Goal: Task Accomplishment & Management: Complete application form

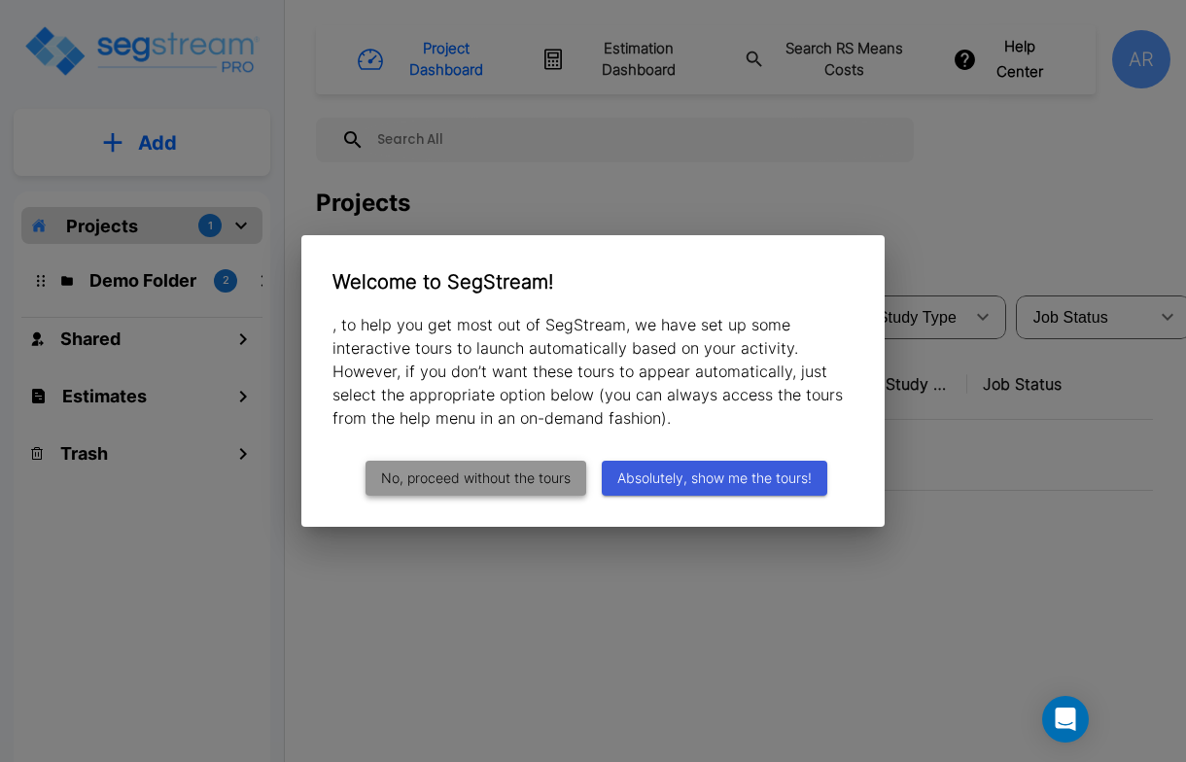
click at [510, 475] on button "No, proceed without the tours" at bounding box center [476, 479] width 221 height 36
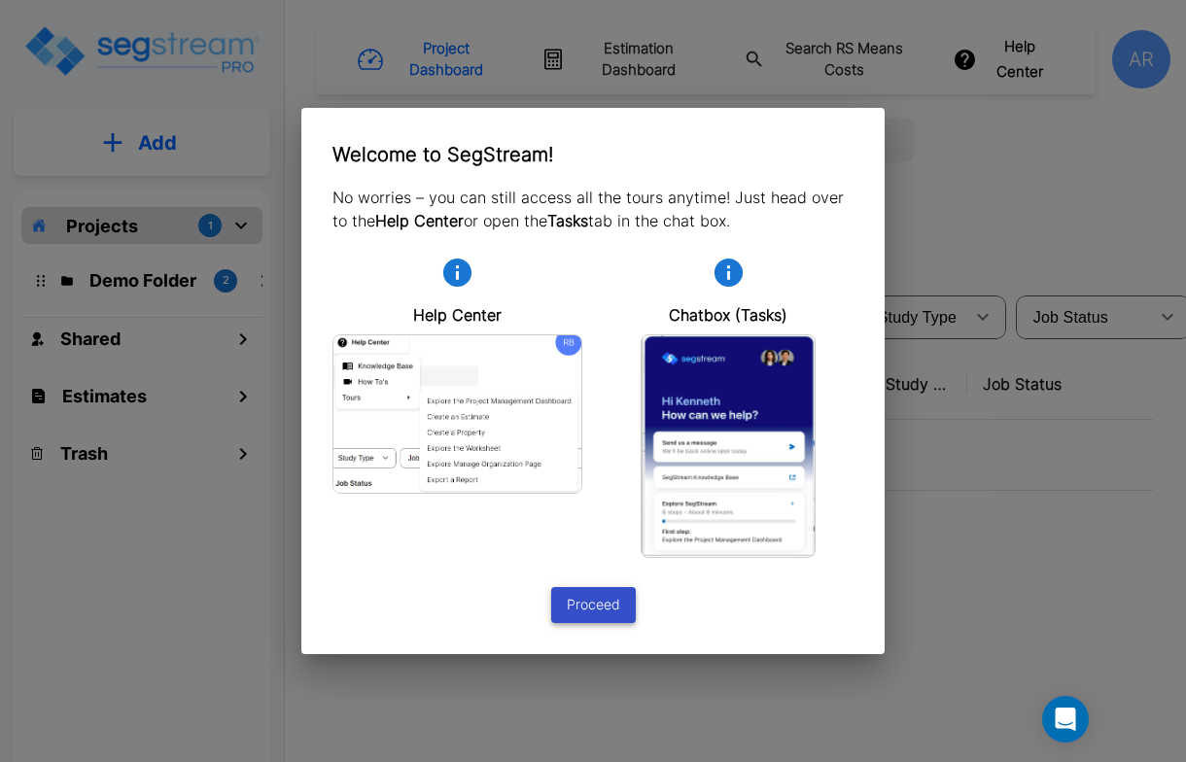
click at [587, 604] on button "Proceed" at bounding box center [593, 605] width 85 height 36
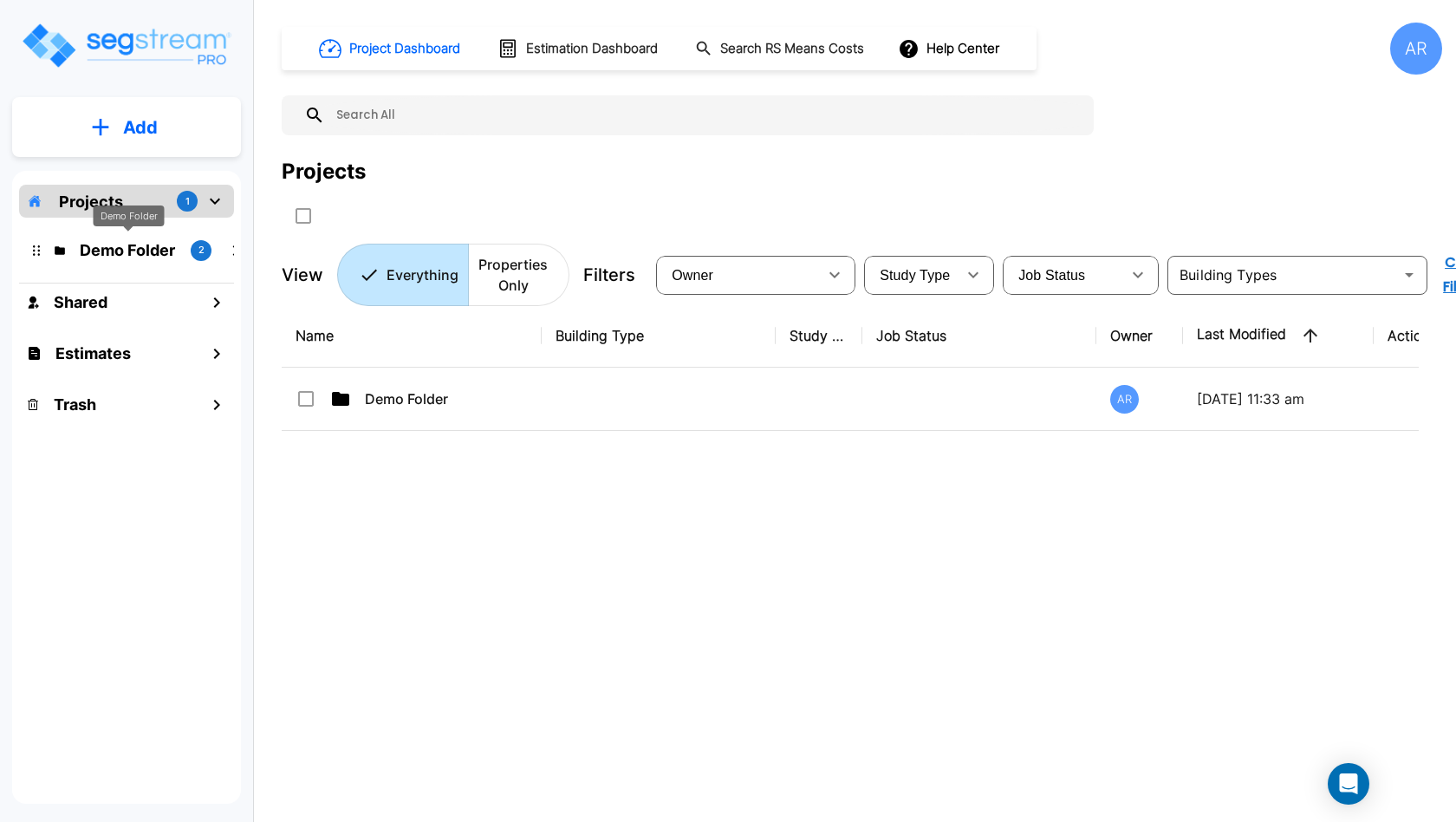
click at [123, 246] on p "Demo Folder" at bounding box center [127, 250] width 97 height 23
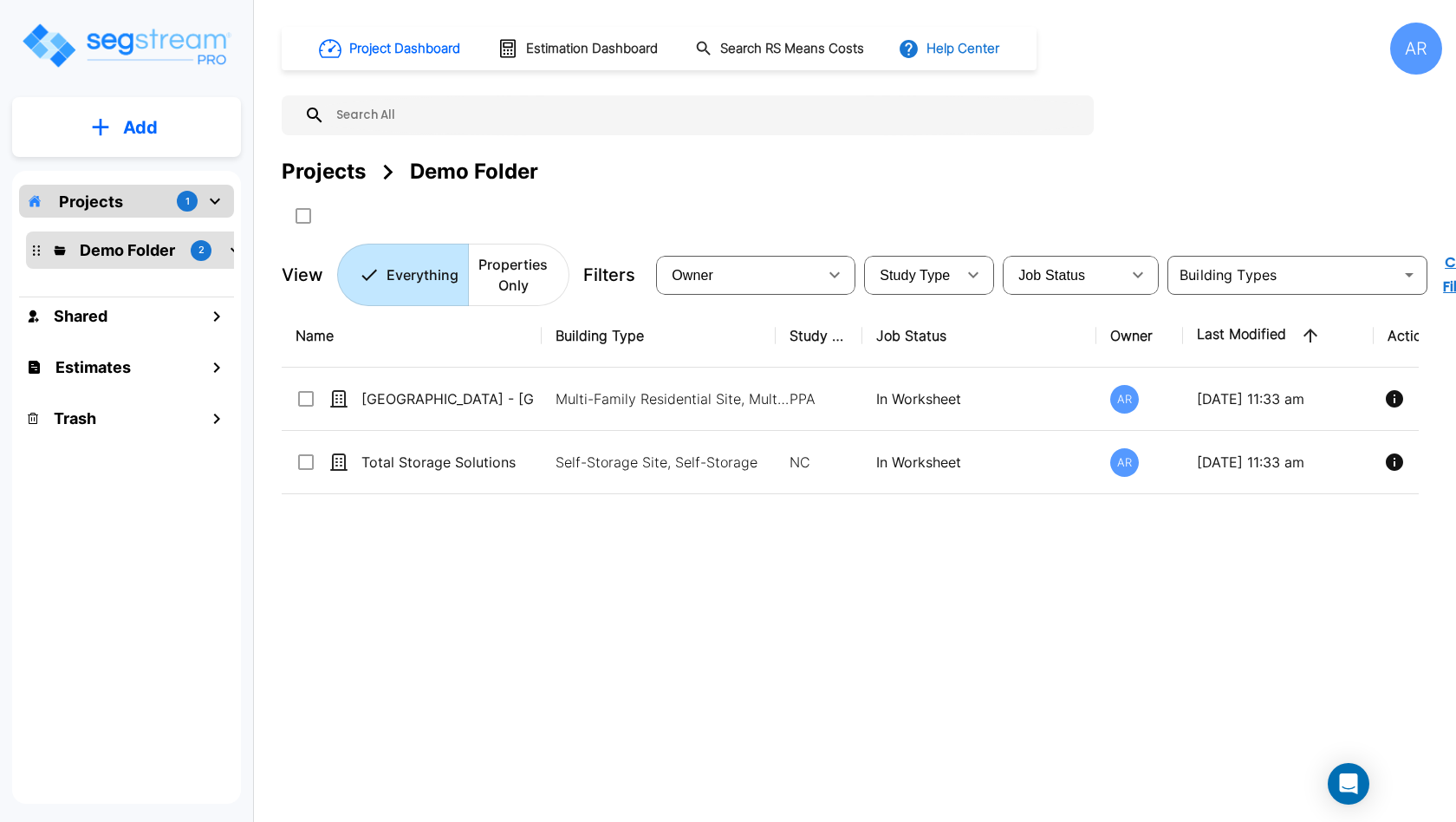
click at [960, 50] on button "Help Center" at bounding box center [949, 48] width 111 height 33
click at [1056, 718] on icon "Open Intercom Messenger" at bounding box center [1347, 783] width 20 height 22
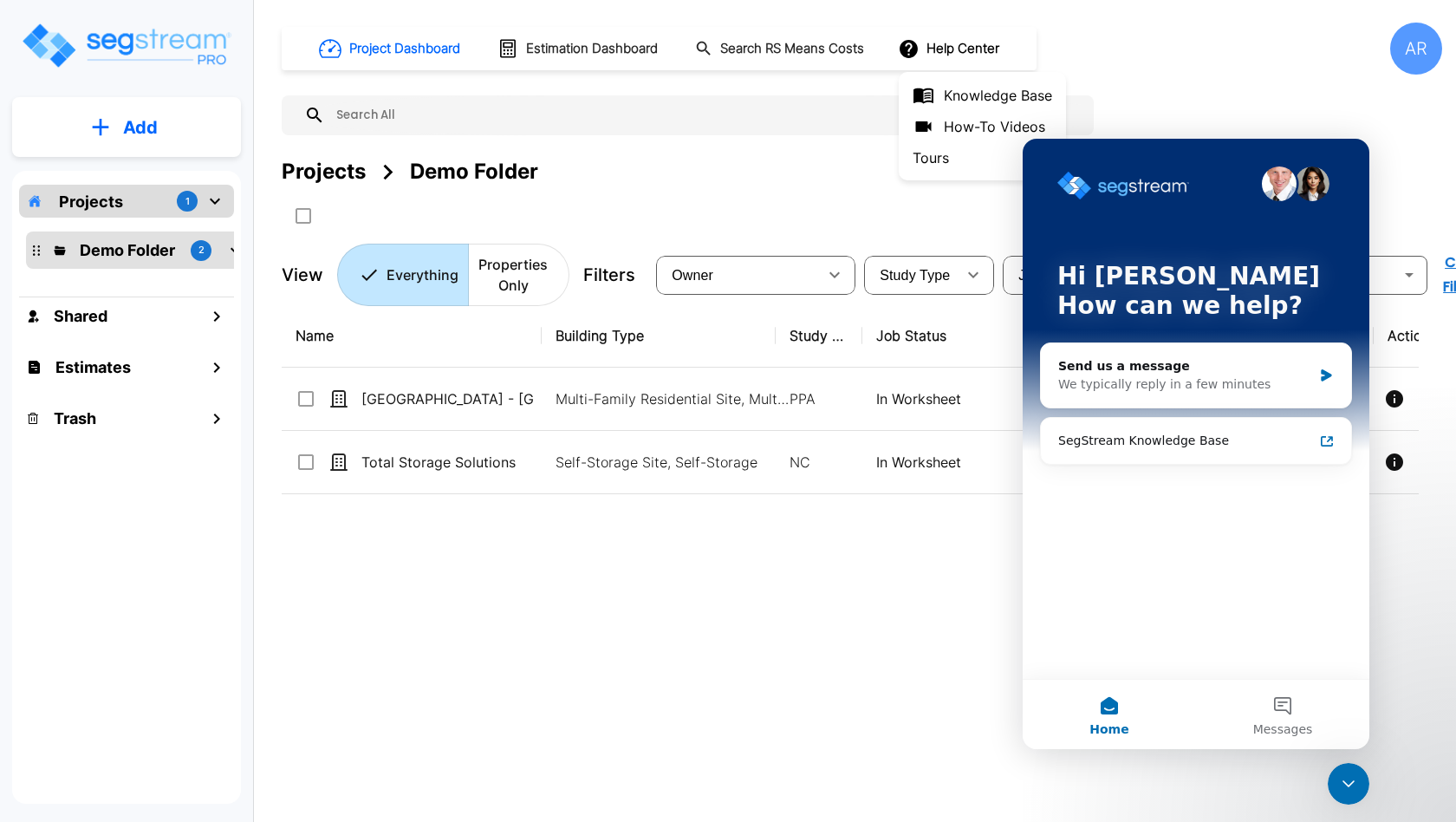
click at [903, 609] on div at bounding box center [728, 411] width 1456 height 822
click at [933, 609] on div "Name Building Type Study Type Job Status Owner Last Modified Action Visayan Tow…" at bounding box center [850, 559] width 1137 height 510
click at [1056, 709] on button "Home" at bounding box center [1108, 714] width 173 height 70
click at [1056, 111] on div "Project Dashboard Estimation Dashboard Search RS Means Costs Help Center AR Pro…" at bounding box center [862, 164] width 1160 height 284
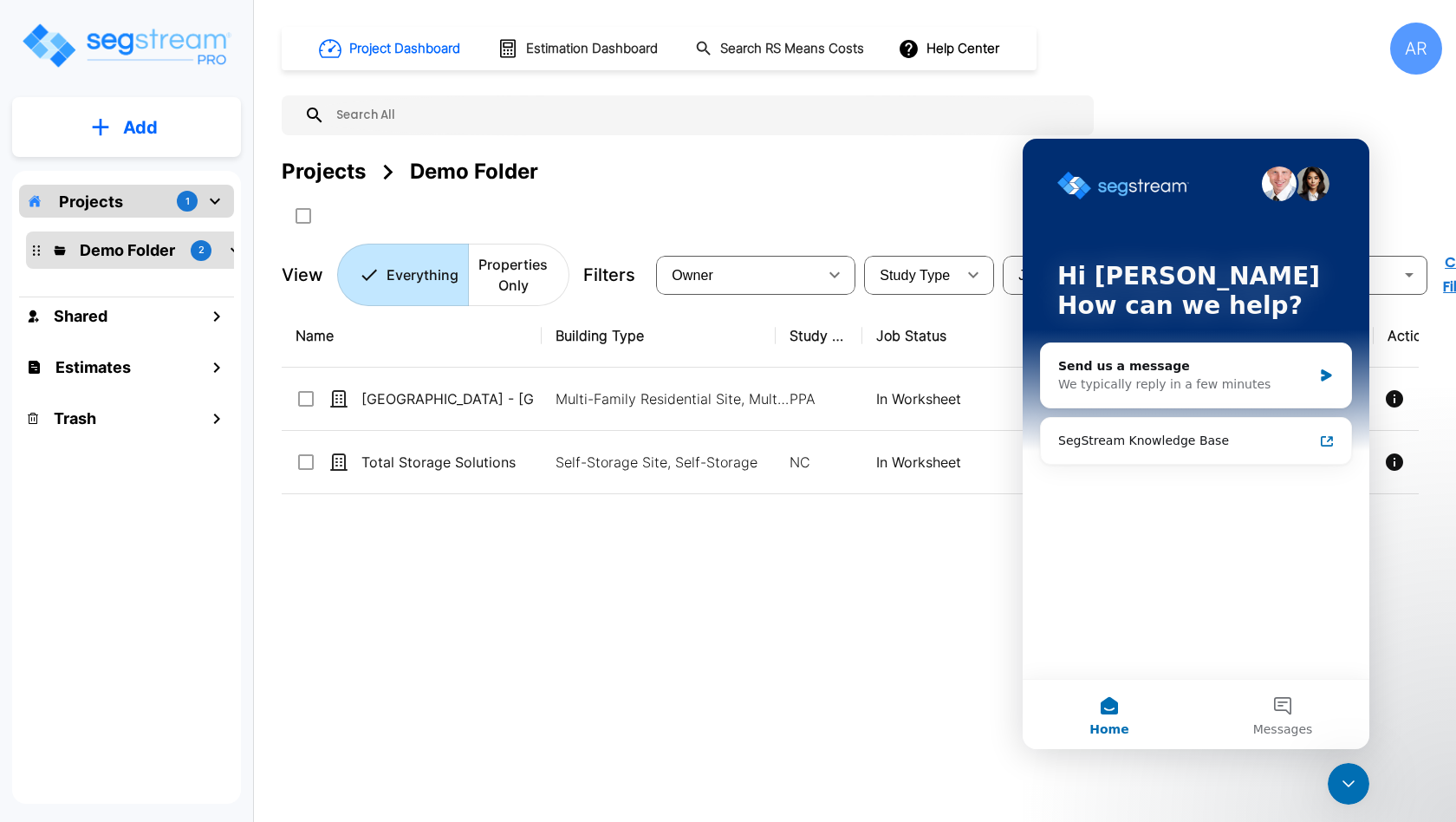
click at [1056, 718] on icon "Close Intercom Messenger" at bounding box center [1347, 783] width 20 height 21
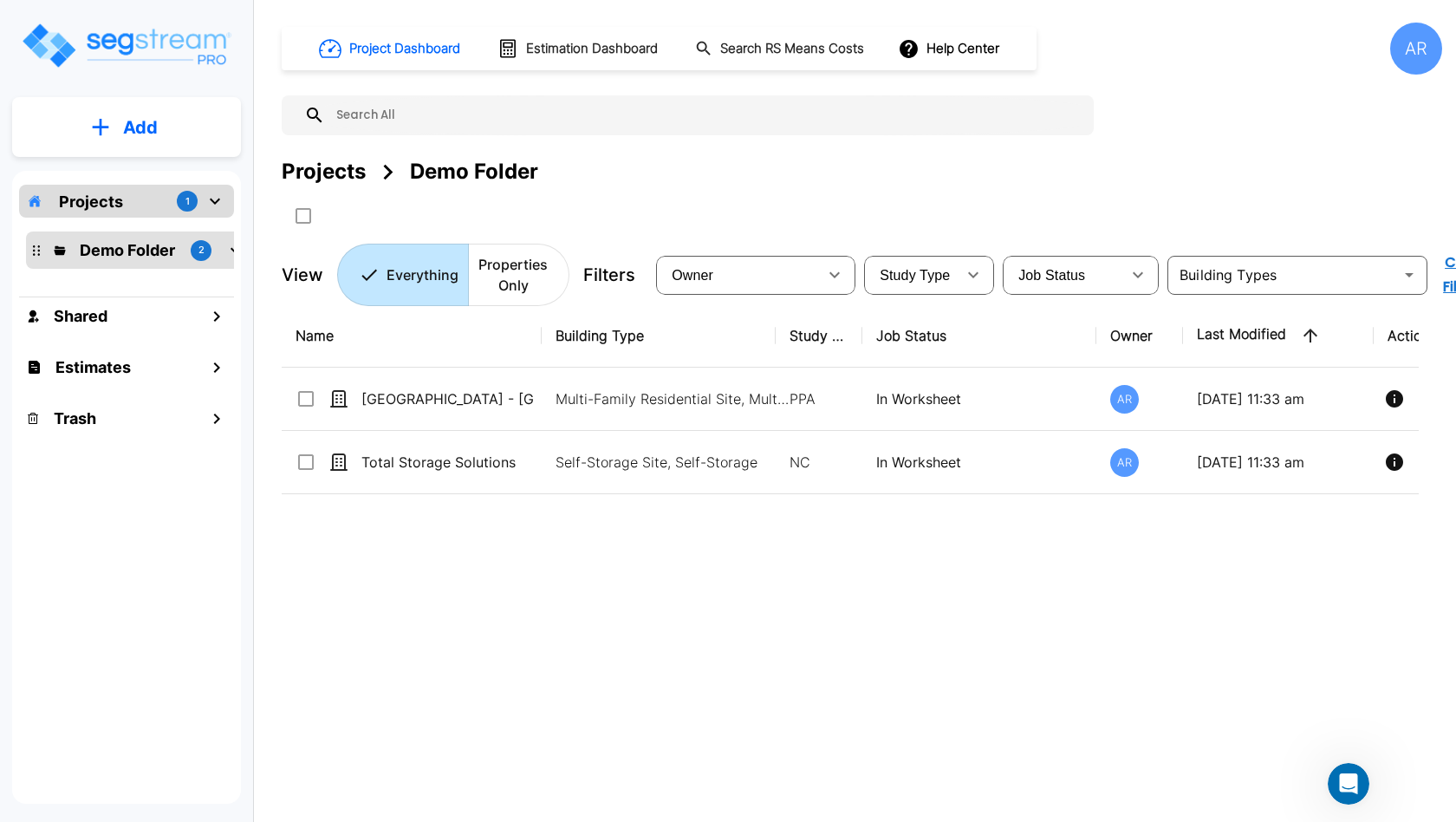
click at [639, 604] on div "Name Building Type Study Type Job Status Owner Last Modified Action Visayan Tow…" at bounding box center [850, 559] width 1137 height 510
click at [194, 125] on button "Add" at bounding box center [127, 127] width 229 height 50
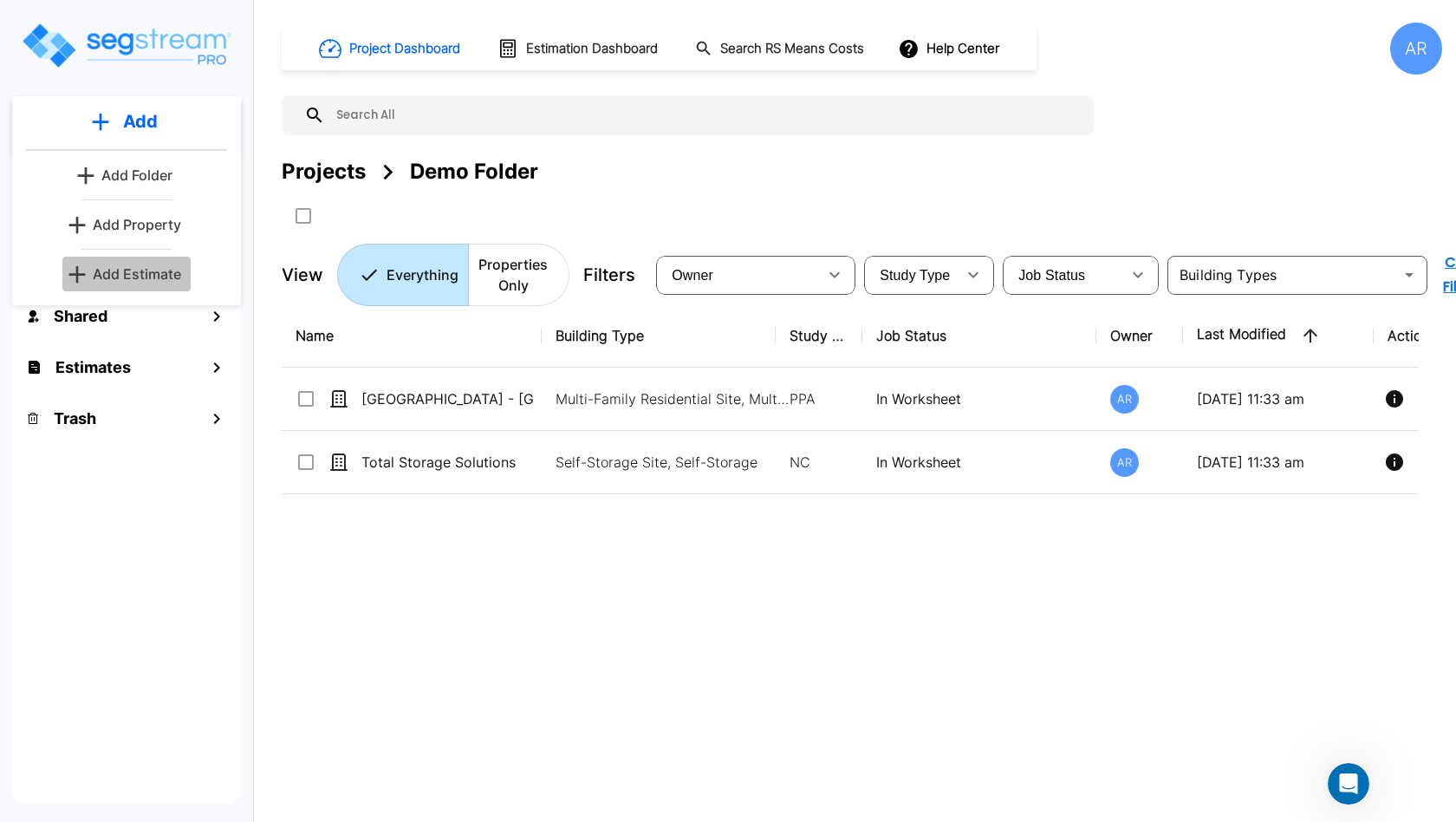
click at [151, 268] on p "Add Estimate" at bounding box center [136, 274] width 88 height 21
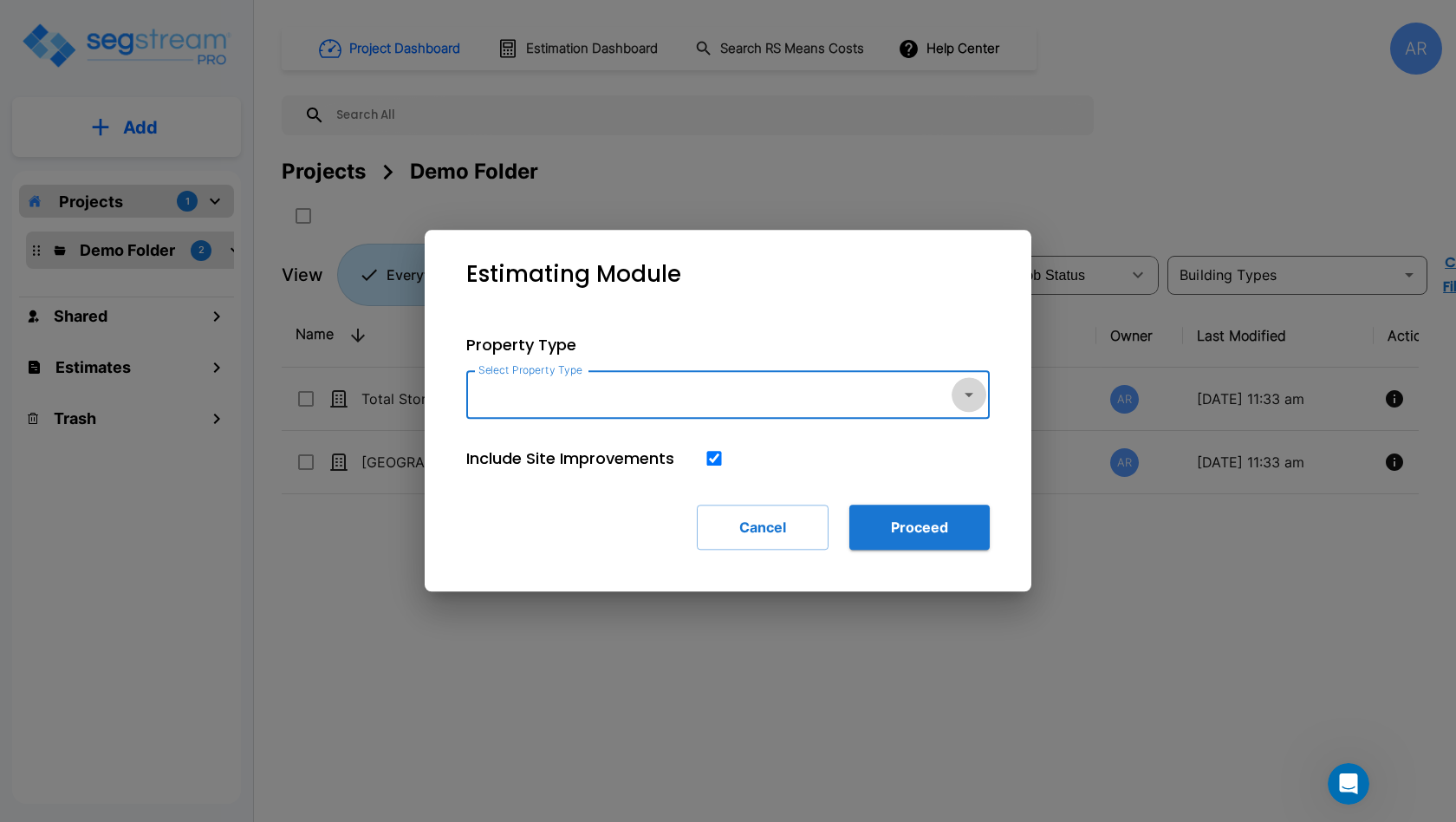
click at [969, 395] on icon "button" at bounding box center [969, 394] width 9 height 4
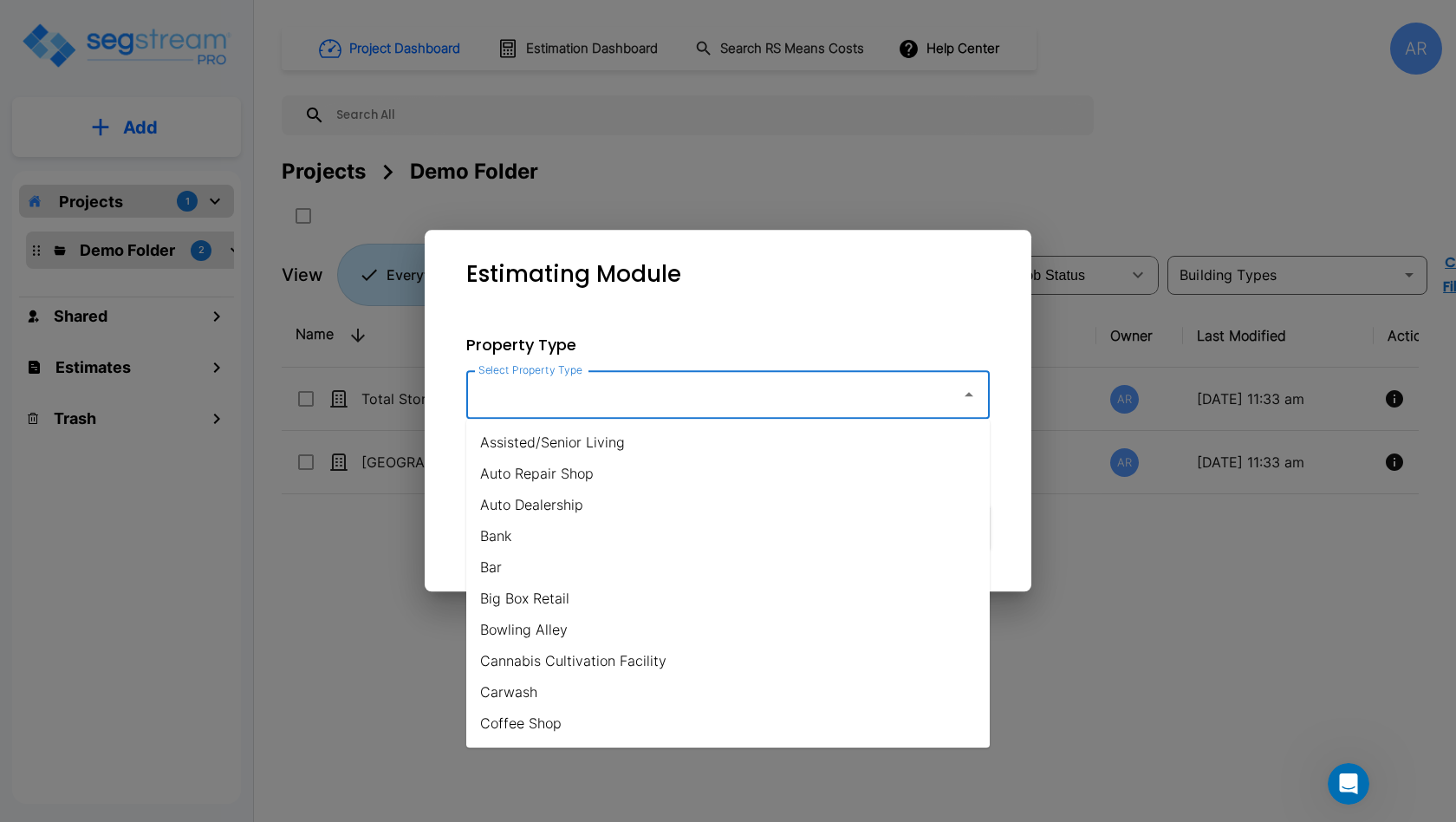
click at [971, 392] on icon "button" at bounding box center [968, 394] width 20 height 21
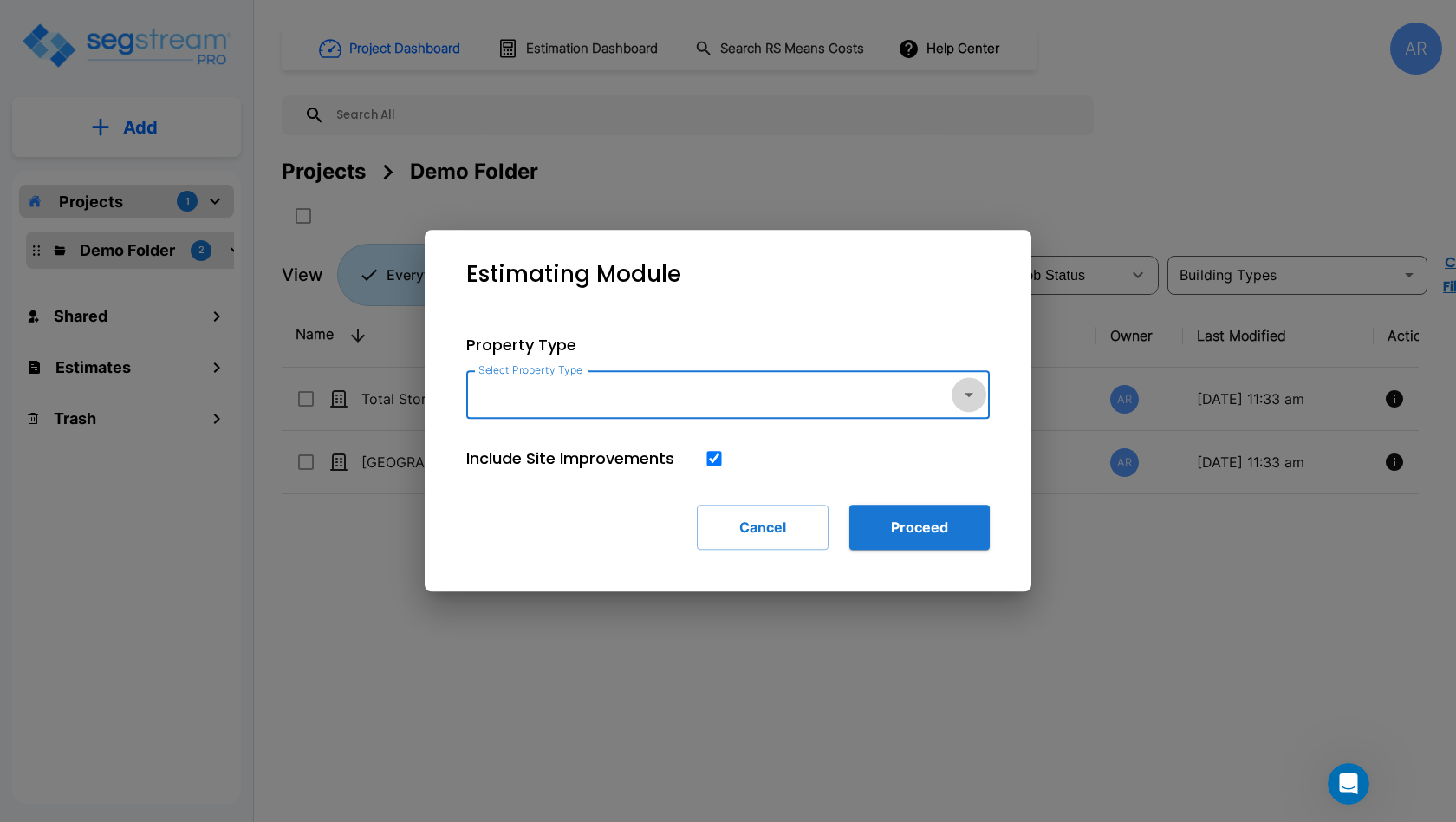
click at [959, 398] on icon "button" at bounding box center [968, 394] width 20 height 21
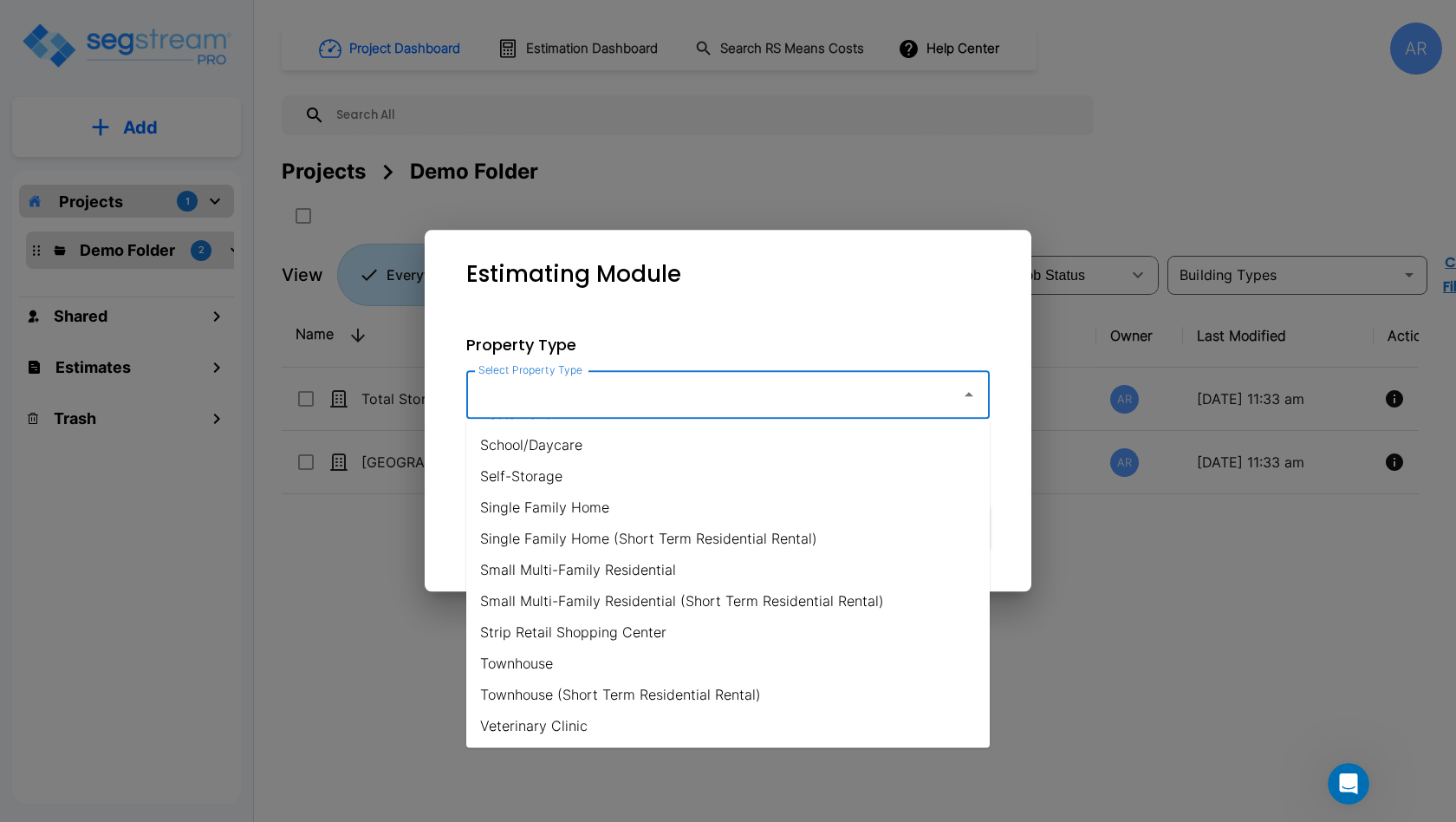
scroll to position [1245, 0]
click at [662, 568] on li "Small Multi-Family Residential" at bounding box center [727, 569] width 523 height 31
type input "Small Multi-Family Residential"
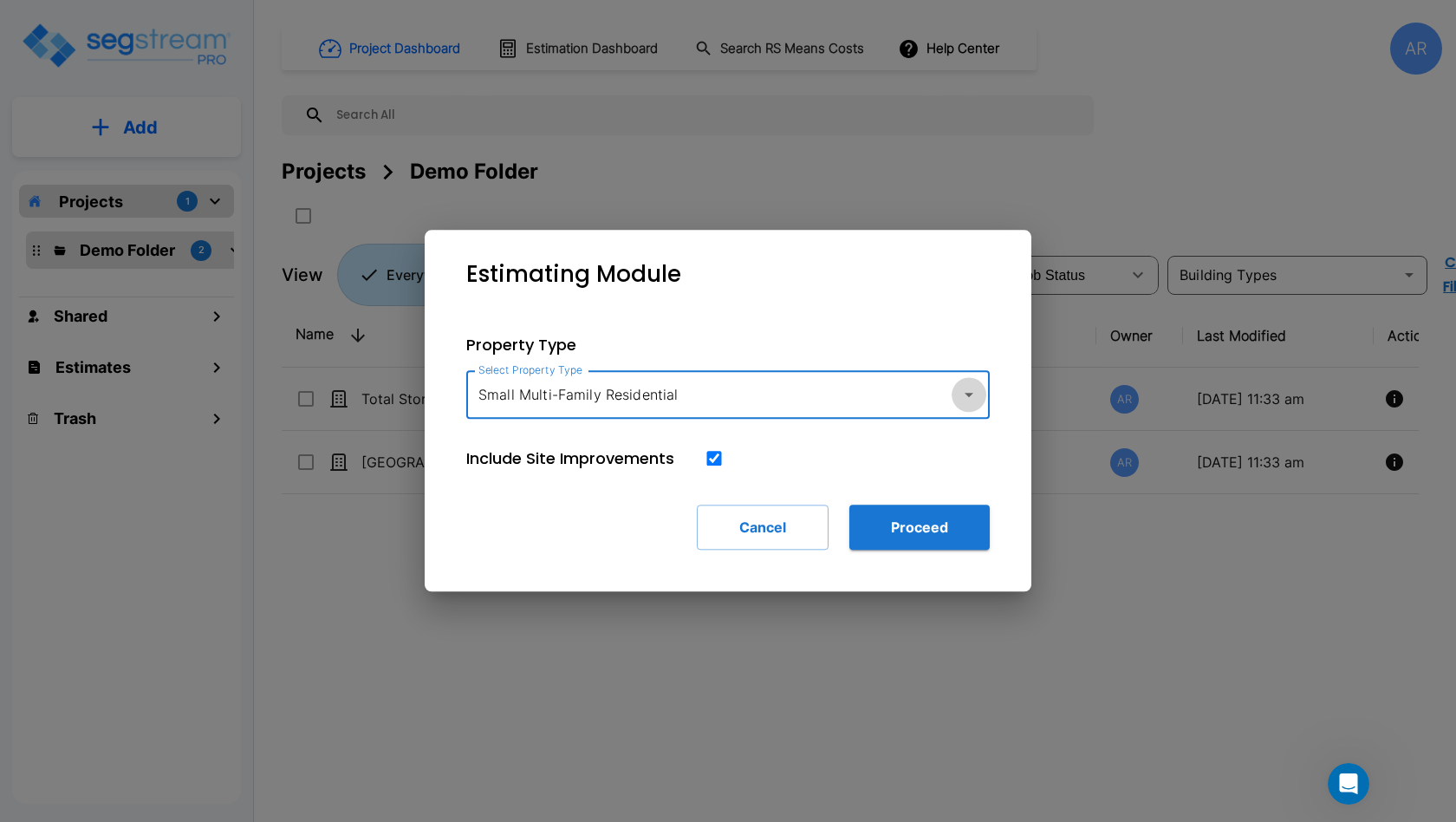
click at [972, 399] on icon "button" at bounding box center [968, 394] width 20 height 21
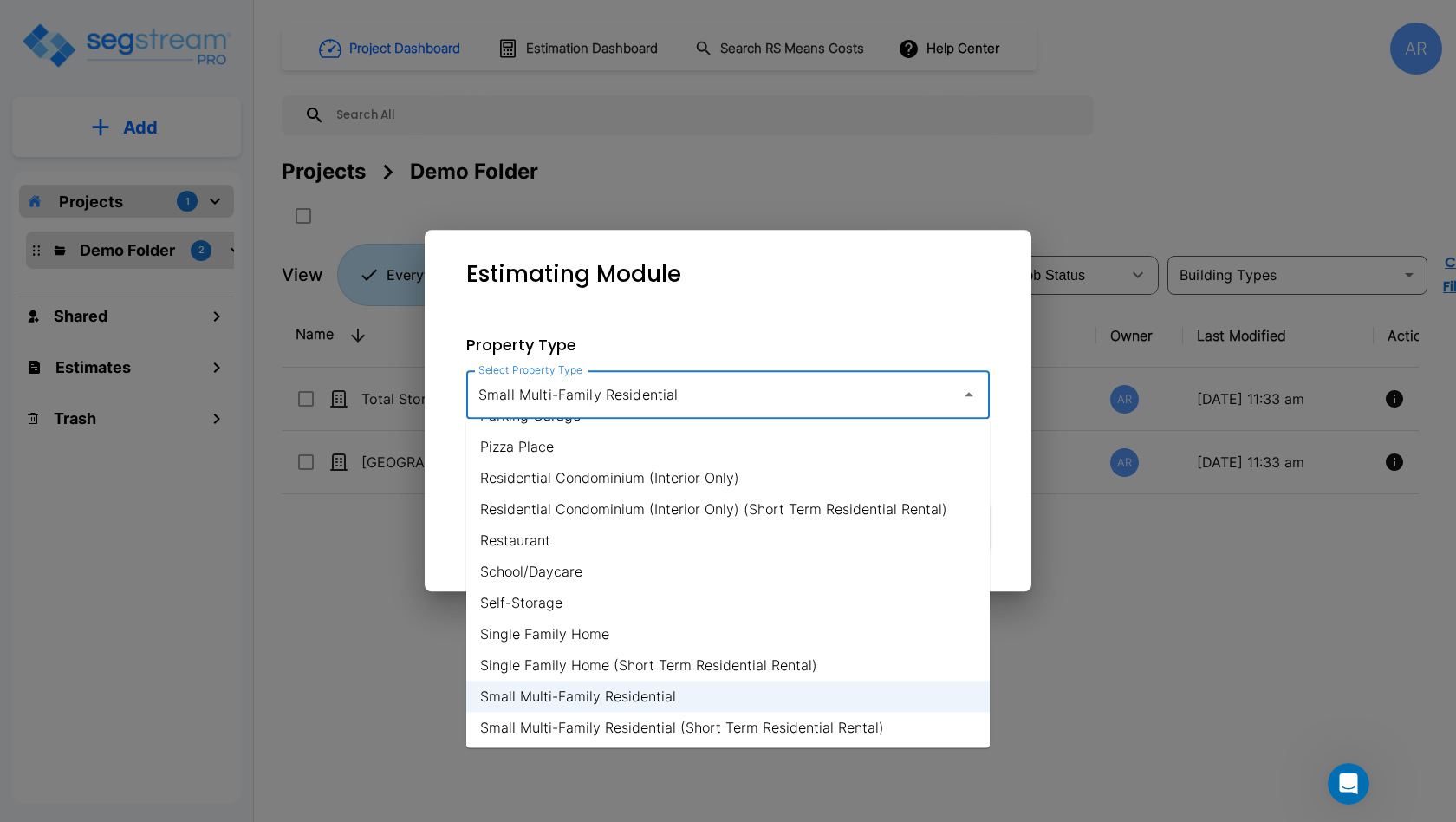
scroll to position [1172, 0]
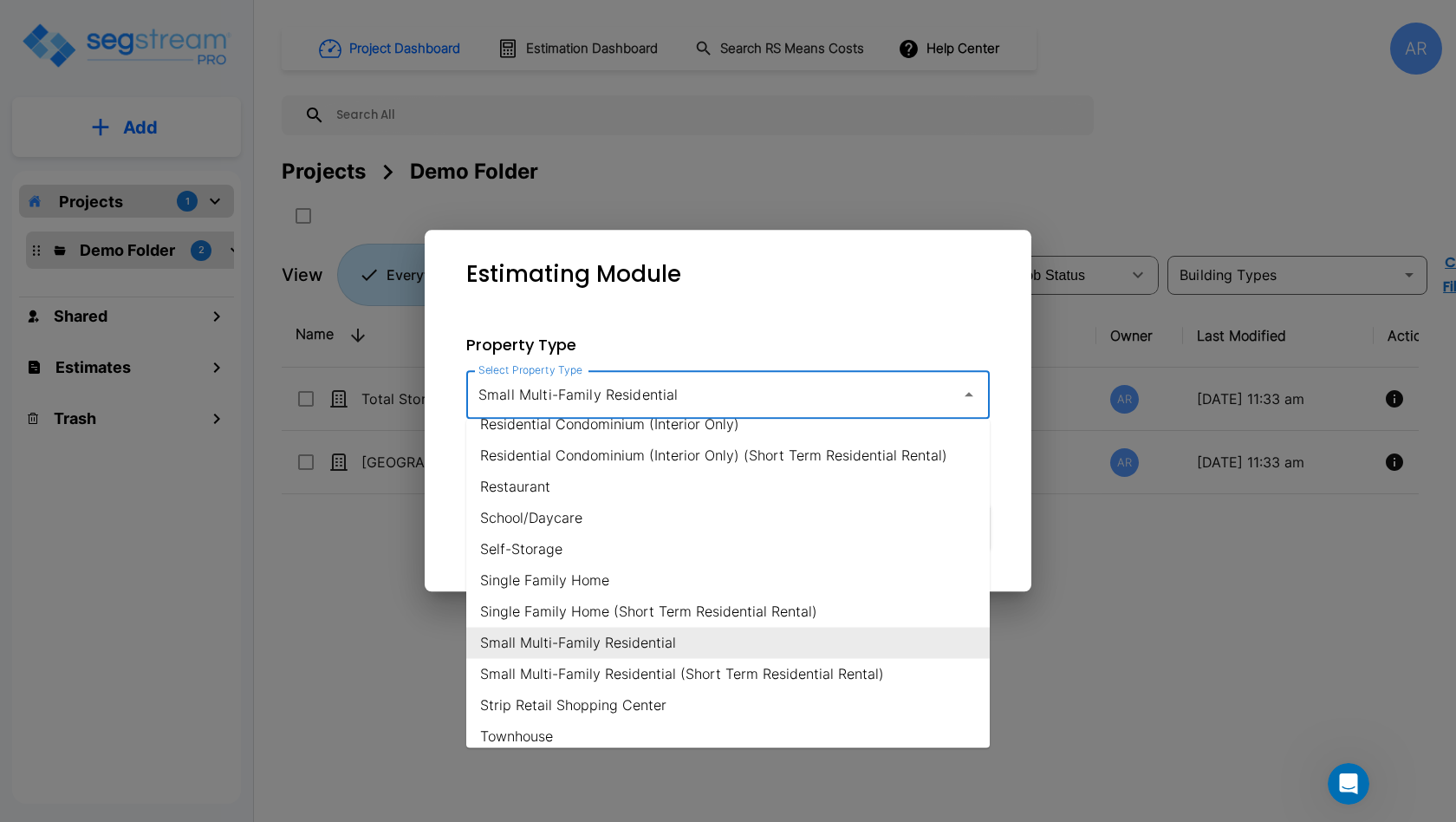
click at [640, 641] on li "Small Multi-Family Residential" at bounding box center [727, 643] width 523 height 31
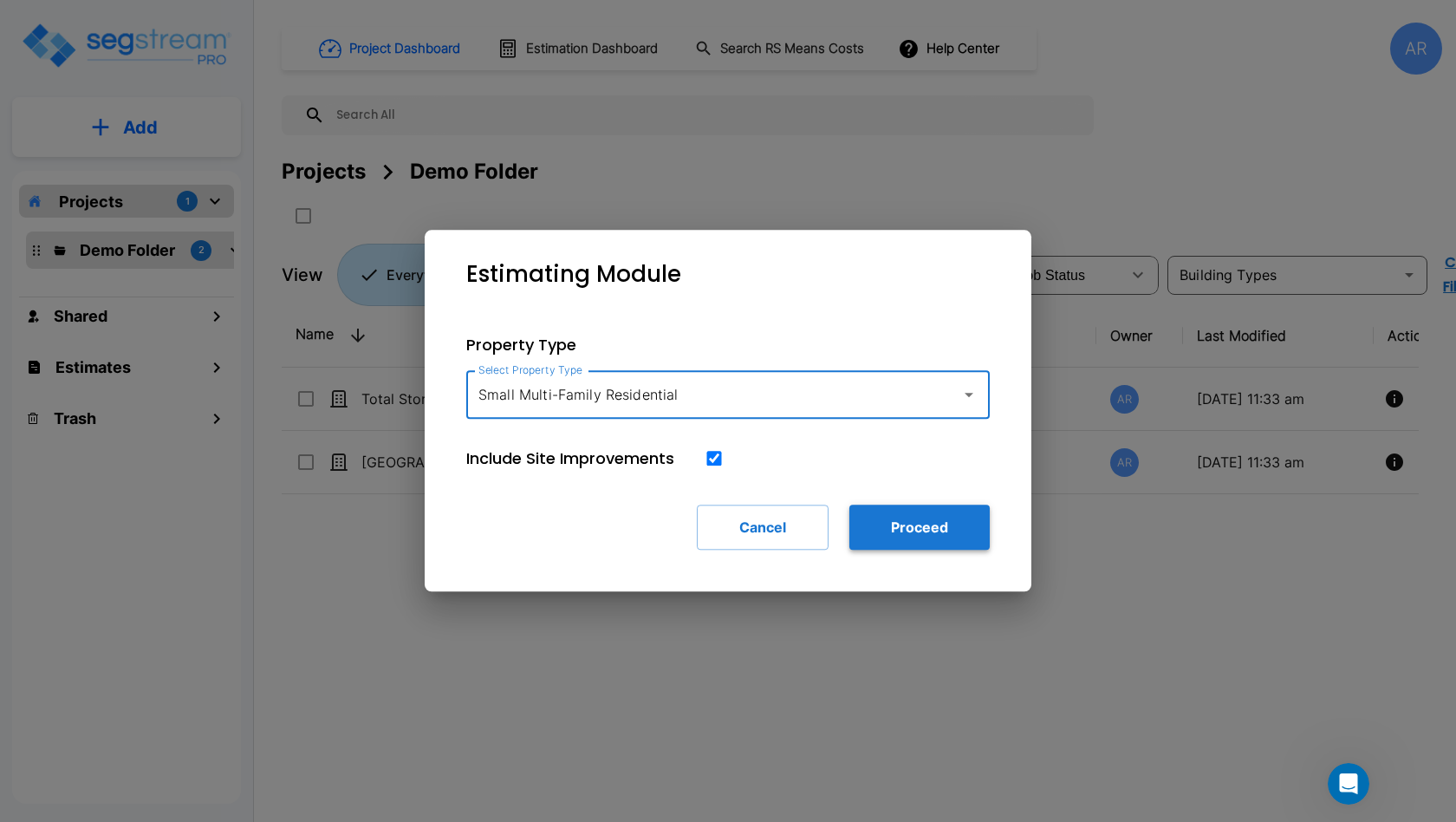
click at [933, 549] on button "Proceed" at bounding box center [920, 527] width 141 height 45
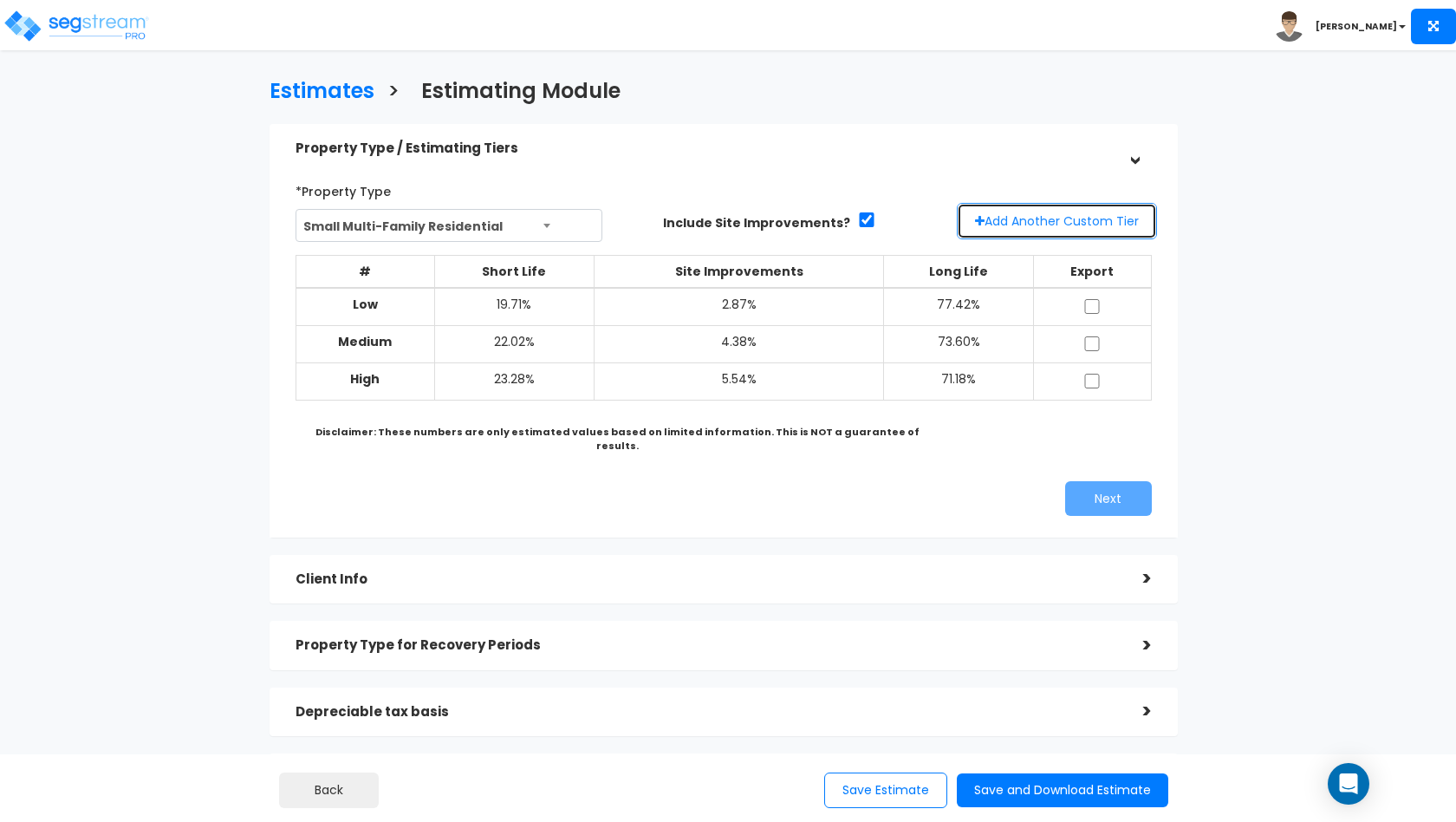
click at [1012, 226] on button "Add Another Custom Tier" at bounding box center [1057, 221] width 200 height 37
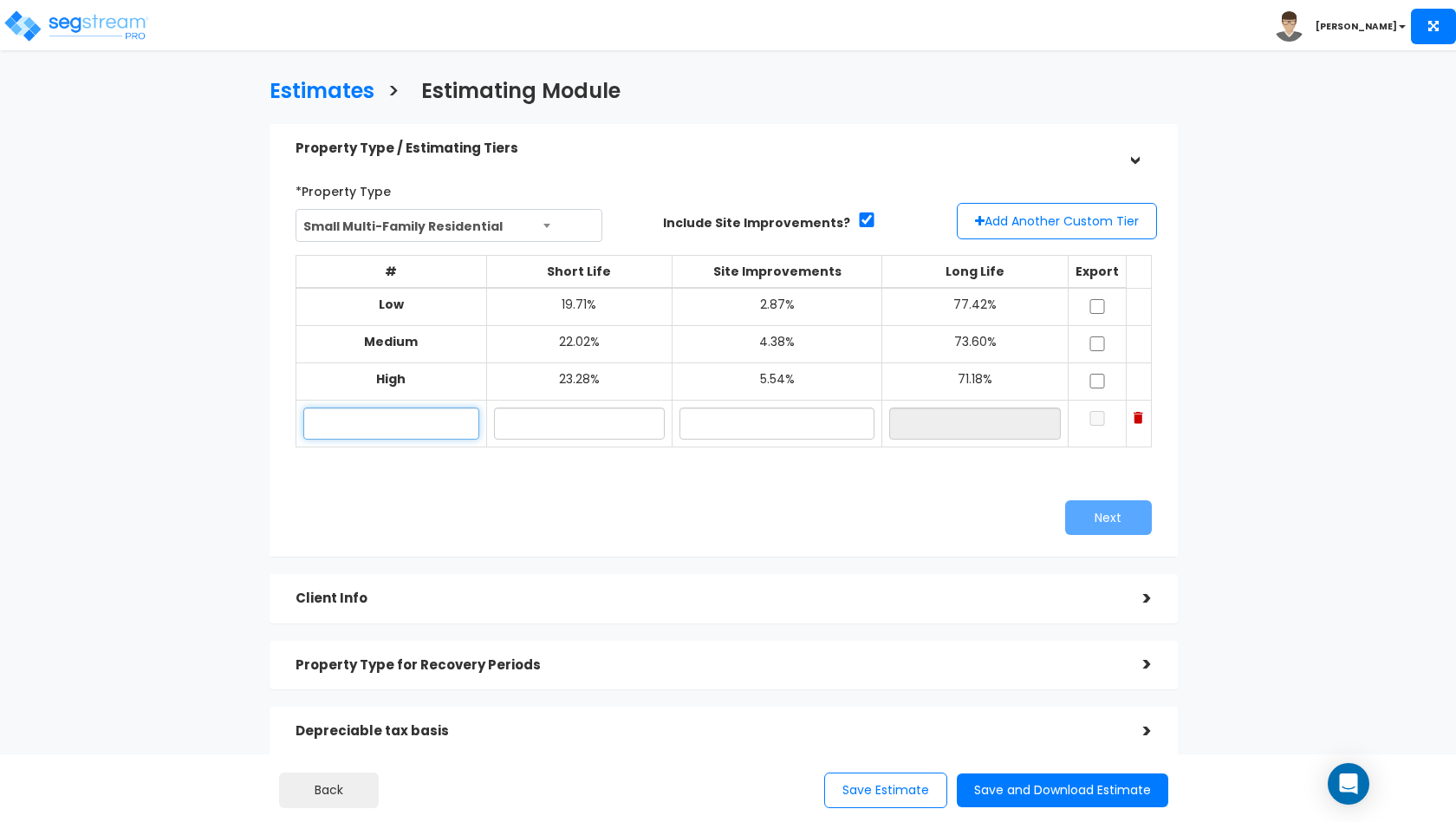
click at [397, 428] on input "text" at bounding box center [390, 423] width 176 height 32
type input "Low"
click at [566, 420] on input "text" at bounding box center [579, 423] width 171 height 32
type input "19.50%"
click at [748, 437] on input "text" at bounding box center [776, 423] width 195 height 32
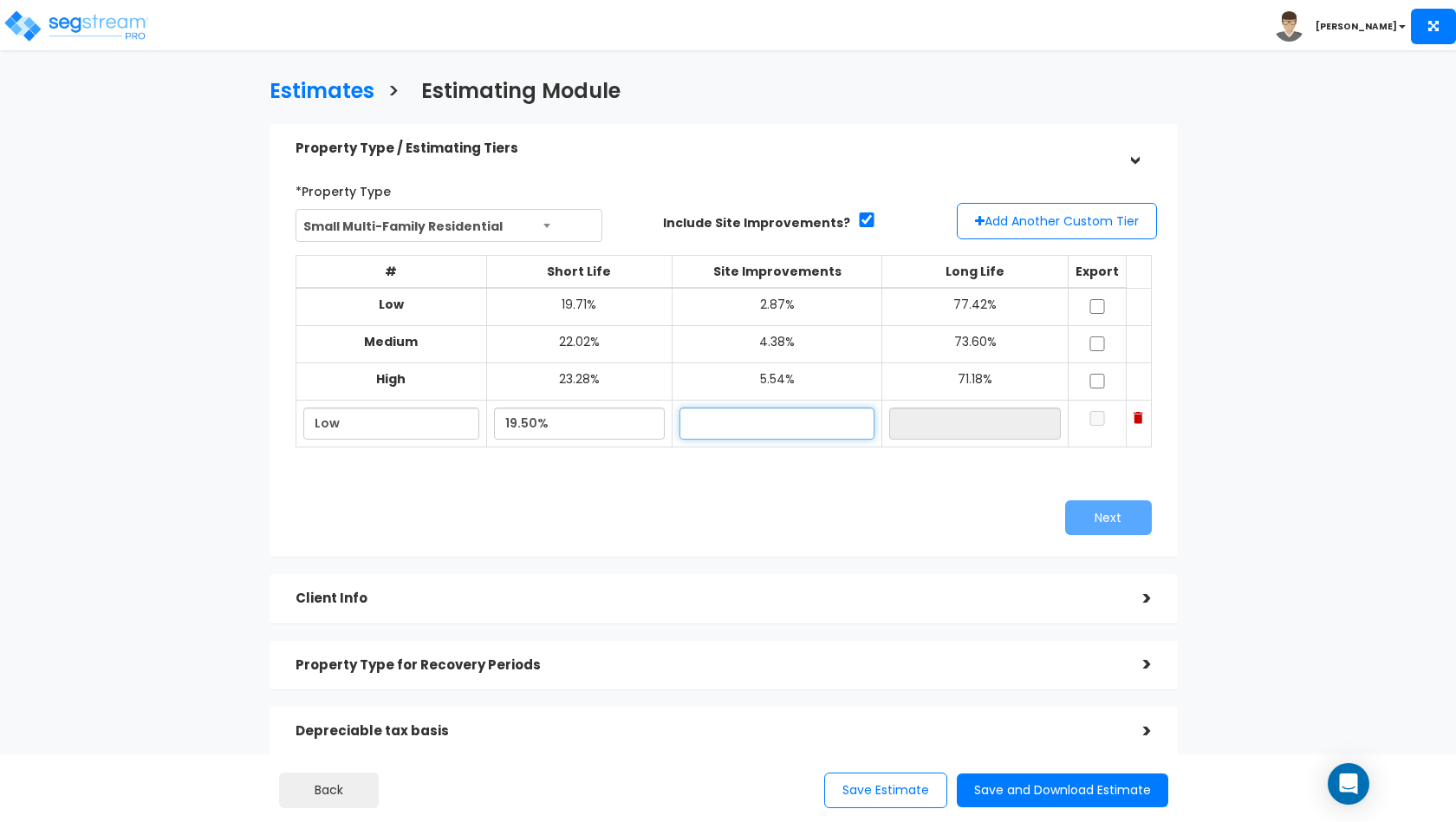
type input "#"
type input "3.00%"
type input "77.50%"
click at [942, 426] on input "77.50%" at bounding box center [975, 423] width 172 height 32
click at [1093, 420] on input "checkbox" at bounding box center [1096, 418] width 17 height 15
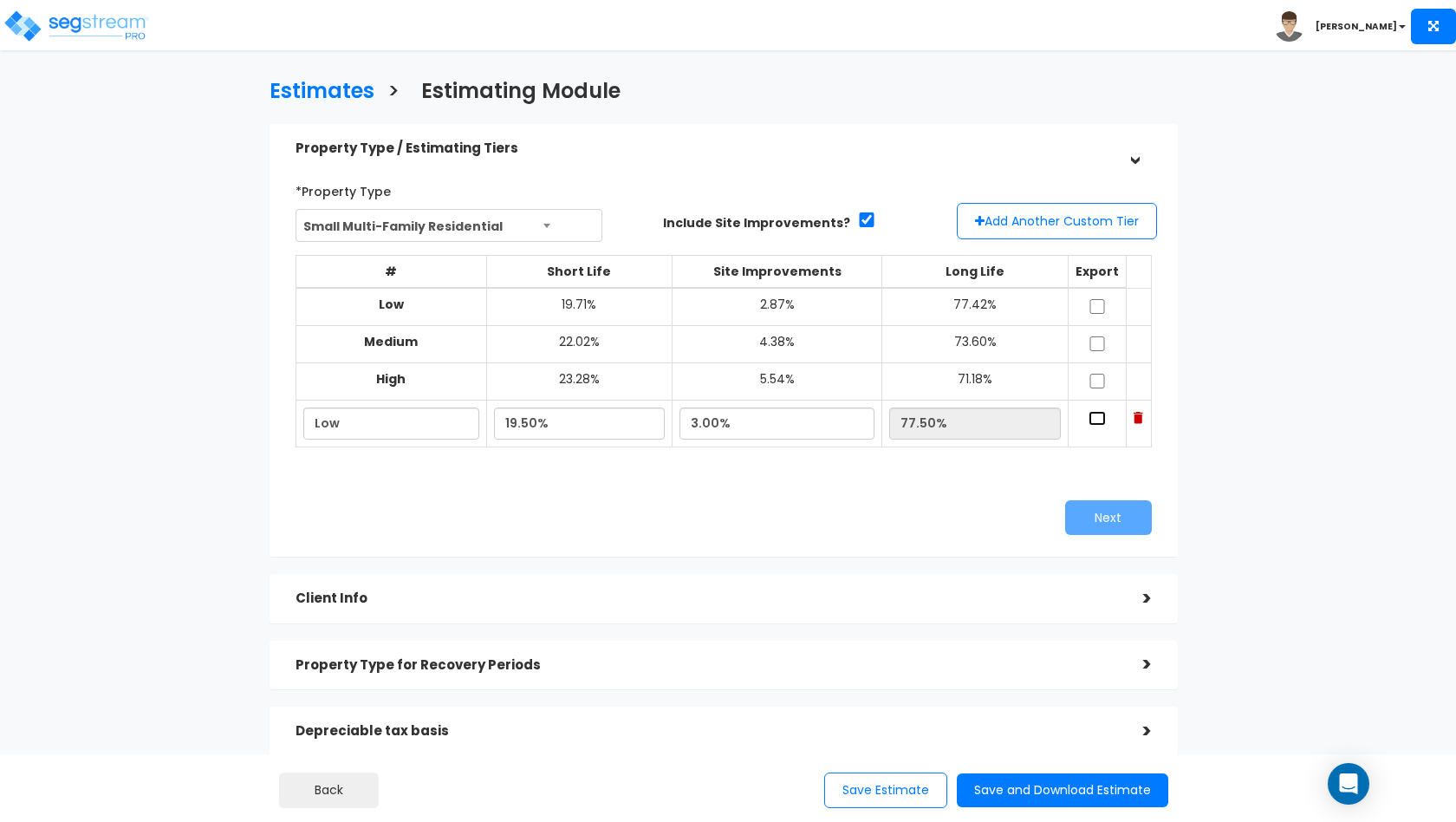
checkbox input "true"
click at [1115, 523] on button "Next" at bounding box center [1108, 517] width 86 height 35
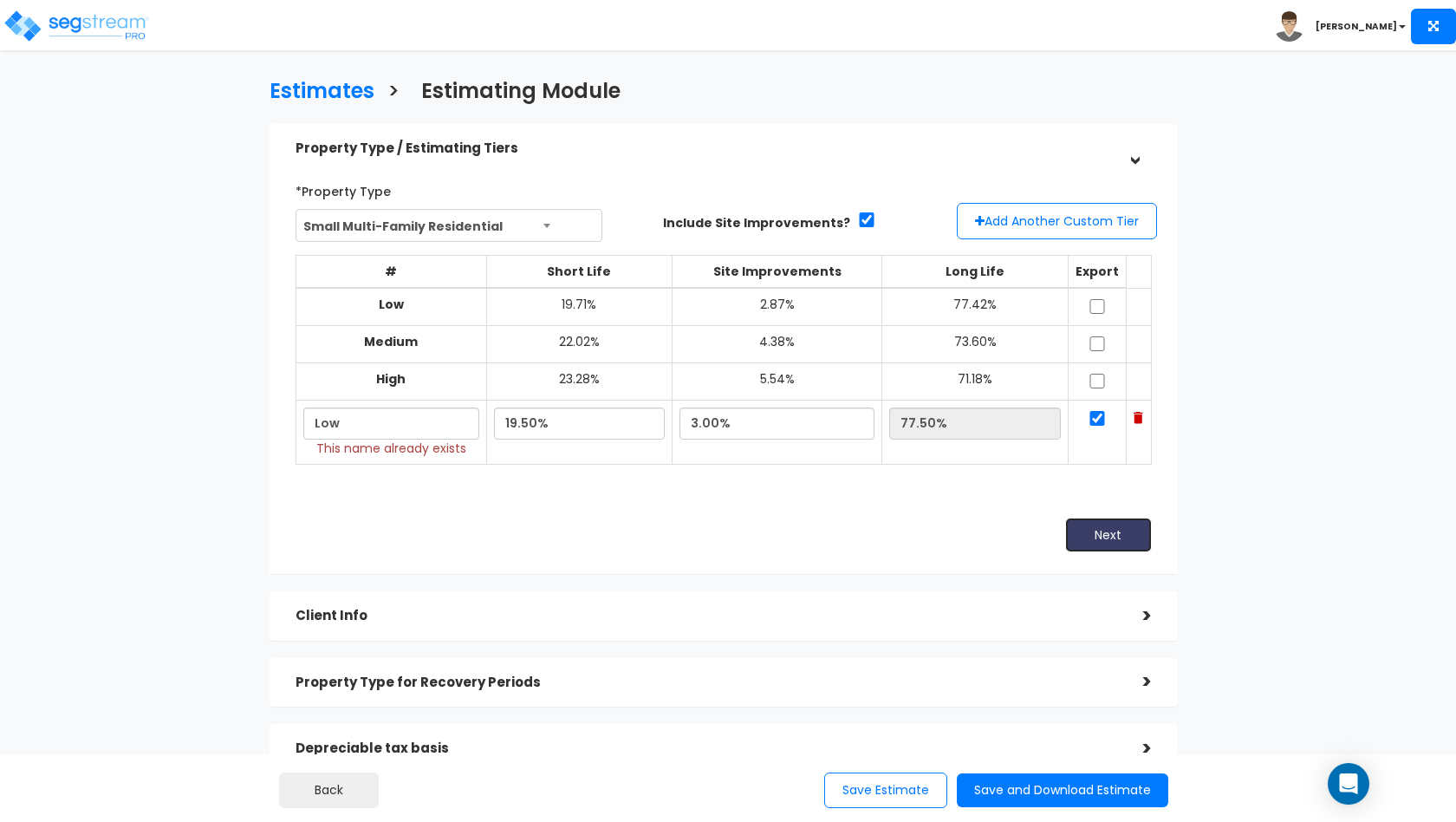
click at [1094, 542] on button "Next" at bounding box center [1108, 535] width 86 height 35
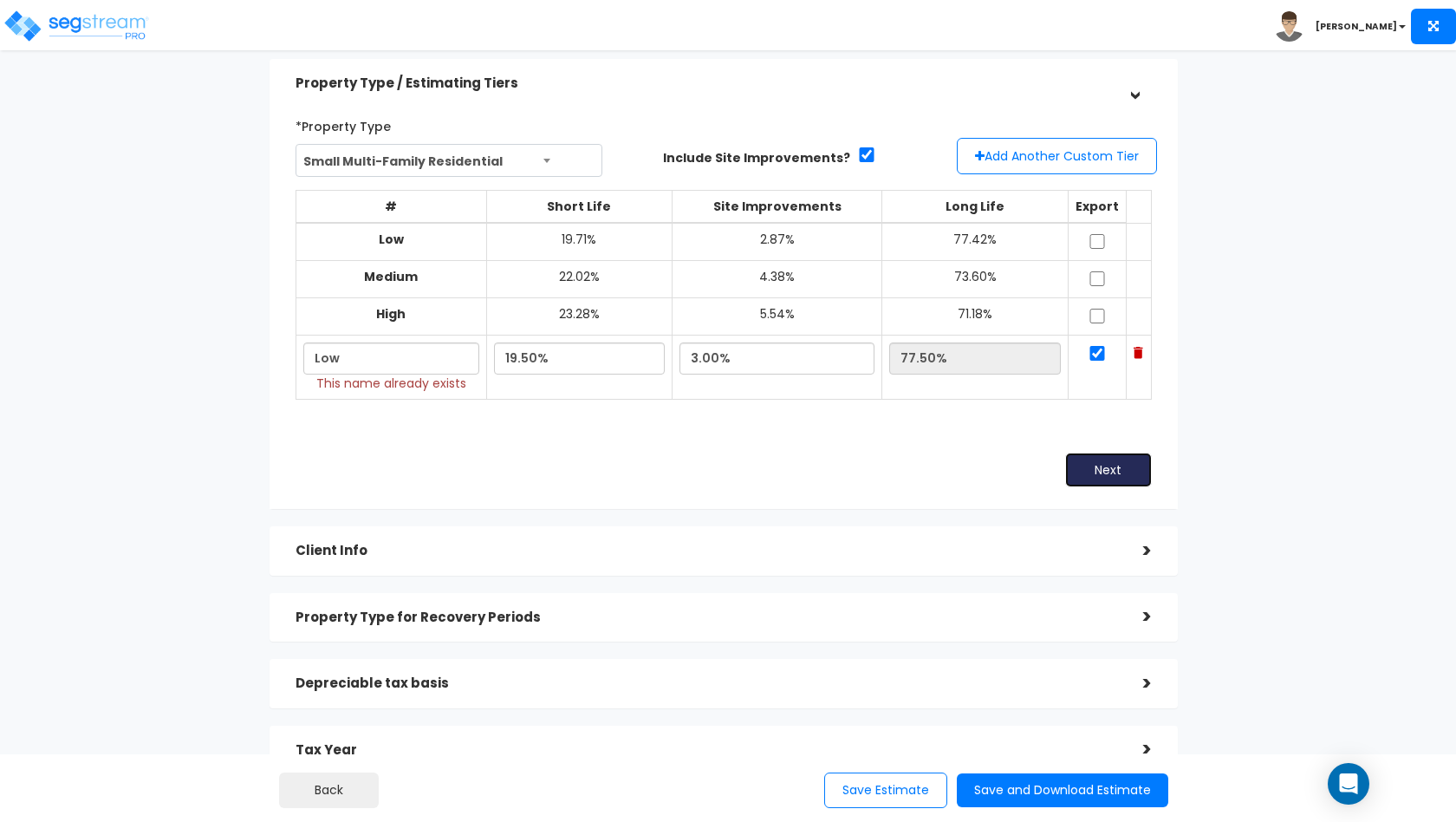
scroll to position [133, 0]
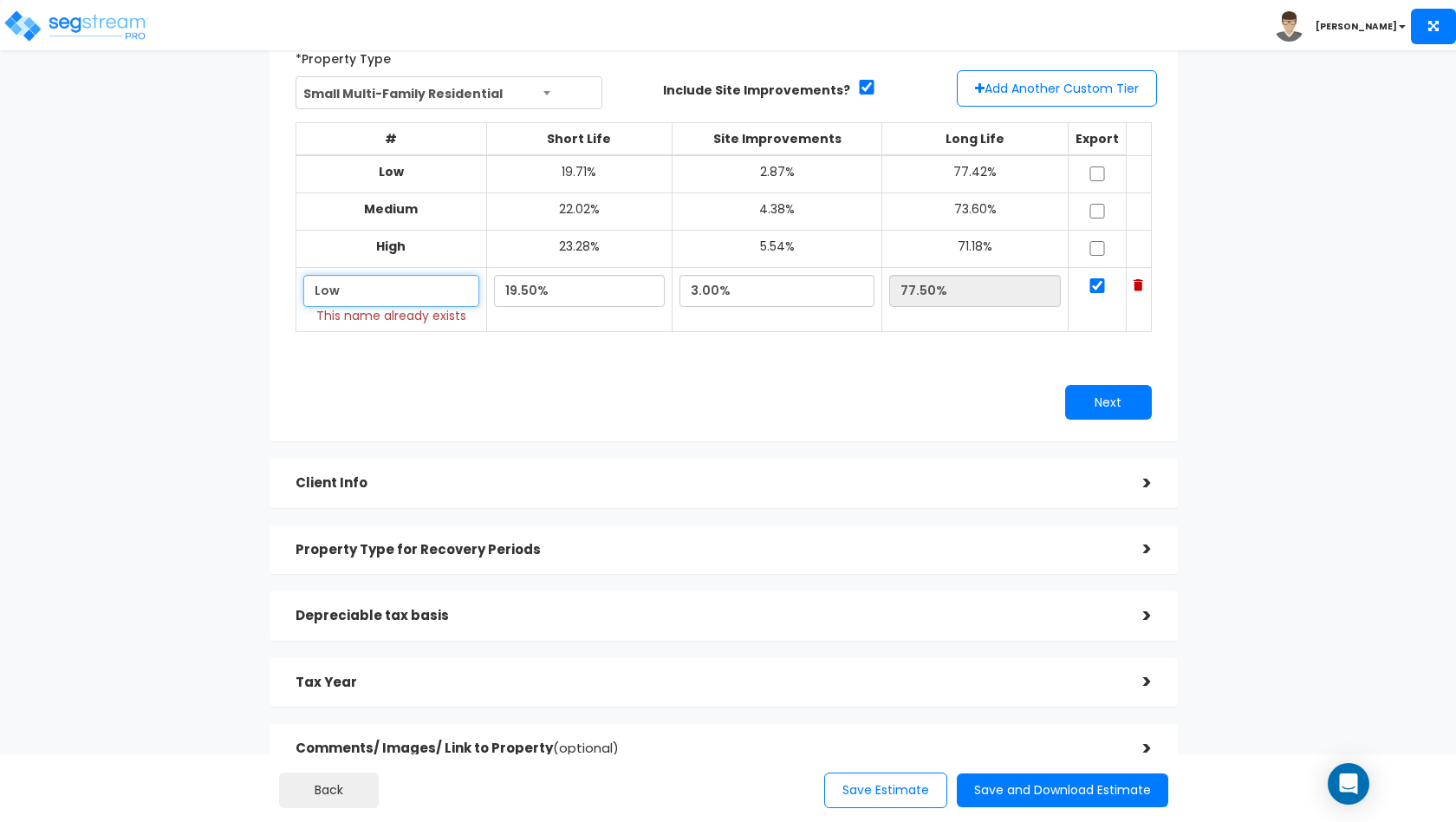
click at [408, 290] on input "Low" at bounding box center [390, 291] width 176 height 32
click at [528, 393] on div "Next" at bounding box center [724, 402] width 882 height 35
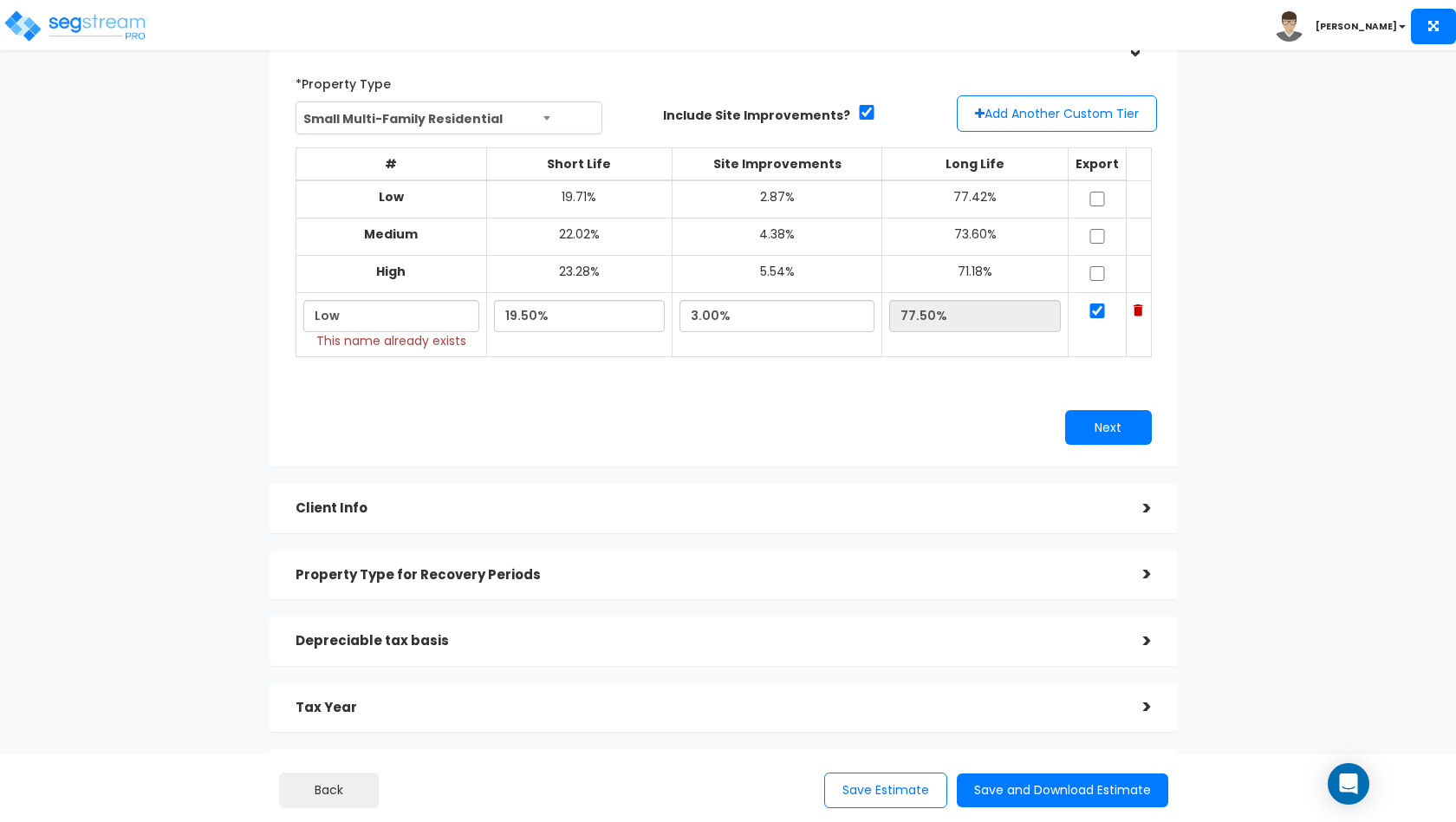
scroll to position [102, 0]
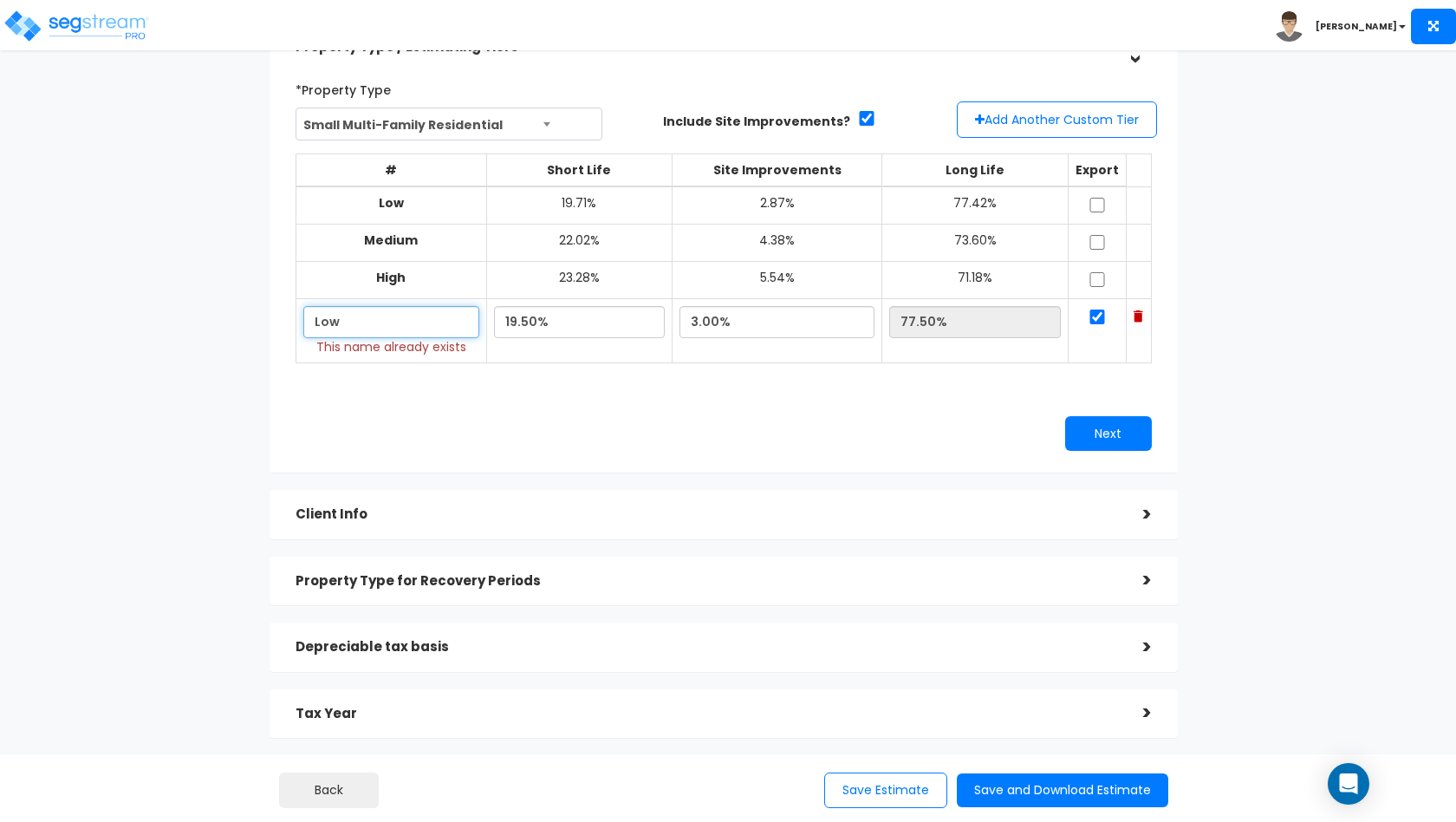
click at [313, 324] on input "Low" at bounding box center [390, 322] width 176 height 32
type input "Custom Low"
click at [1100, 430] on button "Next" at bounding box center [1108, 433] width 86 height 35
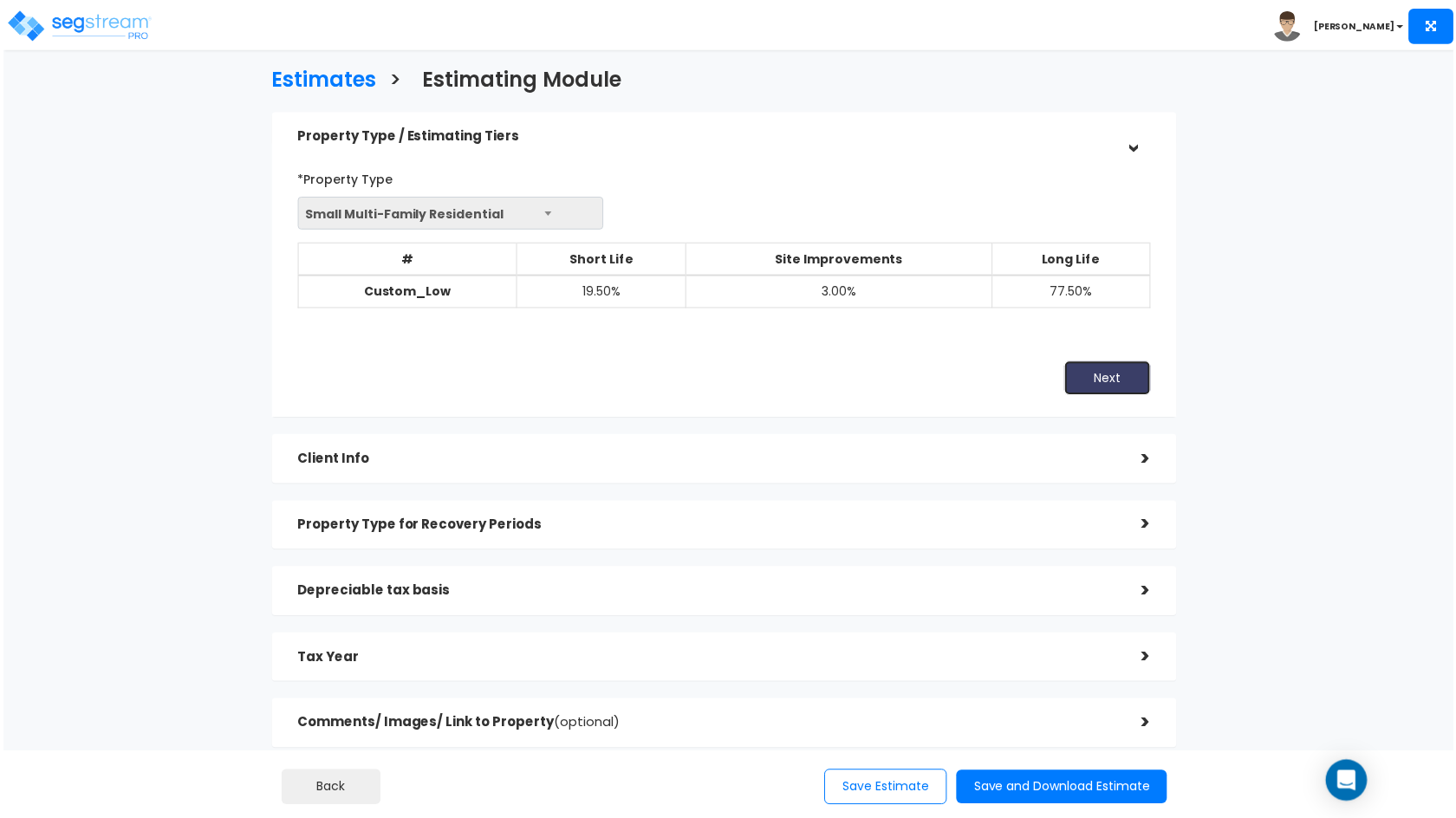
scroll to position [0, 0]
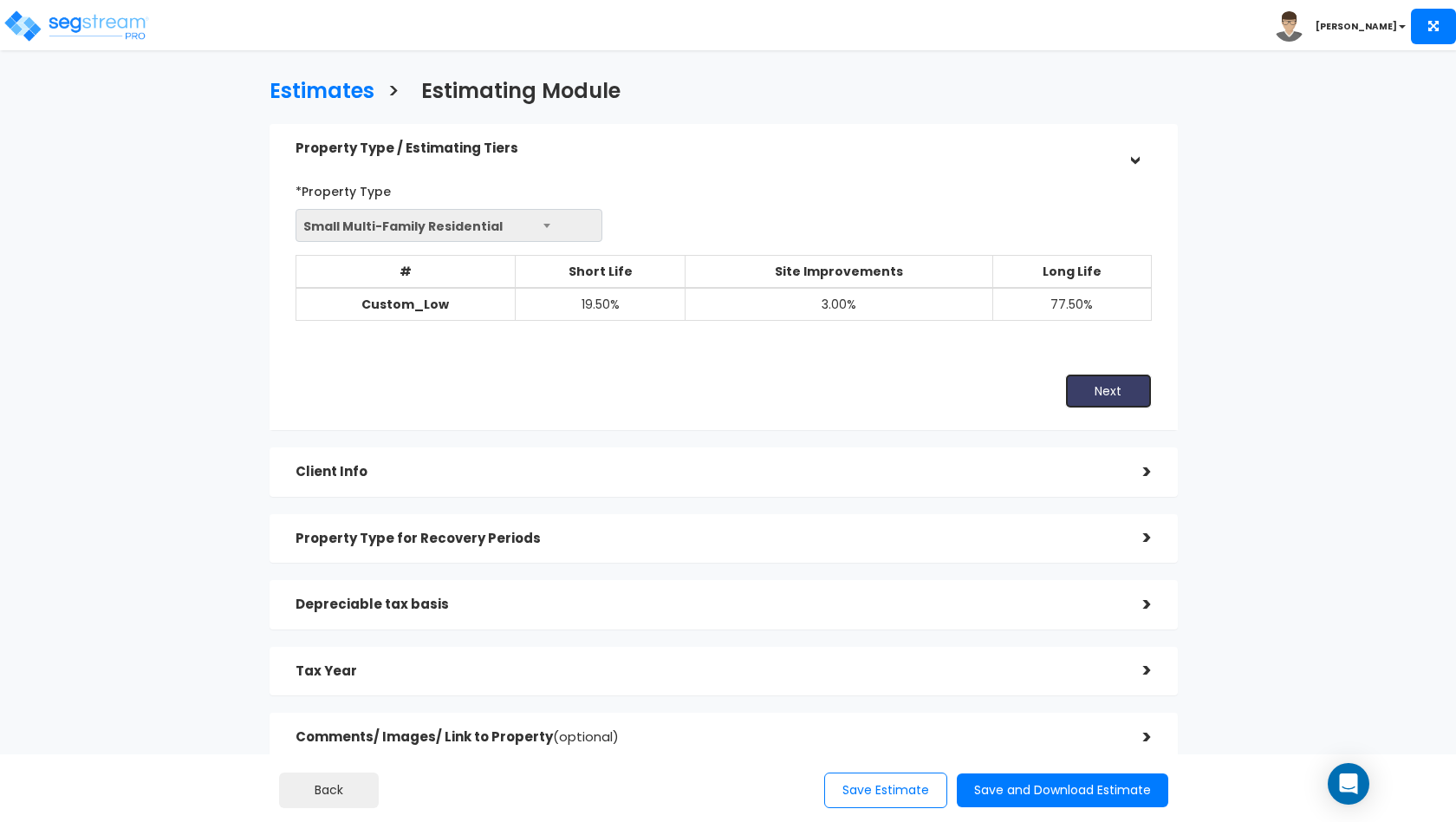
click at [1103, 392] on button "Next" at bounding box center [1108, 390] width 86 height 35
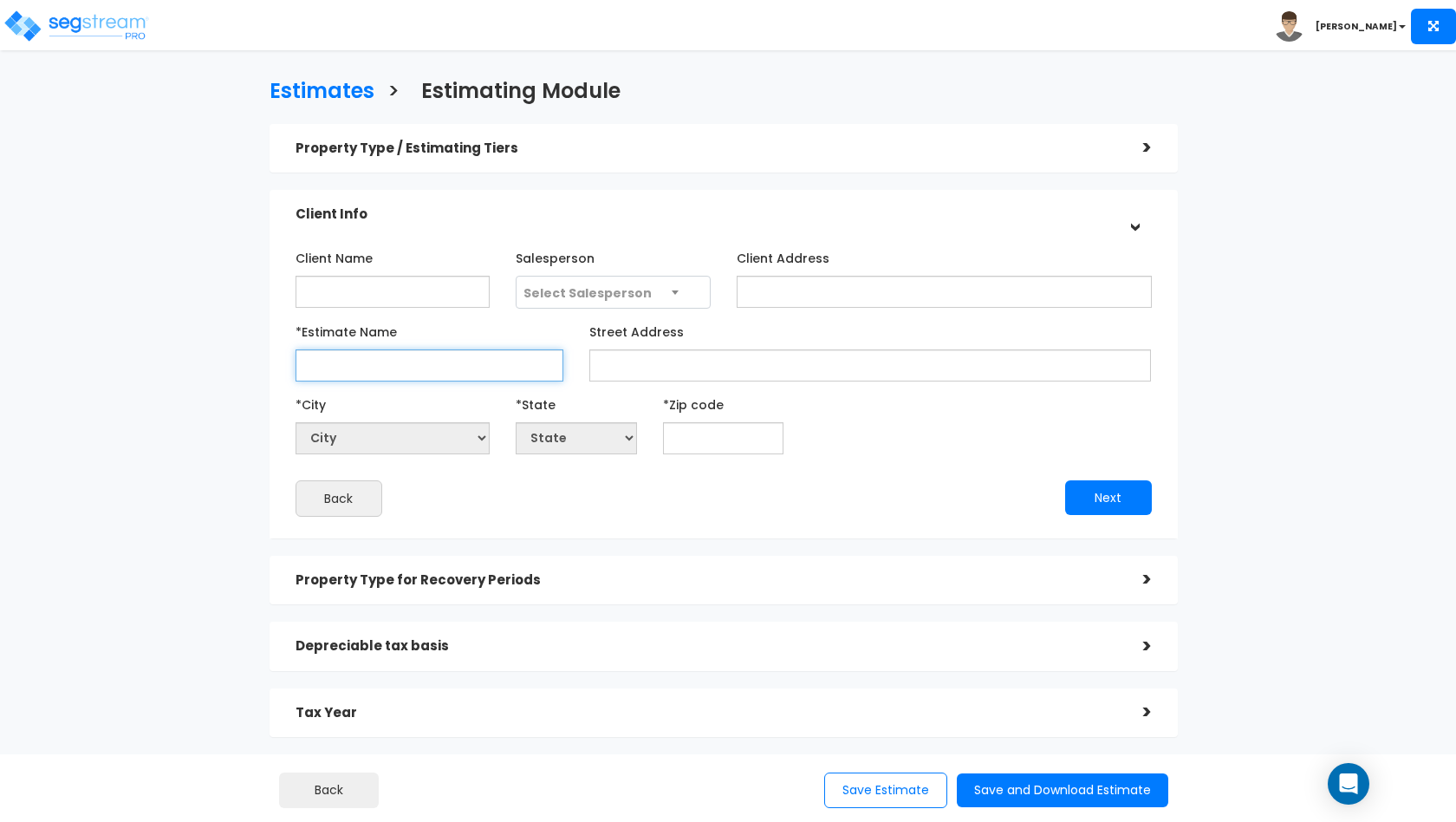
click at [449, 365] on input "*Estimate Name" at bounding box center [429, 366] width 267 height 32
type input "515 18th St"
click at [749, 430] on input "text" at bounding box center [724, 439] width 121 height 32
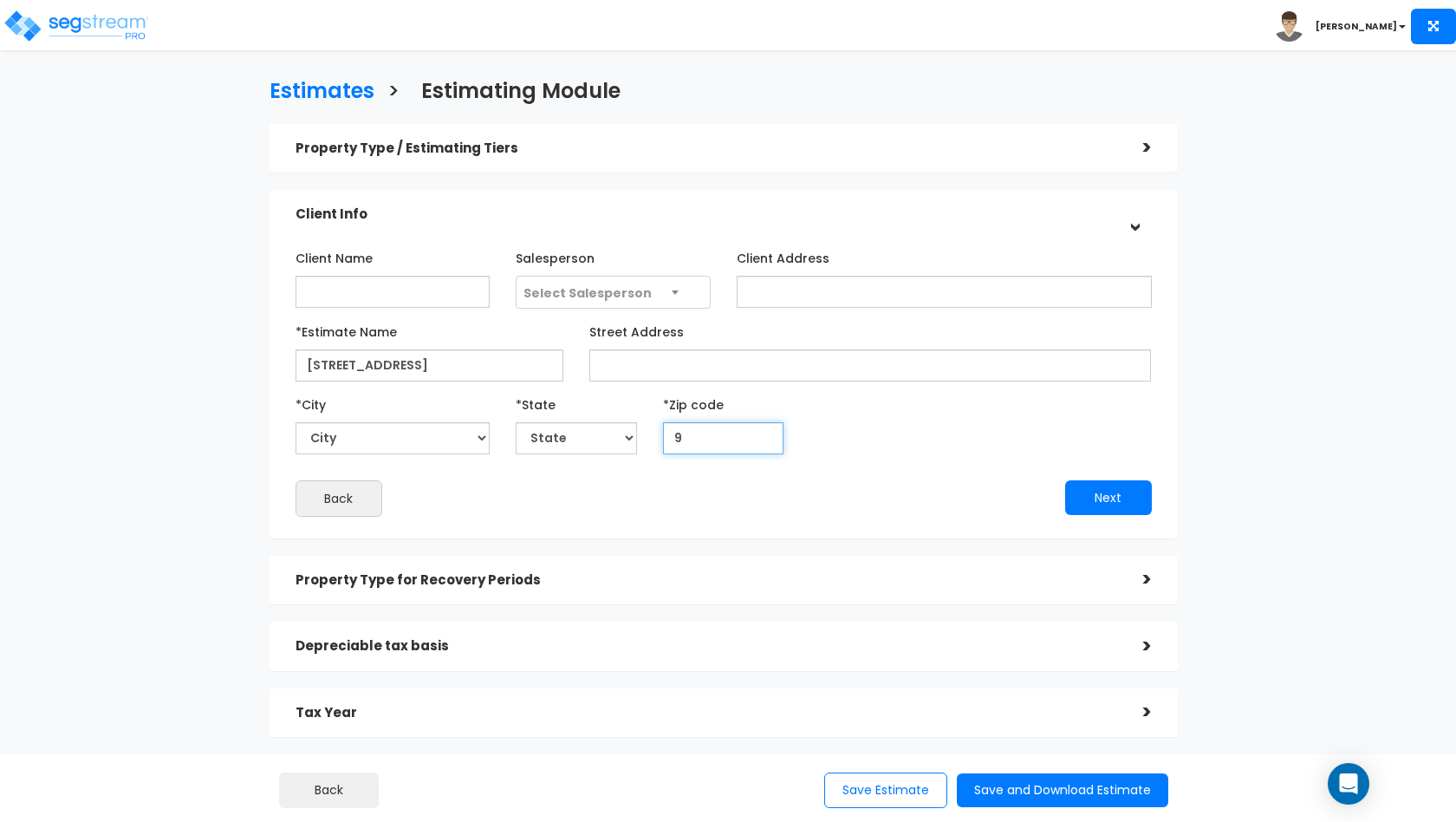
type input "95"
select select "CA"
type input "95811"
click at [1092, 493] on button "Next" at bounding box center [1108, 497] width 86 height 35
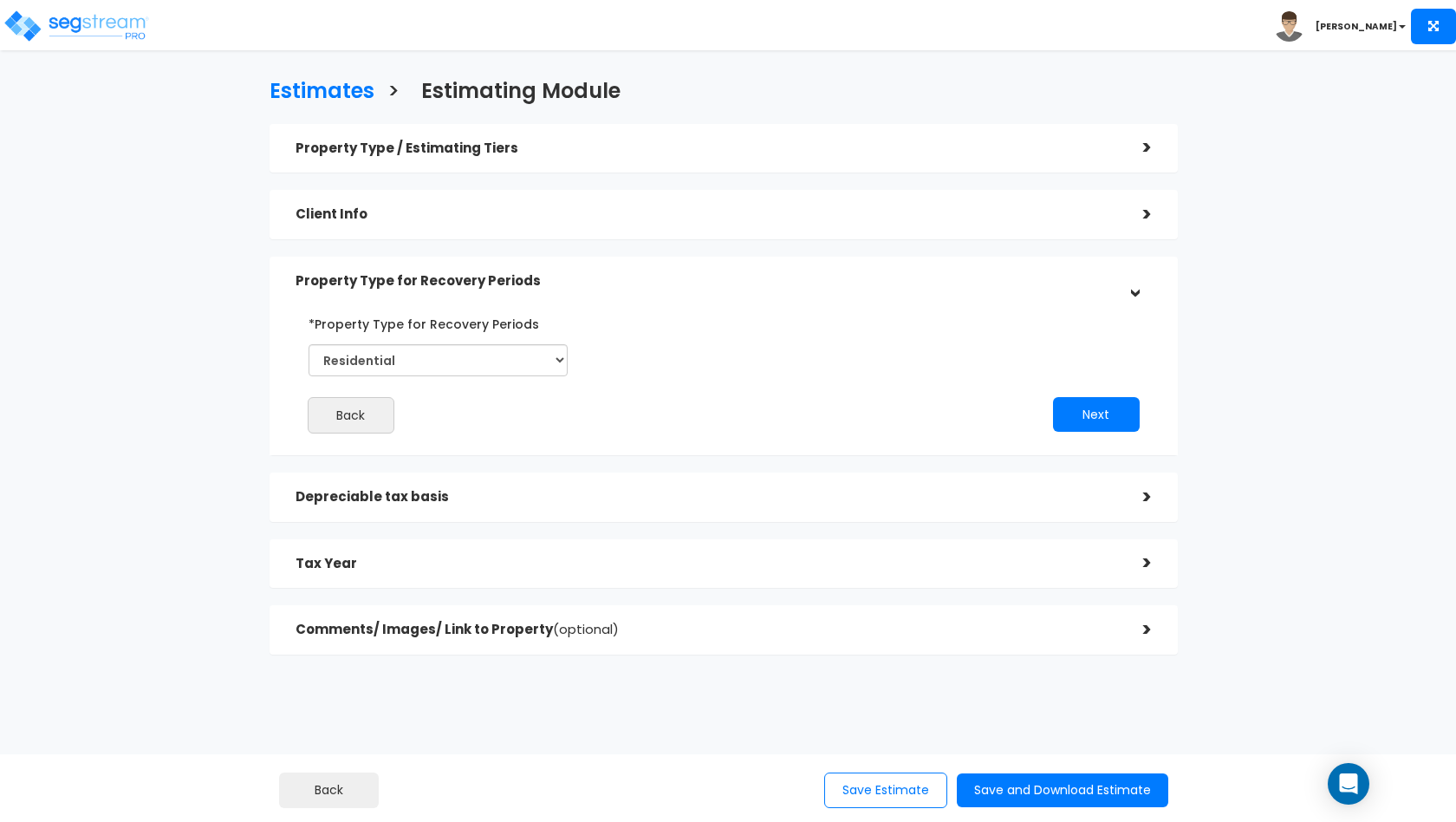
click at [1130, 210] on div ">" at bounding box center [1133, 215] width 35 height 27
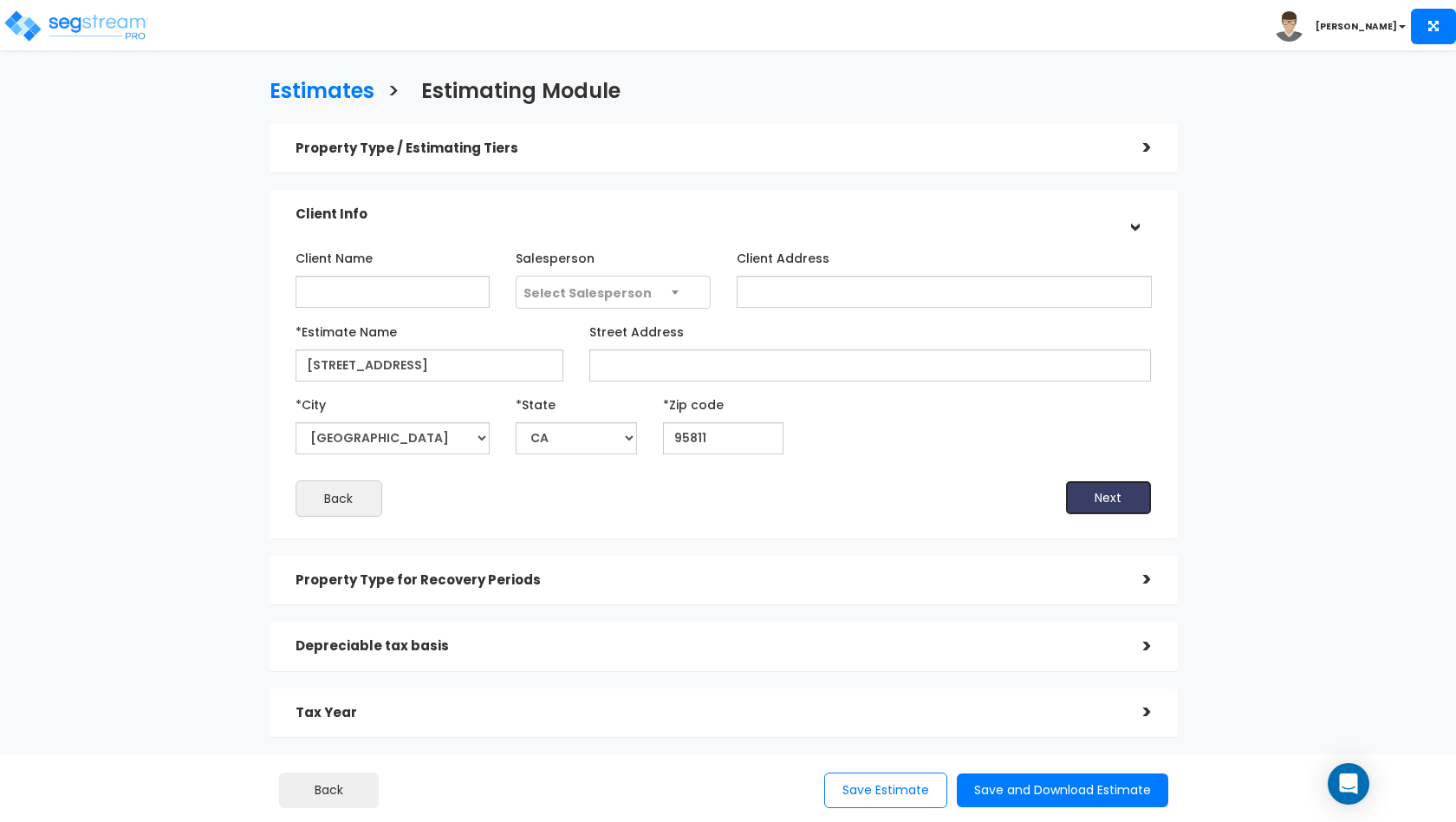
click at [1111, 504] on button "Next" at bounding box center [1108, 497] width 86 height 35
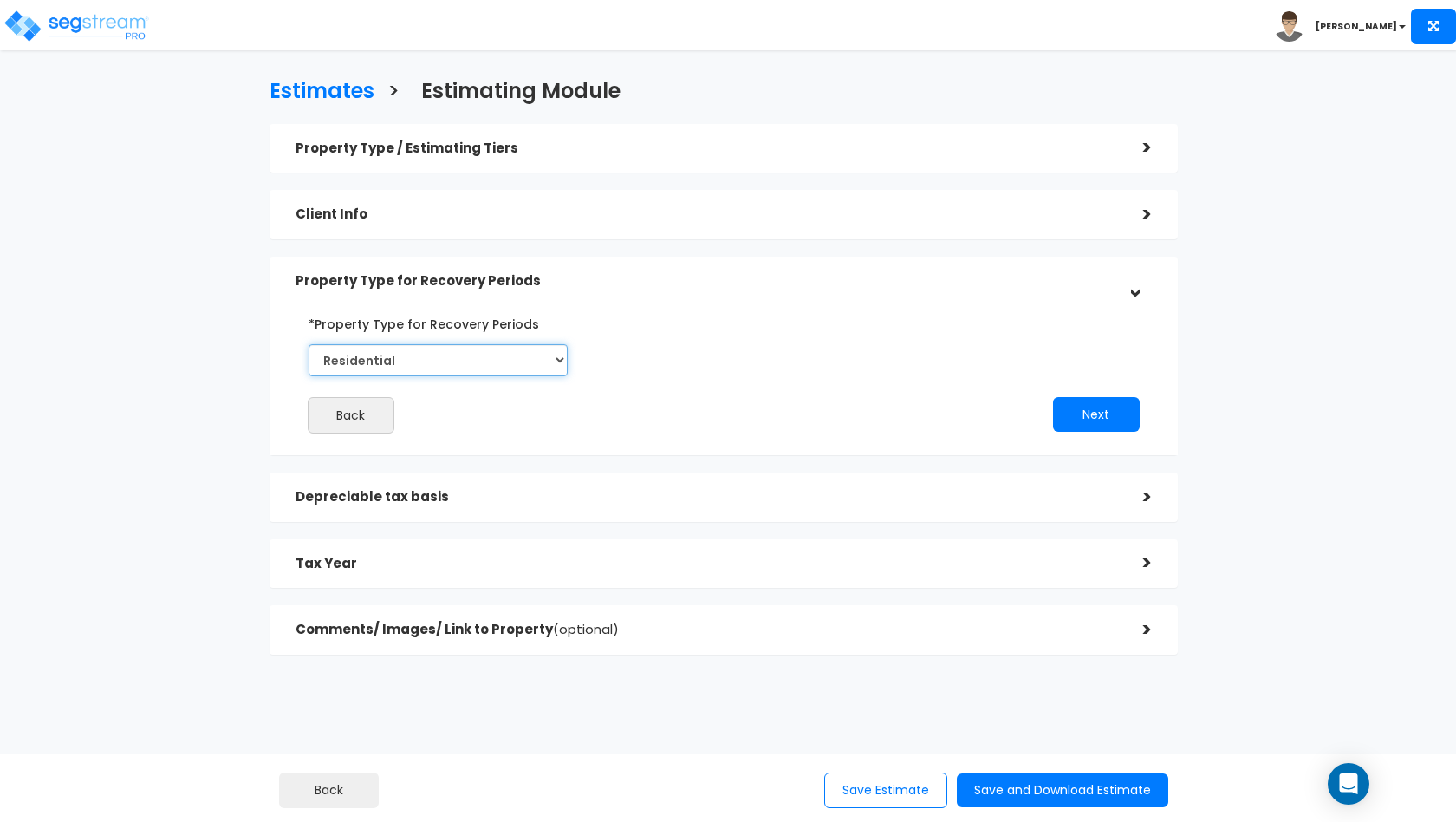
click at [534, 358] on select "Select Commercial Residential" at bounding box center [438, 360] width 259 height 32
click at [1099, 414] on button "Next" at bounding box center [1095, 414] width 86 height 35
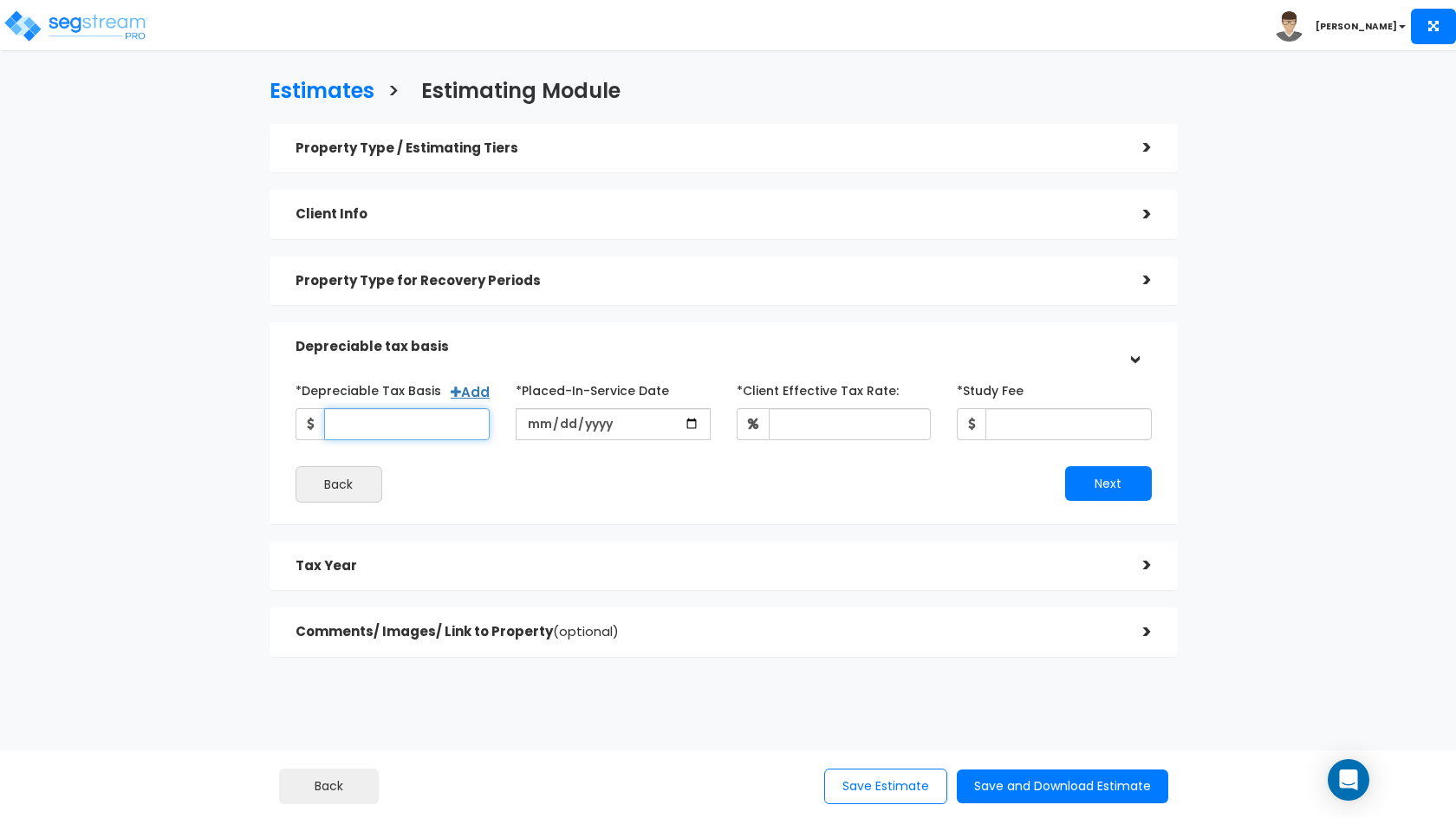
click at [407, 421] on input "*Depreciable Tax Basis" at bounding box center [407, 424] width 167 height 32
type input "1,010,000"
click at [548, 426] on input "date" at bounding box center [613, 424] width 195 height 32
type input "2021-11-08"
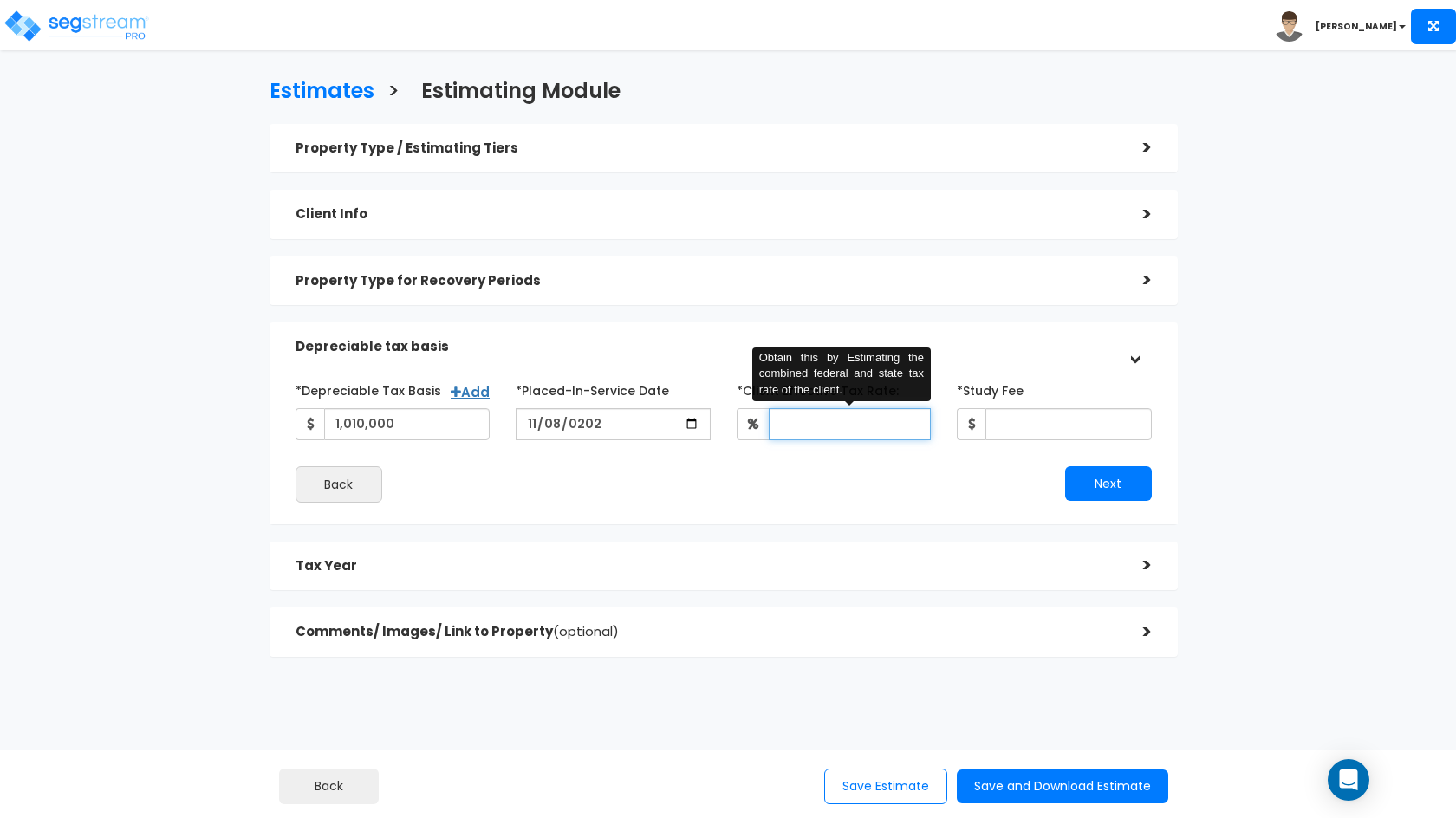
click at [828, 423] on input "*Client Effective Tax Rate:" at bounding box center [849, 424] width 163 height 32
click at [1059, 347] on h5 "Depreciable tax basis" at bounding box center [707, 347] width 822 height 15
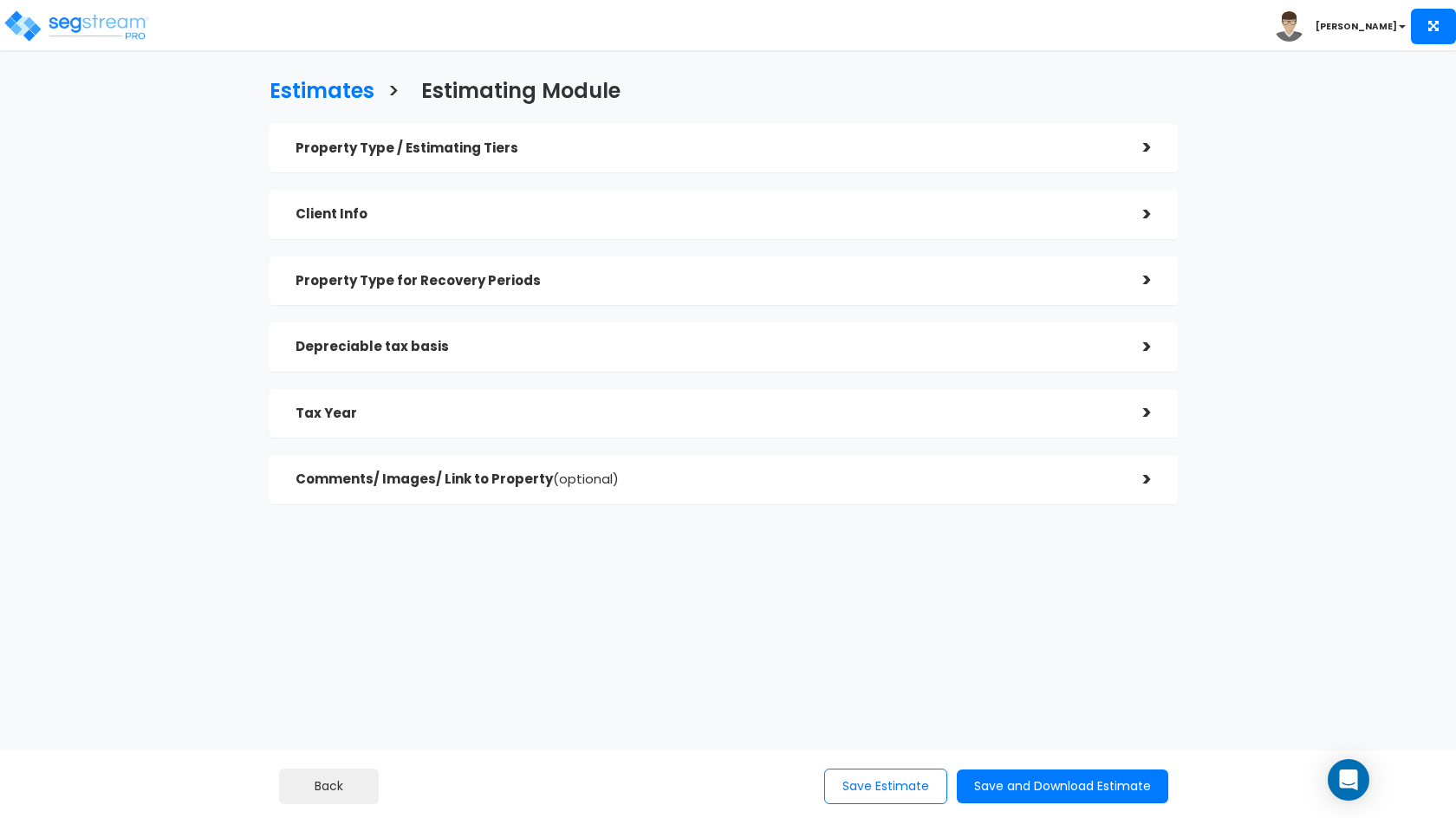
click at [1002, 362] on div "Depreciable tax basis" at bounding box center [707, 347] width 822 height 32
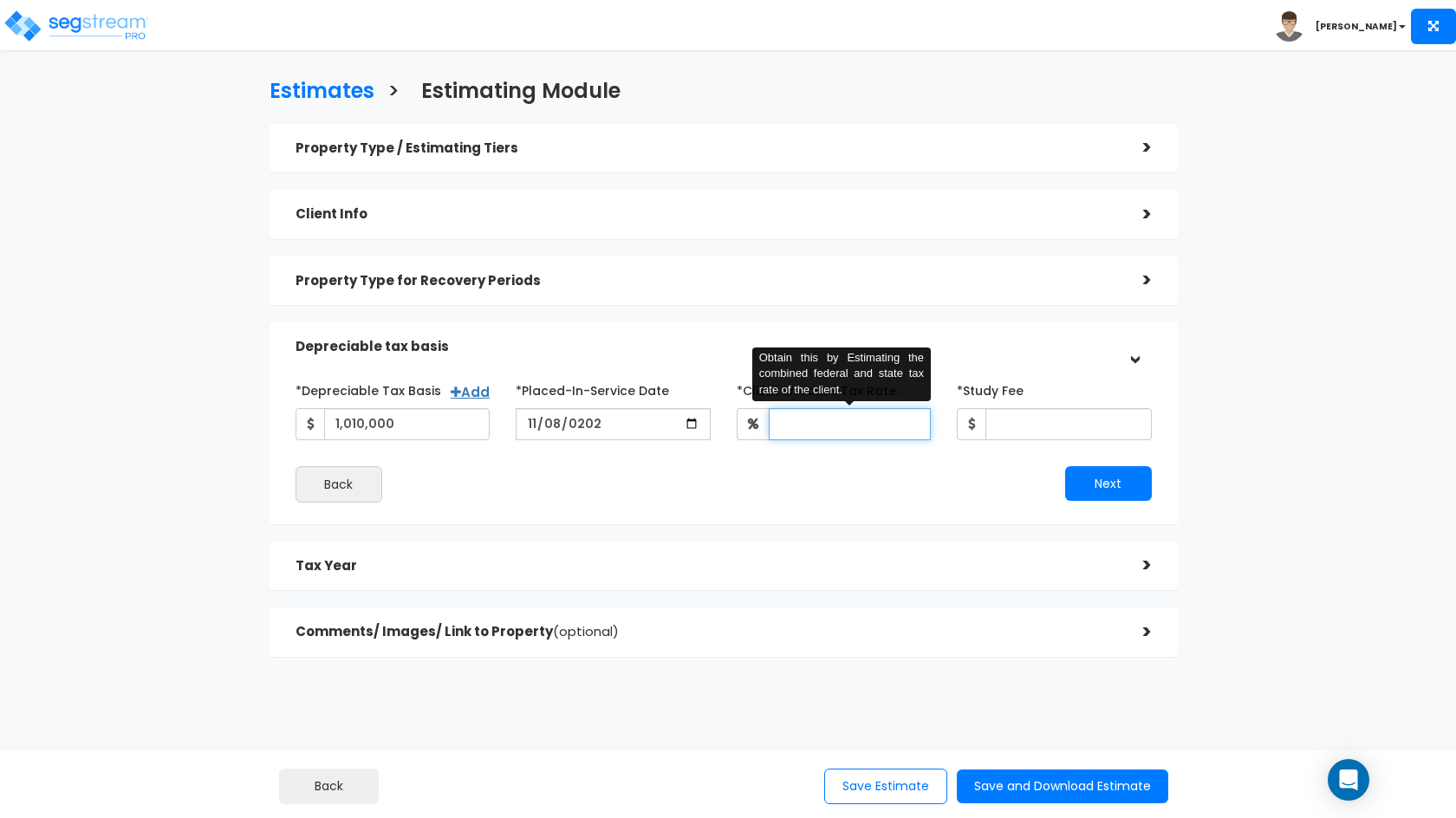
click at [815, 426] on input "*Client Effective Tax Rate:" at bounding box center [849, 424] width 163 height 32
click at [1059, 317] on div "Property Type / Estimating Tiers > *Property Type Small Multi-Family Residentia…" at bounding box center [723, 390] width 908 height 533
click at [830, 434] on input "*Client Effective Tax Rate:" at bounding box center [849, 424] width 163 height 32
type input "34"
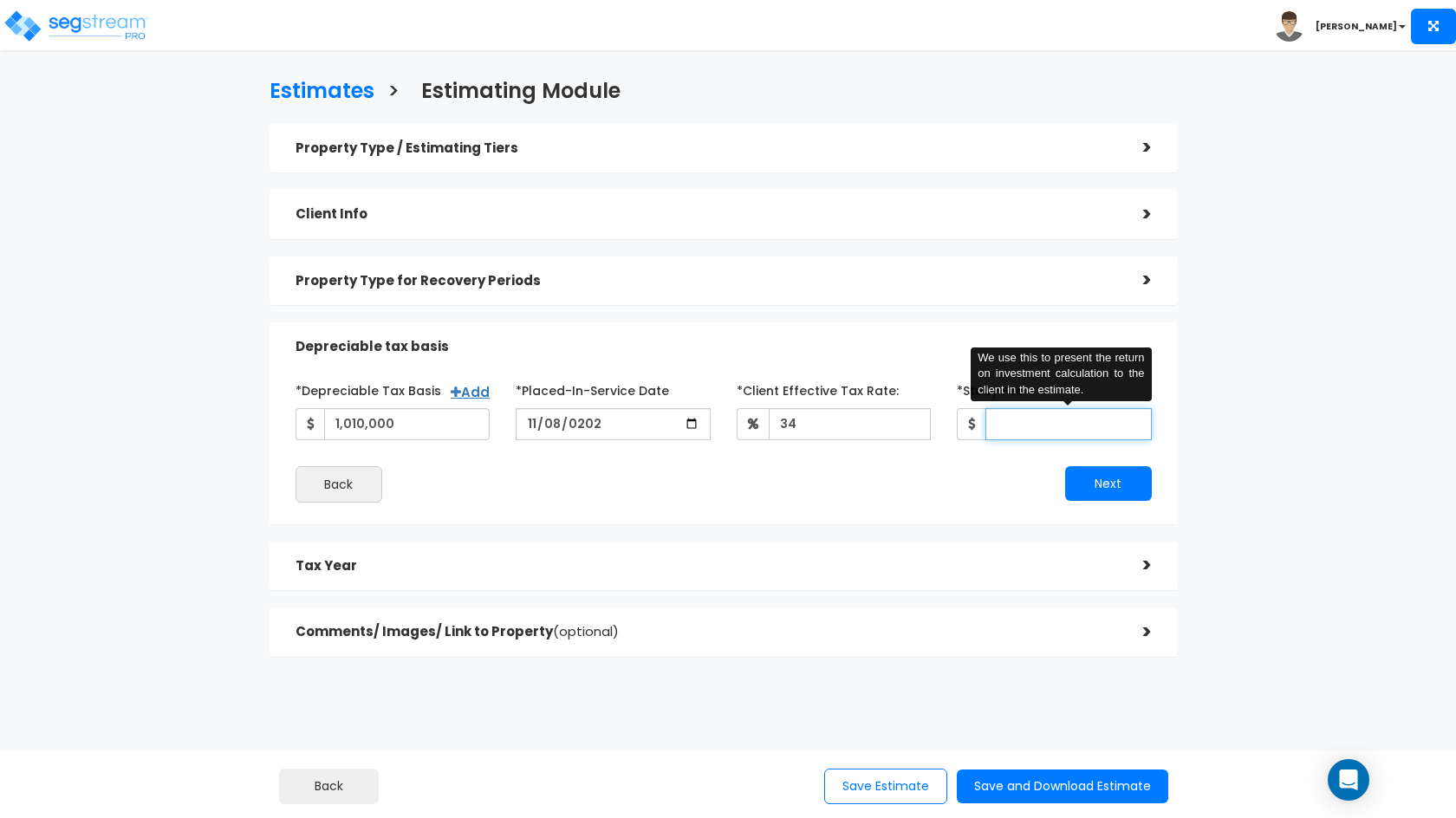
click at [1081, 424] on input "*Study Fee" at bounding box center [1068, 424] width 167 height 32
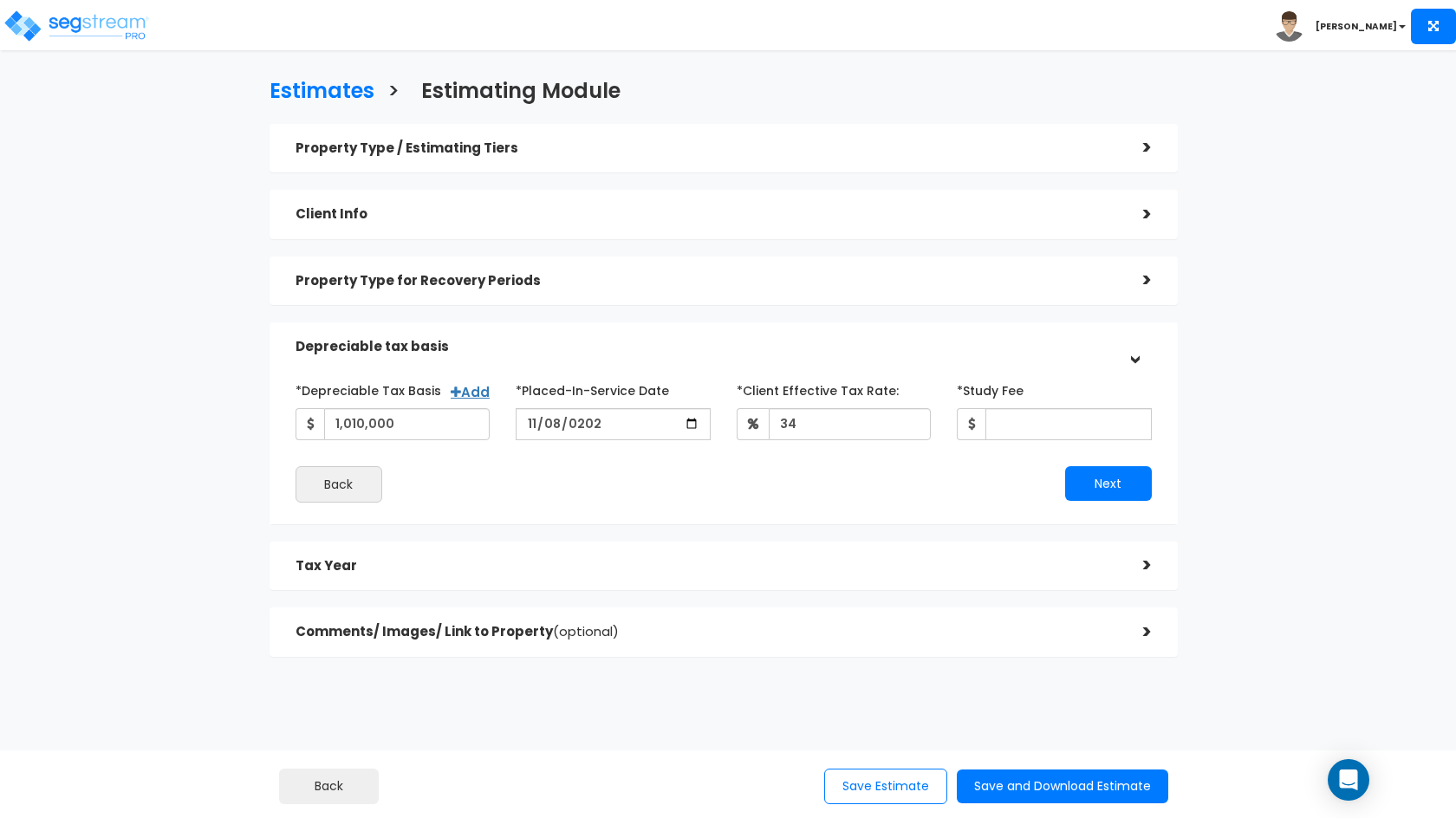
click at [1212, 460] on div "Estimates > Estimating Module Property Type / Estimating Tiers > *Property Type…" at bounding box center [723, 372] width 1191 height 878
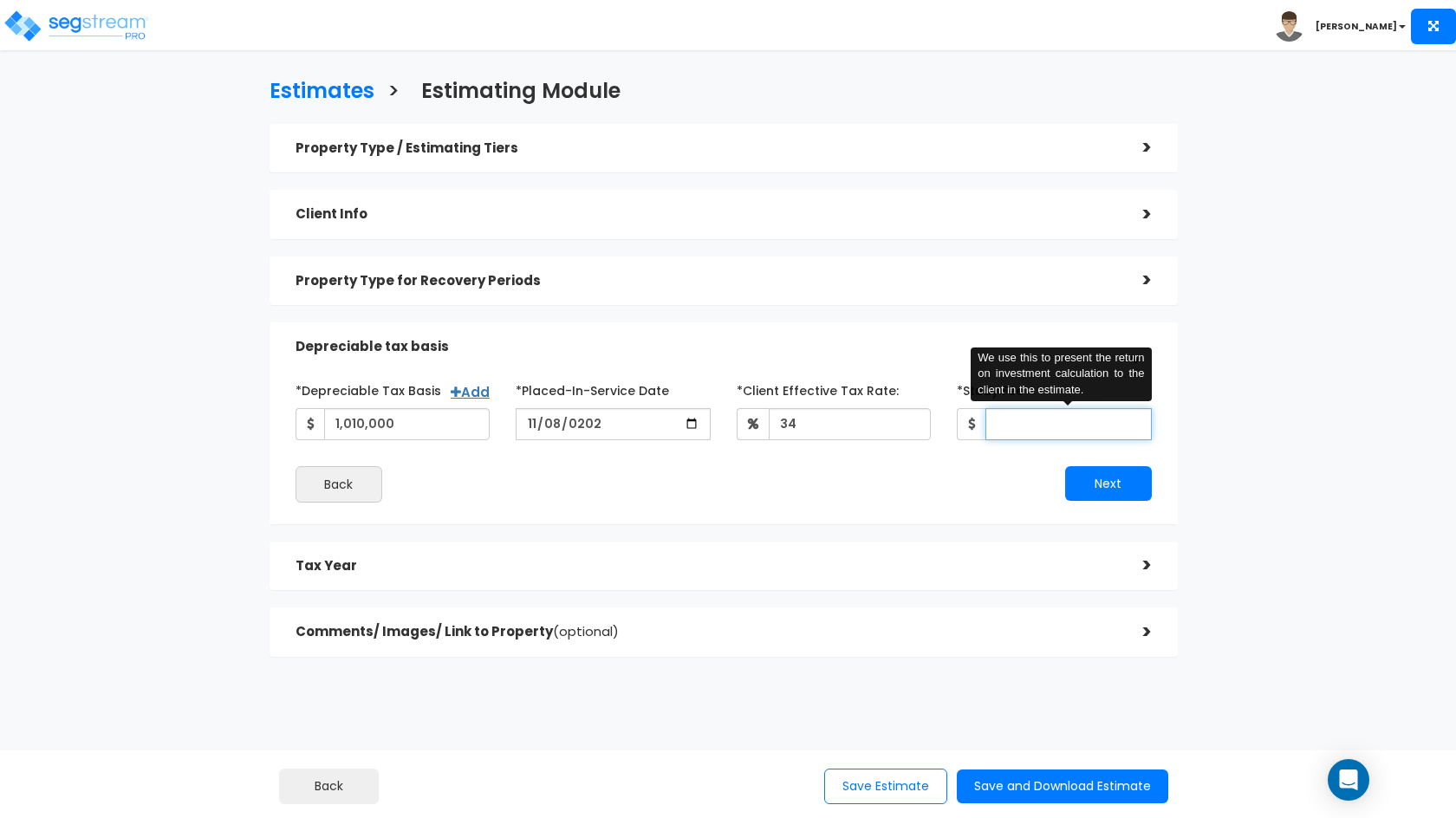
click at [1066, 415] on input "*Study Fee" at bounding box center [1068, 424] width 167 height 32
type input "7,000"
click at [1117, 486] on button "Next" at bounding box center [1108, 483] width 86 height 35
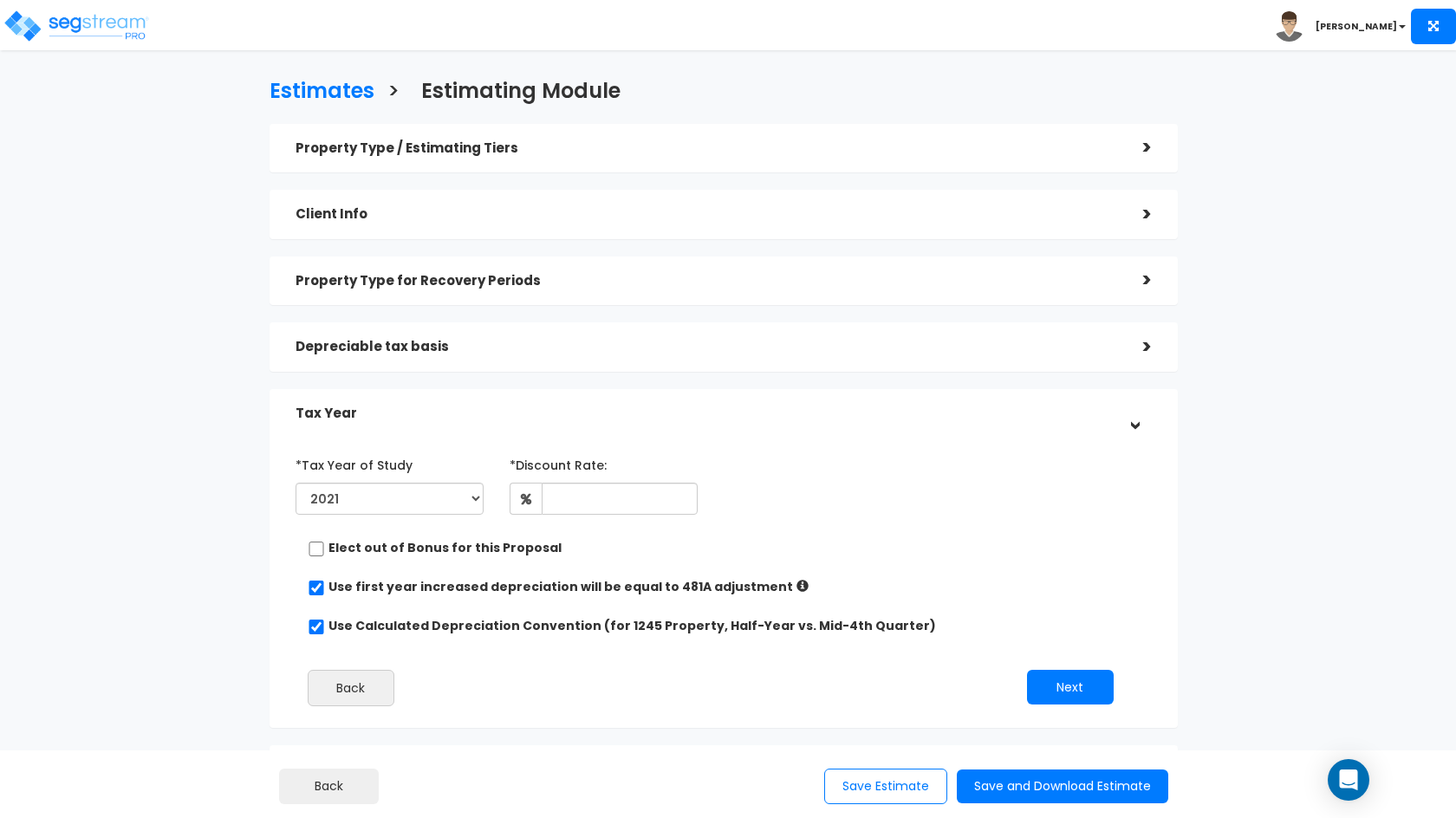
scroll to position [37, 0]
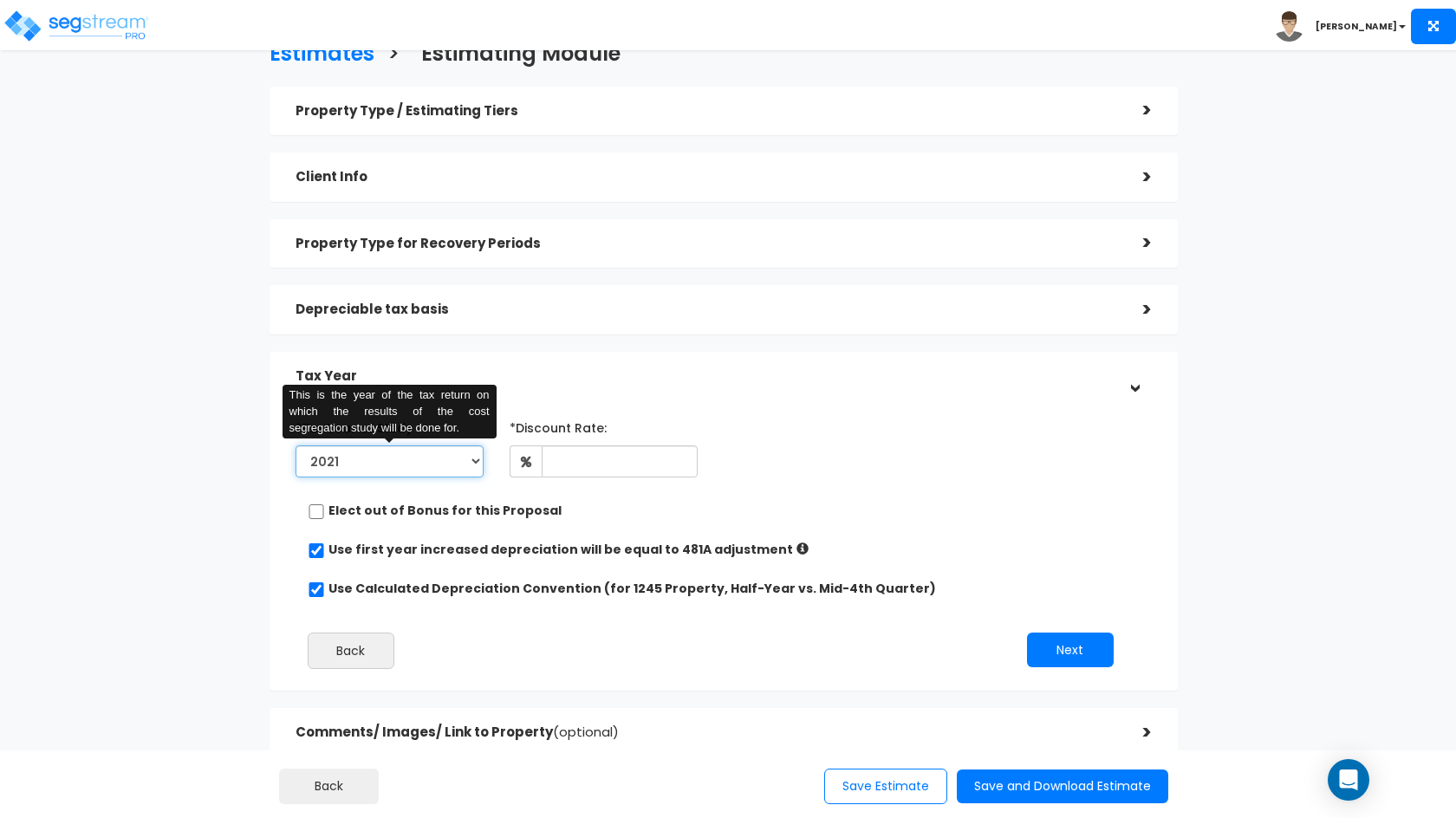
click at [362, 465] on select "2021 2022 2023 2024 2025 2026" at bounding box center [389, 462] width 188 height 32
select select "2024"
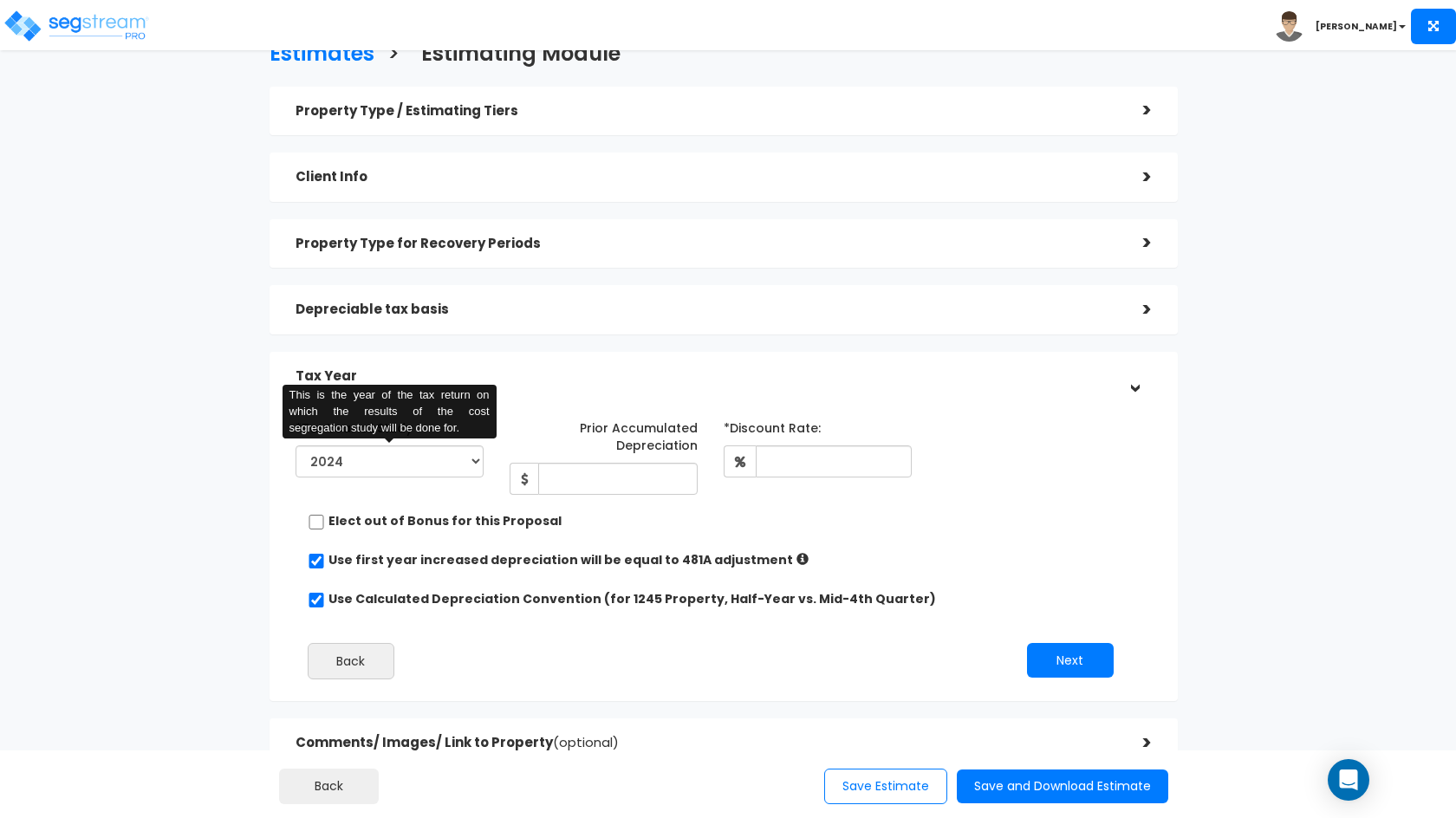
click at [668, 551] on label "Use first year increased depreciation will be equal to 481A adjustment" at bounding box center [560, 559] width 464 height 17
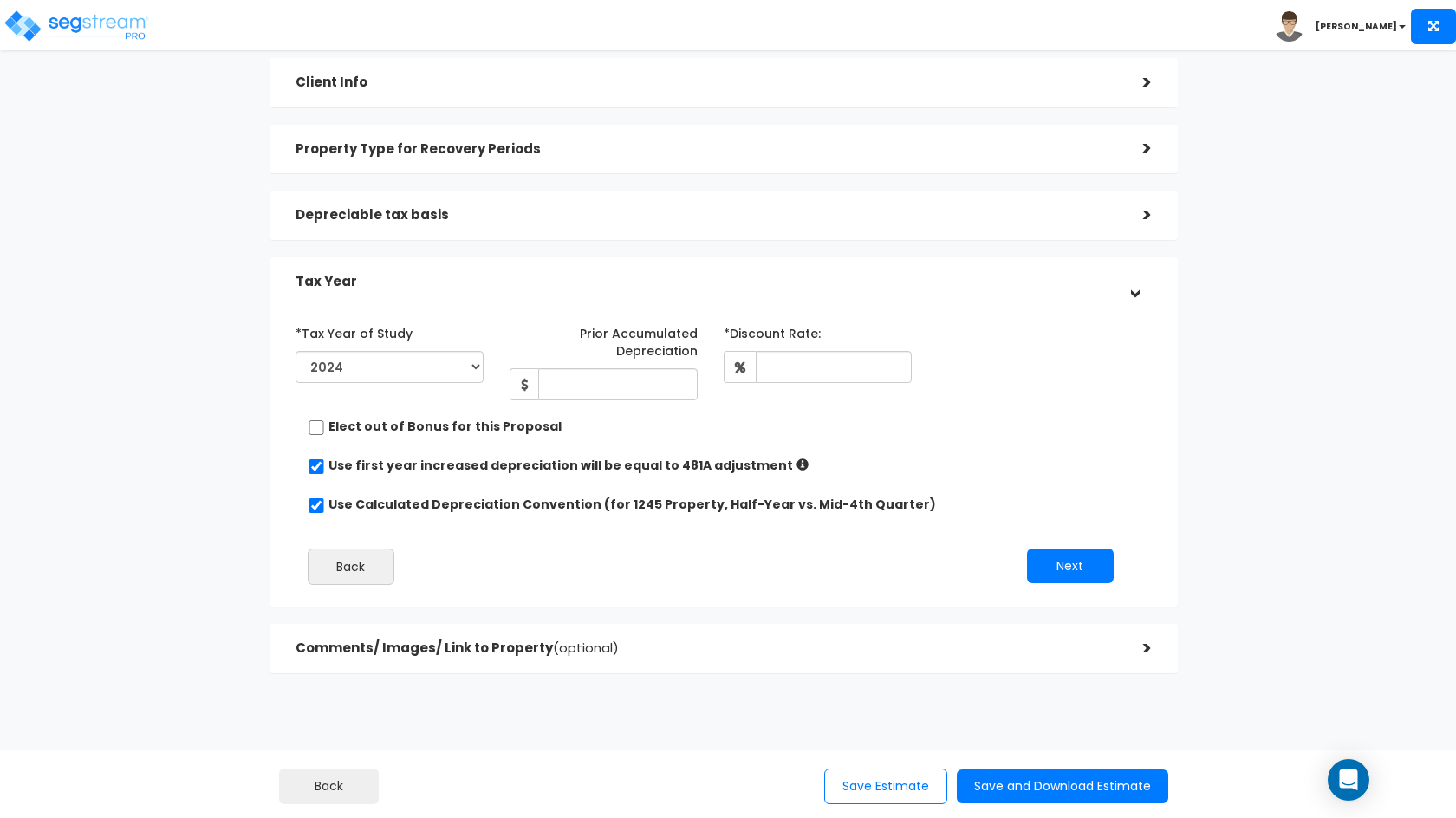
scroll to position [140, 0]
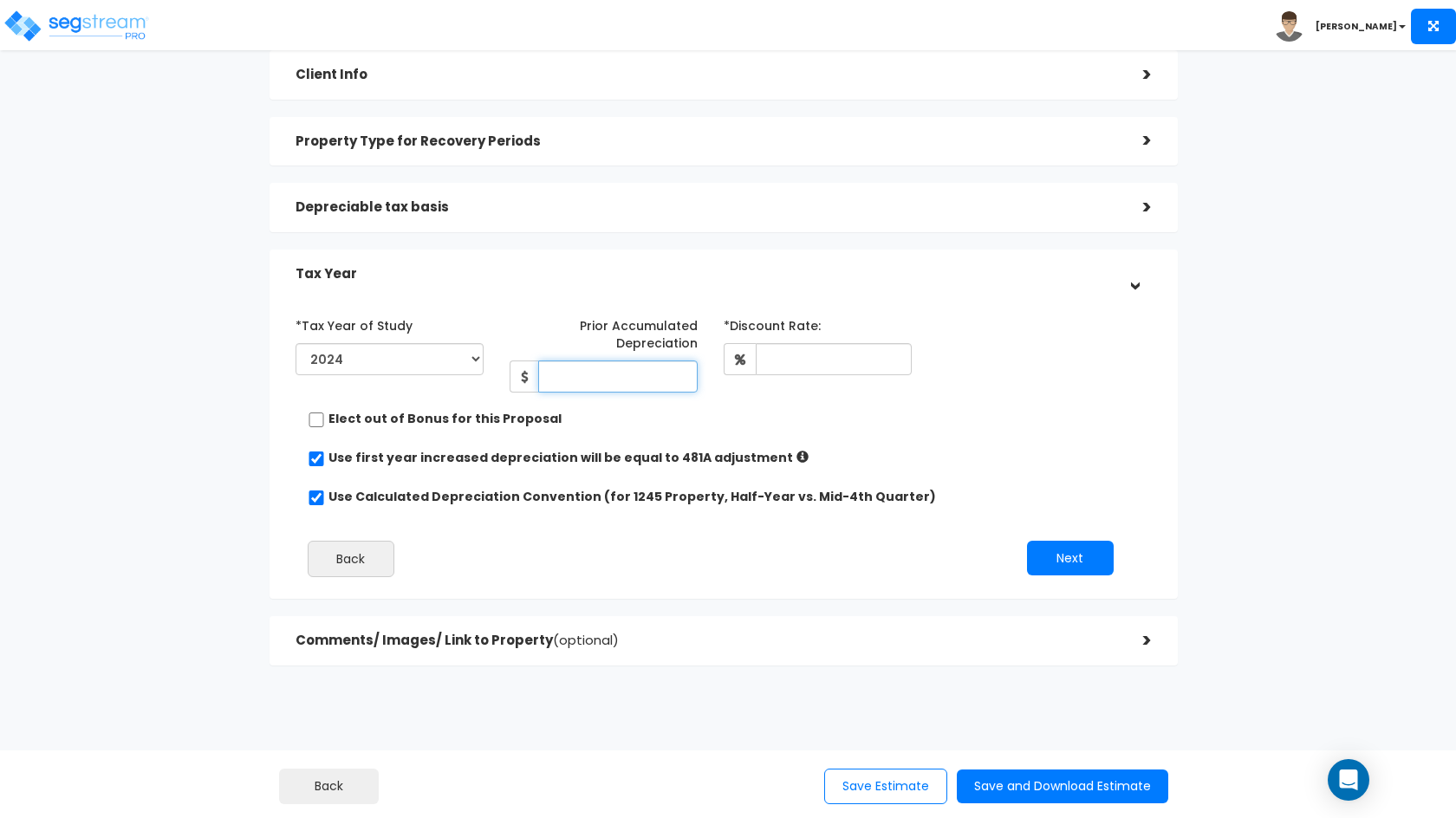
click at [629, 388] on input "Prior Accumulated Depreciation" at bounding box center [618, 377] width 160 height 32
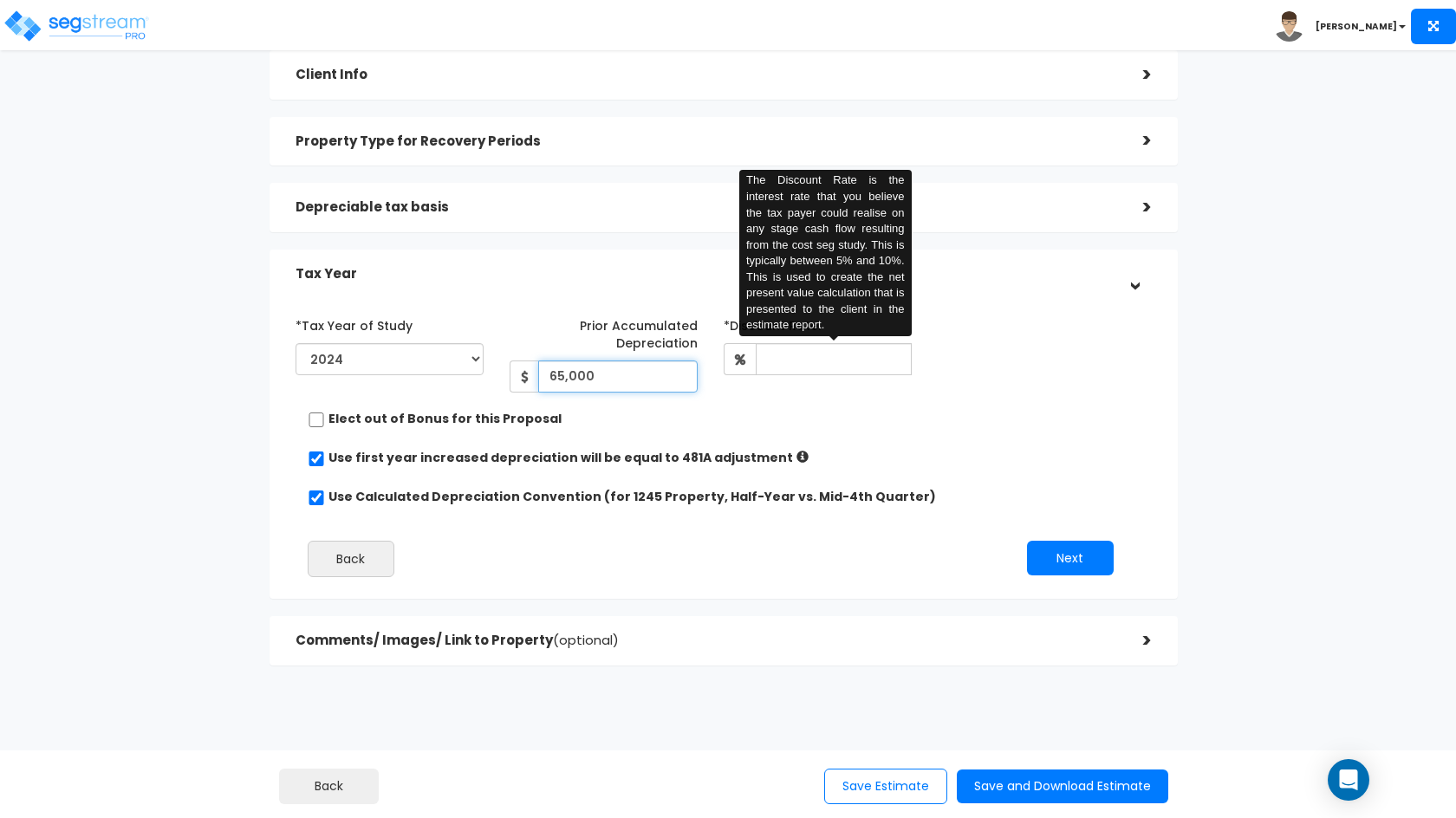
type input "65,000"
click at [805, 363] on input "text" at bounding box center [833, 359] width 156 height 32
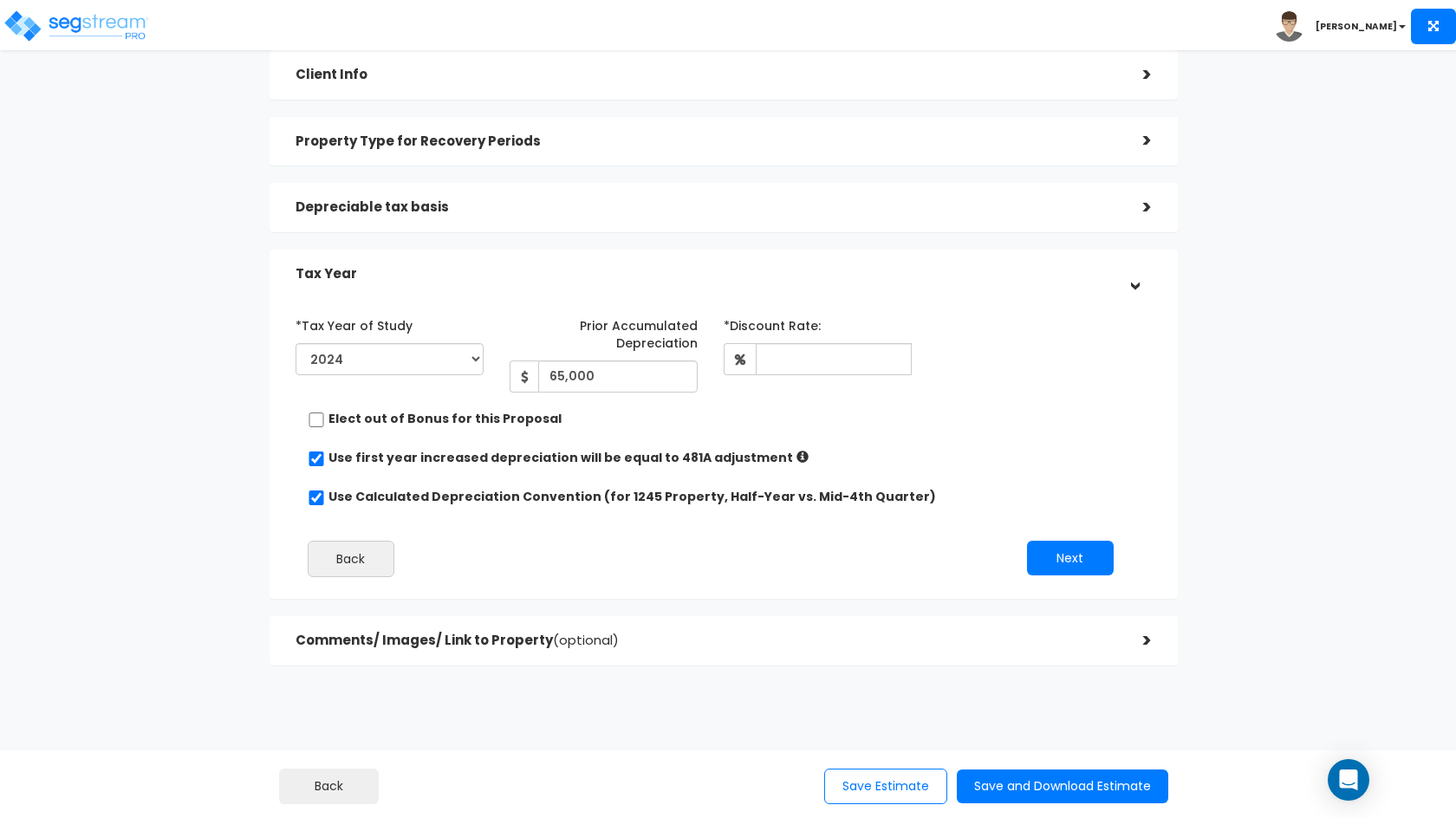
click at [833, 430] on div "Elect out of Bonus for this Proposal" at bounding box center [716, 421] width 818 height 21
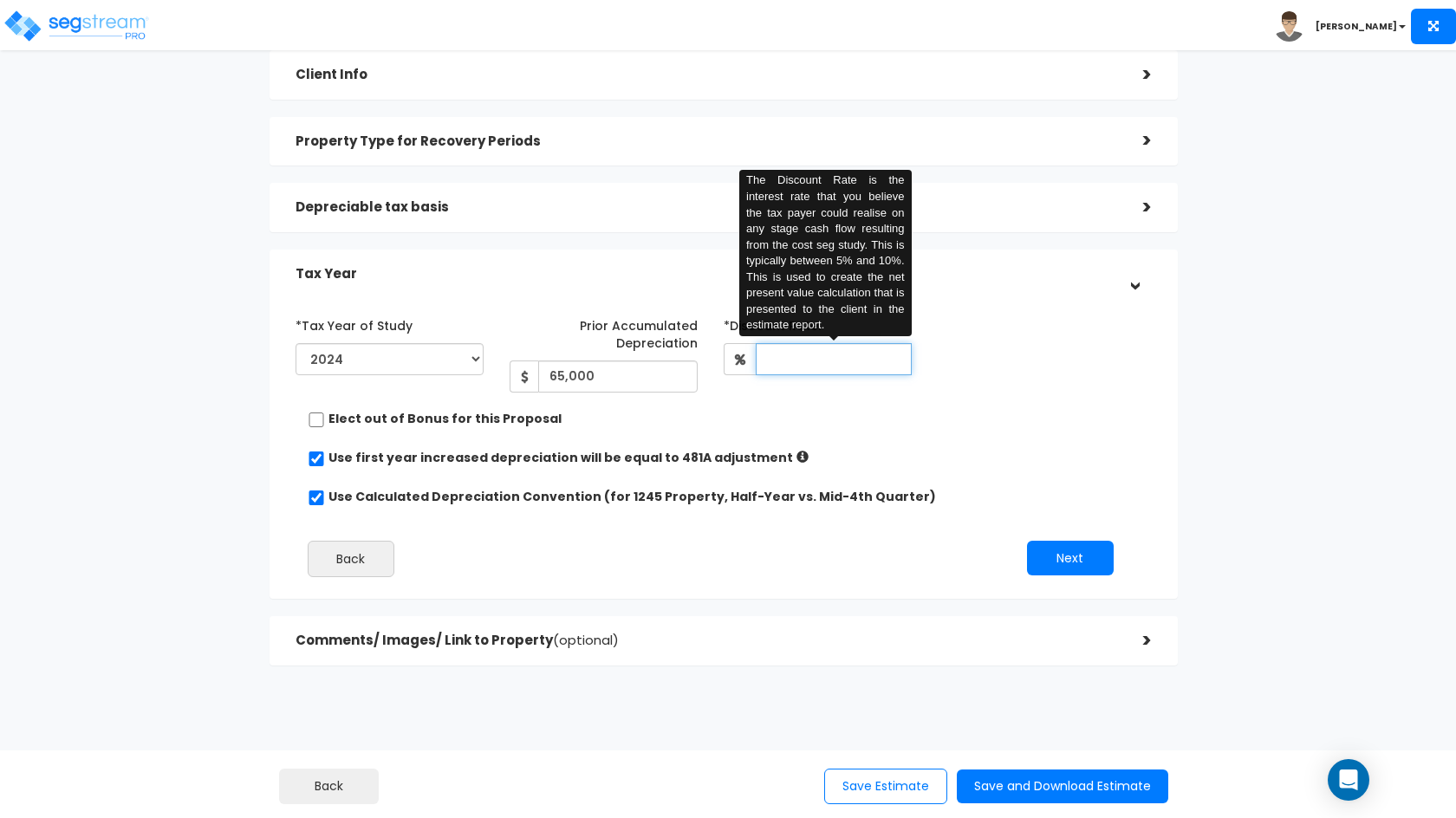
click at [884, 363] on input "text" at bounding box center [833, 359] width 156 height 32
type input "9"
click at [977, 390] on div "*Tax Year of Study 2021 2022 2023 2024 2025 2026 Prior Accumulated Depreciation…" at bounding box center [710, 351] width 856 height 81
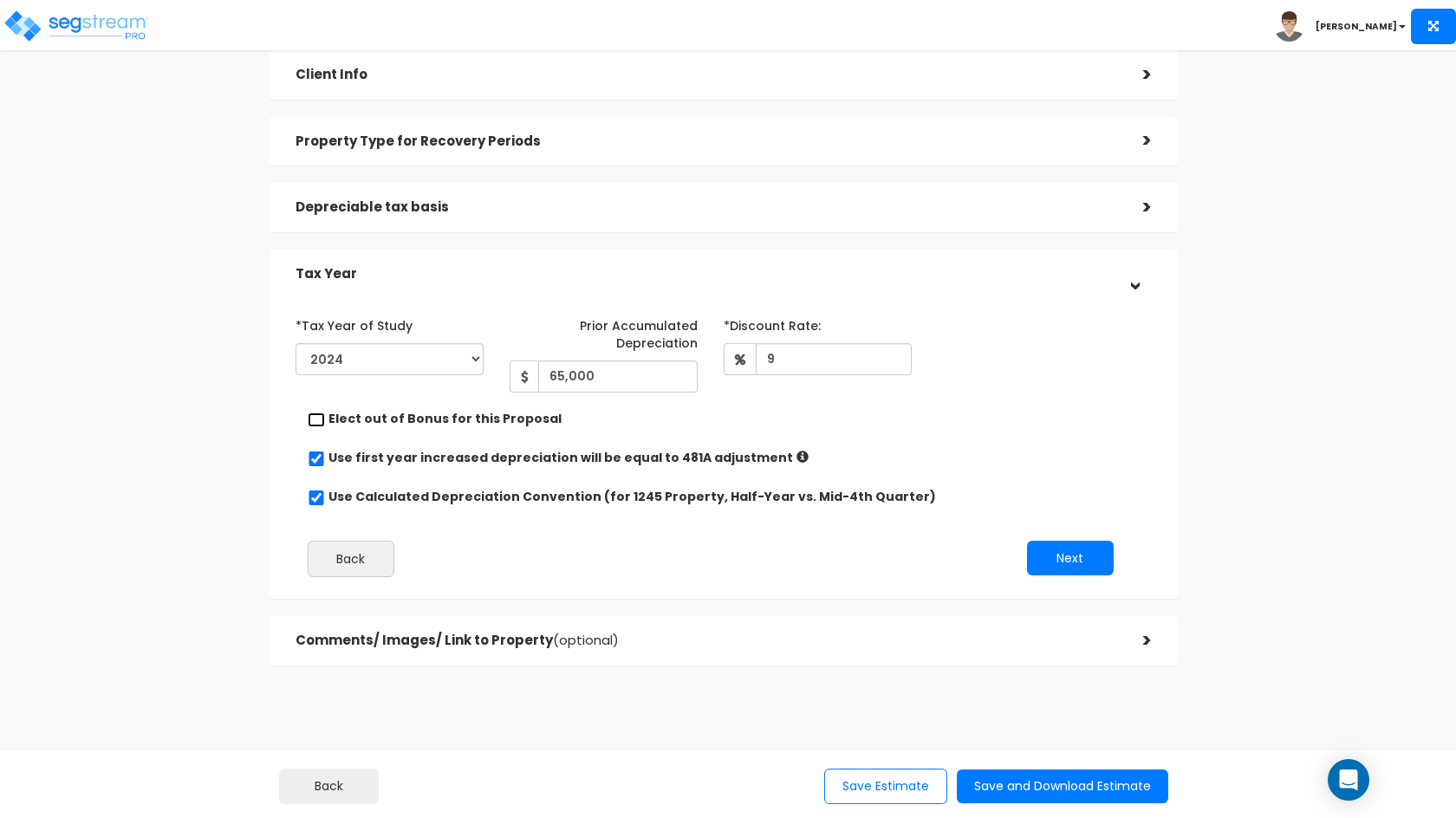
click at [315, 420] on input "checkbox" at bounding box center [315, 420] width 17 height 15
checkbox input "false"
click at [1069, 549] on button "Next" at bounding box center [1069, 556] width 86 height 35
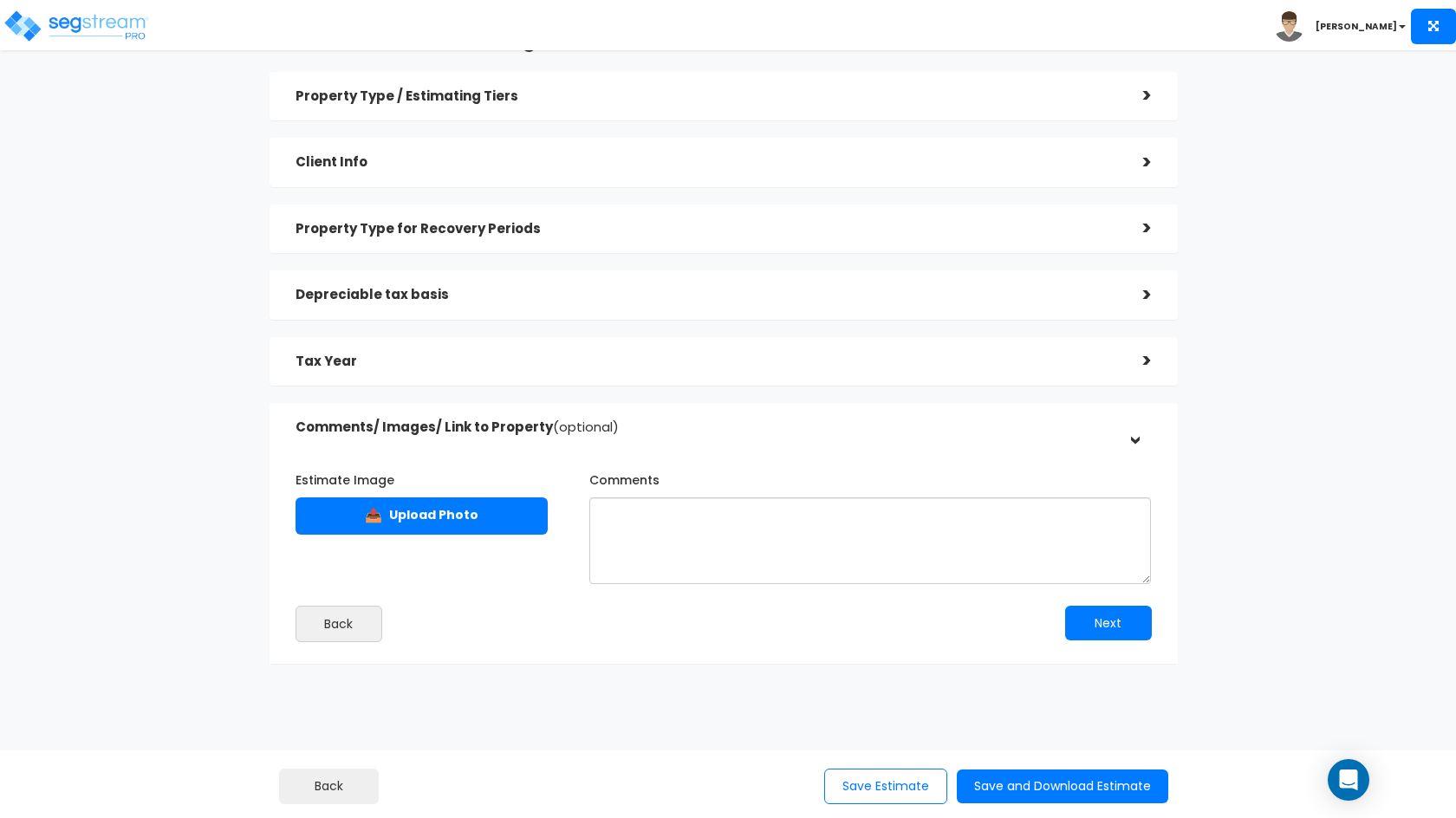
scroll to position [52, 0]
click at [1123, 620] on button "Next" at bounding box center [1108, 623] width 86 height 35
click at [1109, 632] on button "Next" at bounding box center [1108, 623] width 86 height 35
click at [1047, 786] on button "Save and Download Estimate" at bounding box center [1062, 786] width 211 height 34
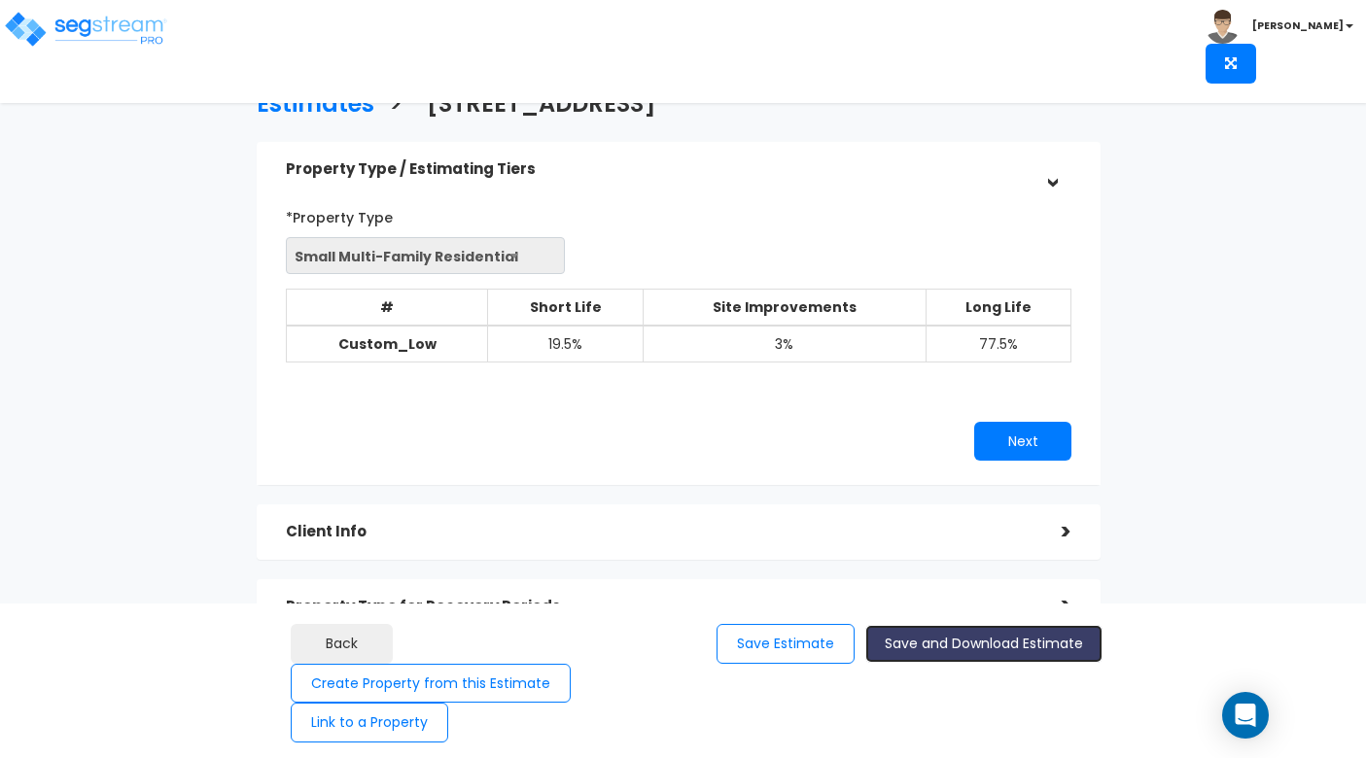
click at [1037, 640] on button "Save and Download Estimate" at bounding box center [983, 644] width 237 height 38
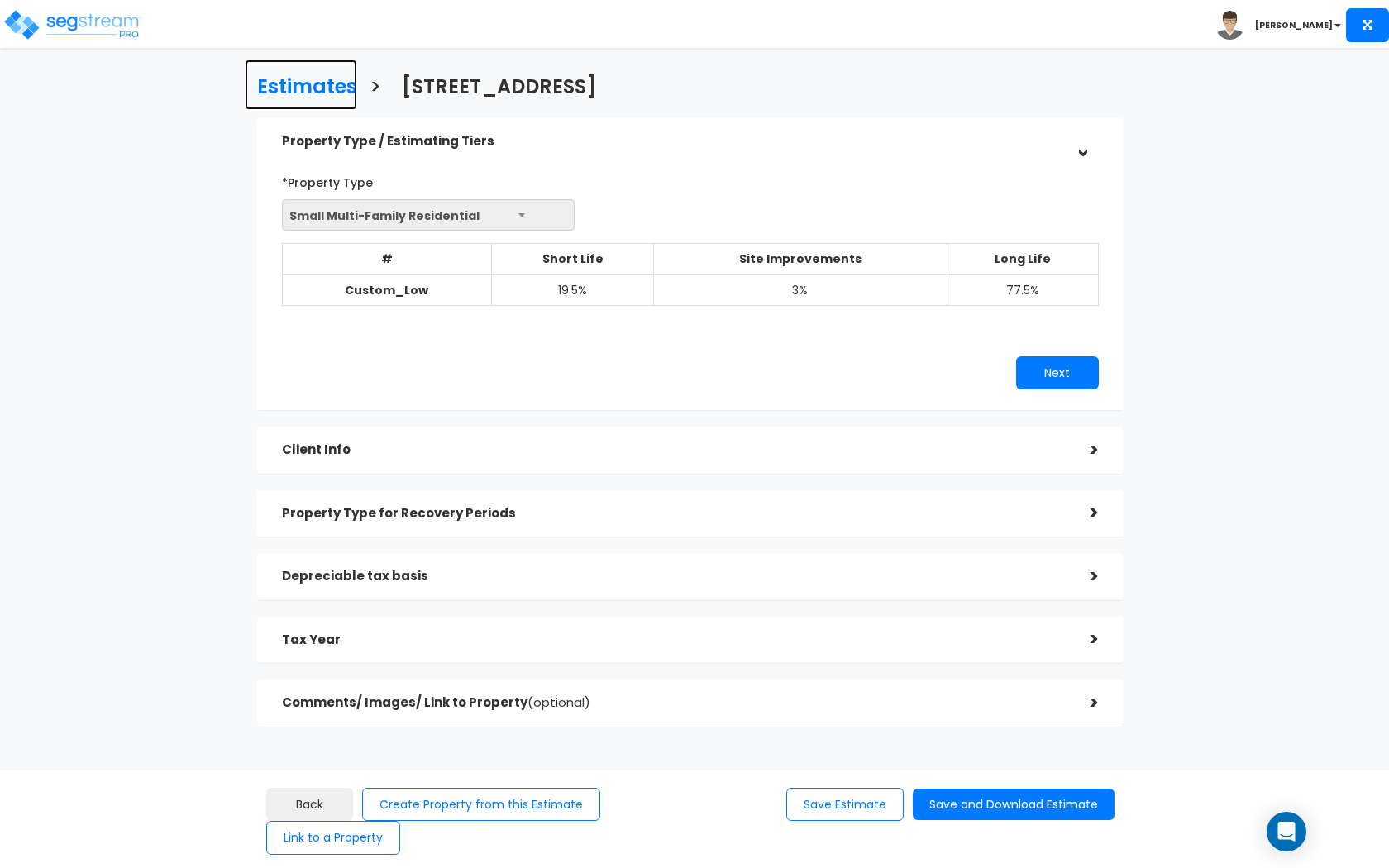
click at [304, 88] on h3 "Estimates" at bounding box center [307, 88] width 100 height 26
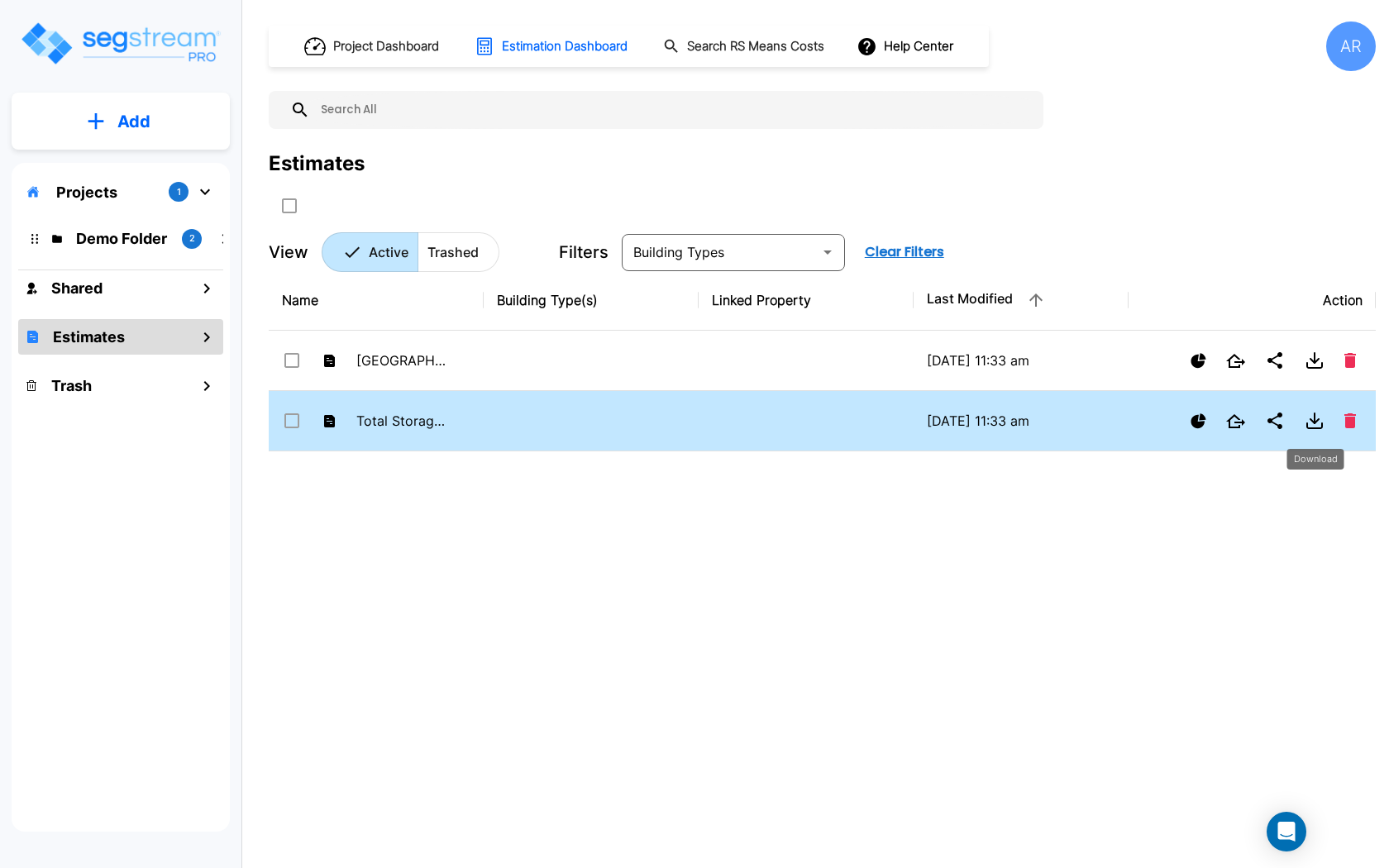
click at [1317, 422] on icon "Download" at bounding box center [1313, 420] width 20 height 20
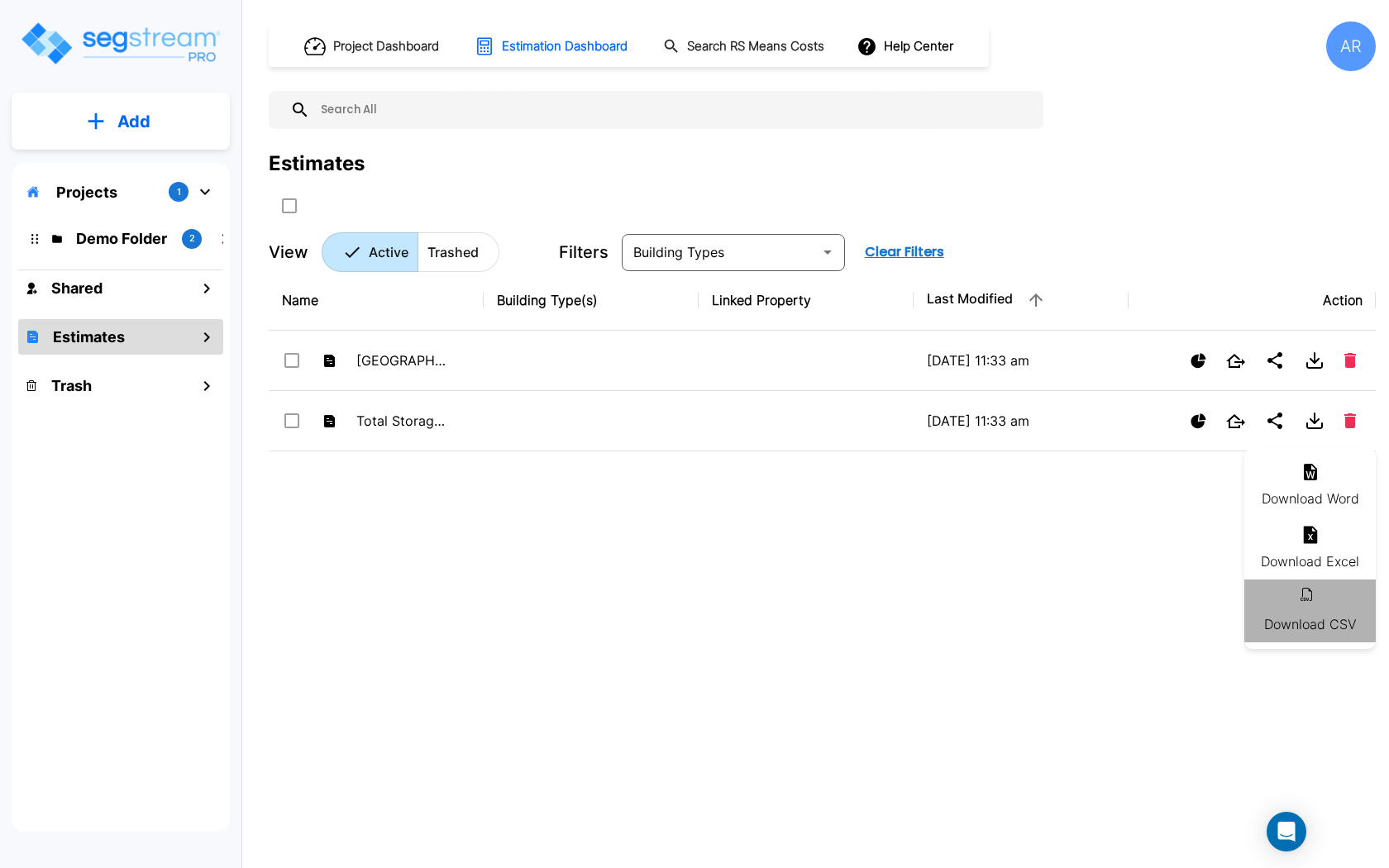
click at [1321, 608] on li "Download CSV" at bounding box center [1309, 611] width 132 height 63
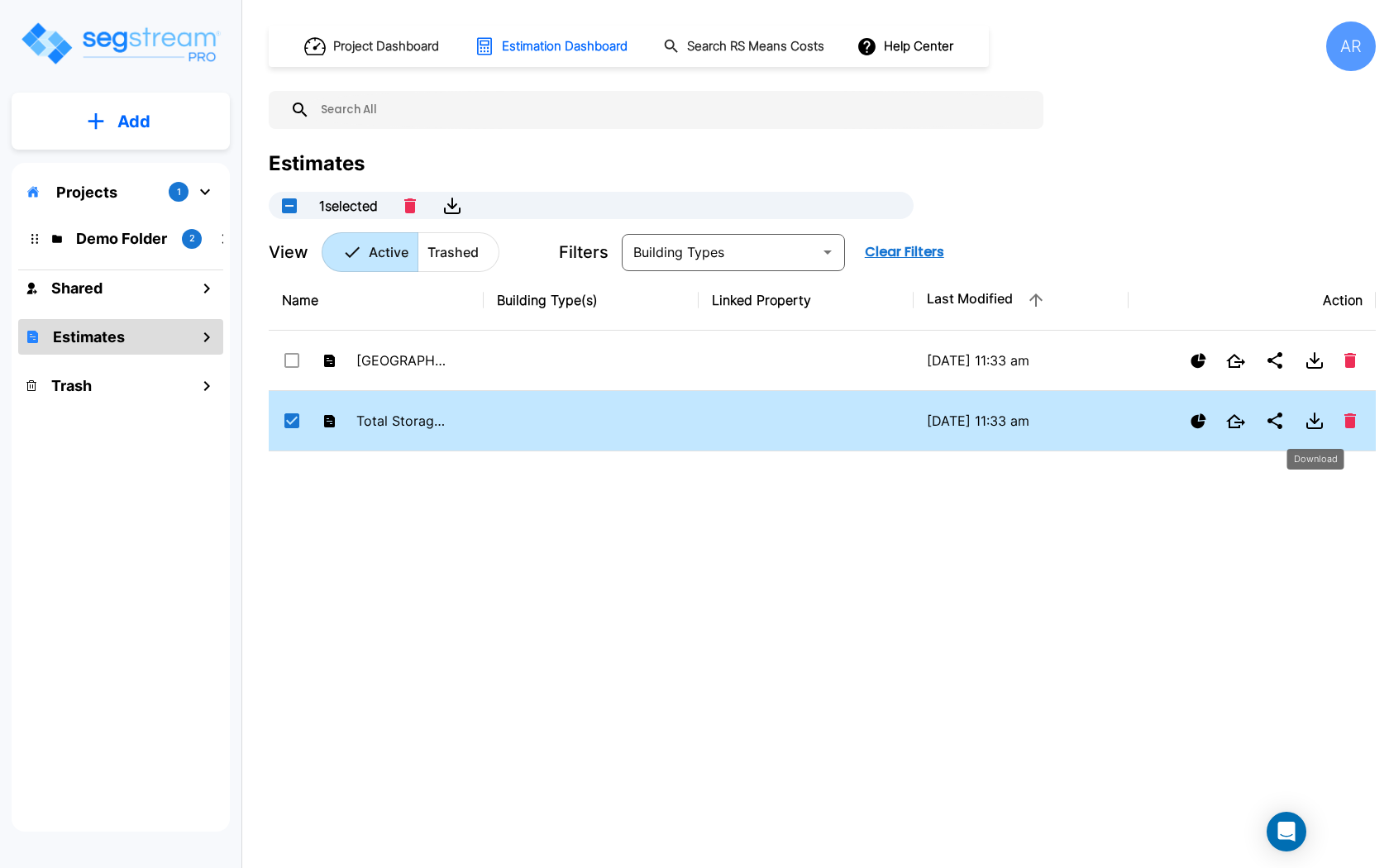
click at [1318, 425] on icon "Download" at bounding box center [1313, 420] width 20 height 20
click at [1310, 597] on icon at bounding box center [1307, 594] width 12 height 14
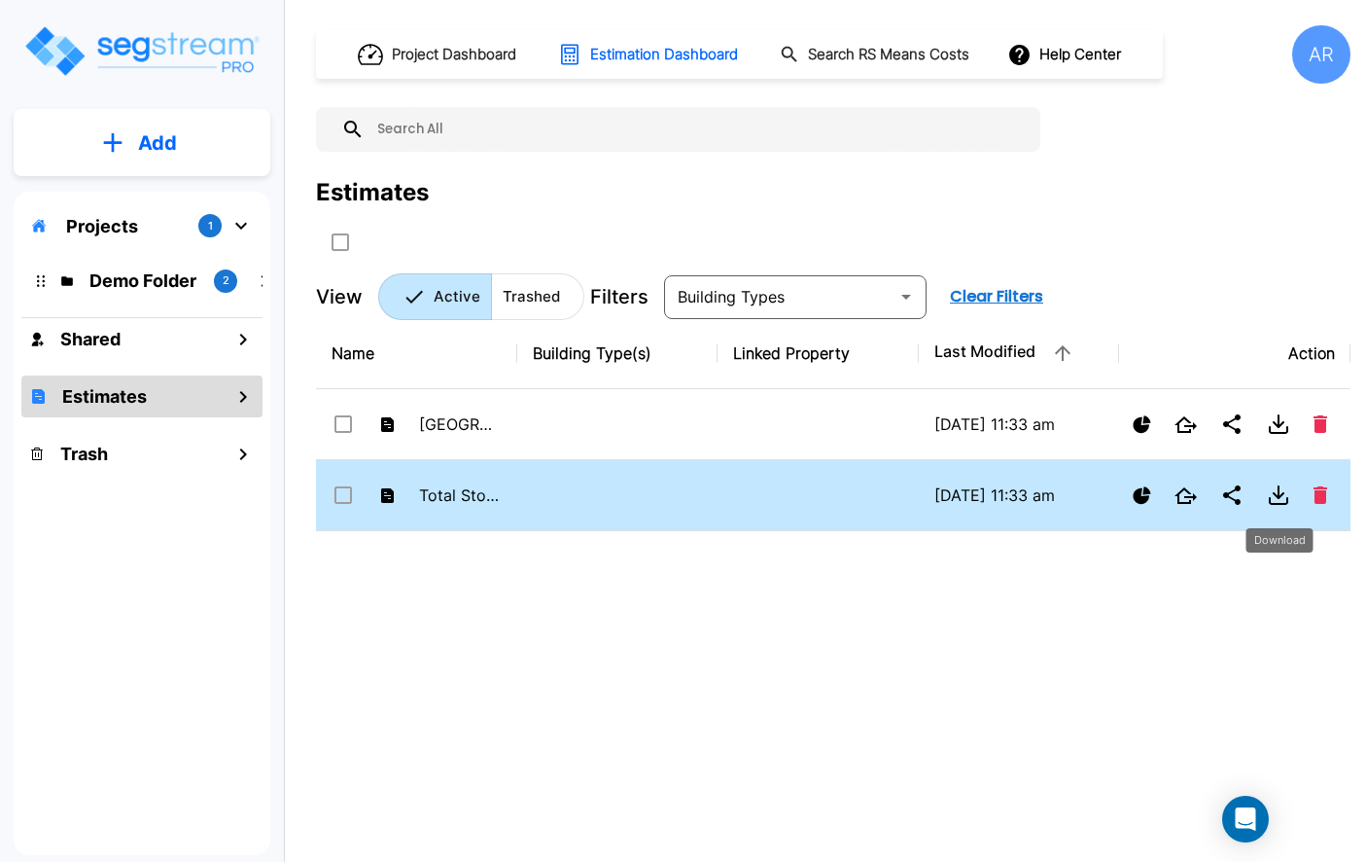
click at [1279, 497] on icon "Download" at bounding box center [1279, 492] width 0 height 12
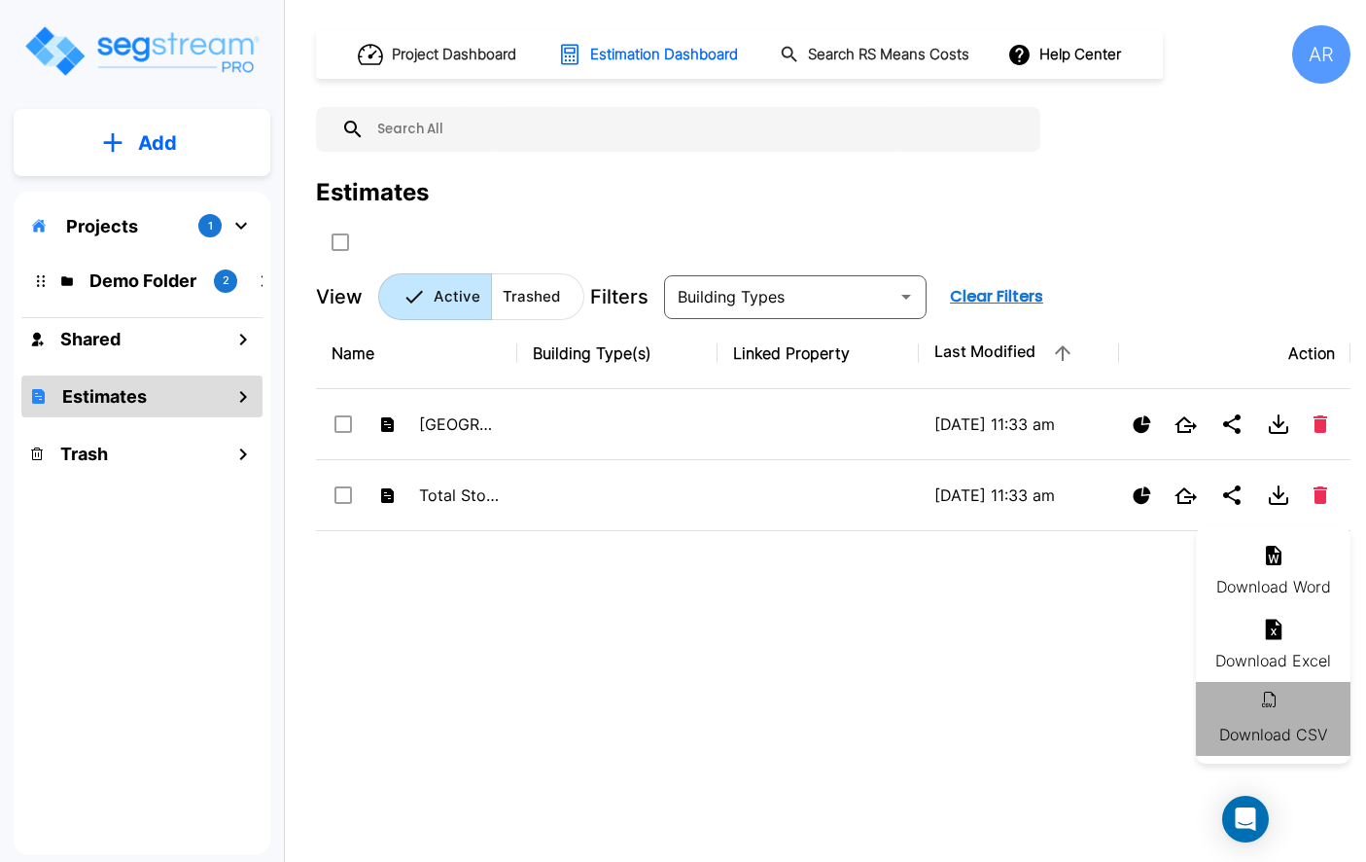
click at [1276, 724] on li "Download CSV" at bounding box center [1273, 719] width 155 height 74
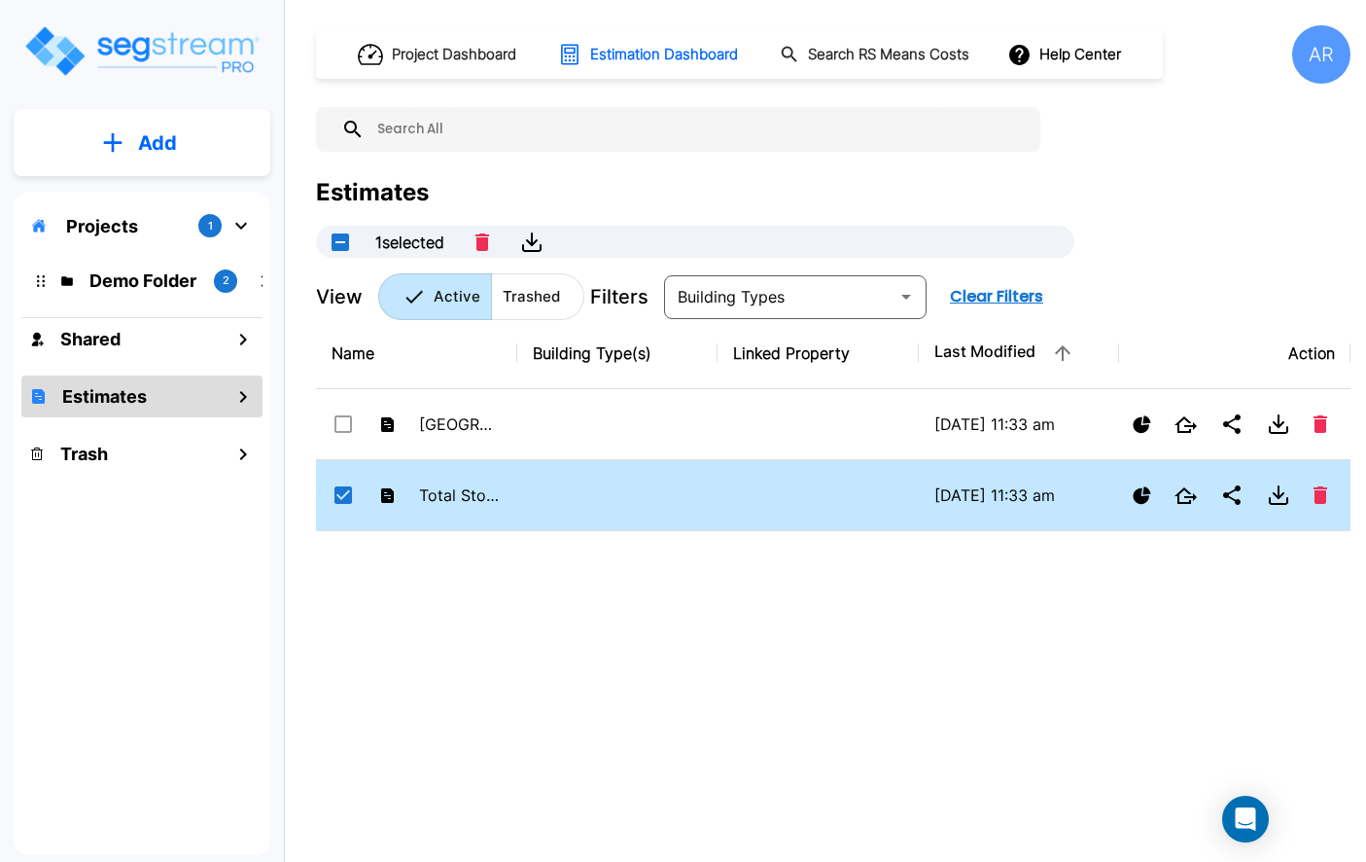
click at [1069, 682] on div "Name Building Type(s) Linked Property Last Modified Action Visayan Tower - MF R…" at bounding box center [833, 585] width 1035 height 534
click at [1280, 491] on icon "Download" at bounding box center [1278, 494] width 23 height 23
click at [1282, 490] on div at bounding box center [683, 431] width 1366 height 862
click at [1270, 502] on icon "Download" at bounding box center [1279, 501] width 18 height 6
click at [1296, 727] on li "Download CSV" at bounding box center [1273, 719] width 155 height 74
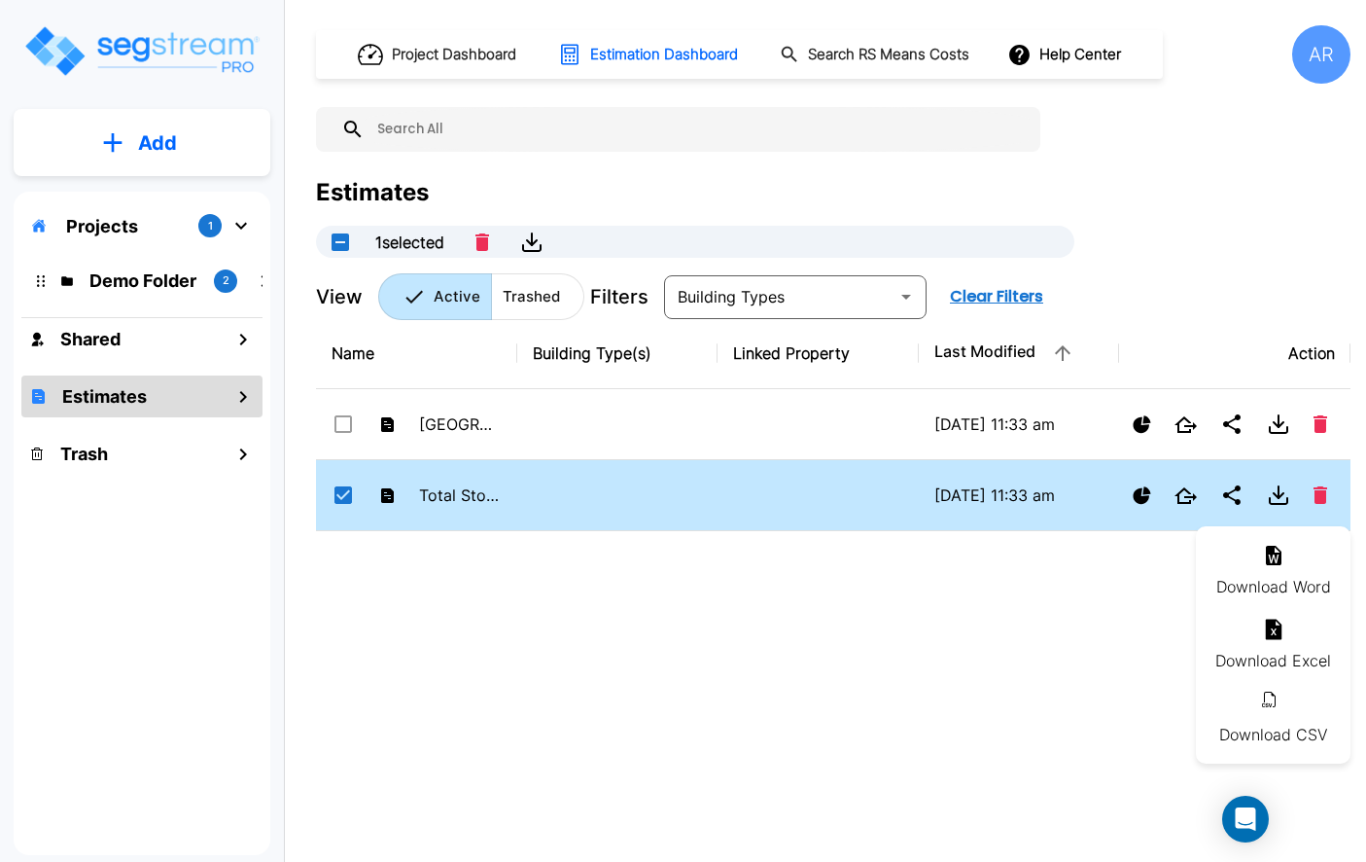
checkbox input "false"
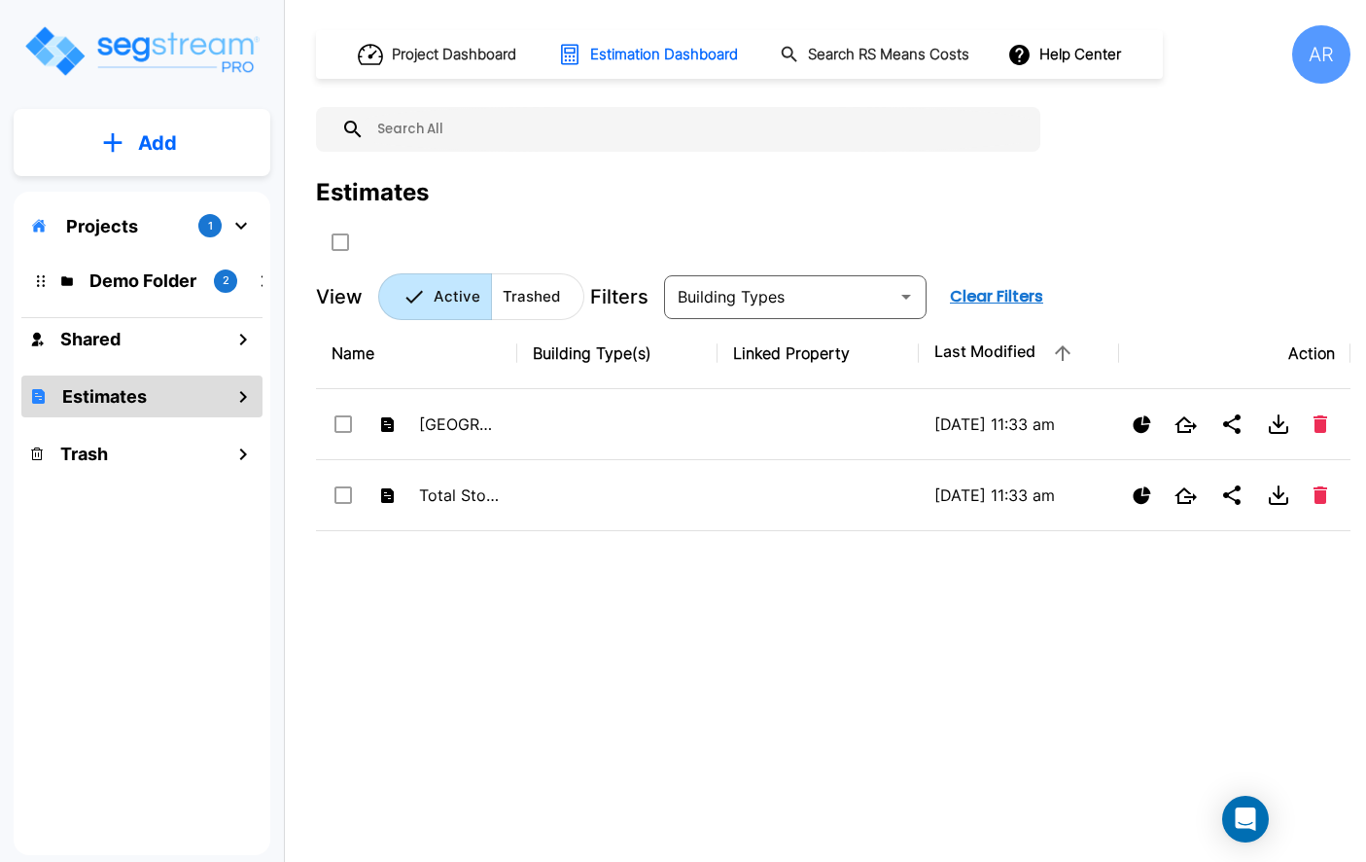
click at [1024, 160] on div "Project Dashboard Estimation Dashboard Search RS Means Costs Help Center AR Est…" at bounding box center [833, 172] width 1035 height 295
click at [903, 169] on div "Project Dashboard Estimation Dashboard Search RS Means Costs Help Center AR Est…" at bounding box center [833, 172] width 1035 height 295
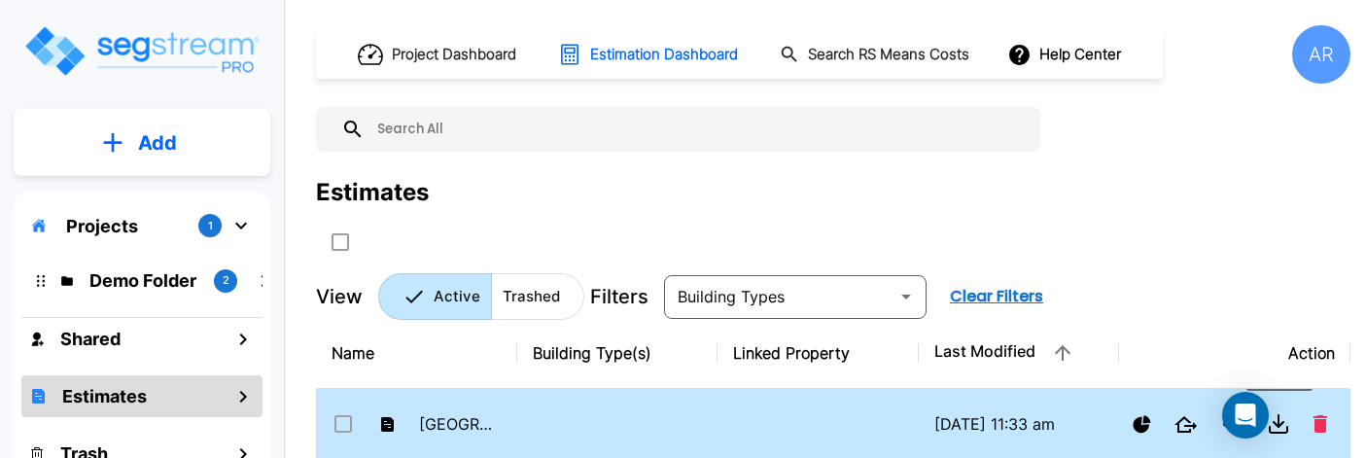
click at [1279, 422] on icon "Download" at bounding box center [1279, 421] width 0 height 12
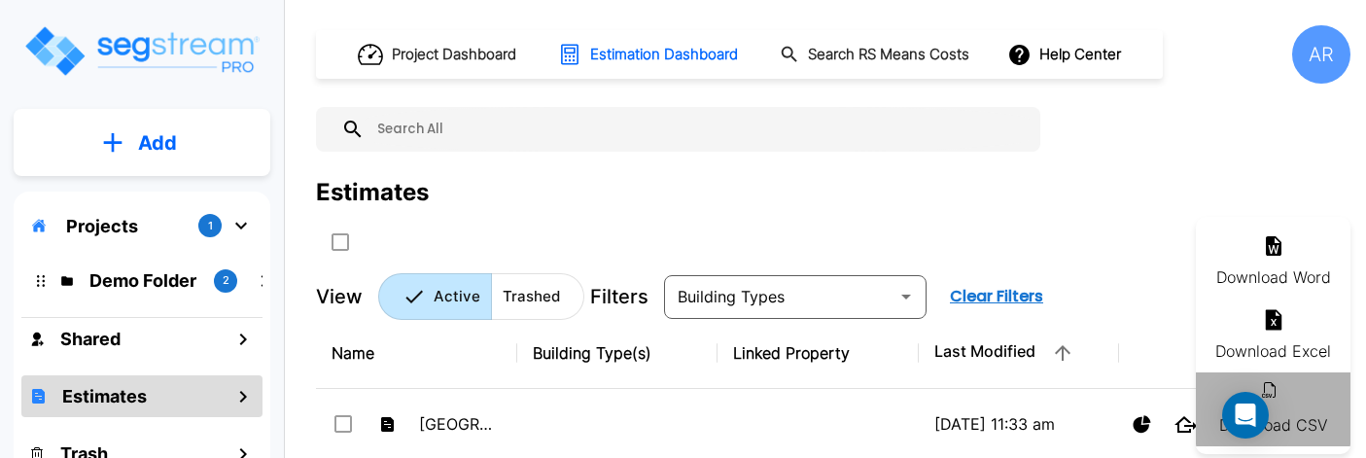
click at [1307, 407] on li "Download CSV" at bounding box center [1273, 409] width 155 height 74
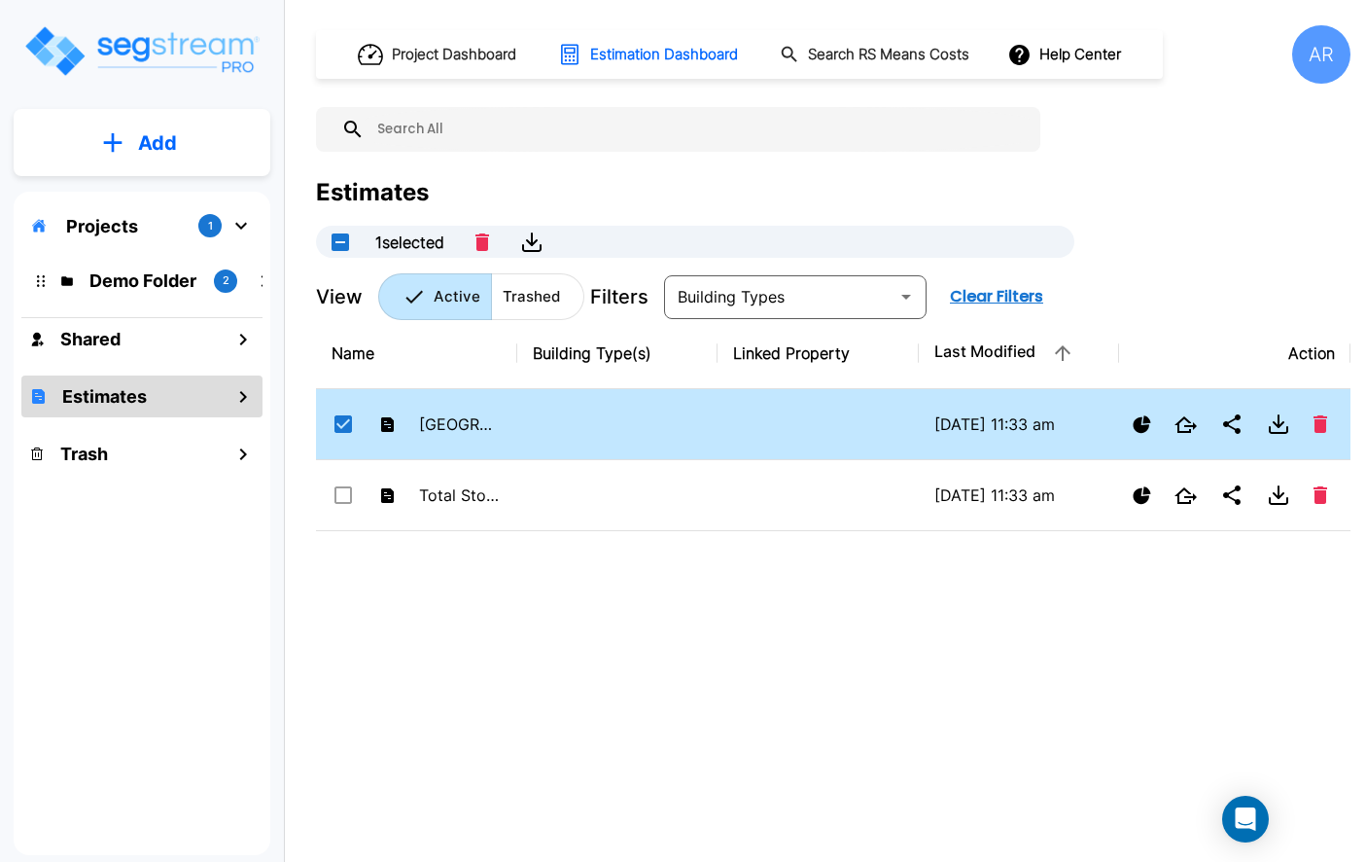
click at [1152, 650] on div "Name Building Type(s) Linked Property Last Modified Action Visayan Tower - MF R…" at bounding box center [833, 585] width 1035 height 534
click at [342, 426] on input "select row Visayan Tower - MF Res Building" at bounding box center [341, 420] width 19 height 17
checkbox input "false"
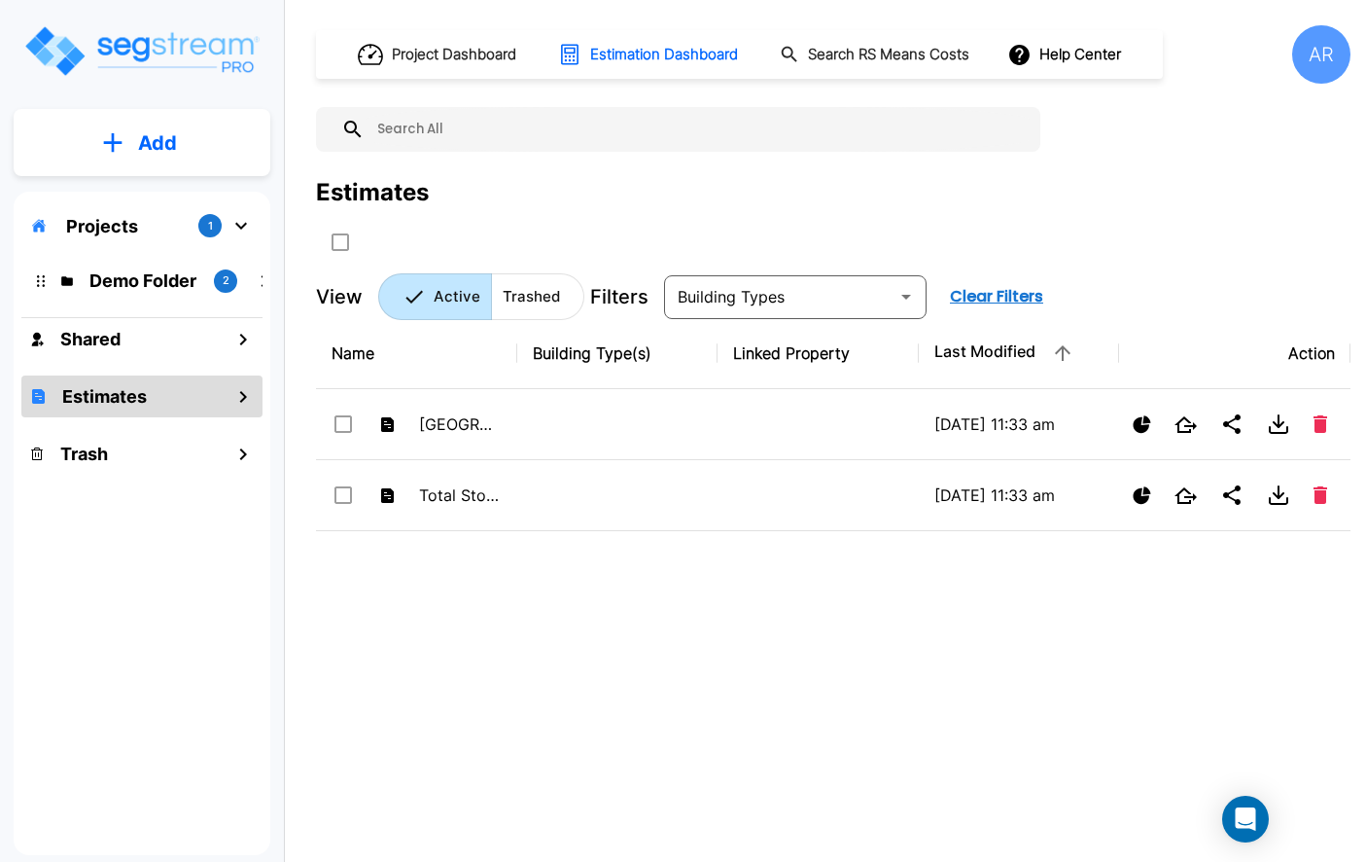
click at [1179, 229] on div "Estimates" at bounding box center [833, 216] width 1035 height 83
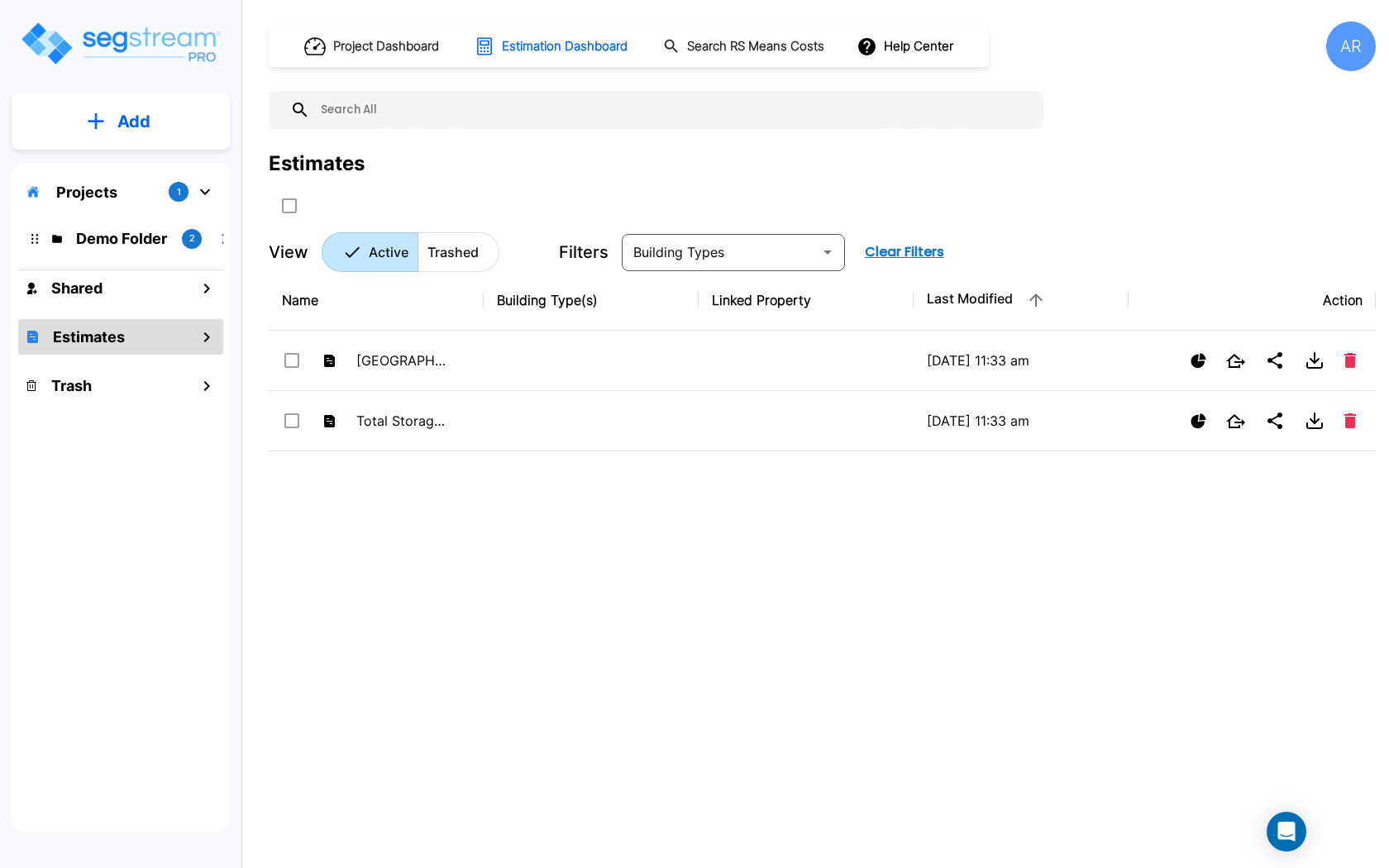
click at [1346, 41] on div "AR" at bounding box center [1351, 46] width 49 height 49
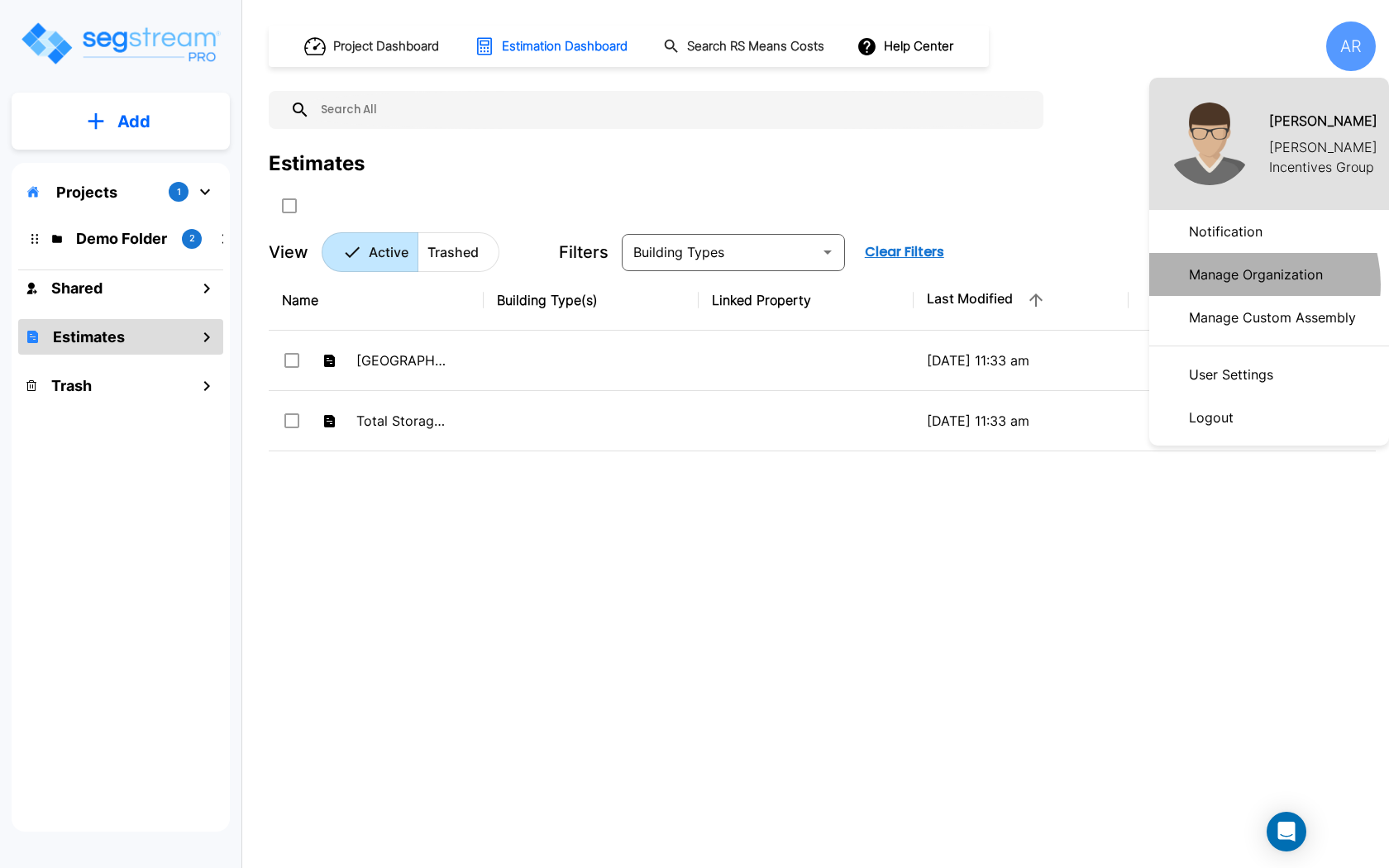
click at [1247, 284] on p "Manage Organization" at bounding box center [1256, 274] width 147 height 33
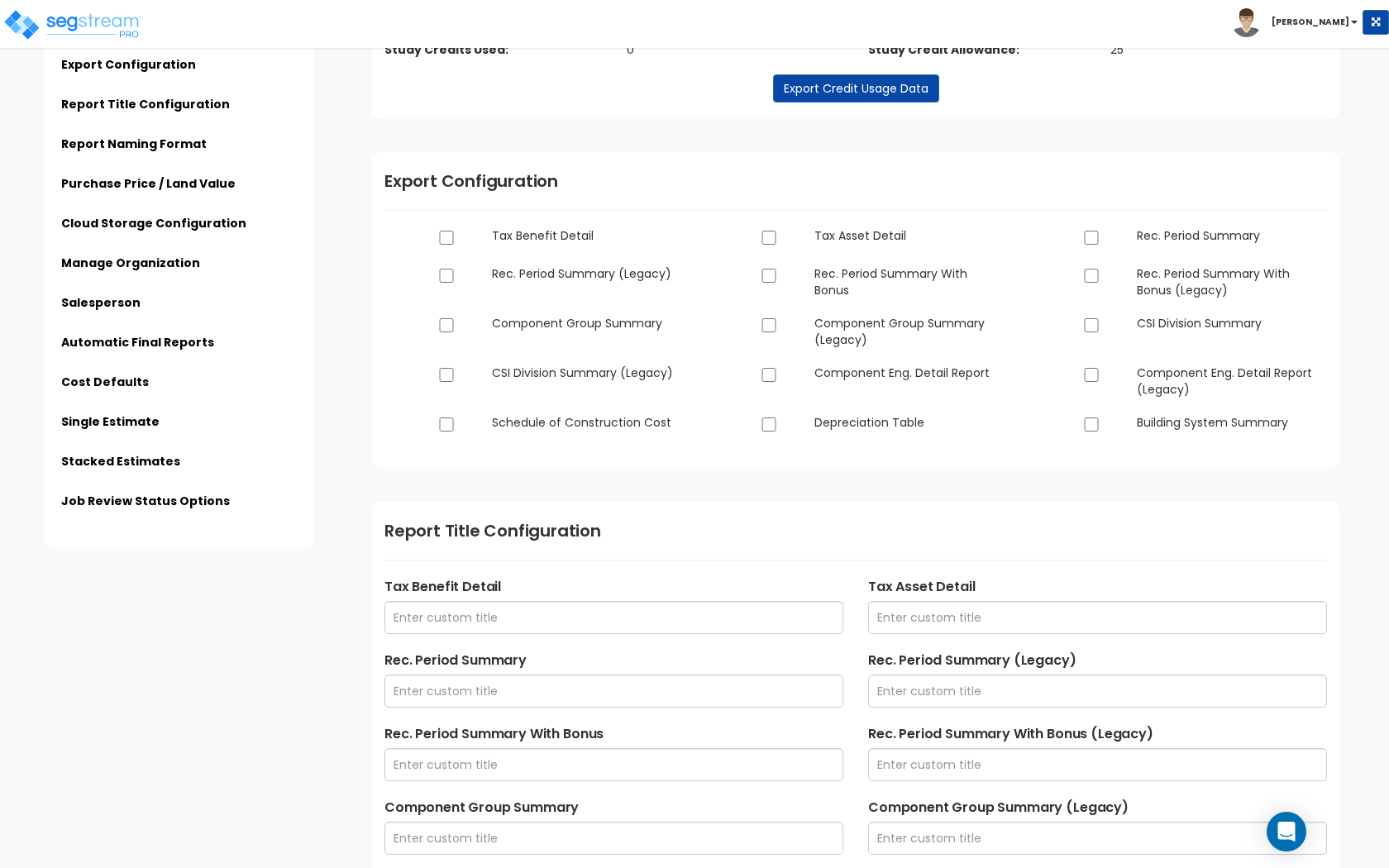
scroll to position [161, 0]
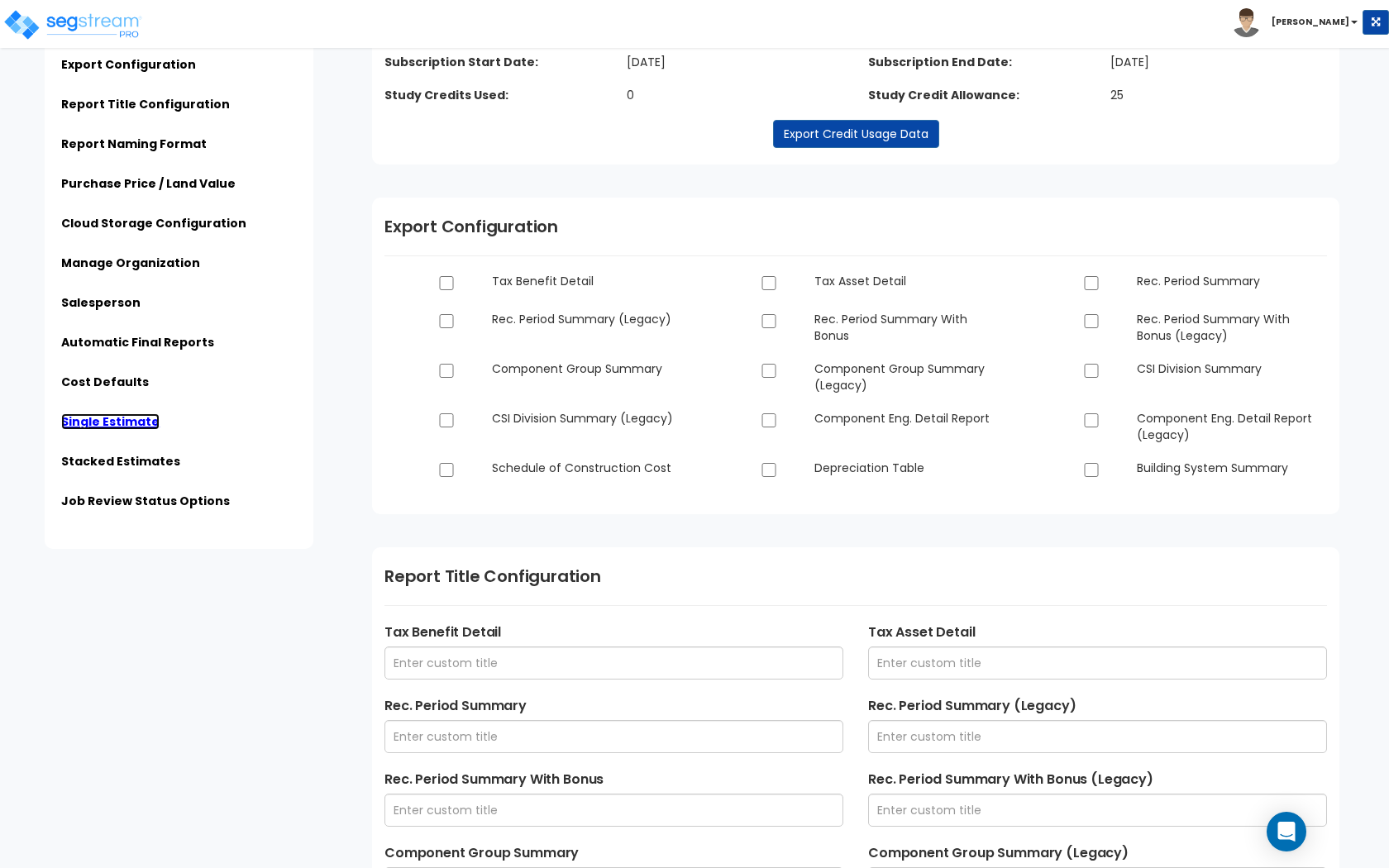
click at [145, 418] on link "Single Estimate" at bounding box center [111, 421] width 99 height 16
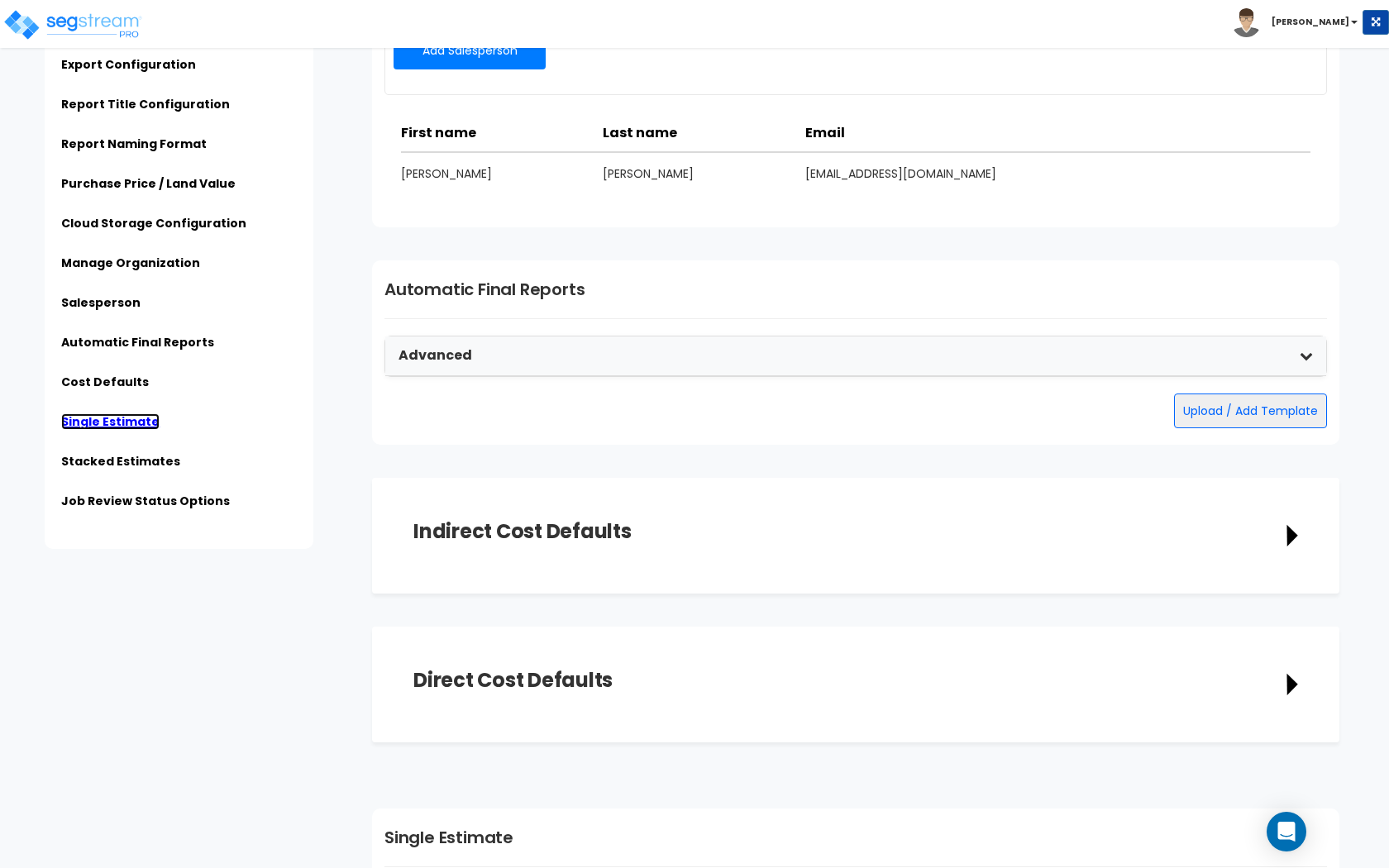
scroll to position [3432, 0]
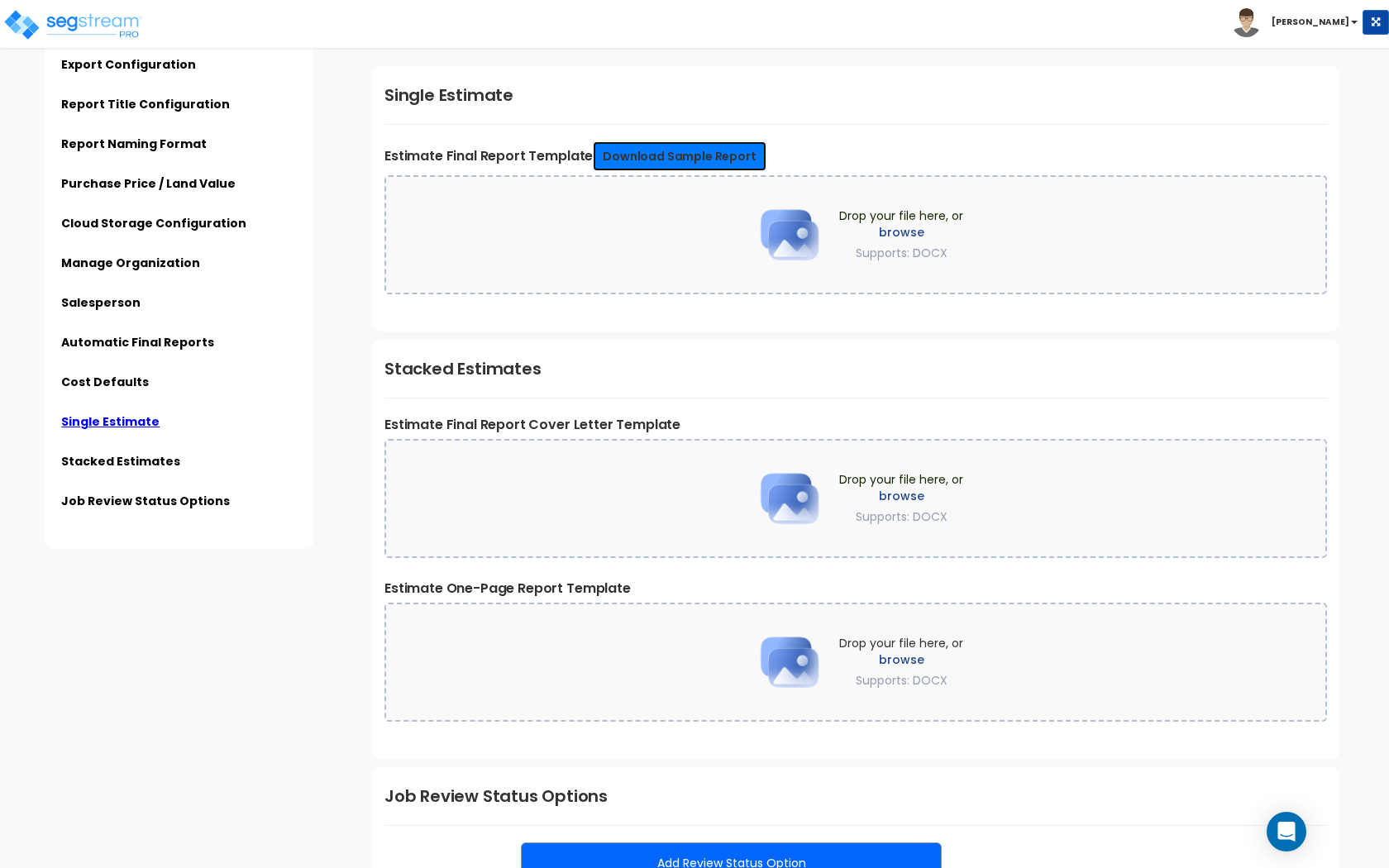
click at [675, 161] on link "Download Sample Report" at bounding box center [678, 156] width 173 height 30
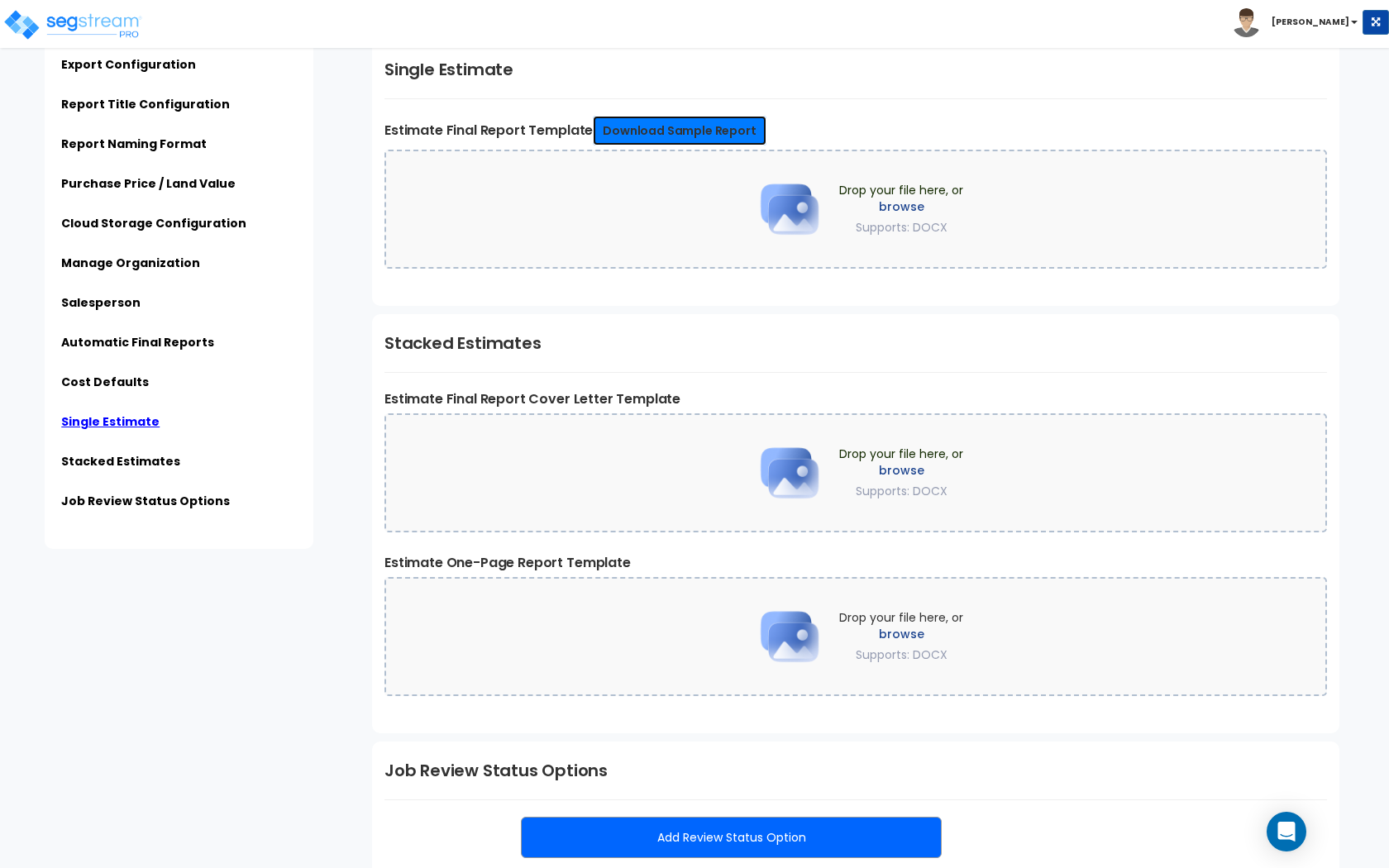
scroll to position [3457, 0]
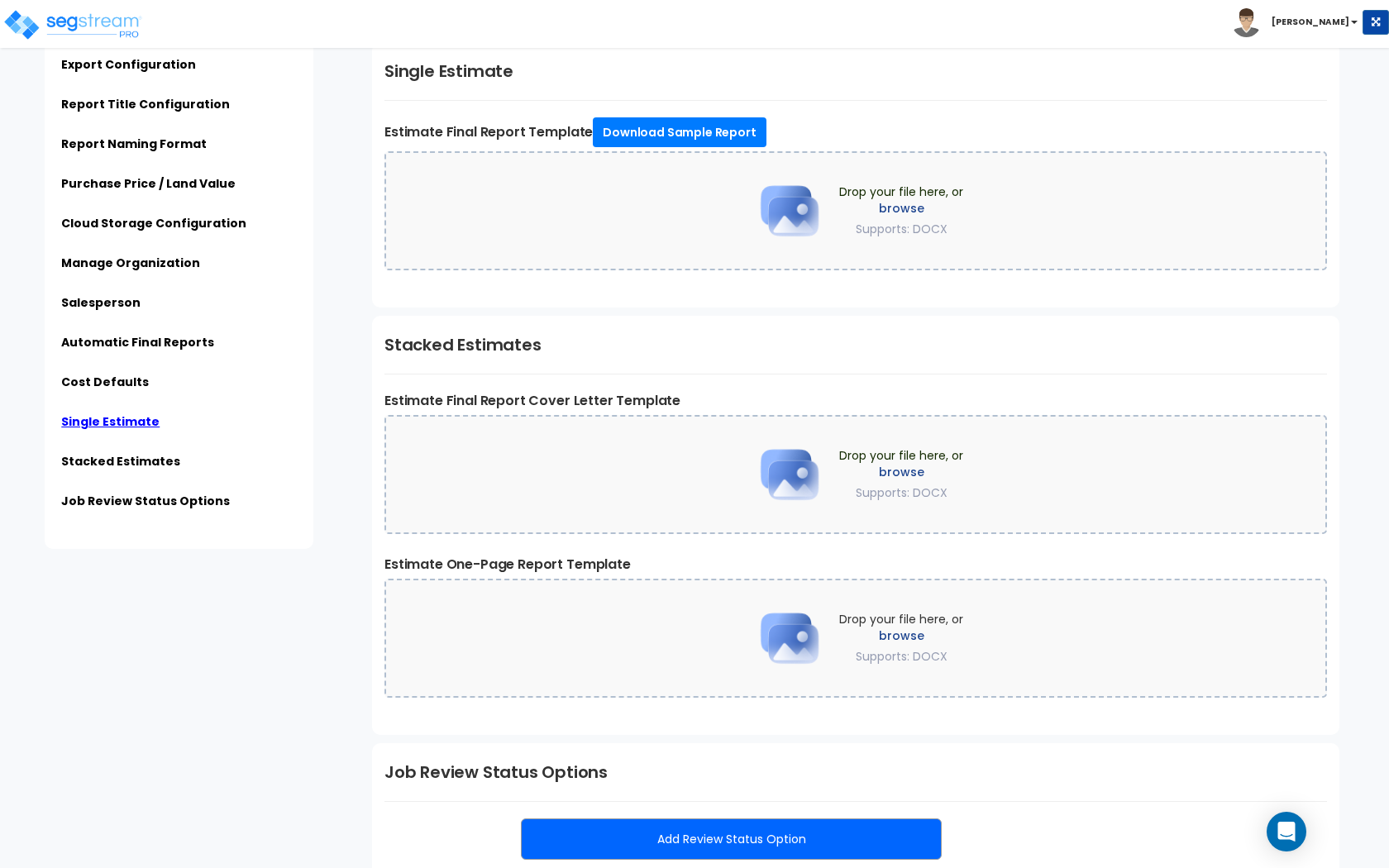
click at [656, 224] on div "Drop your file here, or browse Supports: DOCX" at bounding box center [855, 211] width 943 height 119
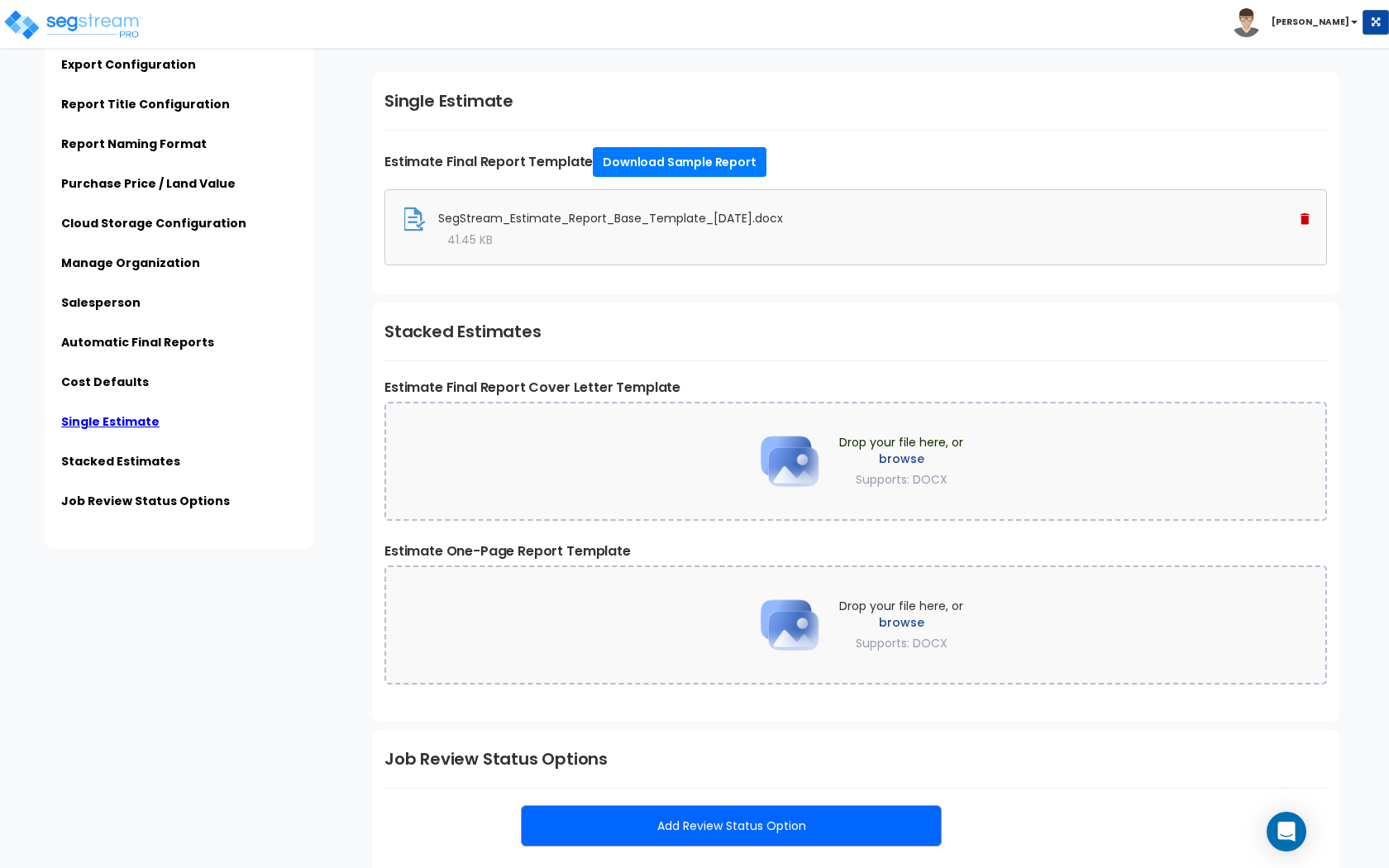
scroll to position [3533, 0]
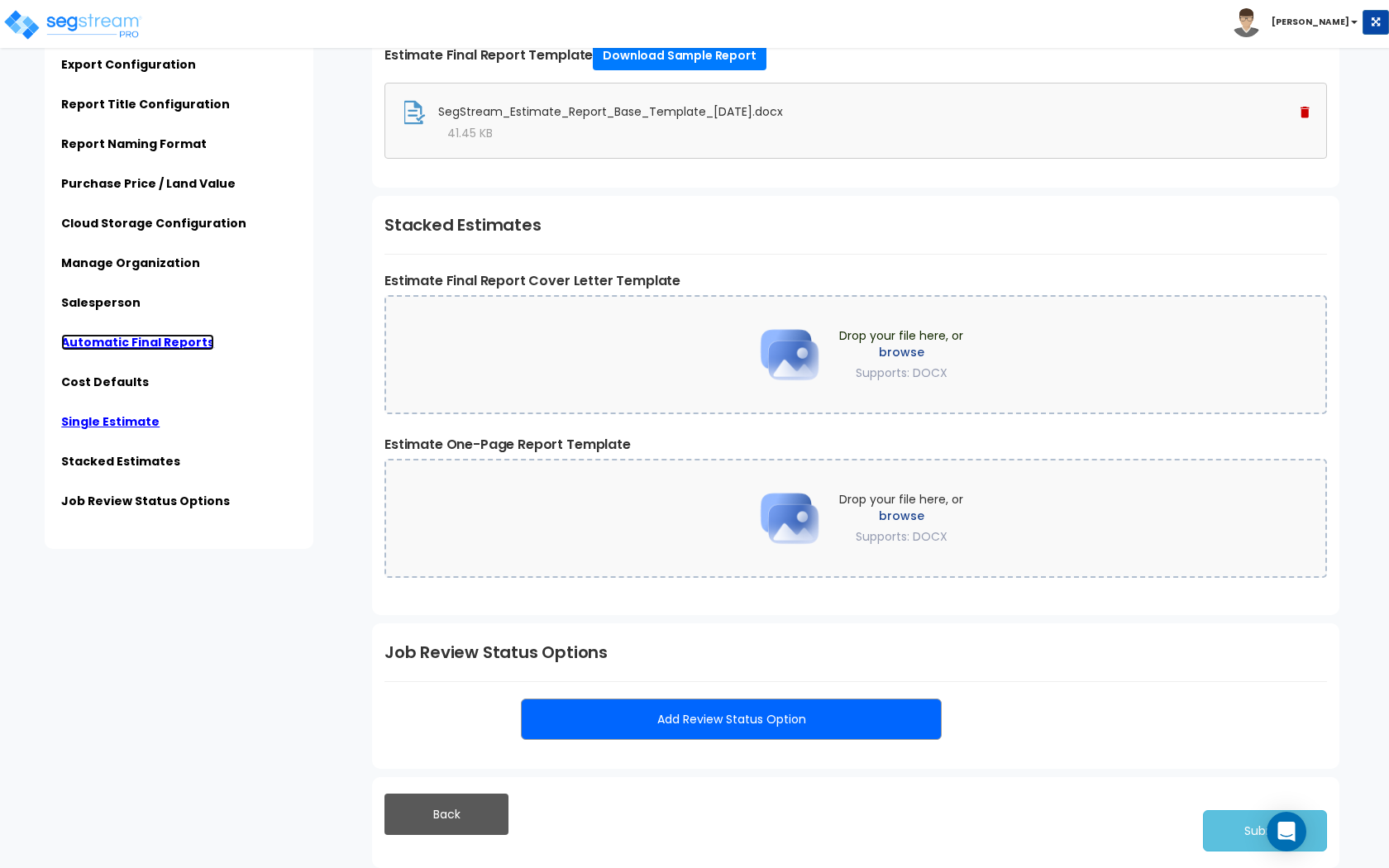
click at [178, 340] on link "Automatic Final Reports" at bounding box center [138, 342] width 153 height 16
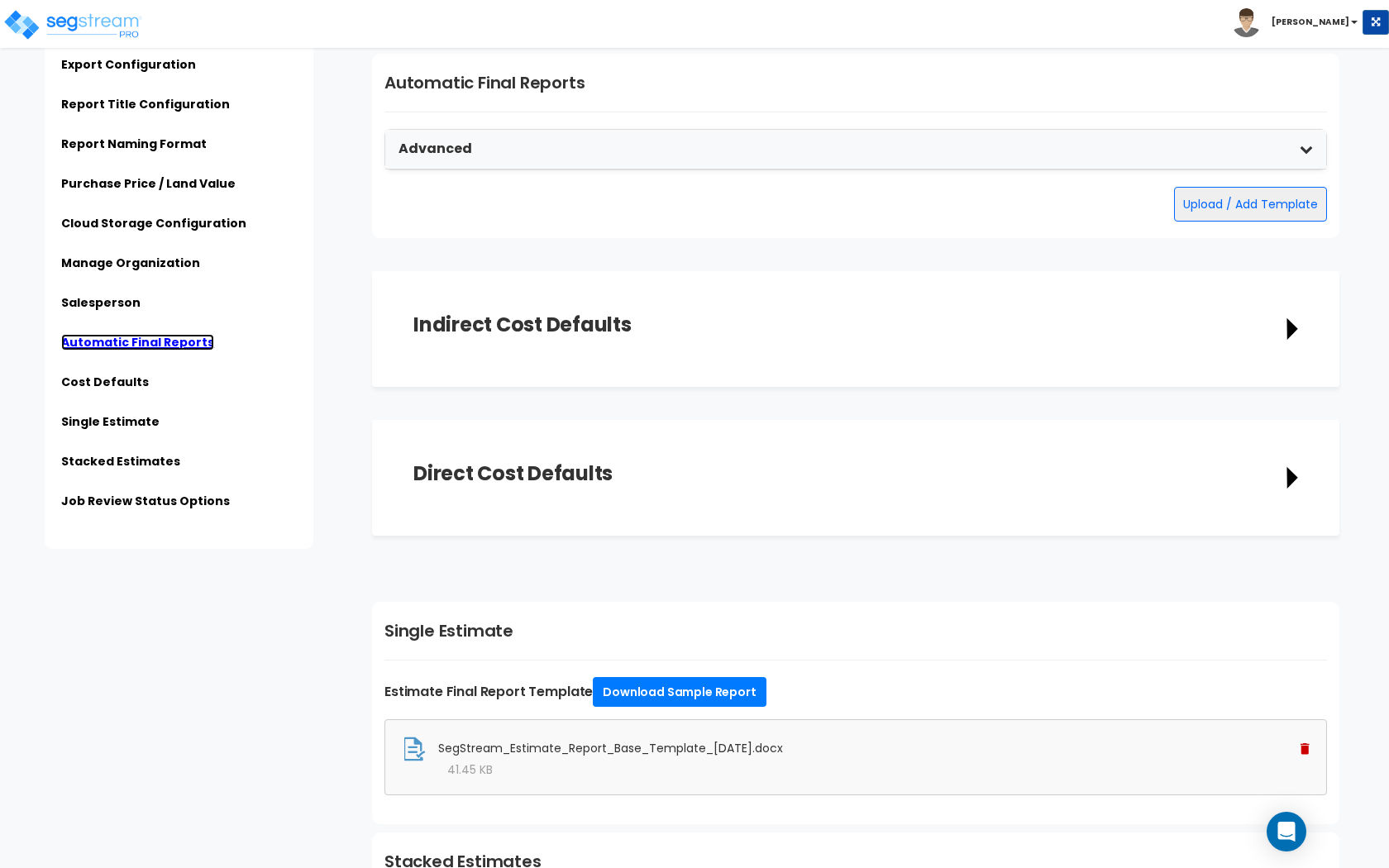
scroll to position [2918, 0]
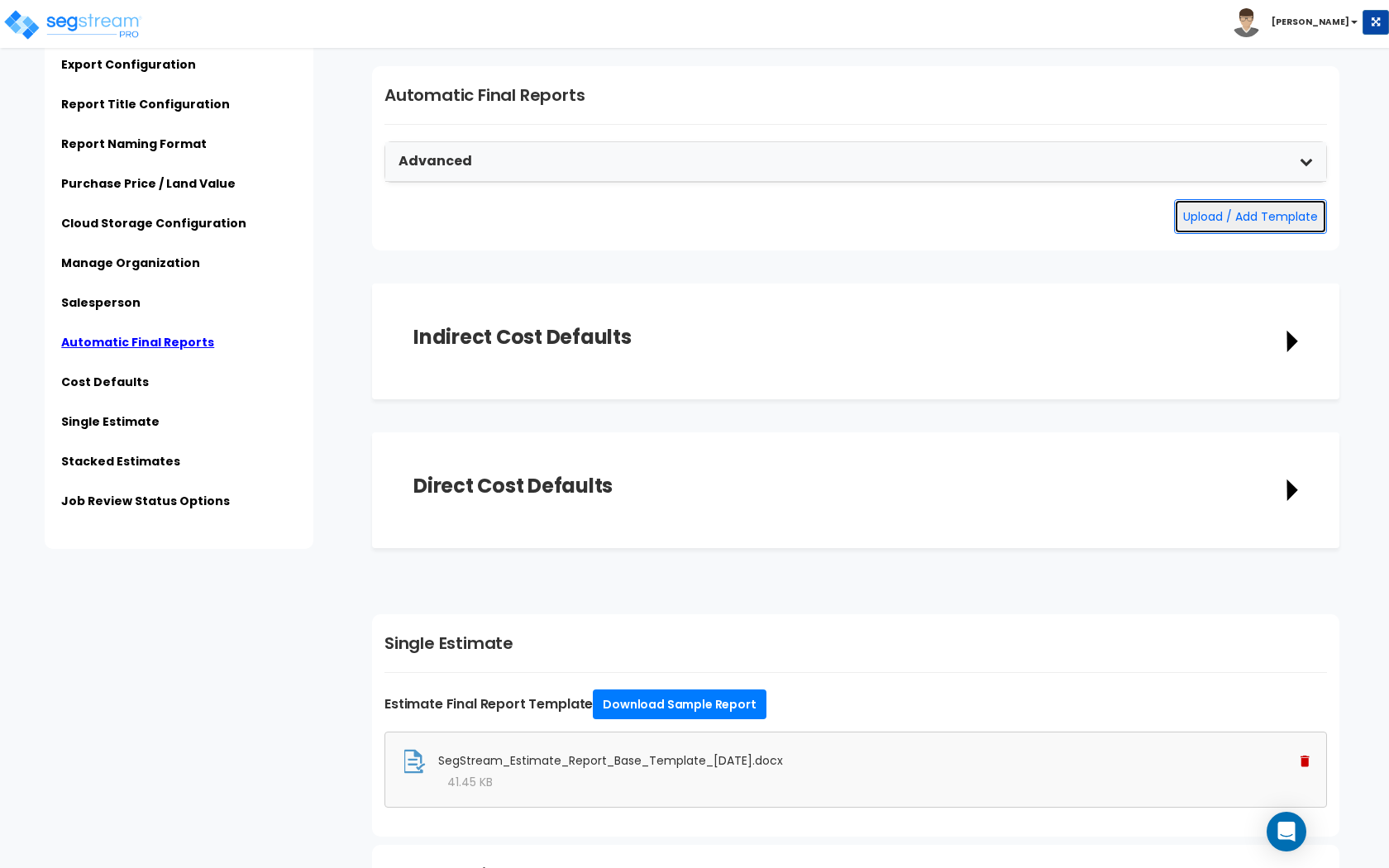
click at [1213, 208] on button "Upload / Add Template" at bounding box center [1250, 216] width 153 height 35
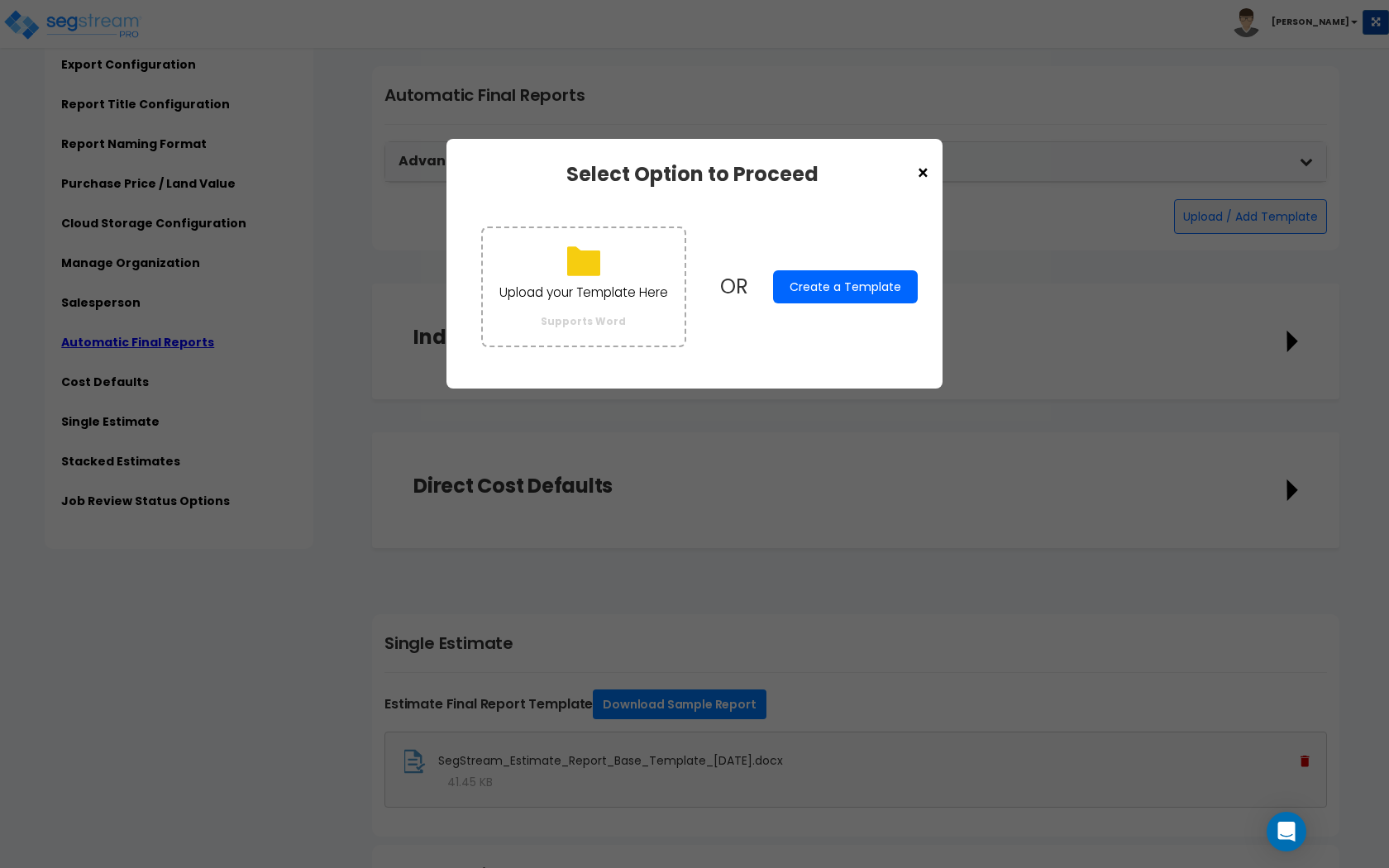
click at [920, 168] on span "×" at bounding box center [922, 173] width 14 height 28
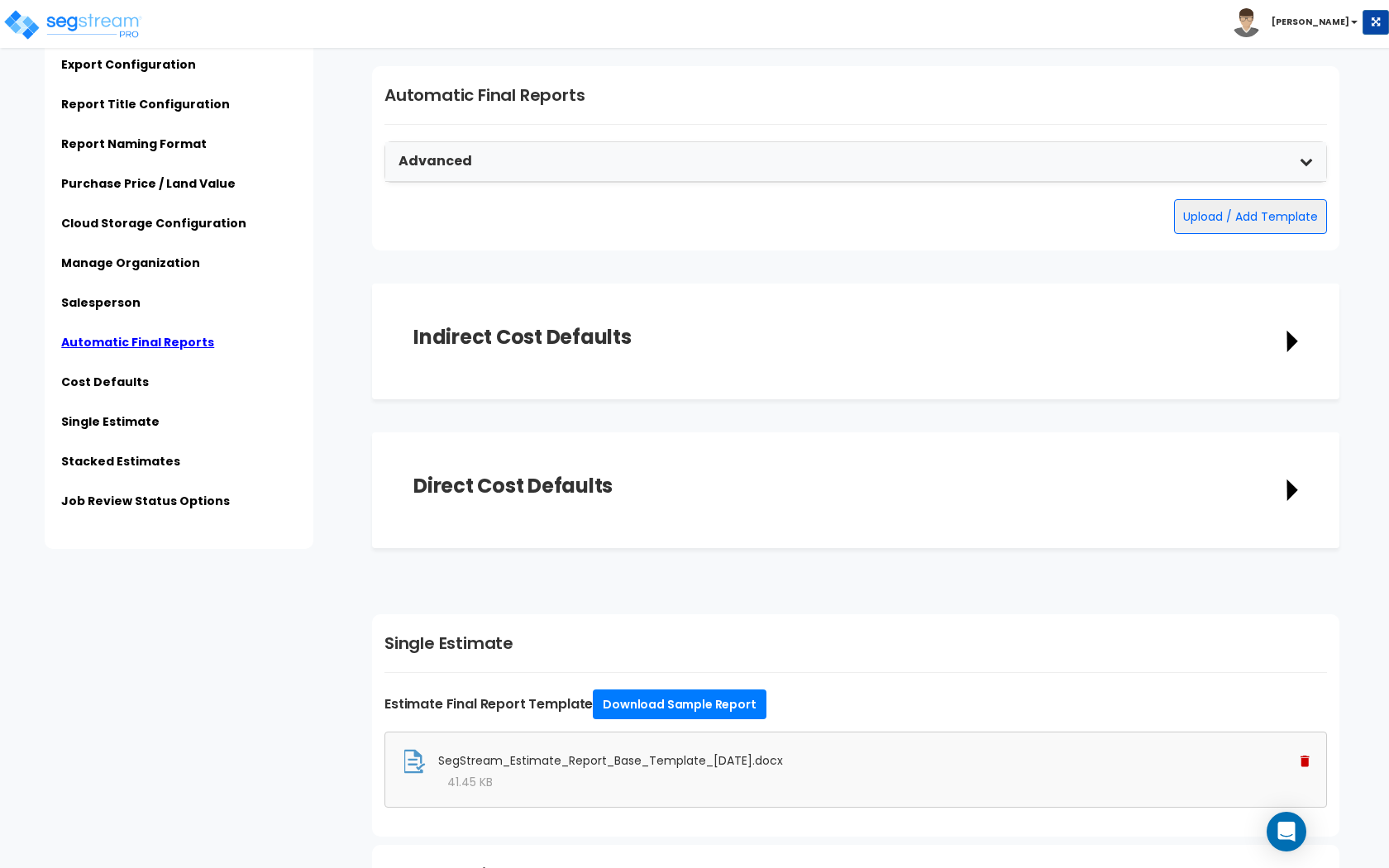
click at [927, 168] on div "Advanced" at bounding box center [855, 162] width 941 height 40
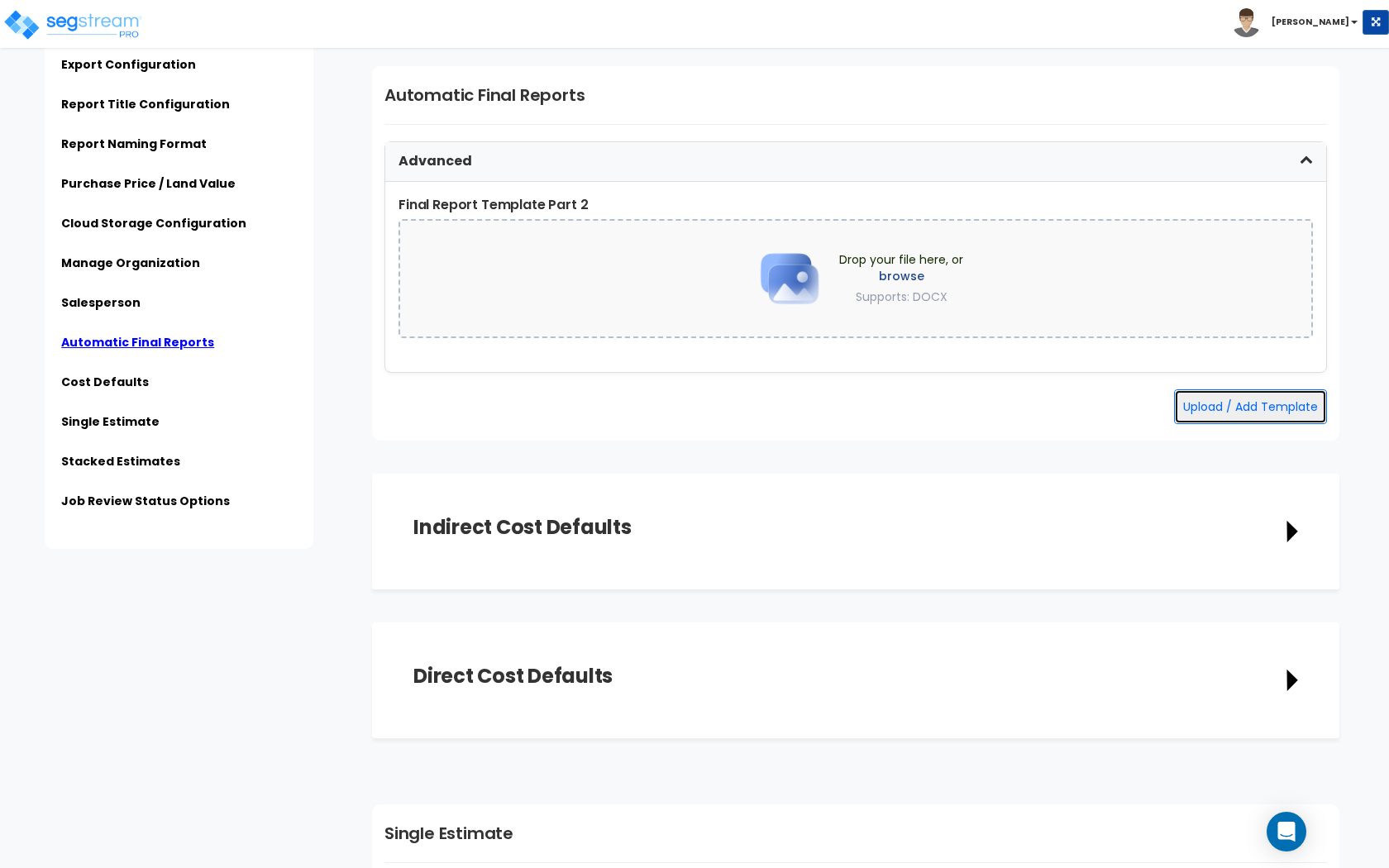
click at [1195, 397] on button "Upload / Add Template" at bounding box center [1250, 406] width 153 height 35
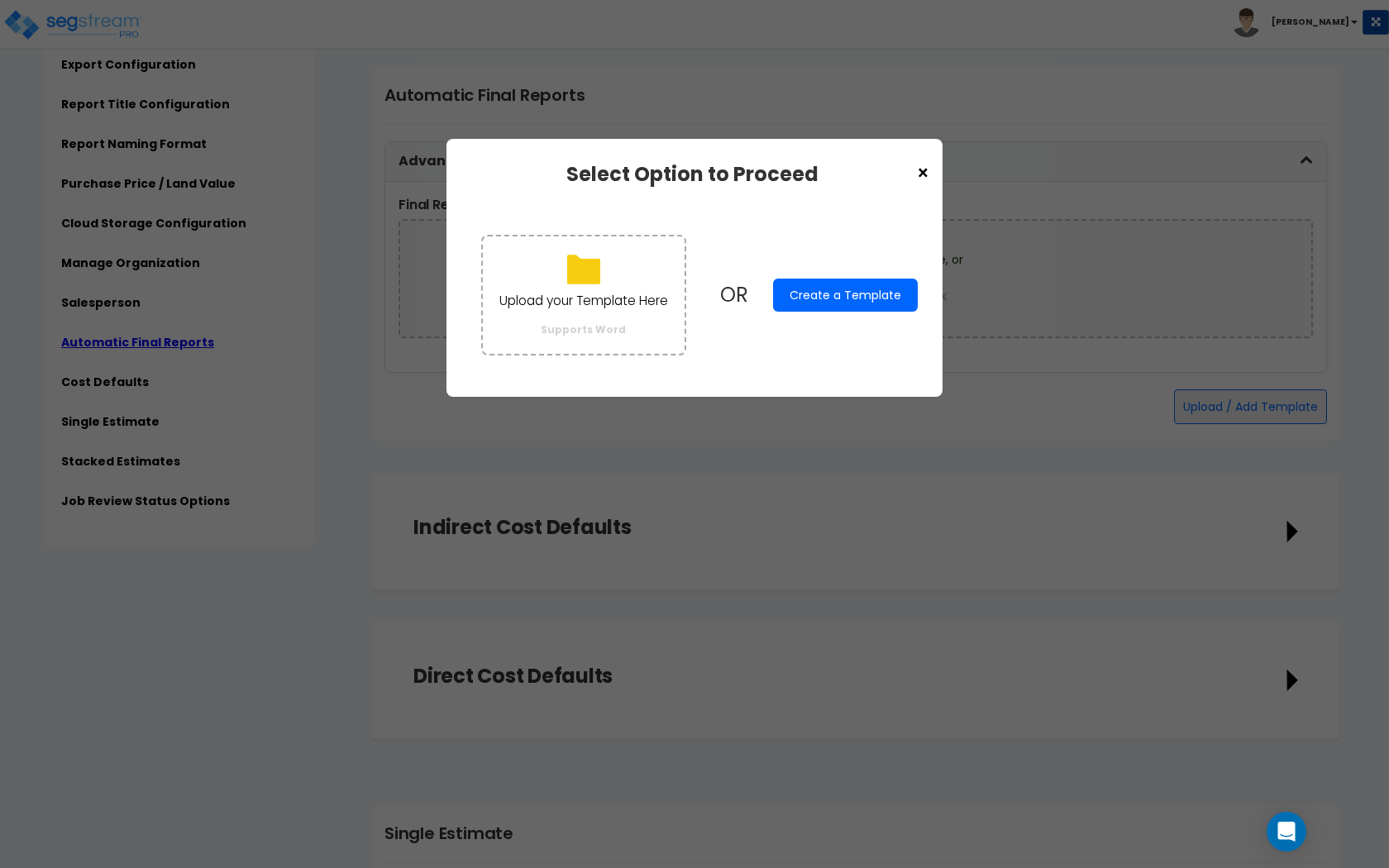
click at [814, 294] on button "Create a Template" at bounding box center [845, 295] width 145 height 33
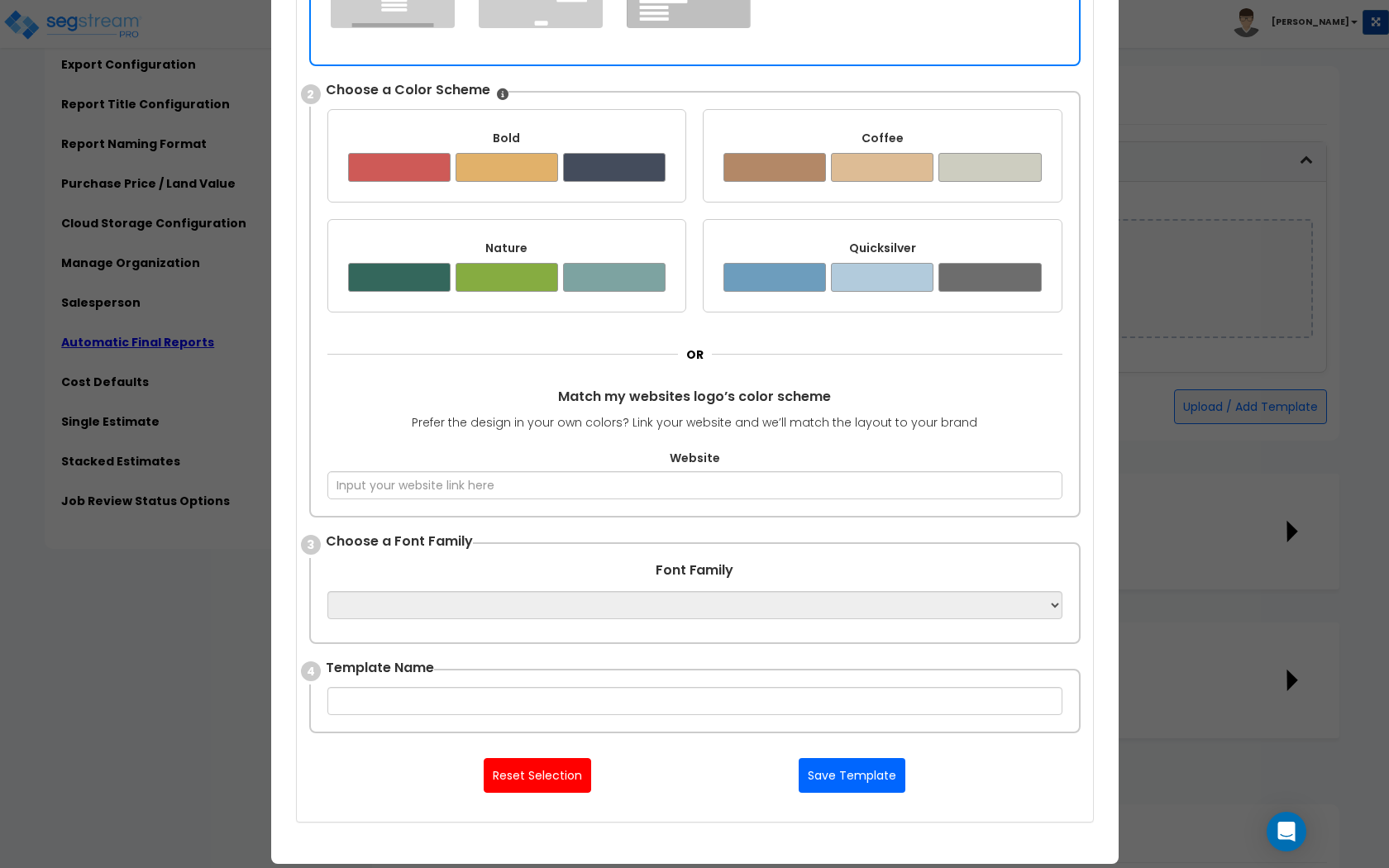
scroll to position [0, 0]
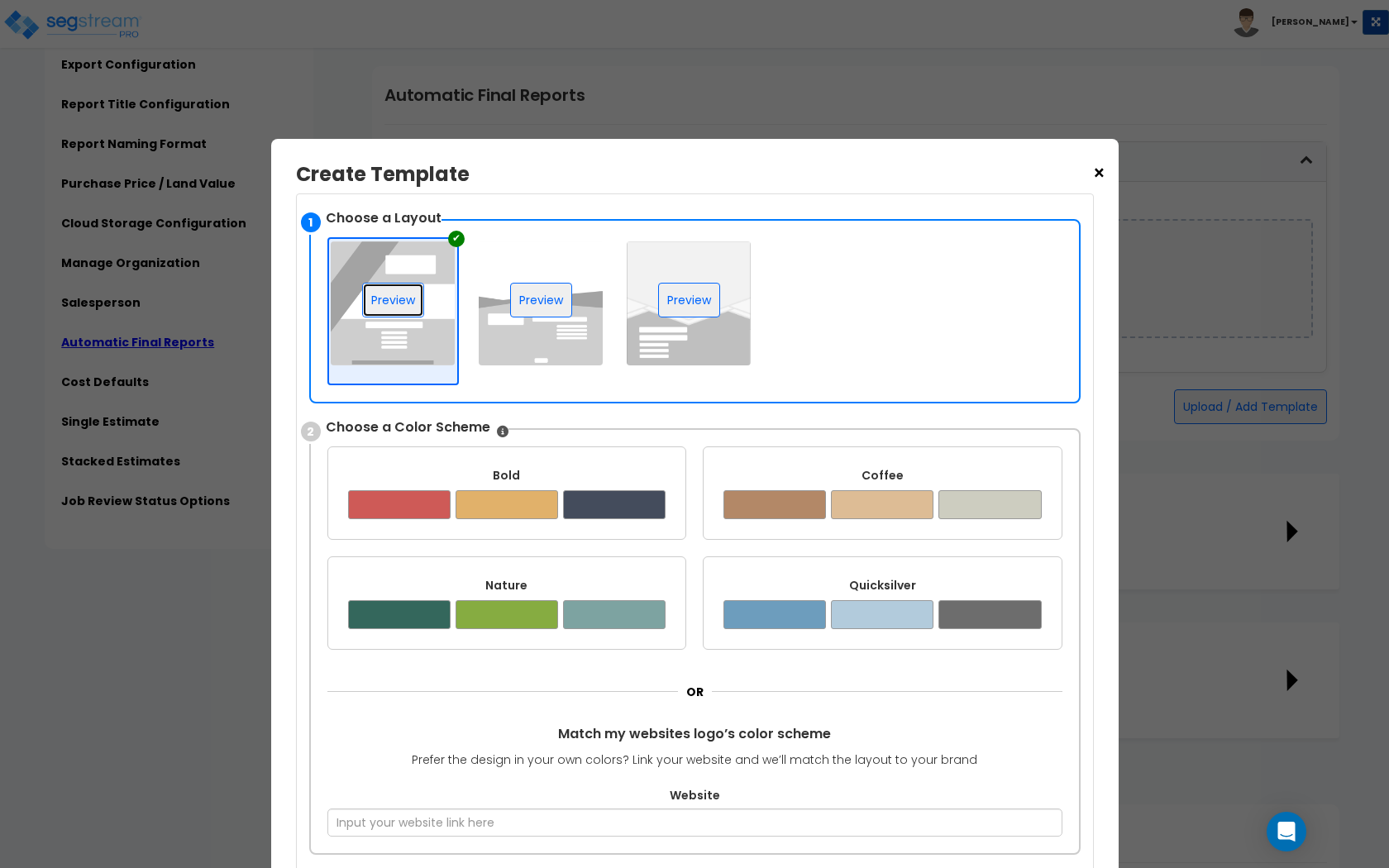
click at [418, 309] on button "Preview" at bounding box center [393, 300] width 62 height 35
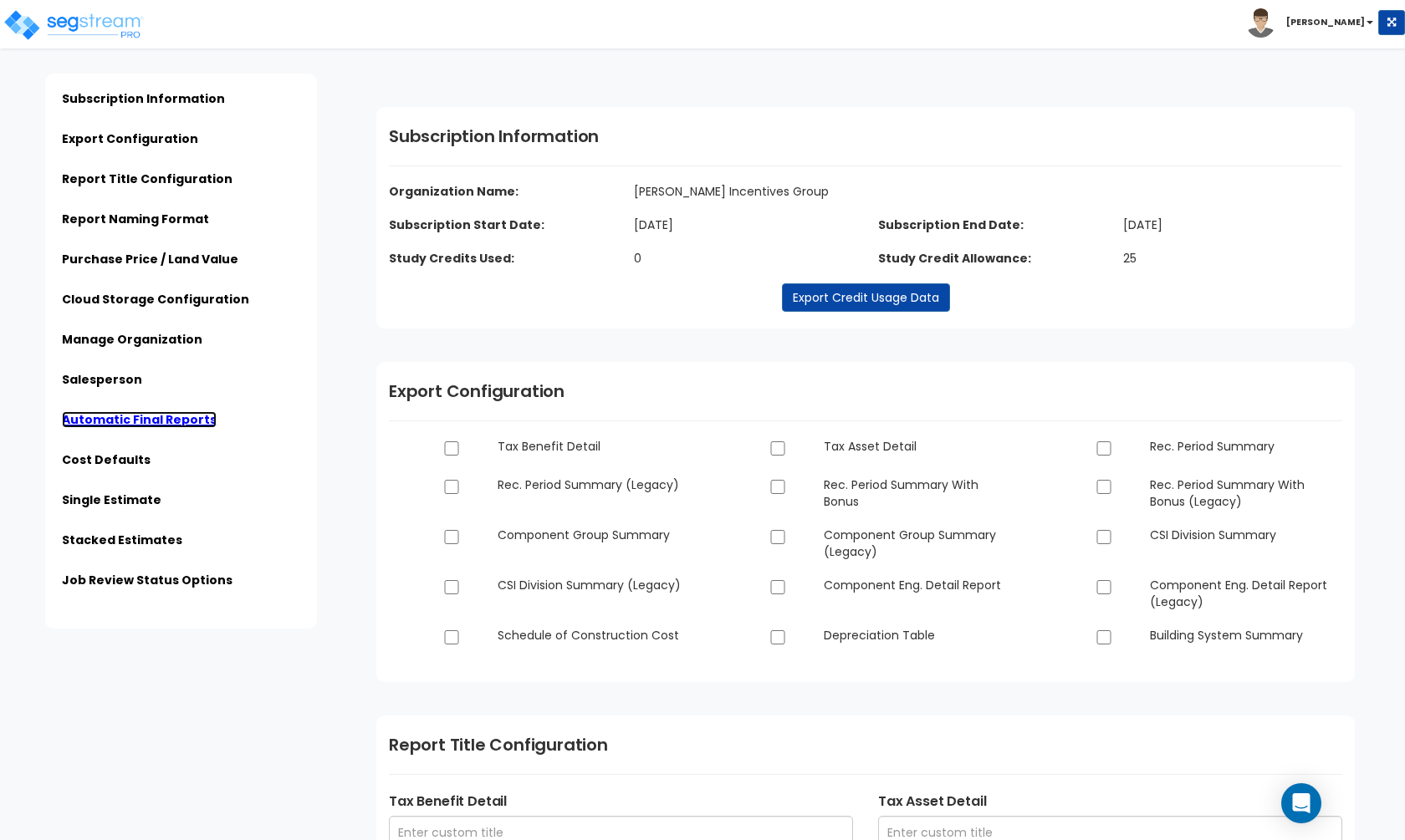
click at [155, 412] on link "Automatic Final Reports" at bounding box center [139, 419] width 155 height 16
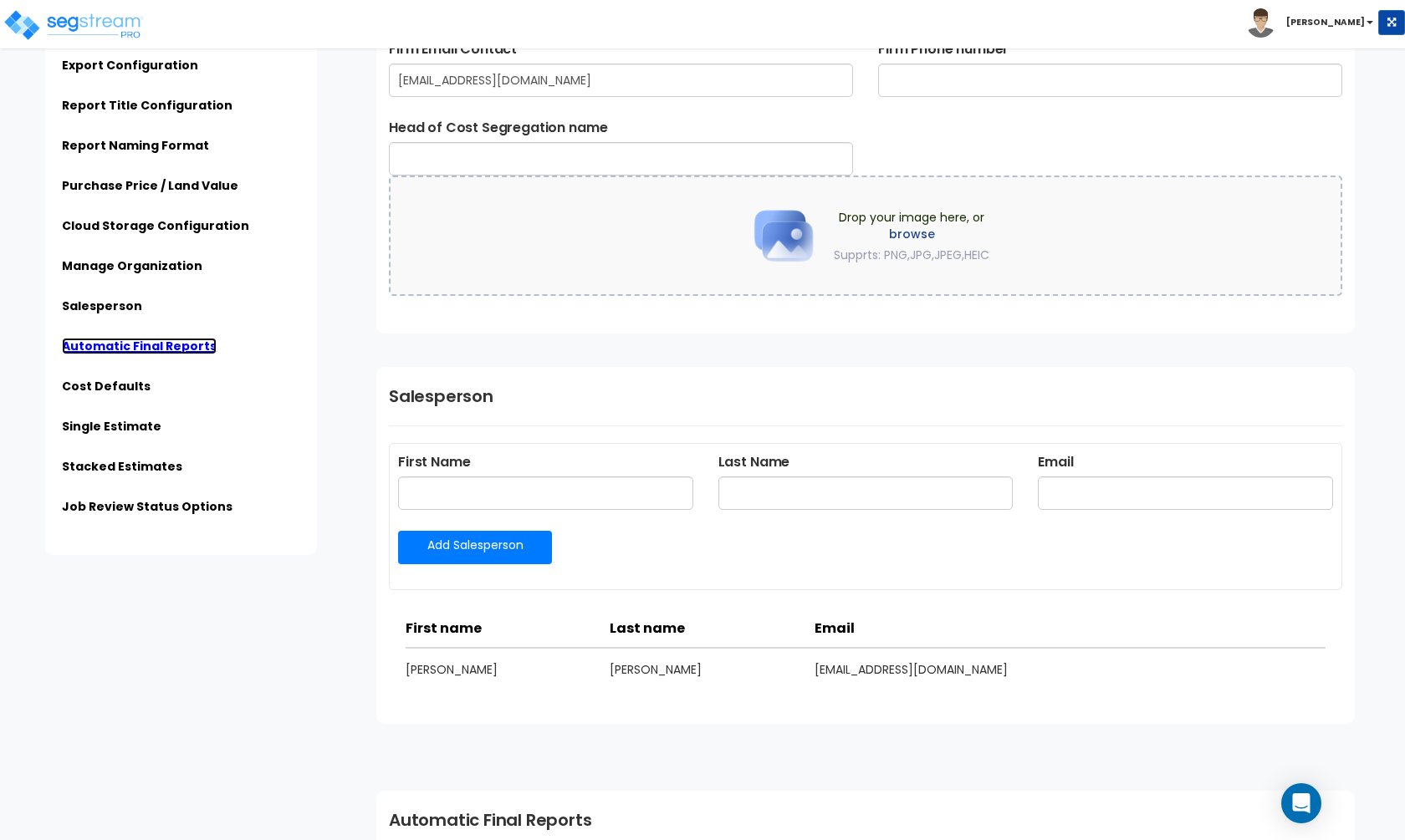
scroll to position [2951, 0]
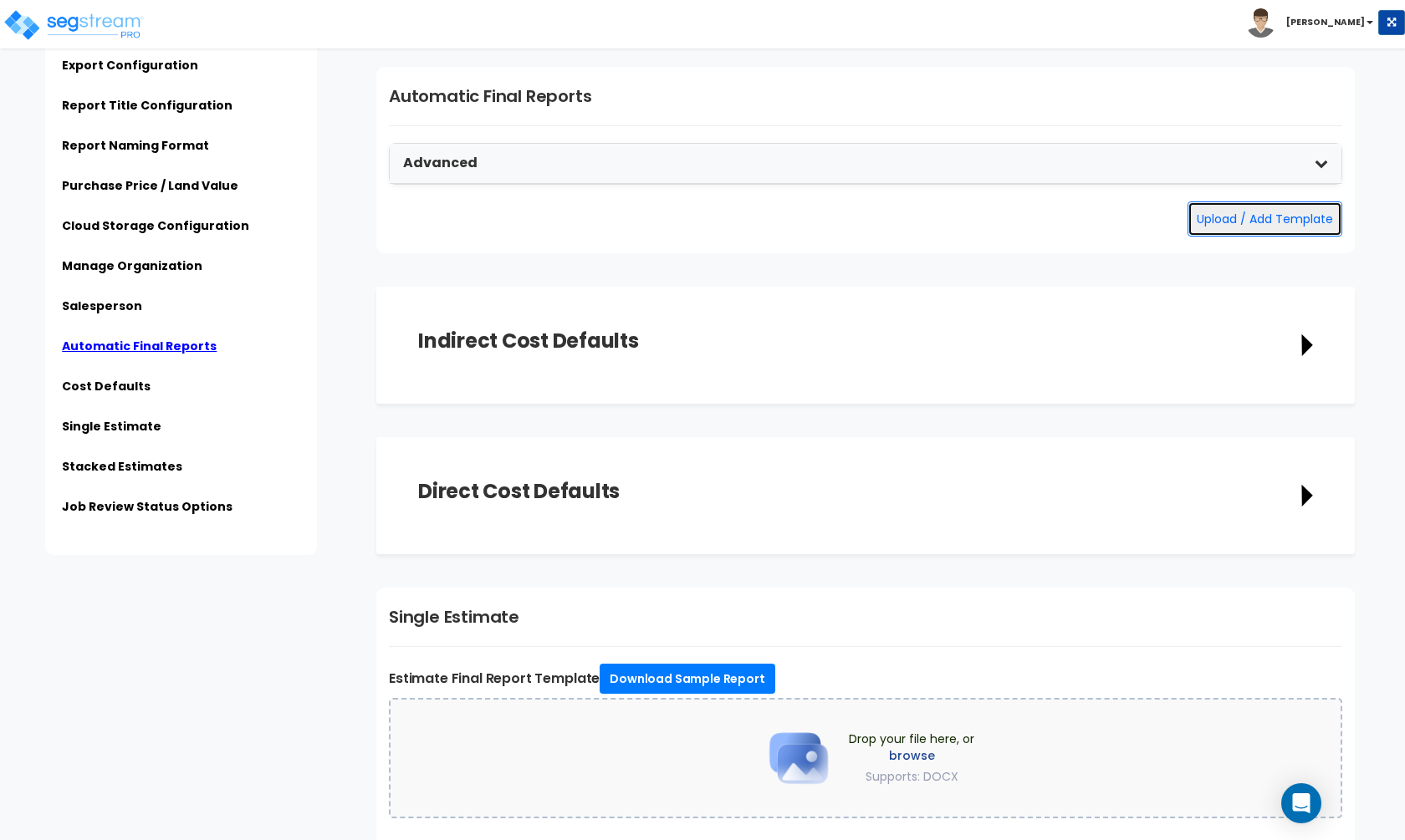
click at [1174, 212] on button "Upload / Add Template" at bounding box center [1265, 218] width 155 height 35
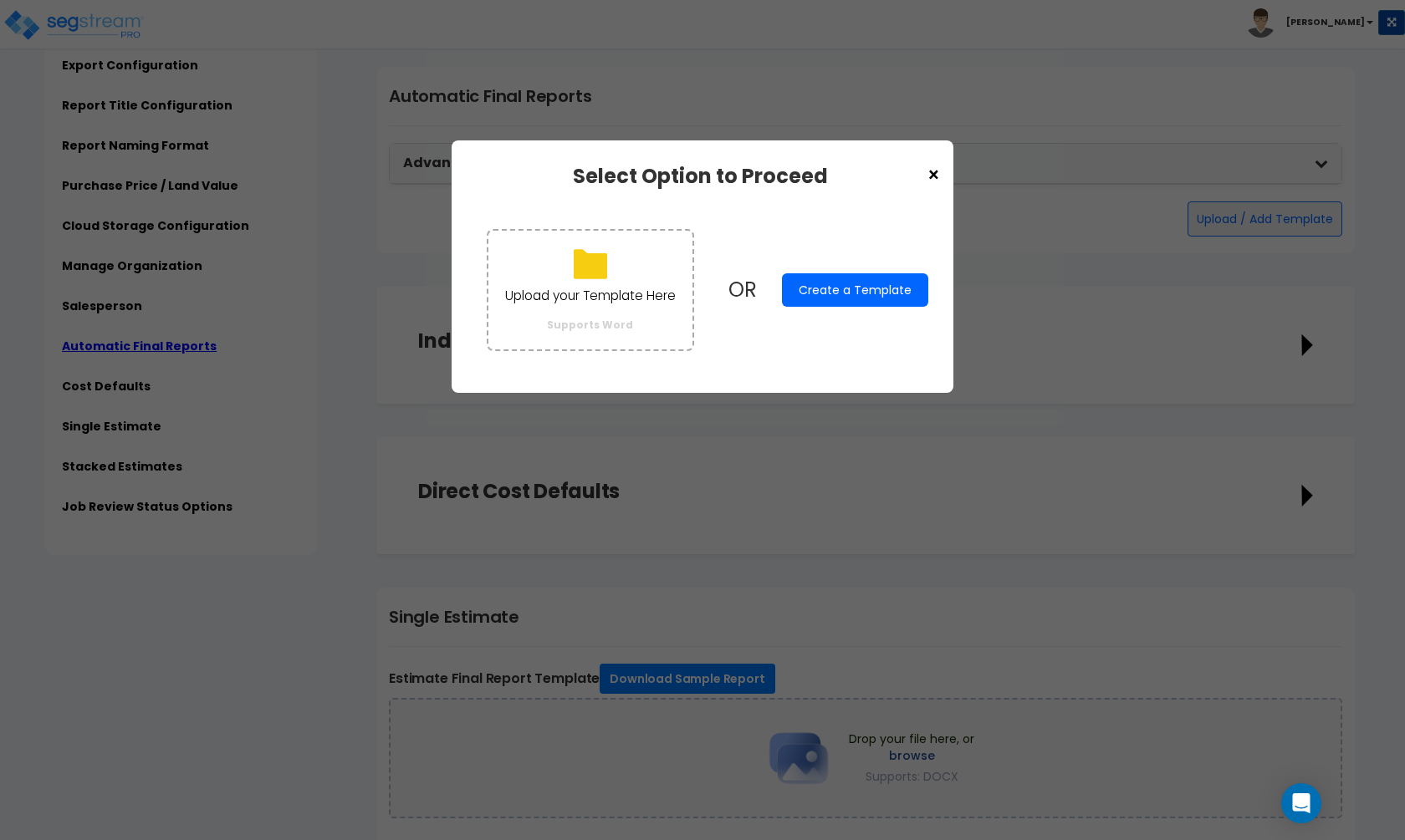
click at [873, 283] on button "Create a Template" at bounding box center [855, 290] width 146 height 34
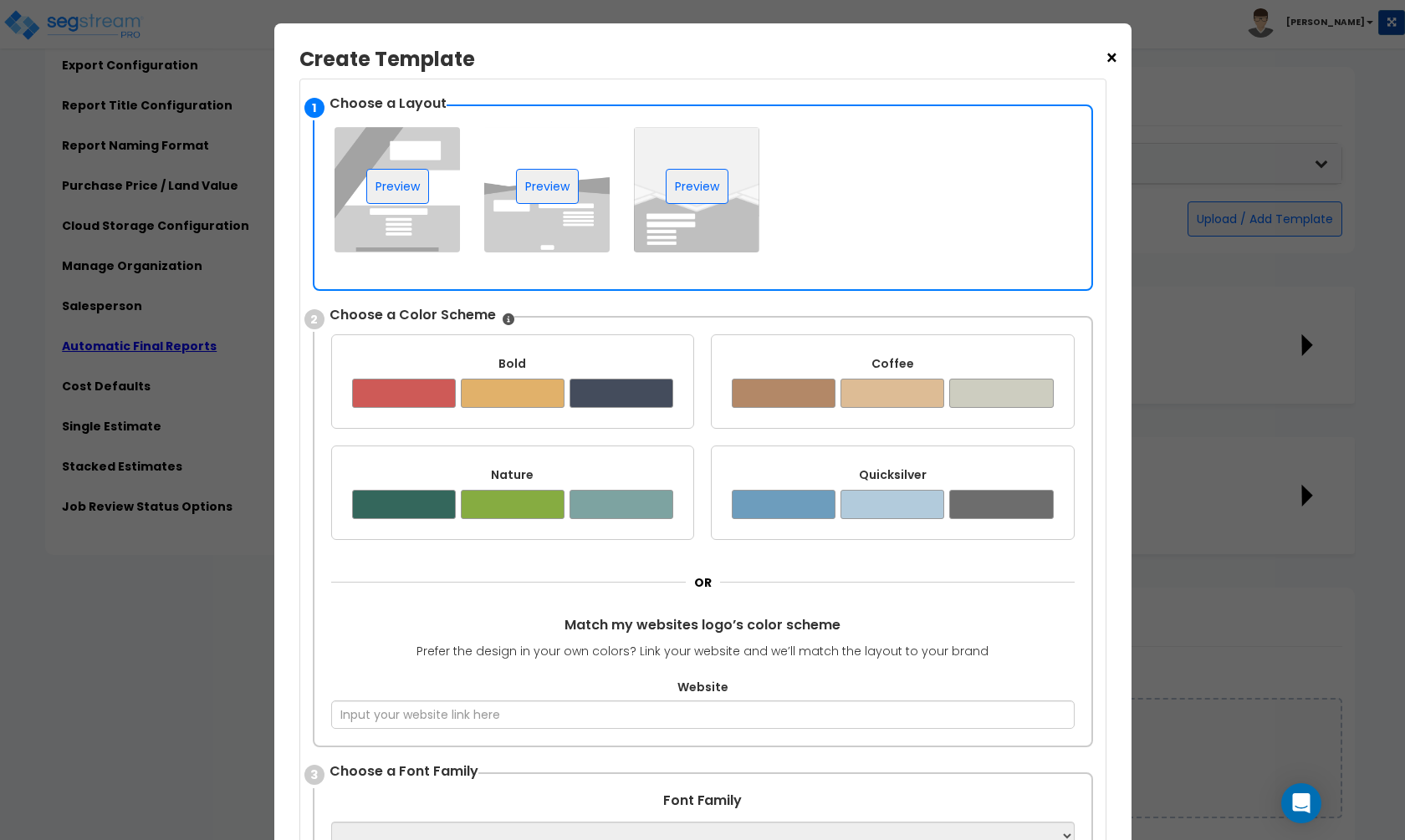
scroll to position [131, 0]
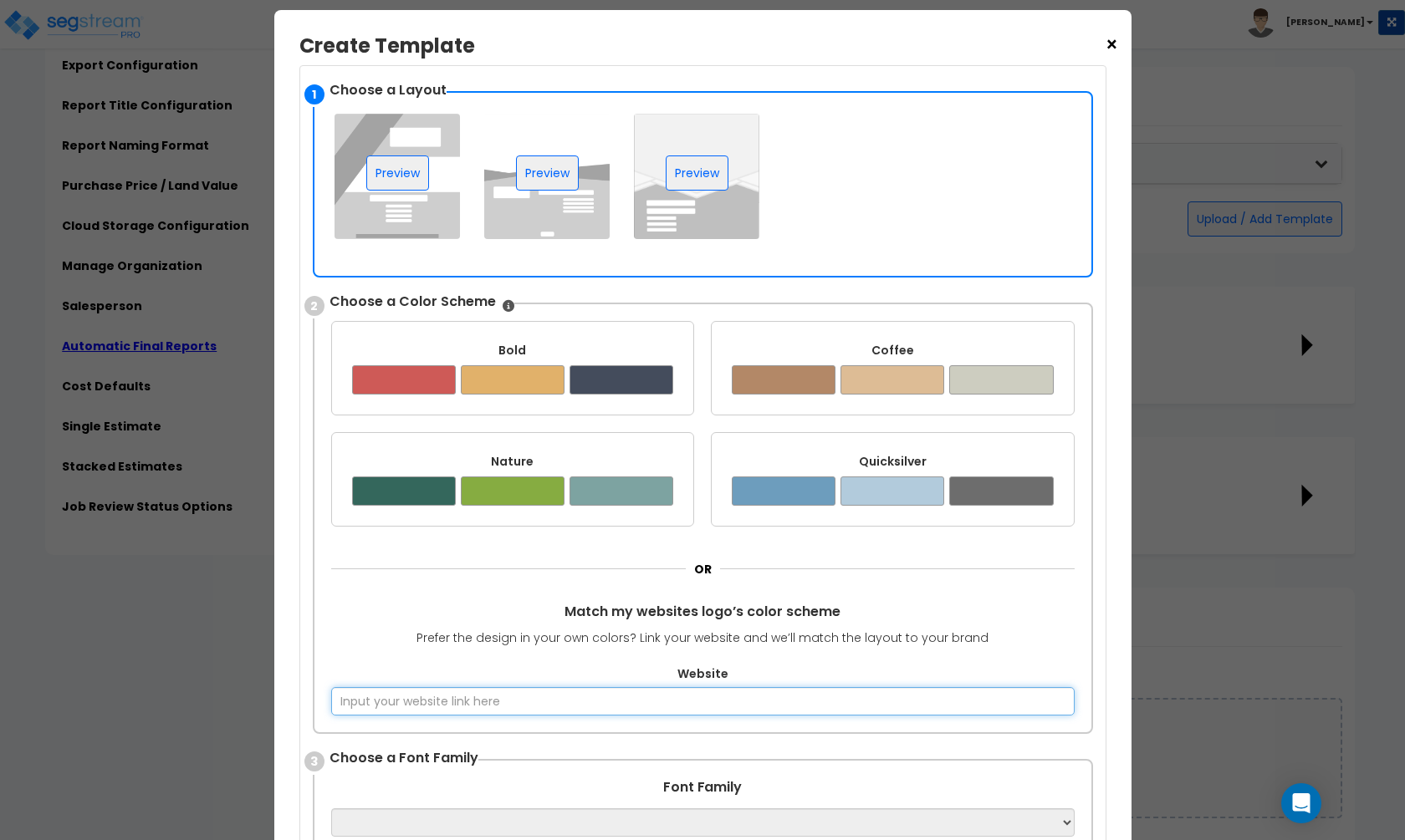
click at [604, 687] on input "Website" at bounding box center [702, 701] width 743 height 28
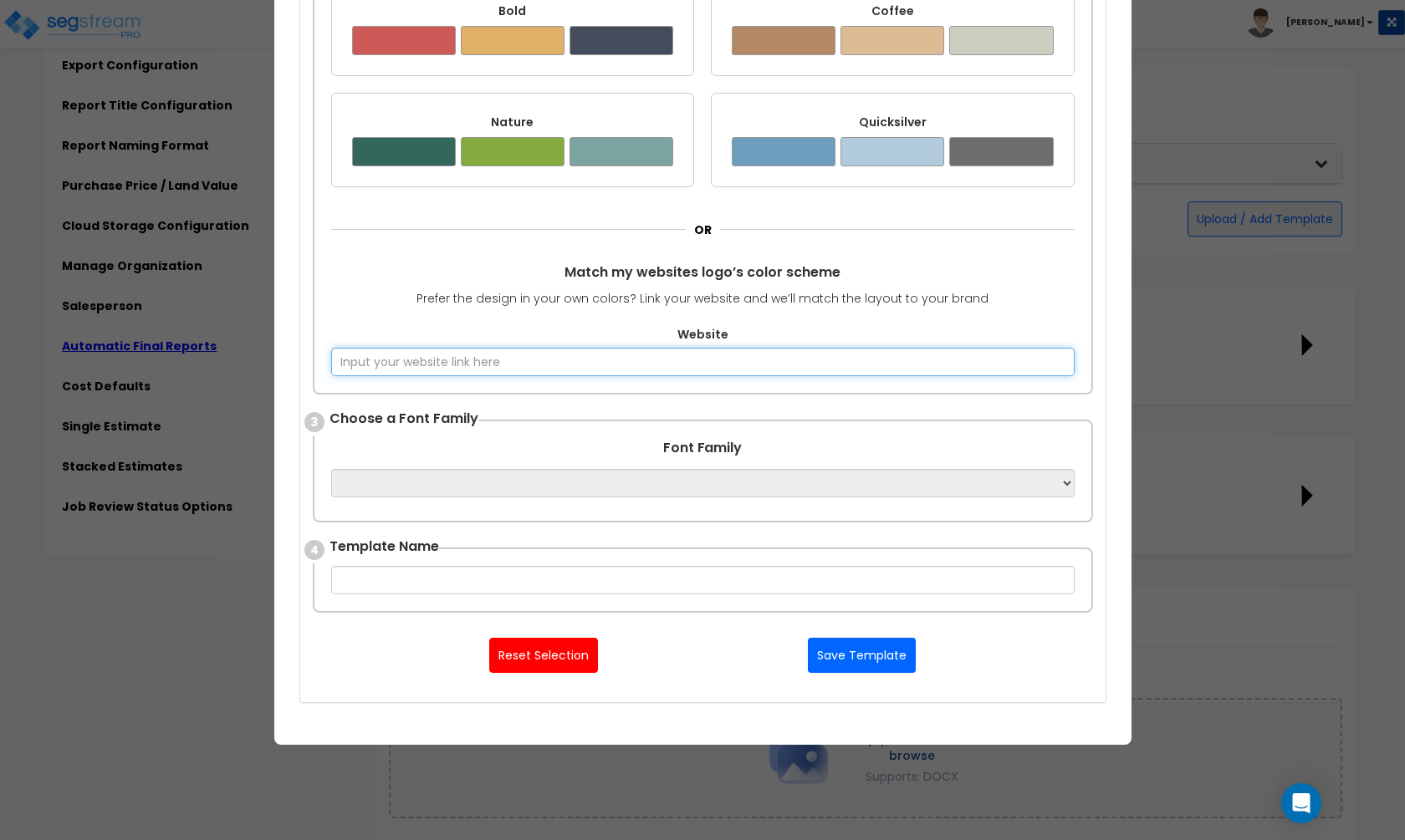
scroll to position [472, 0]
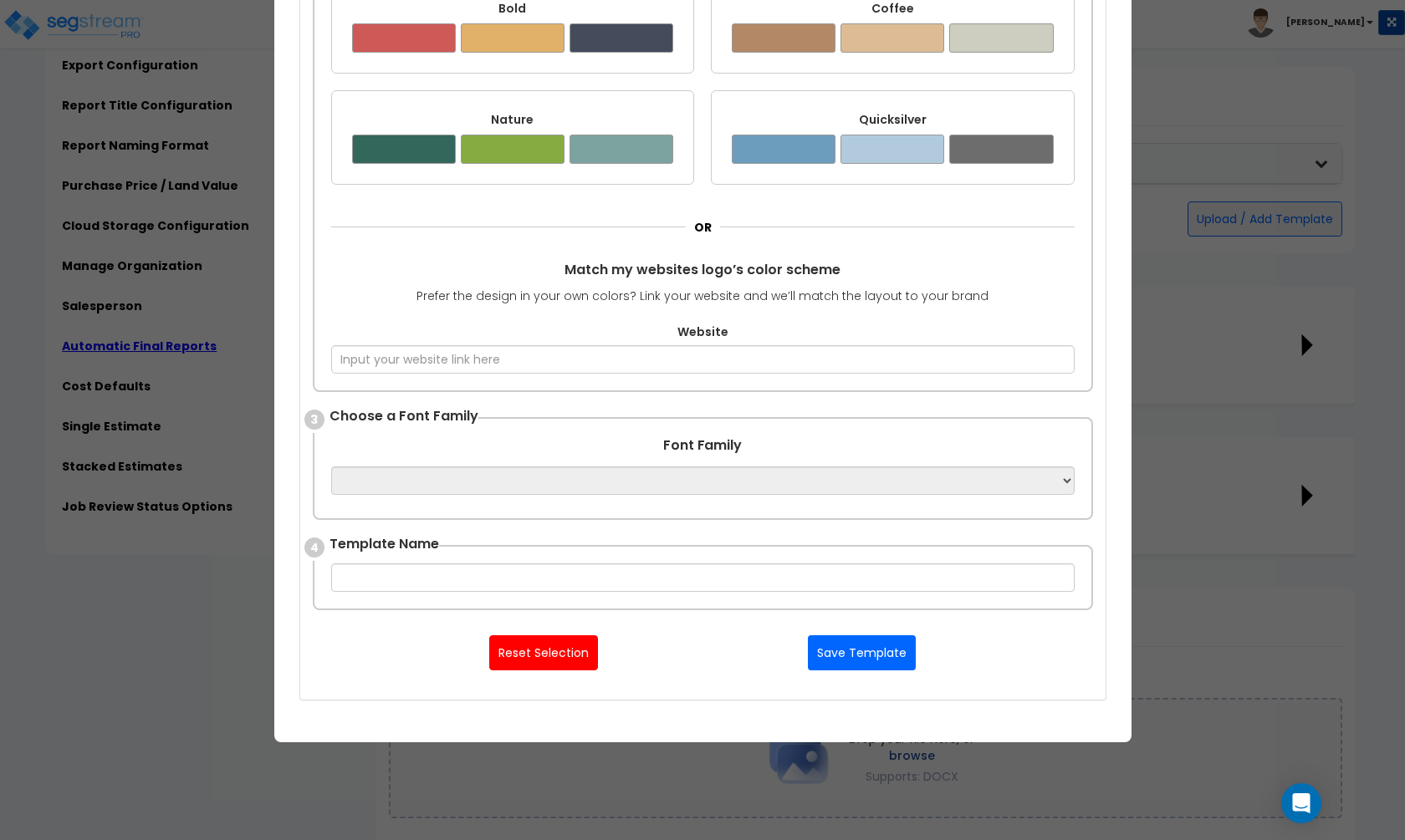
click at [995, 477] on select "Apple Chancery Aptos Arial Avenir Baskerville Calibri Cambria Century Gothic Co…" at bounding box center [702, 481] width 743 height 28
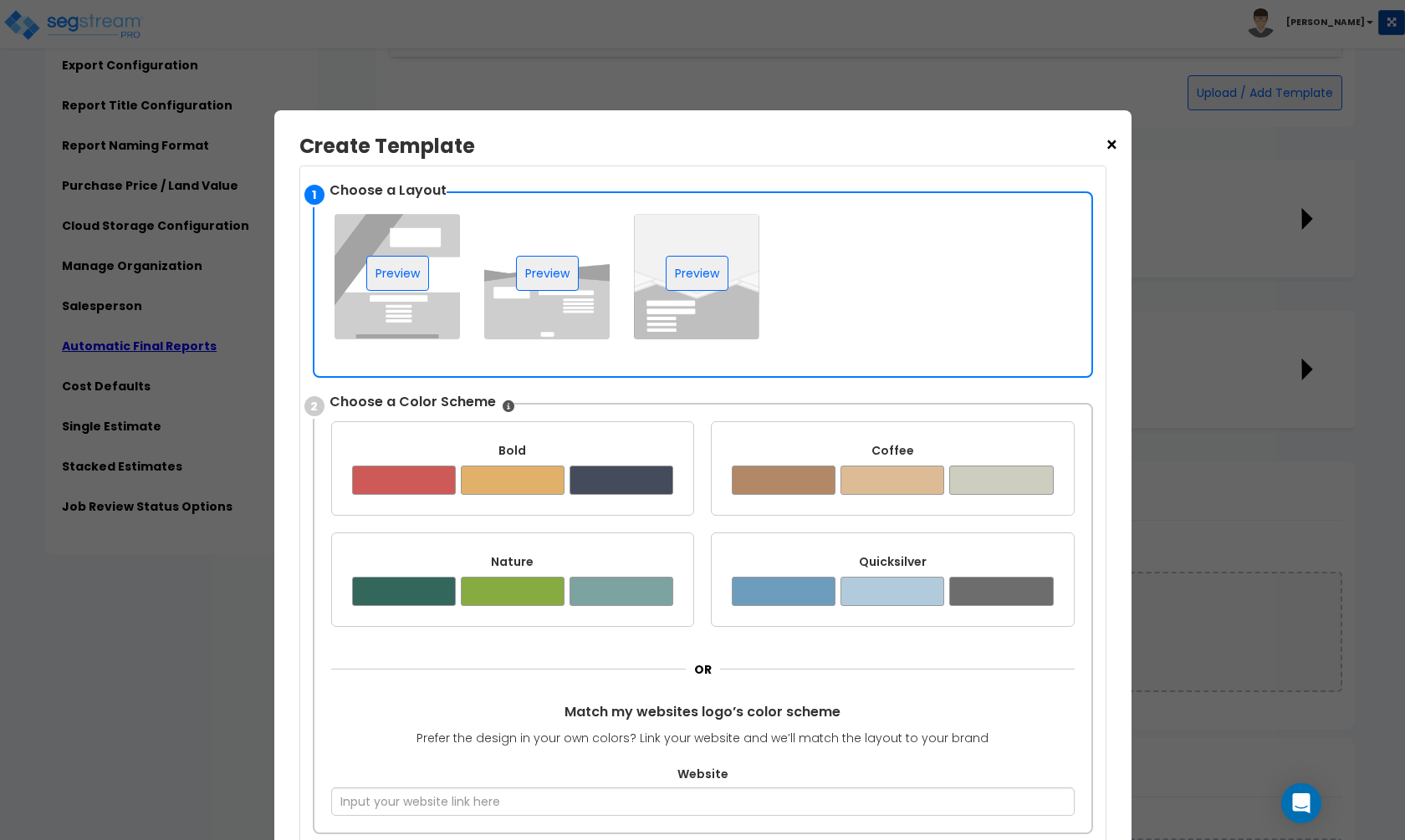
scroll to position [0, 0]
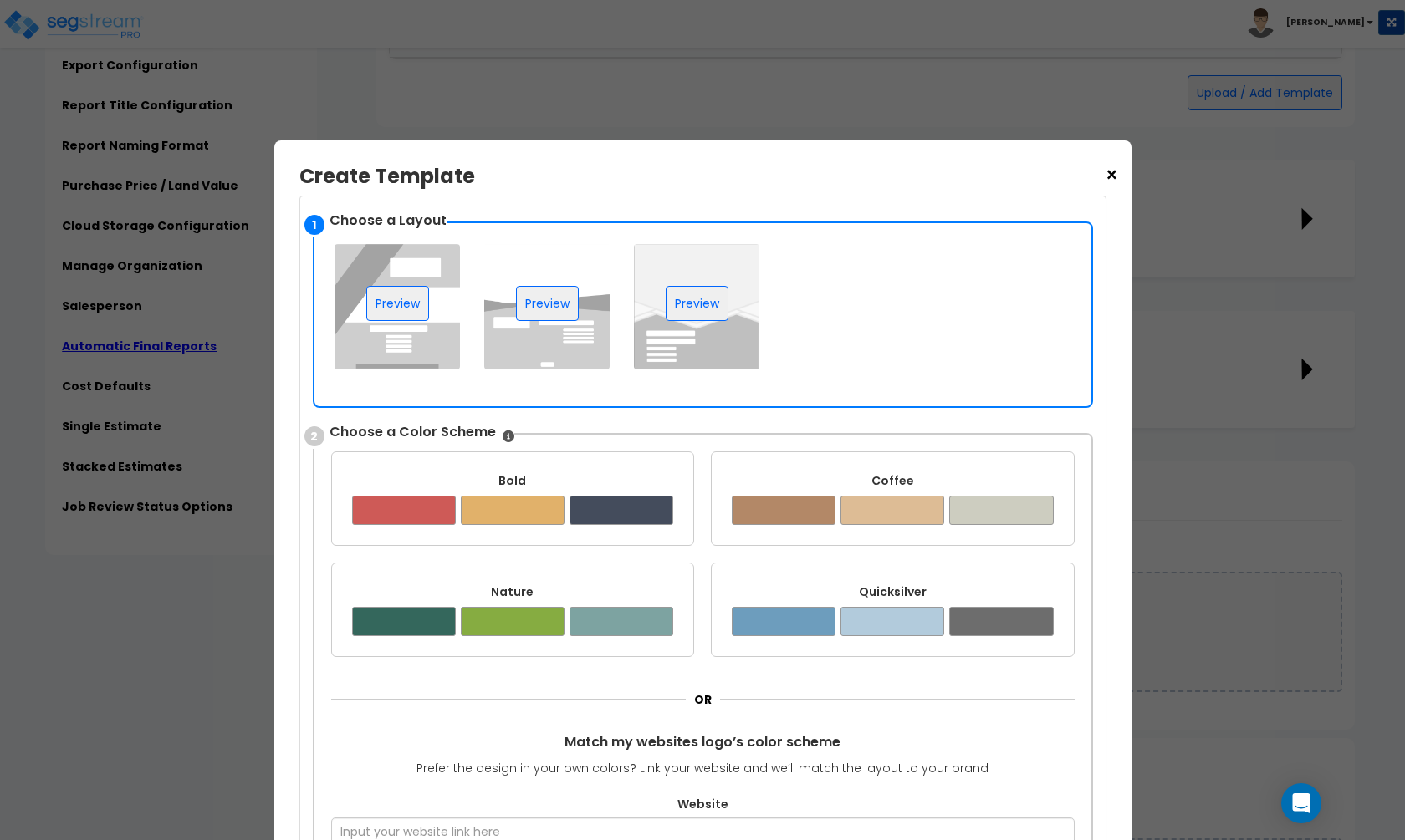
click at [1102, 169] on div "× Create Template" at bounding box center [702, 181] width 807 height 30
click at [1109, 169] on span "×" at bounding box center [1112, 175] width 15 height 28
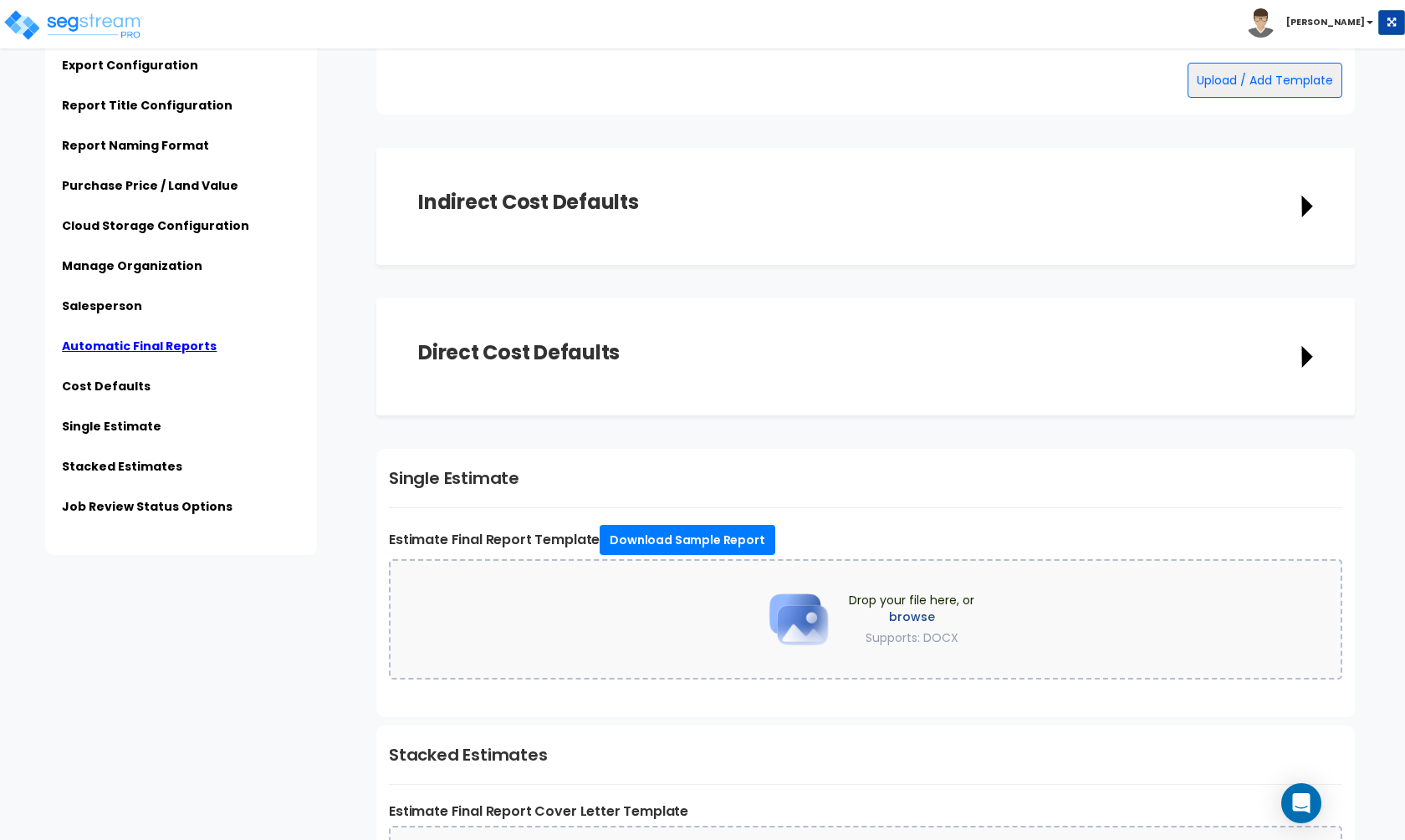
scroll to position [3088, 0]
click at [102, 28] on img at bounding box center [73, 25] width 142 height 34
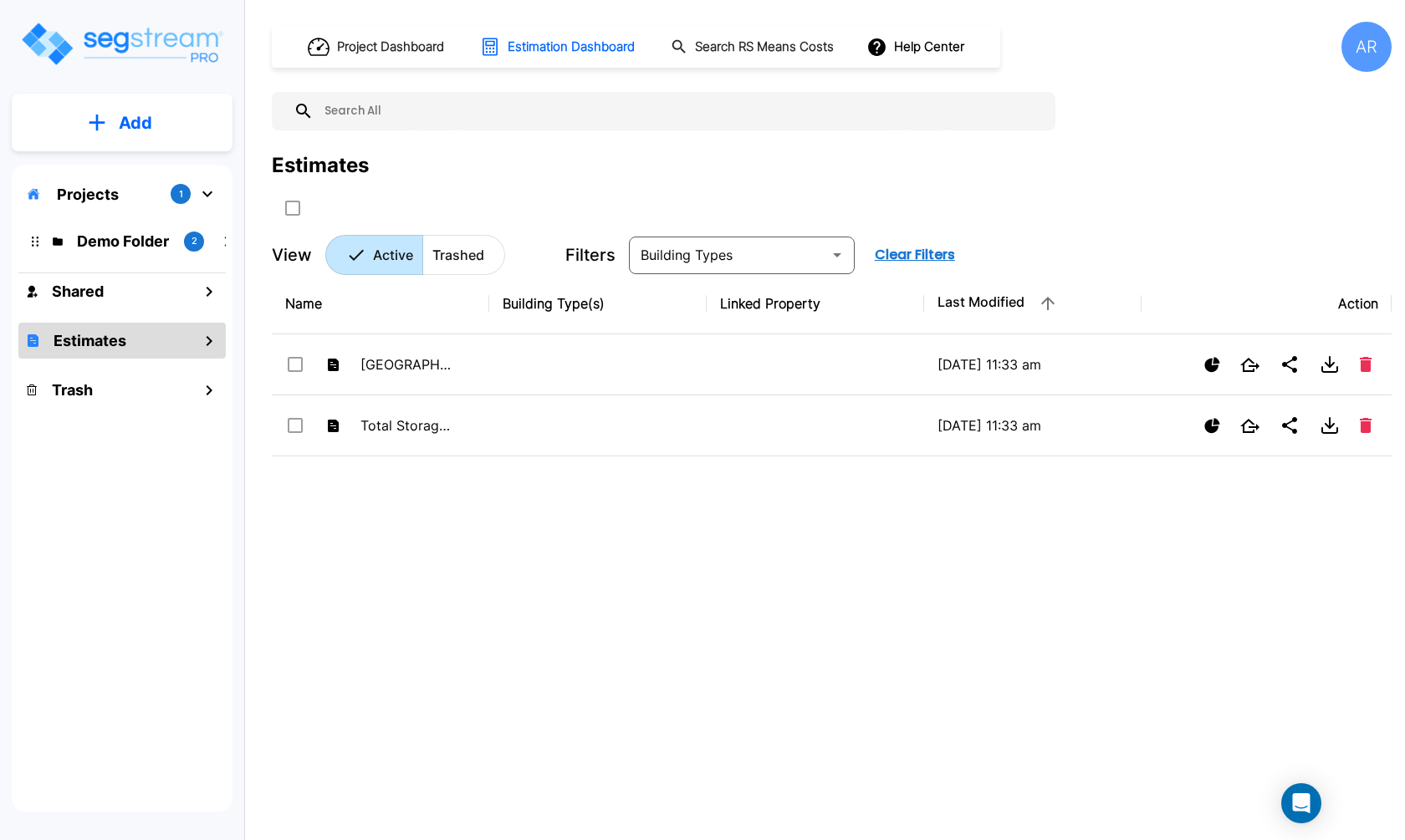
click at [124, 135] on p "Add" at bounding box center [135, 122] width 34 height 25
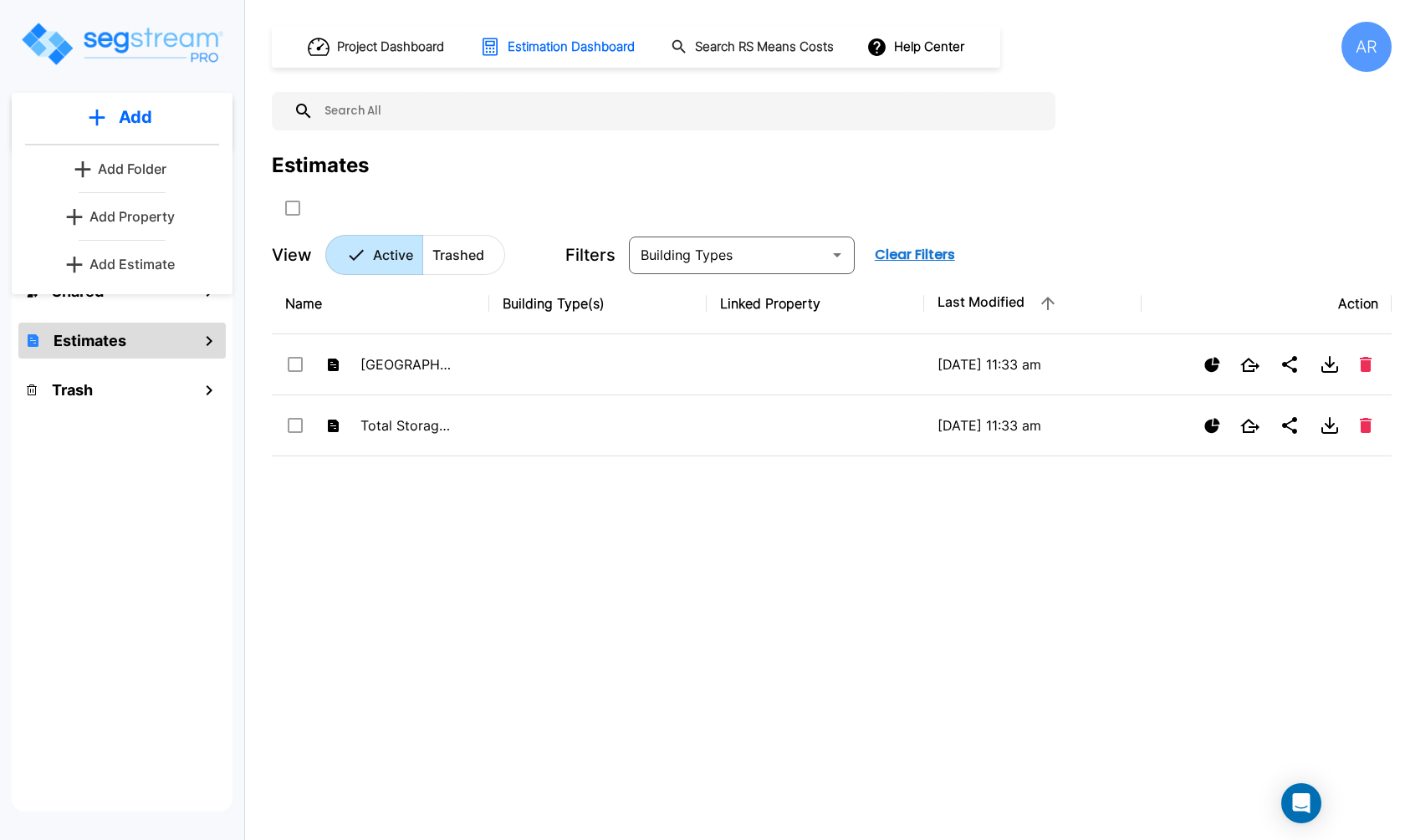
click at [130, 218] on p "Add Property" at bounding box center [132, 216] width 85 height 20
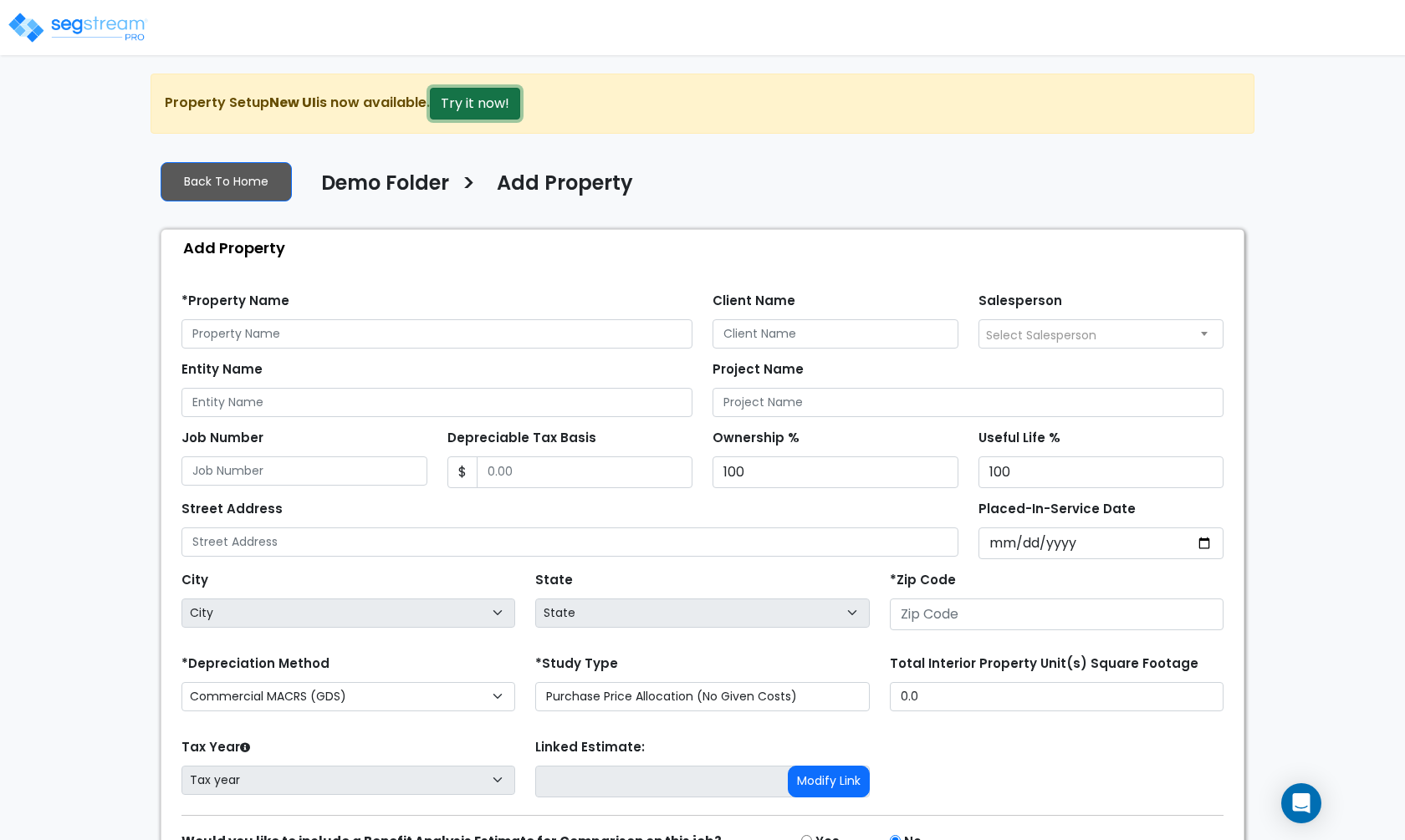
click at [451, 107] on button "Try it now!" at bounding box center [475, 103] width 90 height 32
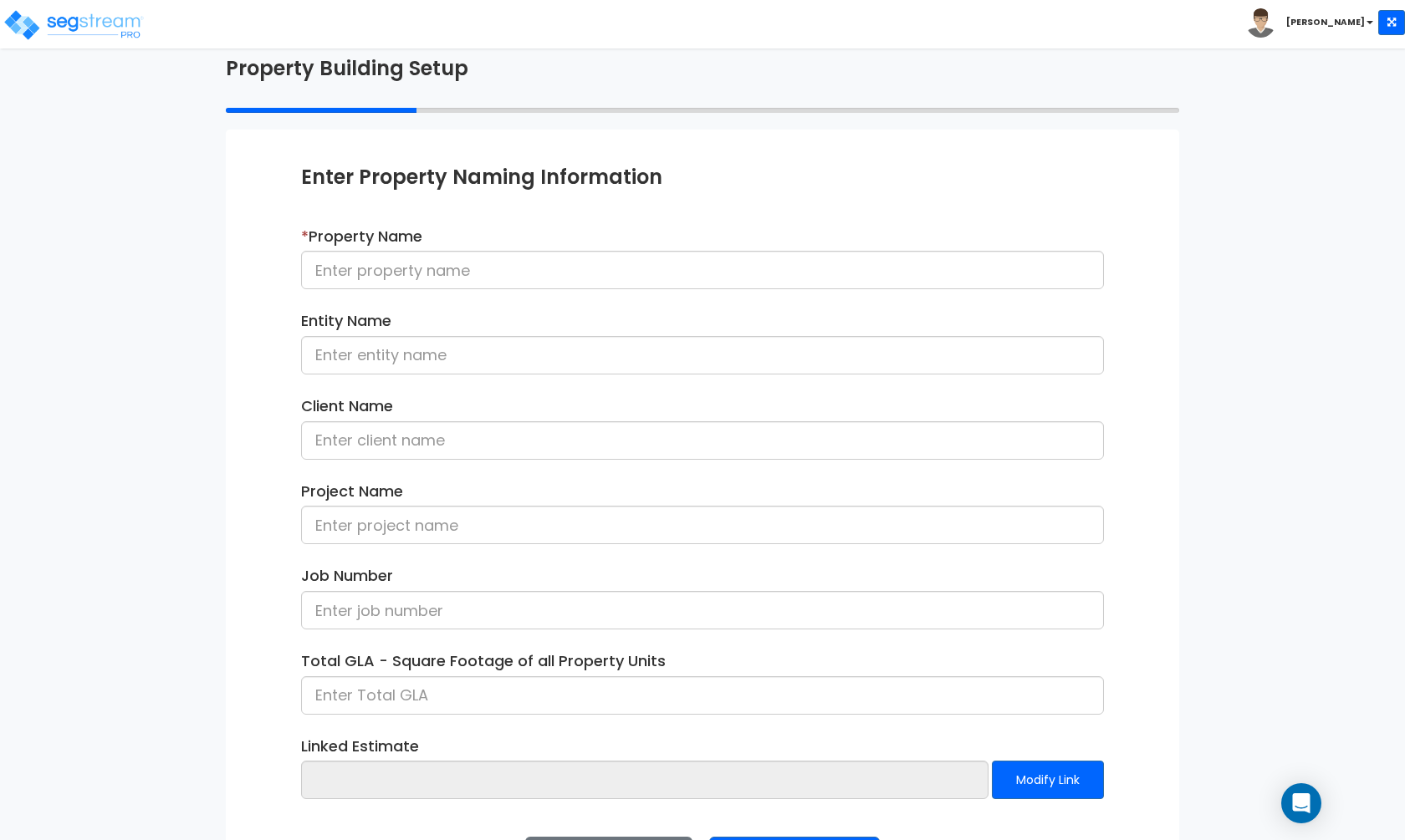
scroll to position [85, 0]
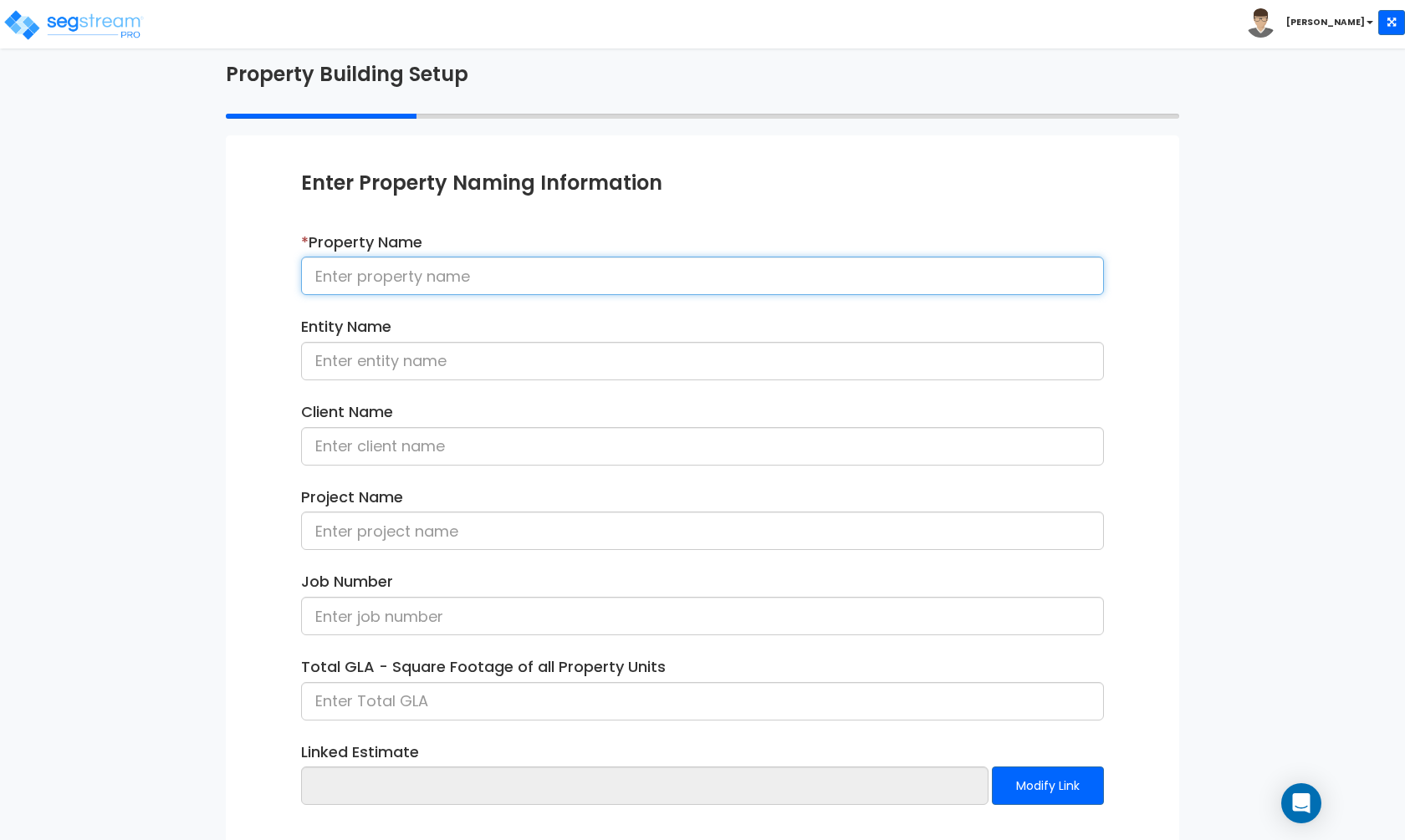
click at [530, 273] on input at bounding box center [702, 276] width 802 height 39
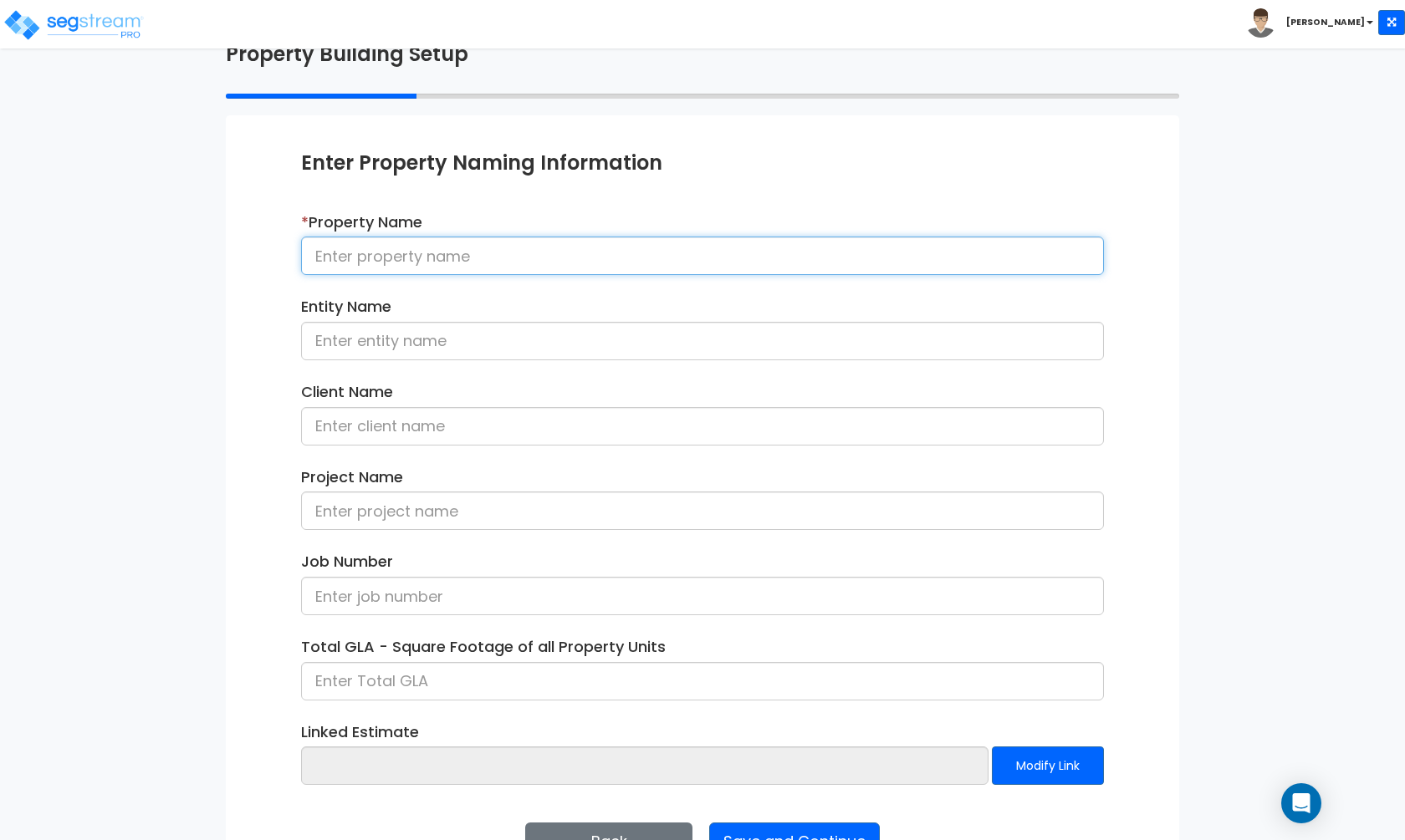
scroll to position [107, 0]
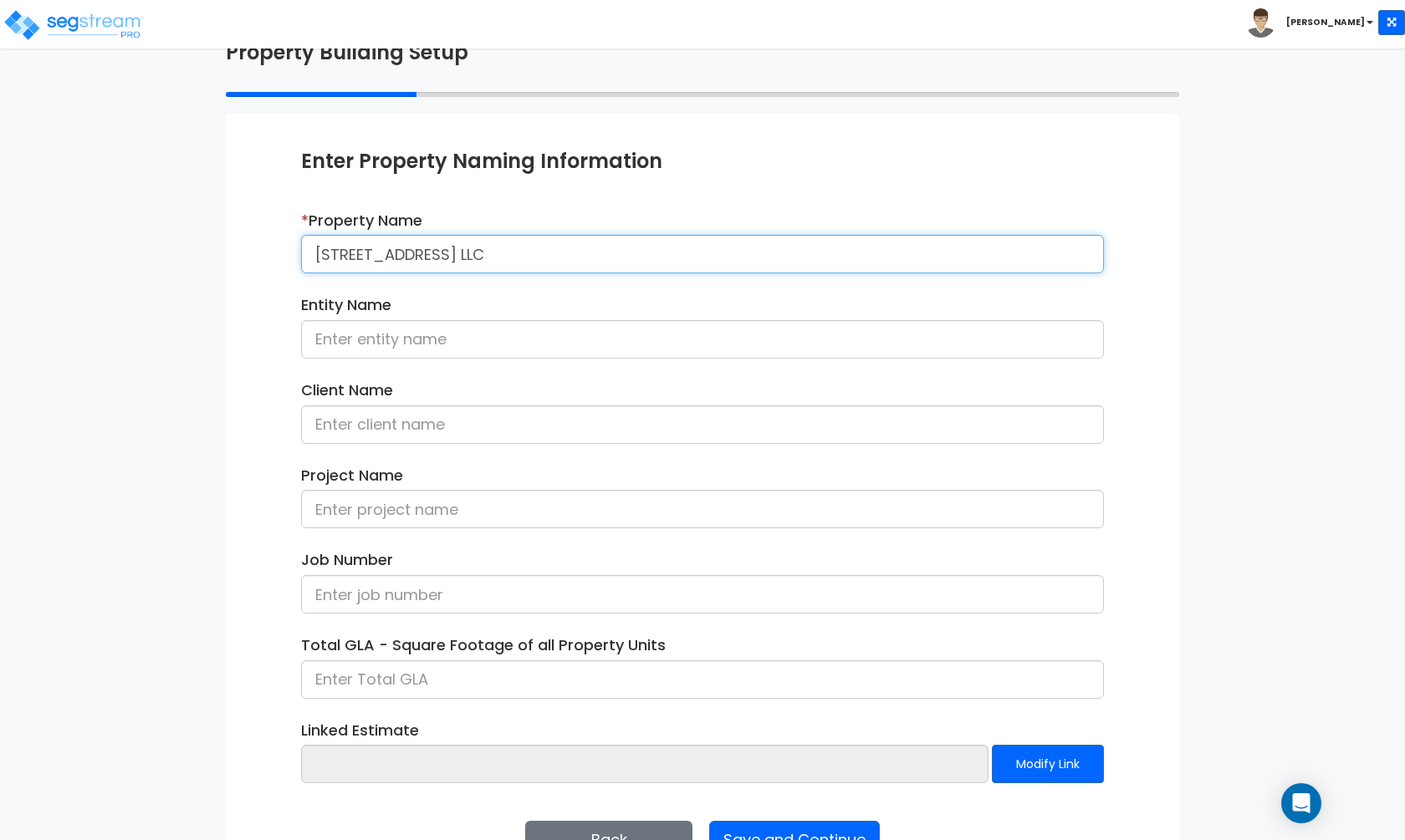
type input "515 18th Street LLC"
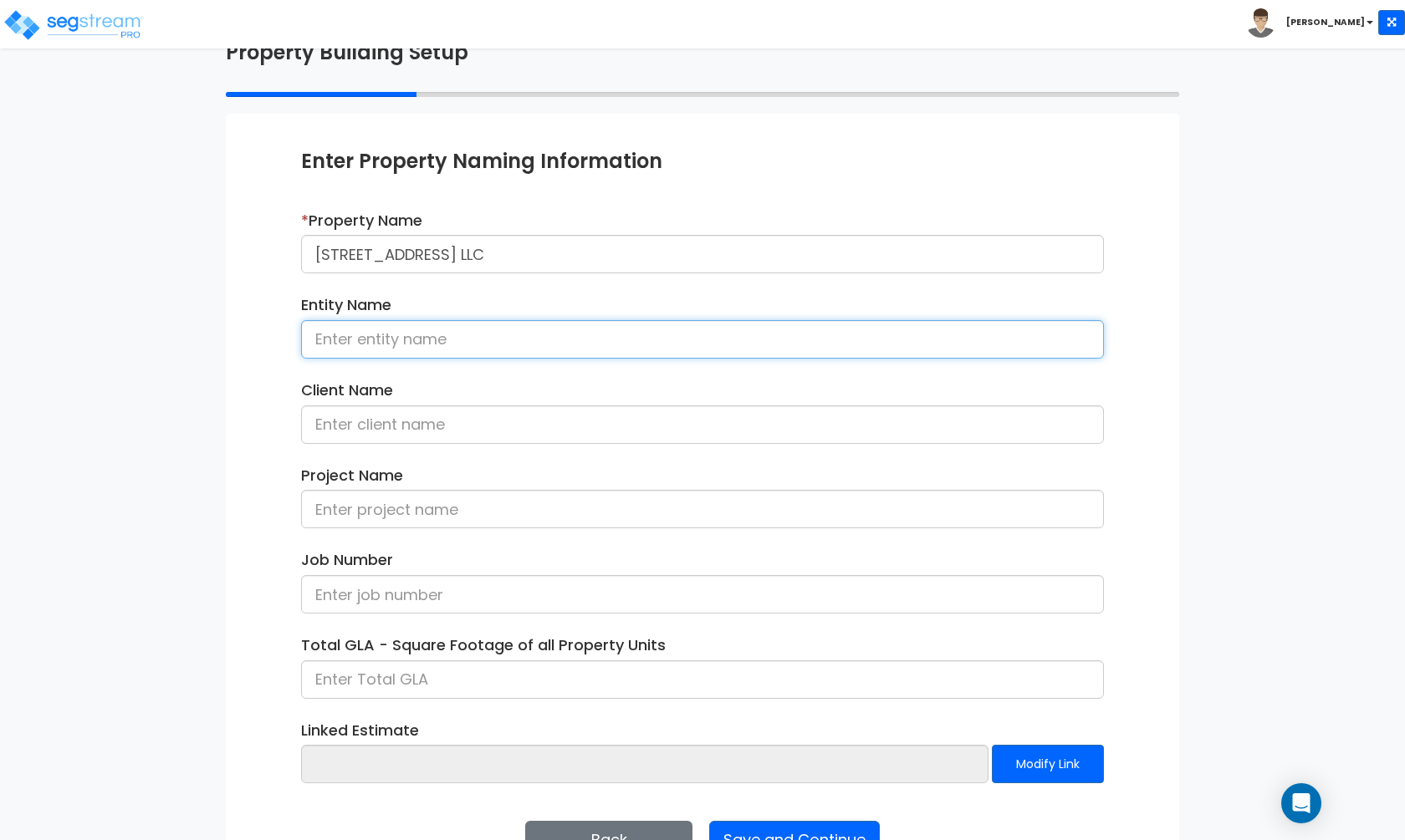
click at [475, 352] on input at bounding box center [702, 339] width 802 height 39
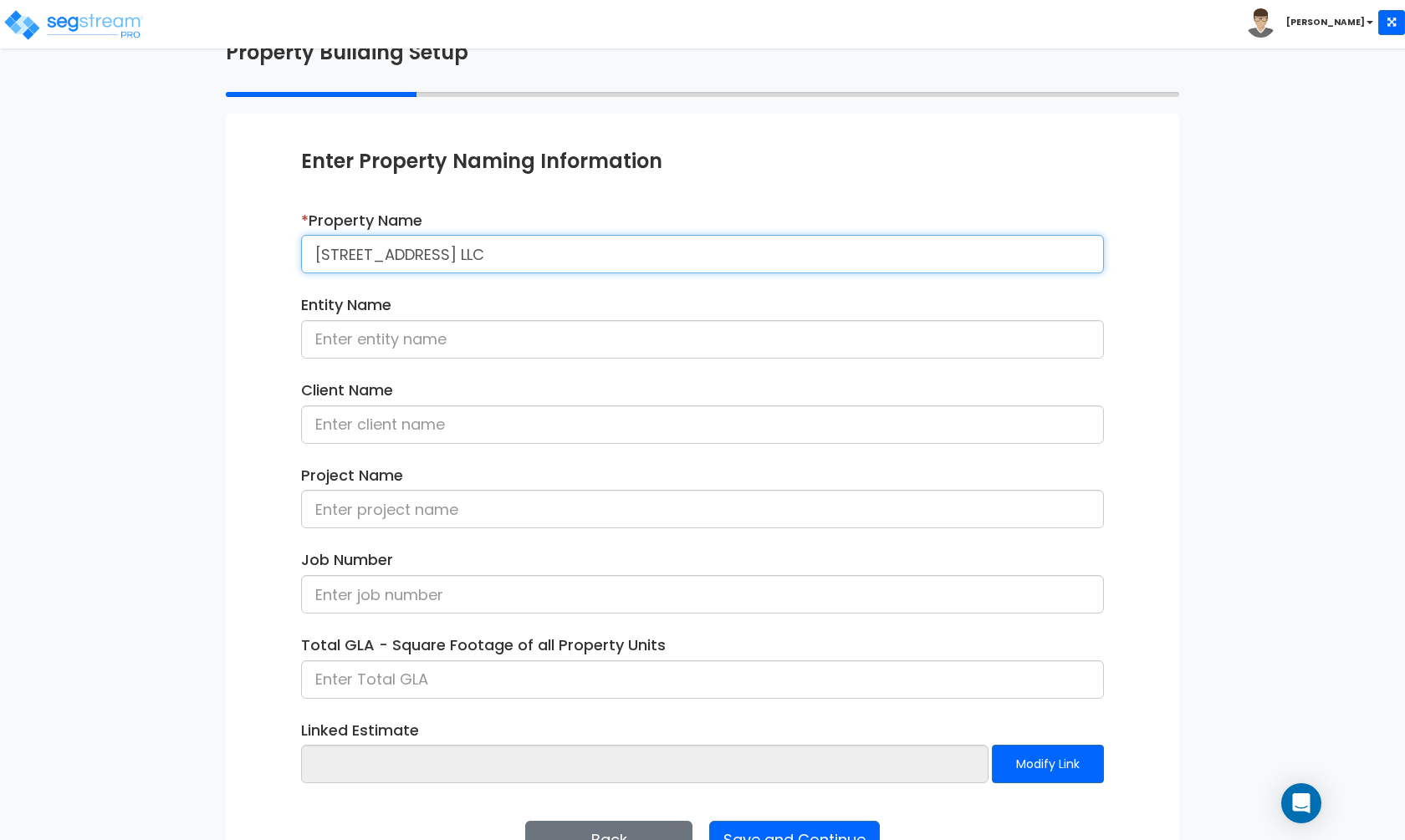
click at [452, 245] on input "515 18th Street LLC" at bounding box center [702, 254] width 802 height 39
click at [452, 245] on input "[STREET_ADDRESS] LLC" at bounding box center [702, 254] width 802 height 39
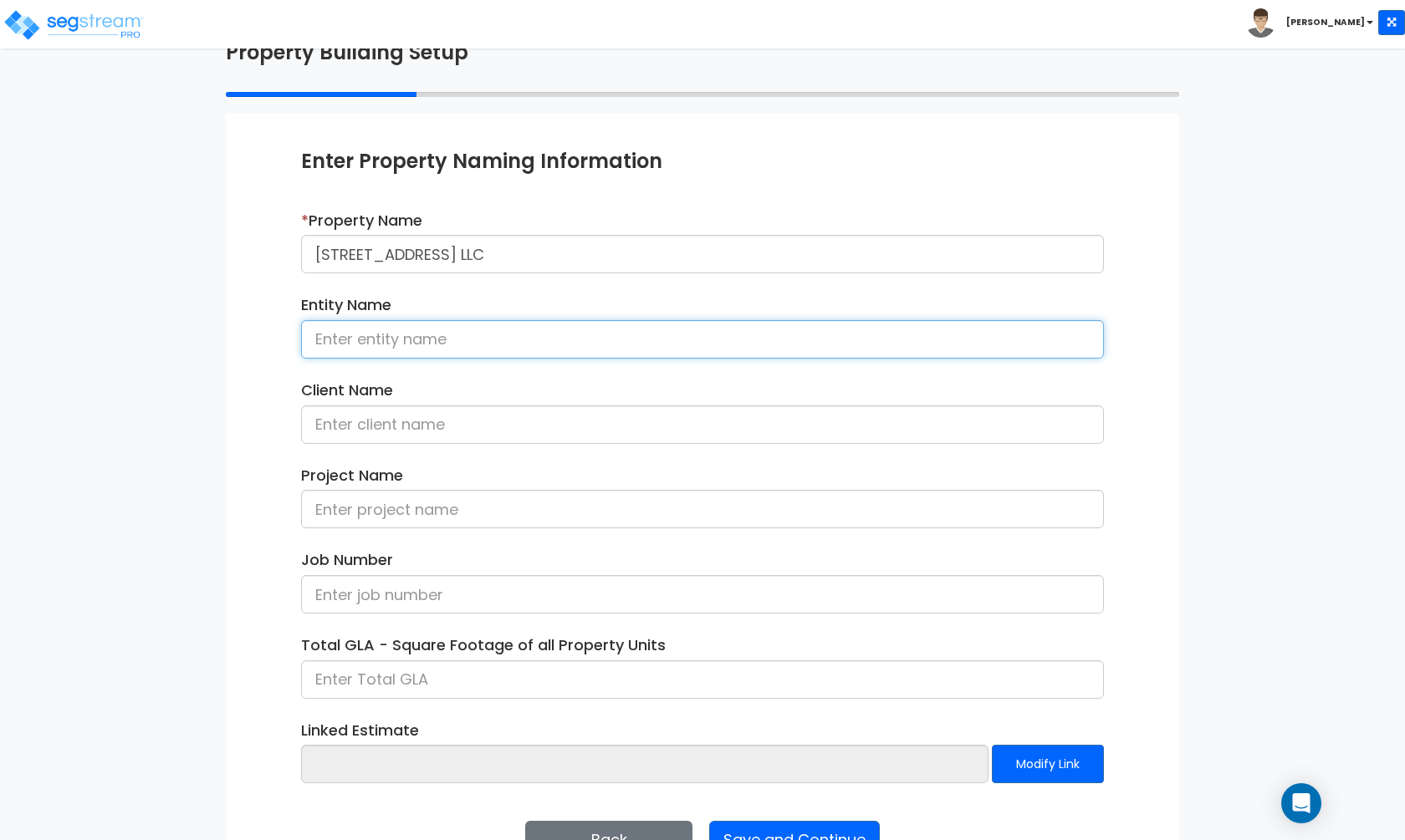
click at [436, 340] on input at bounding box center [702, 339] width 802 height 39
paste input "[STREET_ADDRESS] LLC"
type input "[STREET_ADDRESS] LLC"
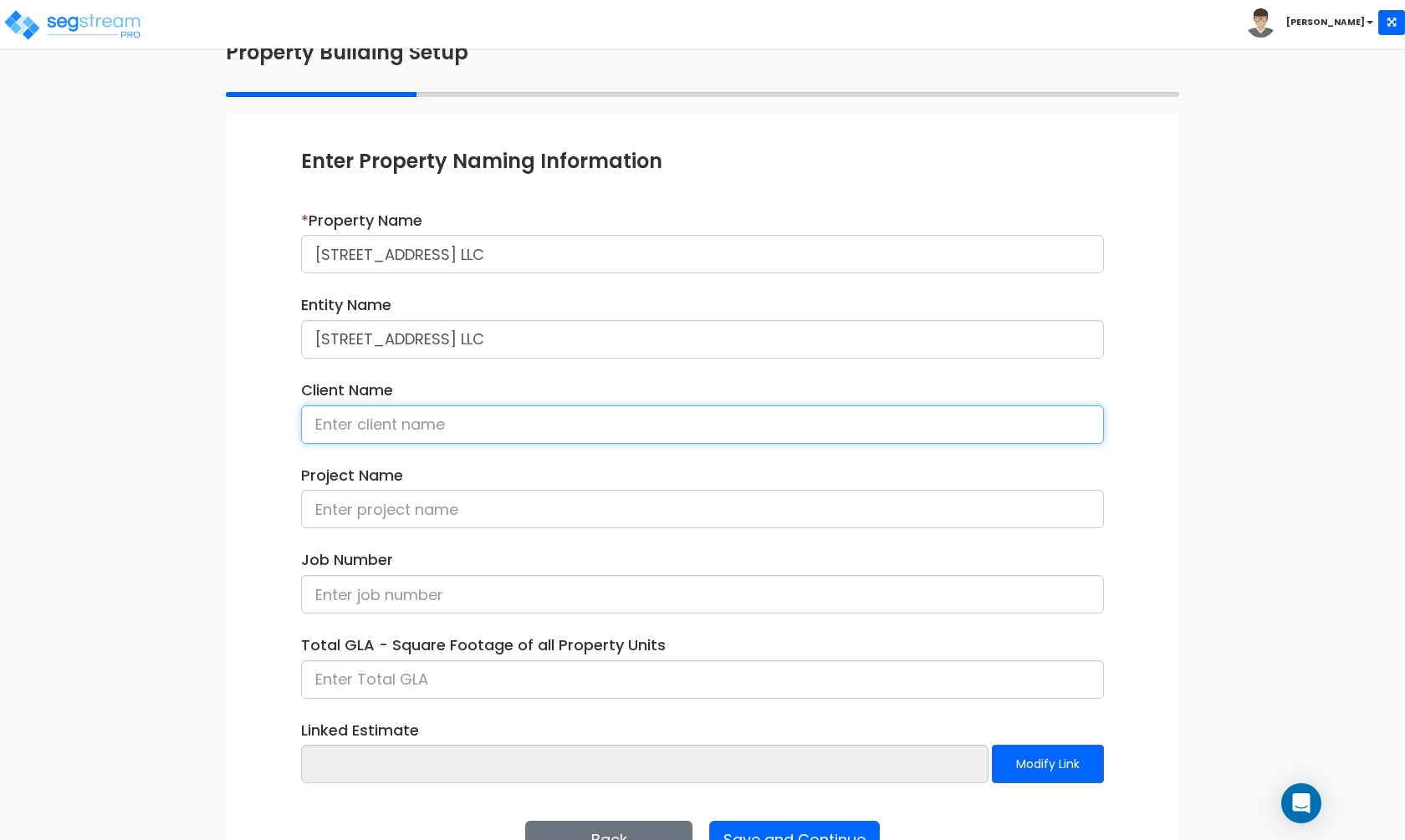
click at [431, 413] on input at bounding box center [702, 425] width 802 height 39
paste input "[STREET_ADDRESS] LLC"
type input "[STREET_ADDRESS] LLC"
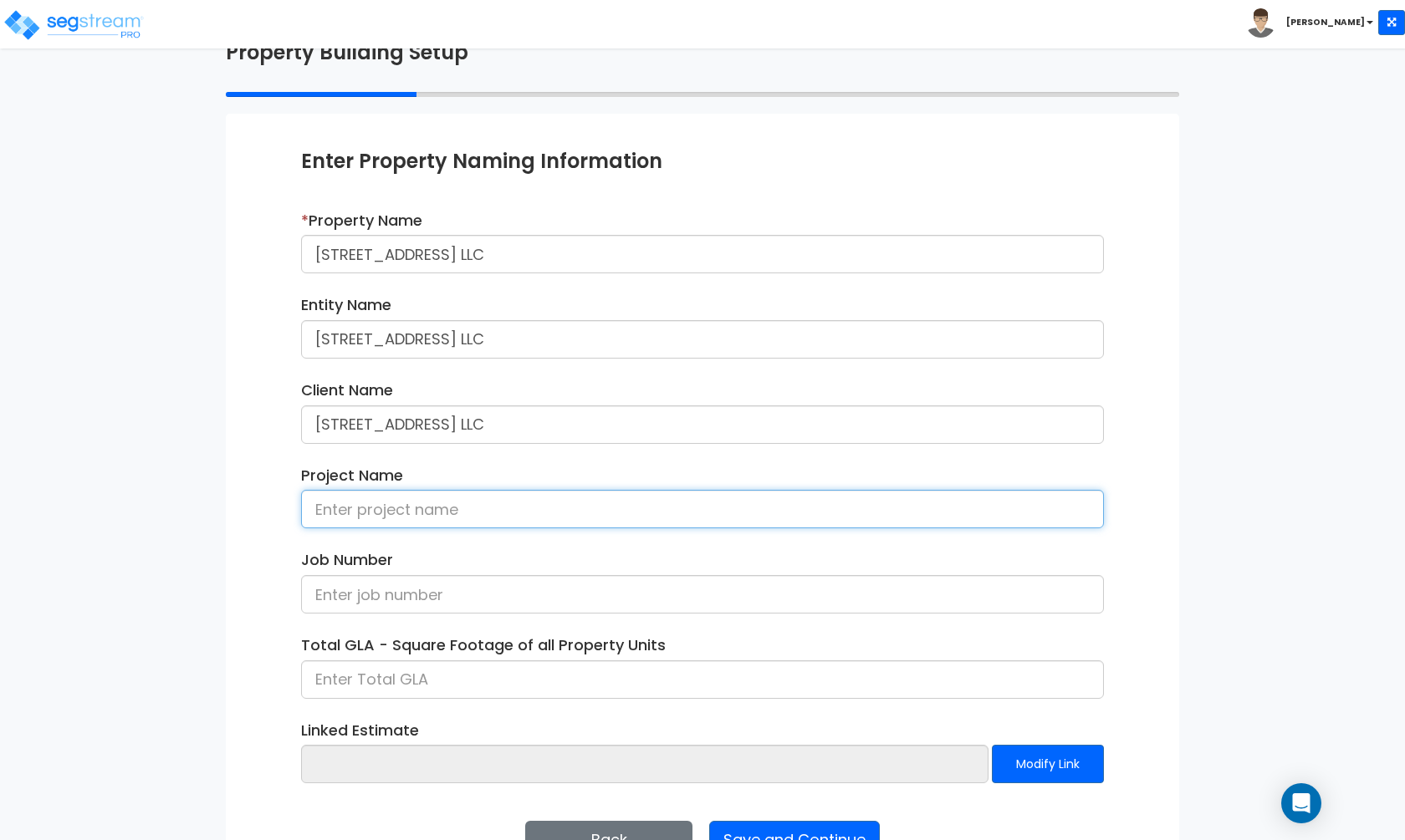
click at [564, 504] on input at bounding box center [702, 509] width 802 height 39
paste input "[STREET_ADDRESS] LLC"
type input "[STREET_ADDRESS] LLC"
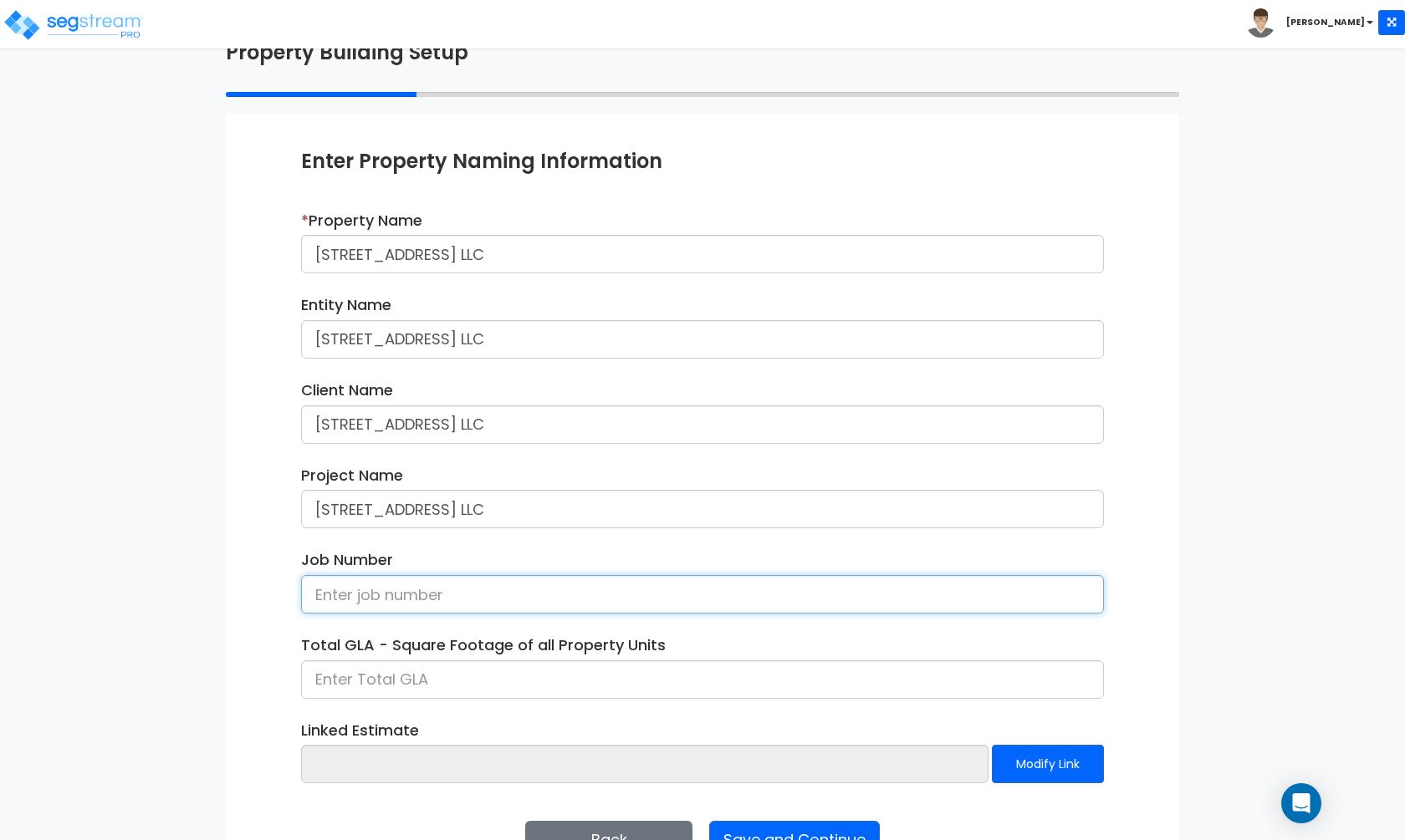
click at [723, 588] on input at bounding box center [702, 594] width 802 height 39
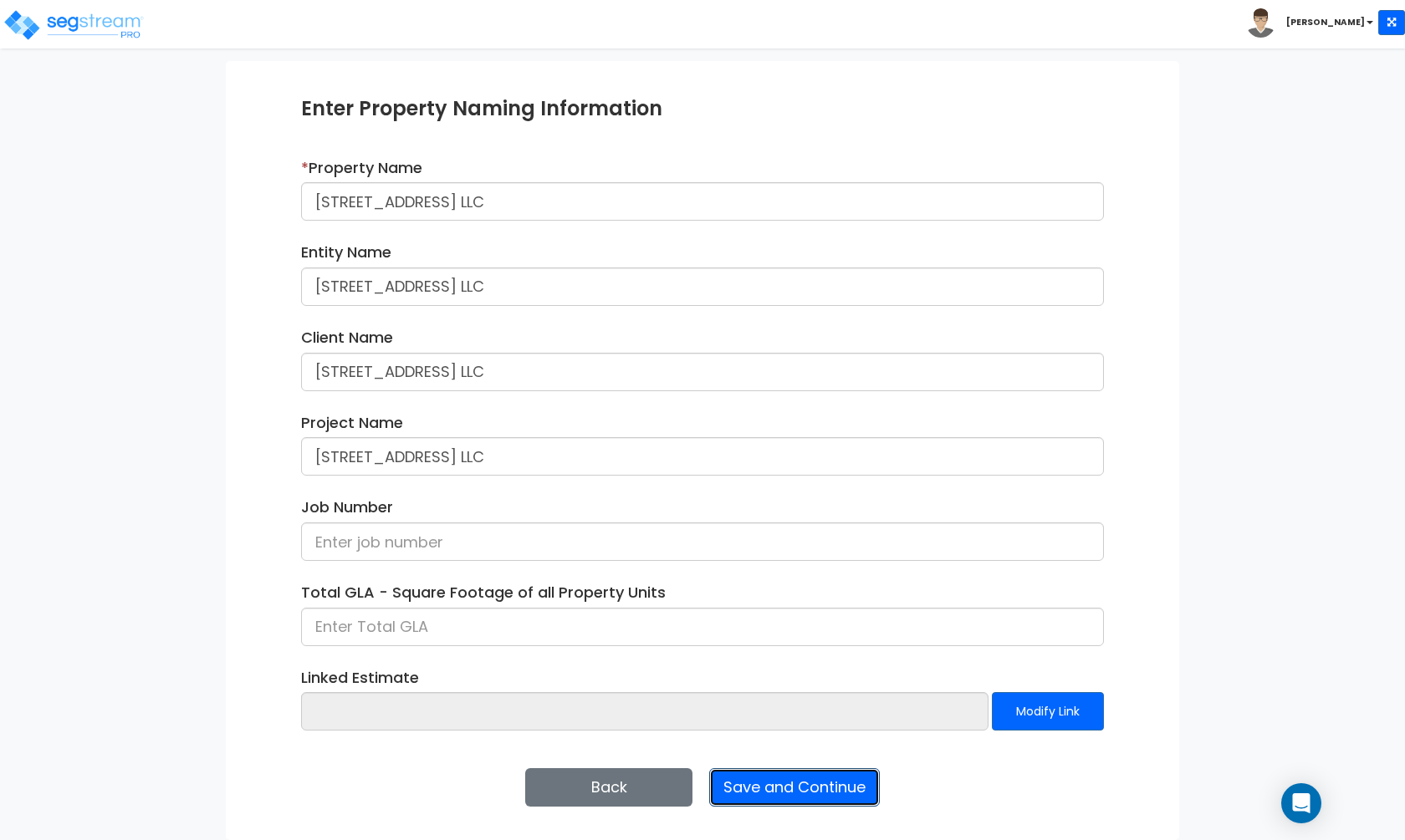
click at [717, 788] on button "Save and Continue" at bounding box center [795, 788] width 170 height 39
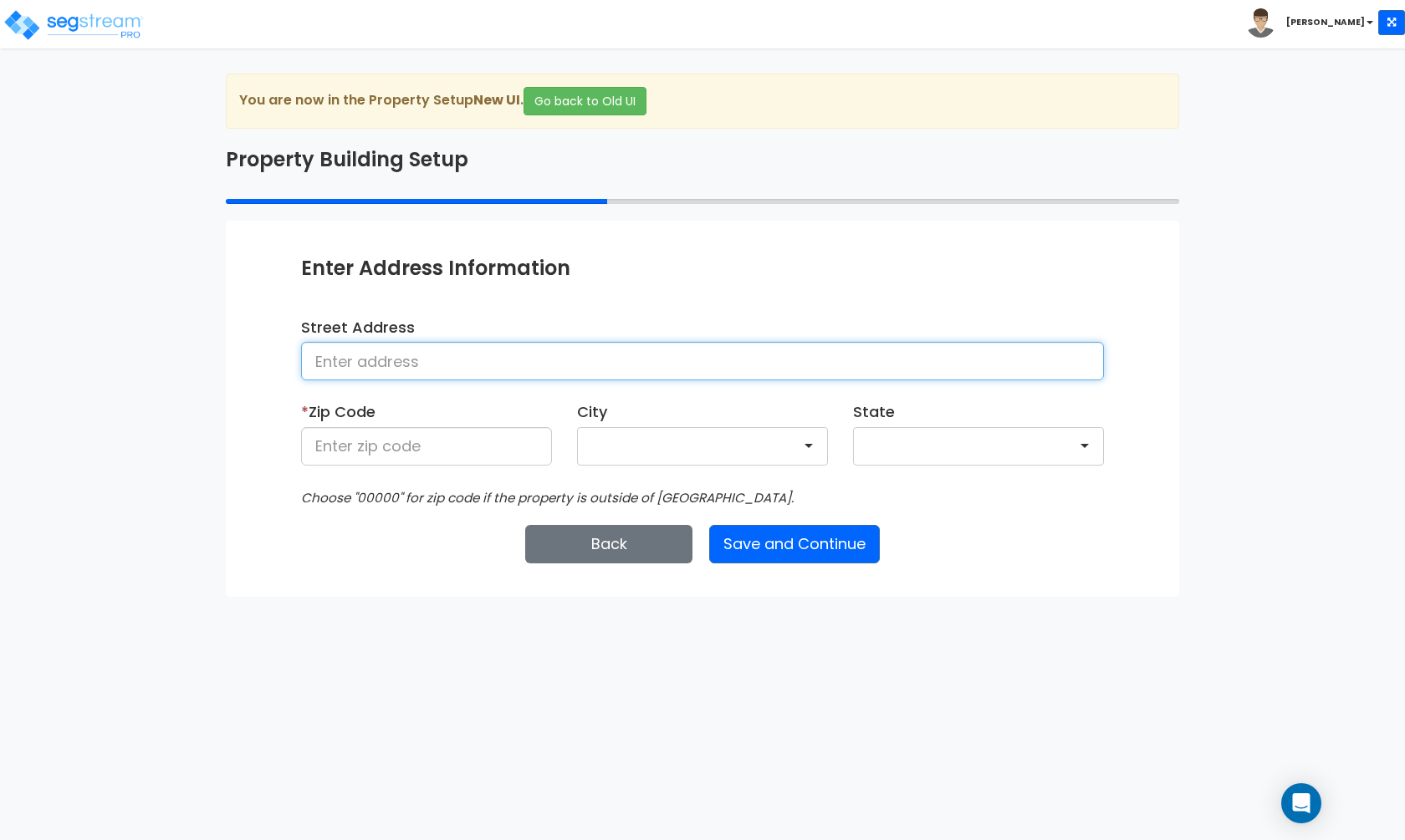
click at [690, 368] on input at bounding box center [702, 361] width 802 height 39
click at [507, 376] on input "[STREET_ADDRESS]" at bounding box center [702, 361] width 802 height 39
type input "[STREET_ADDRESS]"
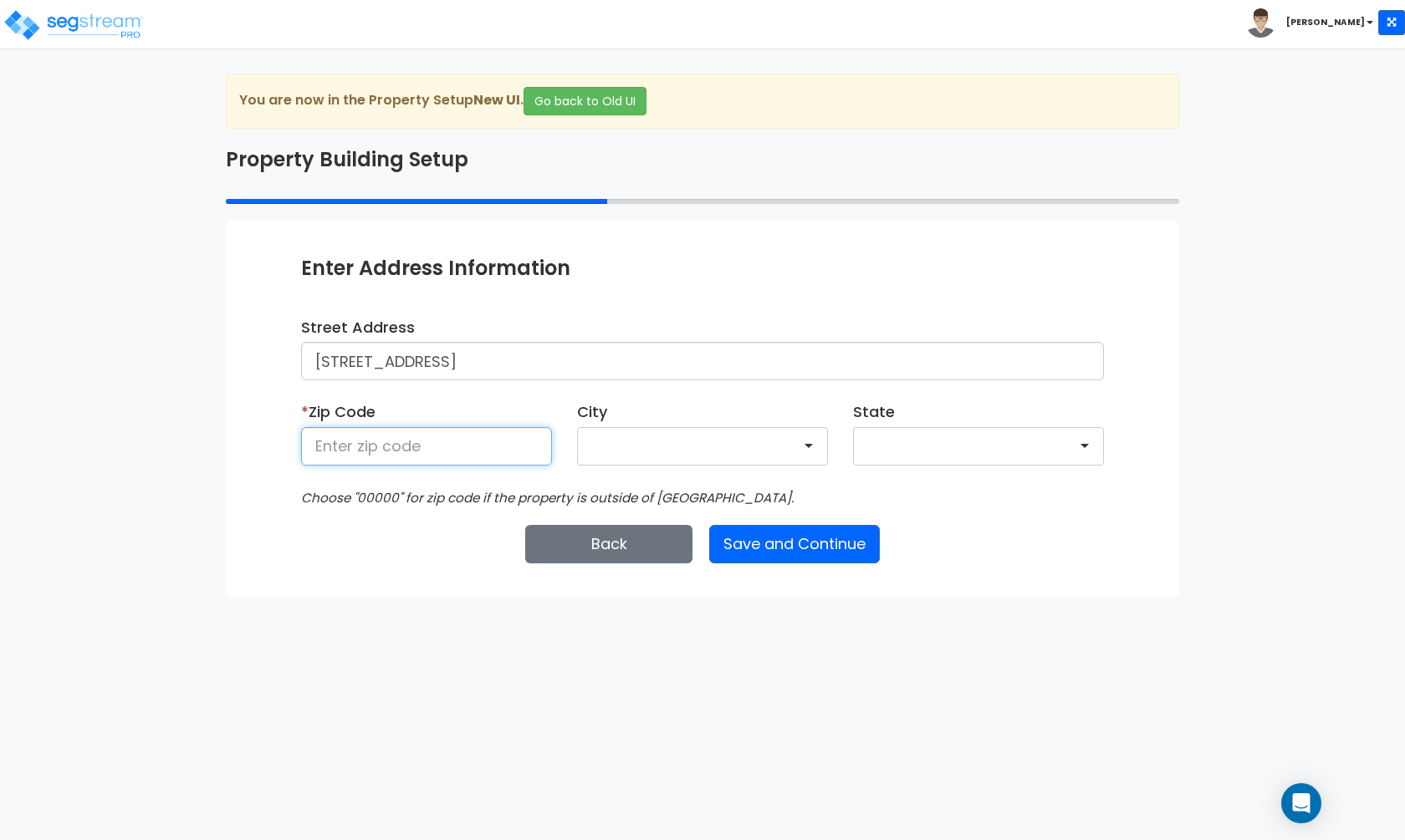
click at [469, 465] on input at bounding box center [426, 446] width 251 height 39
type input "95811"
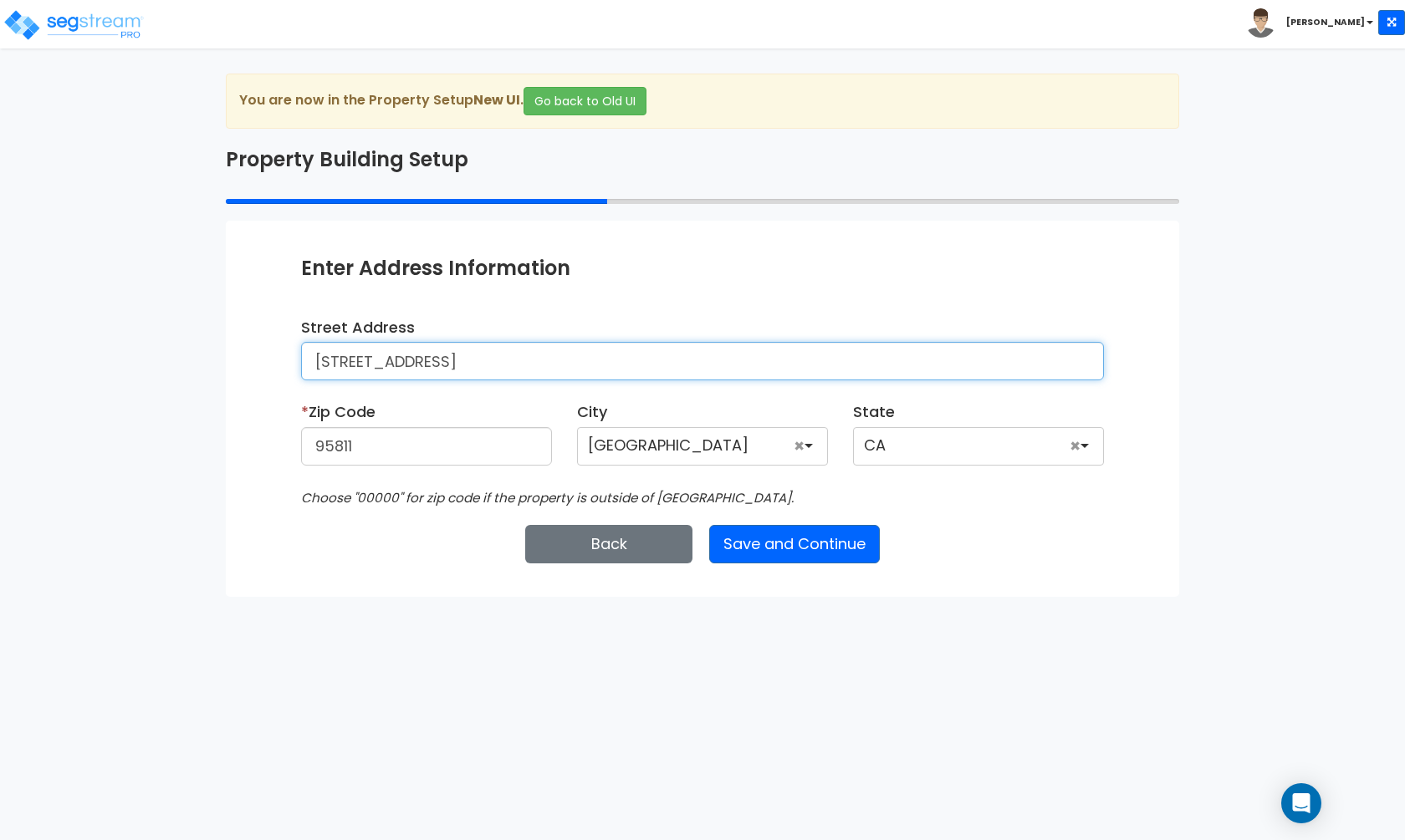
click at [383, 364] on input "[STREET_ADDRESS]" at bounding box center [702, 361] width 802 height 39
type input "[STREET_ADDRESS]"
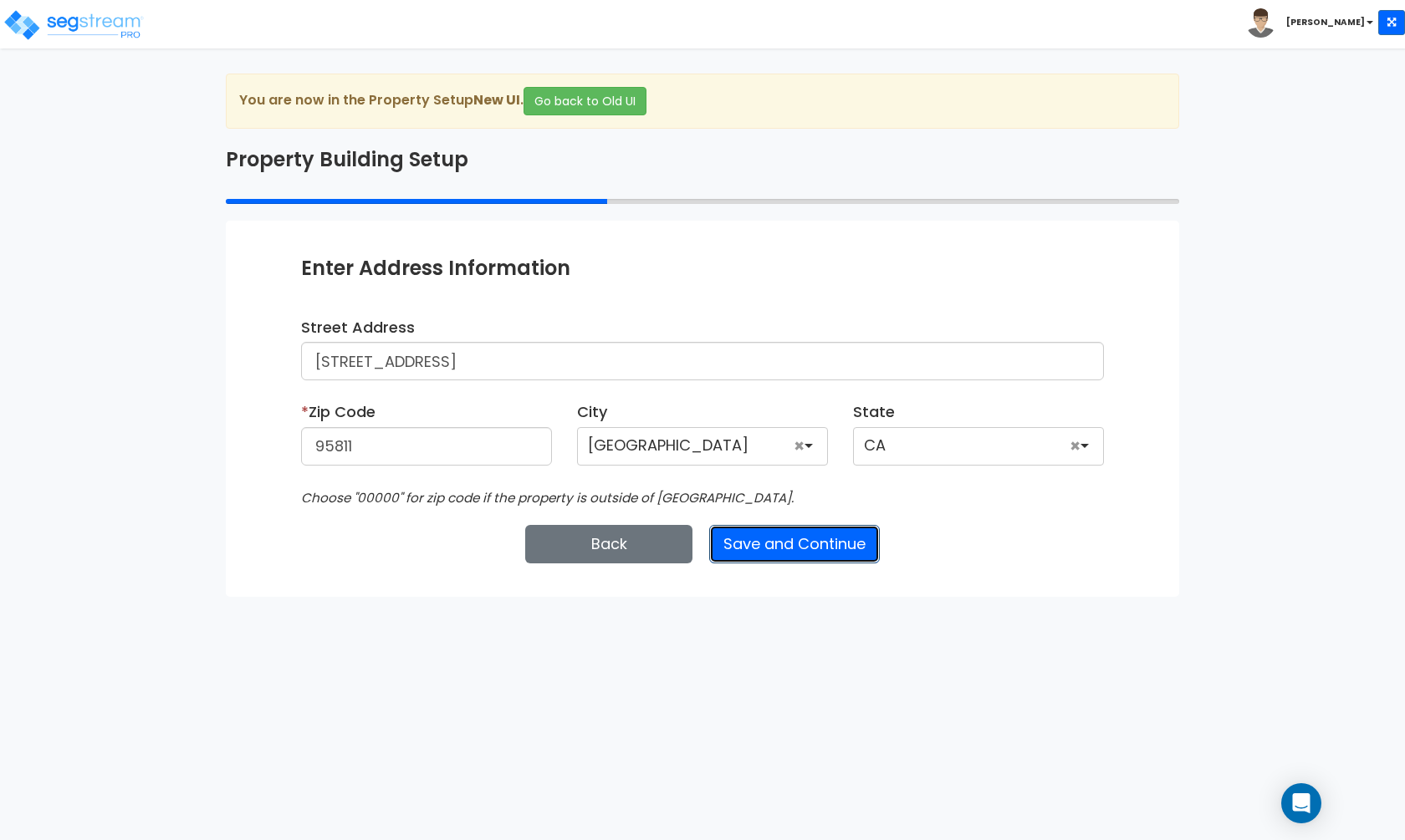
click at [762, 543] on button "Save and Continue" at bounding box center [795, 544] width 170 height 39
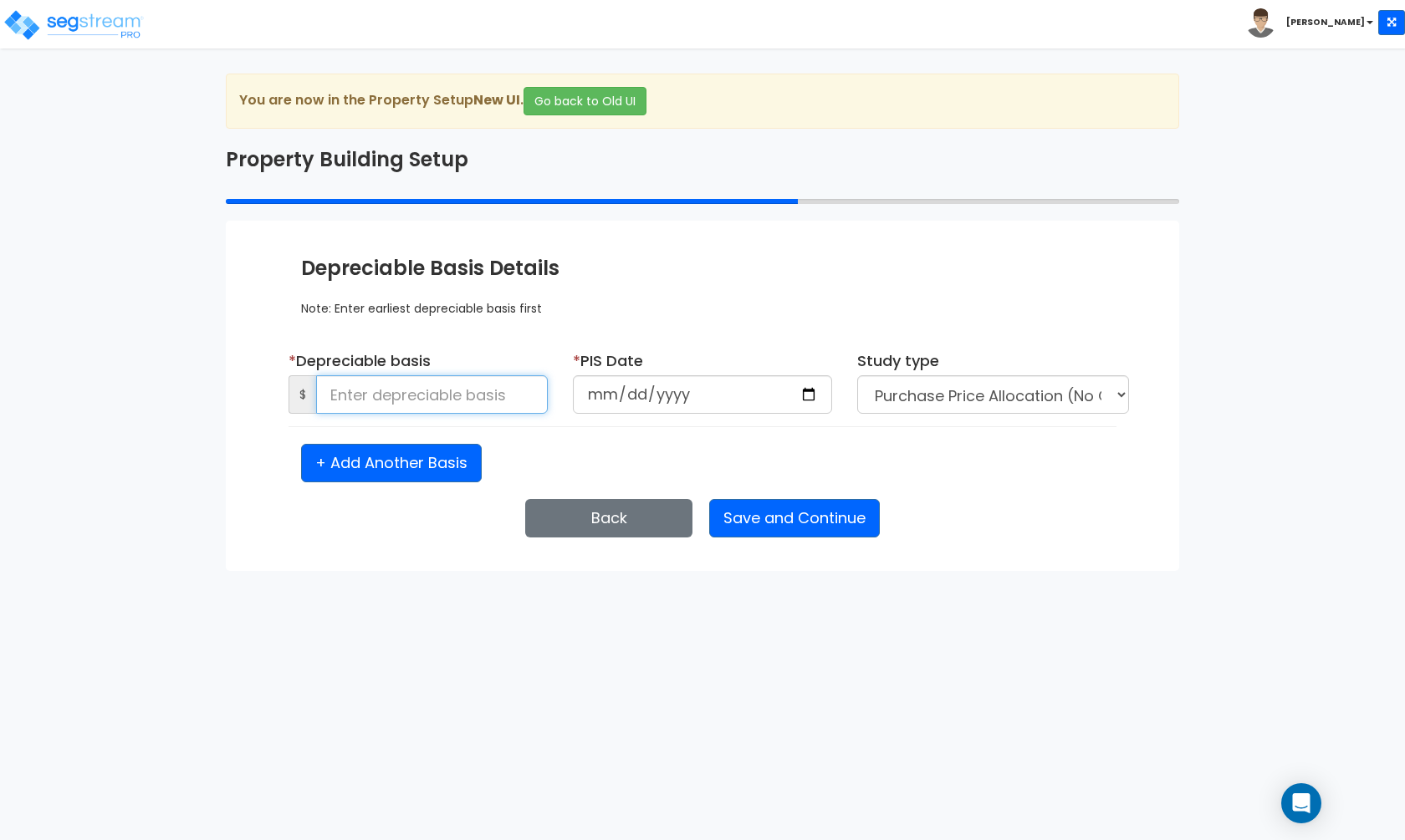
click at [491, 383] on input at bounding box center [432, 395] width 231 height 39
type input "1,010,000"
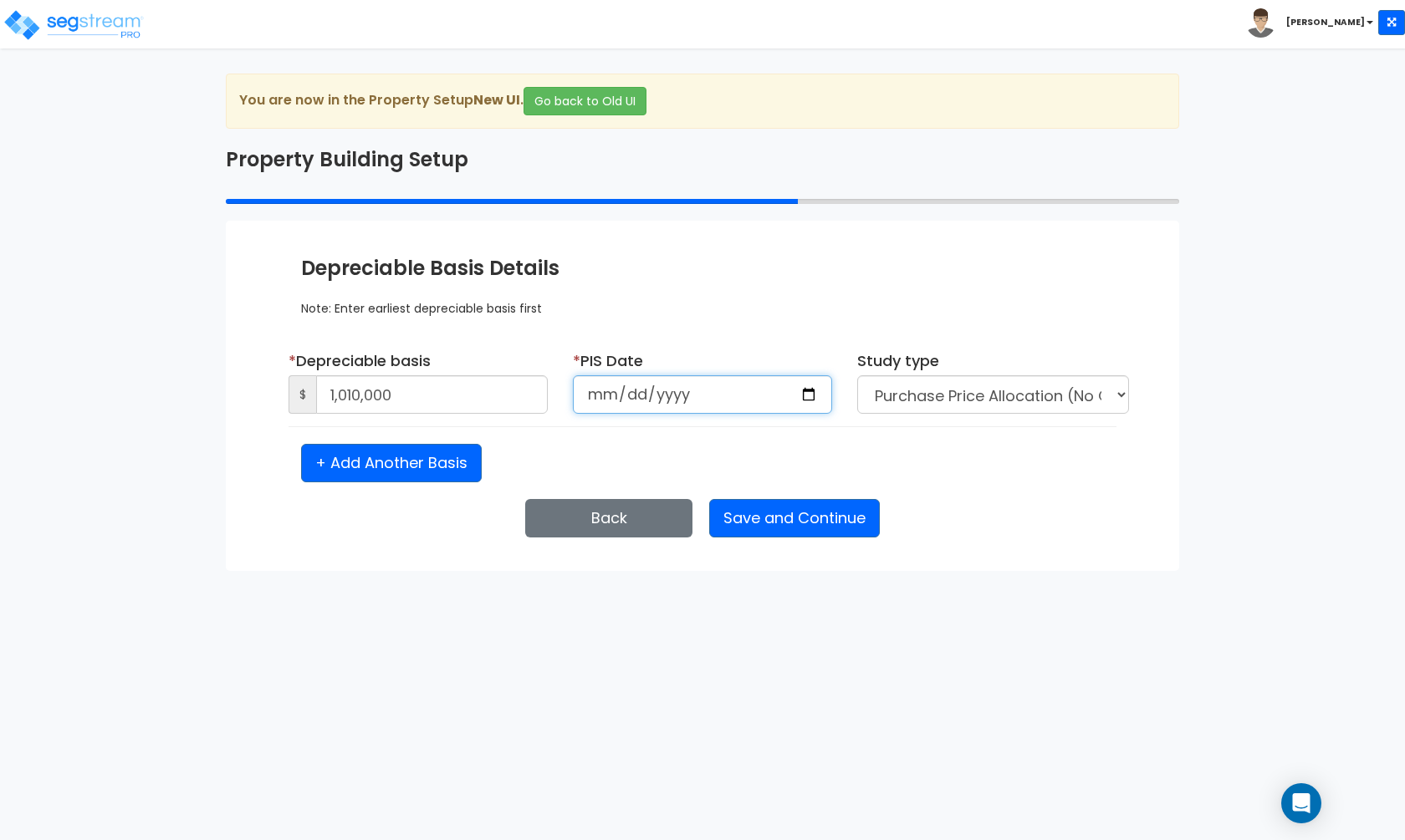
click at [598, 393] on input "date" at bounding box center [702, 395] width 259 height 39
click at [612, 396] on input "date" at bounding box center [702, 395] width 259 height 39
type input "2021-11-08"
click at [923, 394] on select "Purchase Price Allocation (No Given Costs) New Construction / Reno / TI's (Give…" at bounding box center [993, 395] width 272 height 39
click at [978, 401] on select "Purchase Price Allocation (No Given Costs) New Construction / Reno / TI's (Give…" at bounding box center [993, 395] width 272 height 39
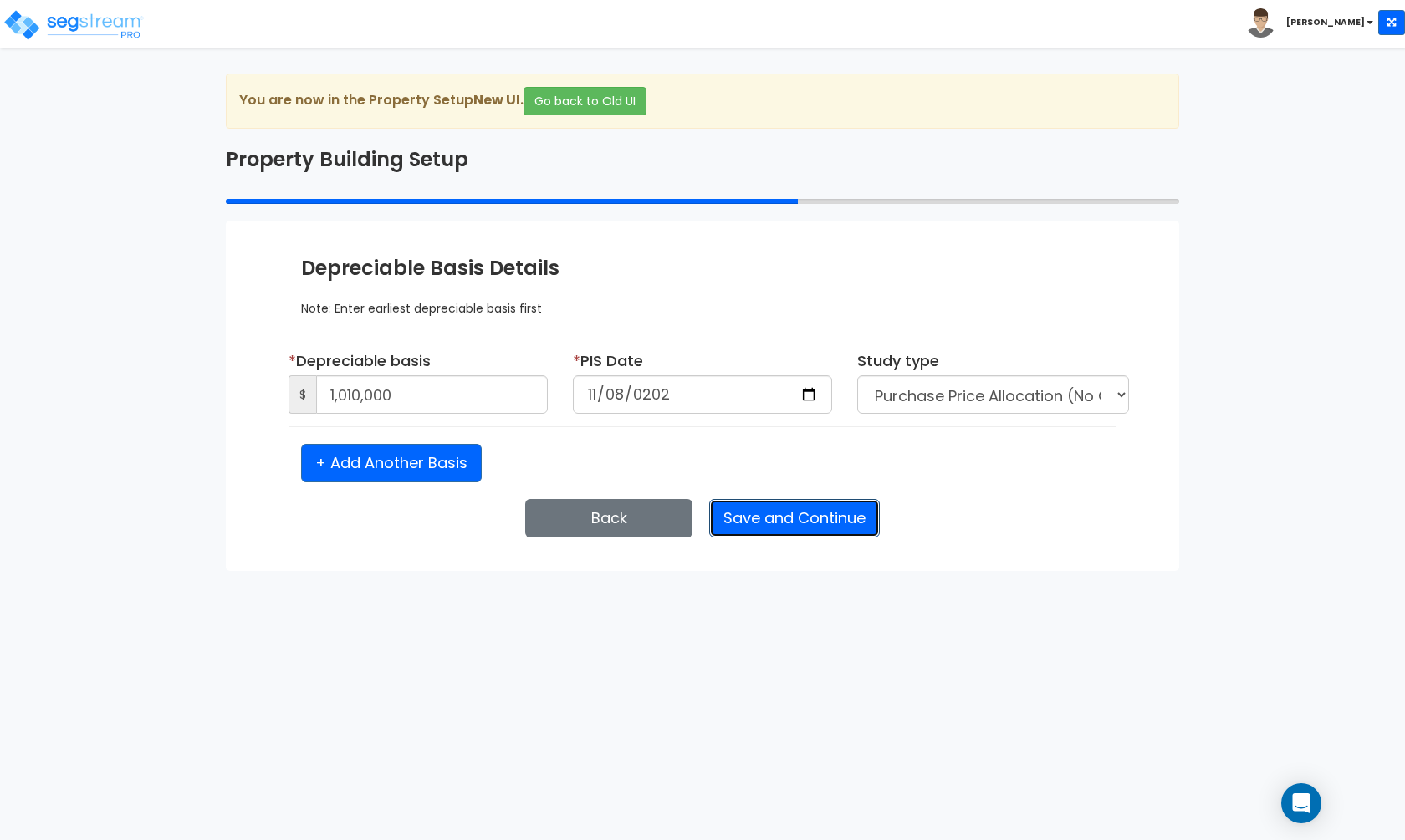
click at [782, 509] on button "Save and Continue" at bounding box center [795, 518] width 170 height 39
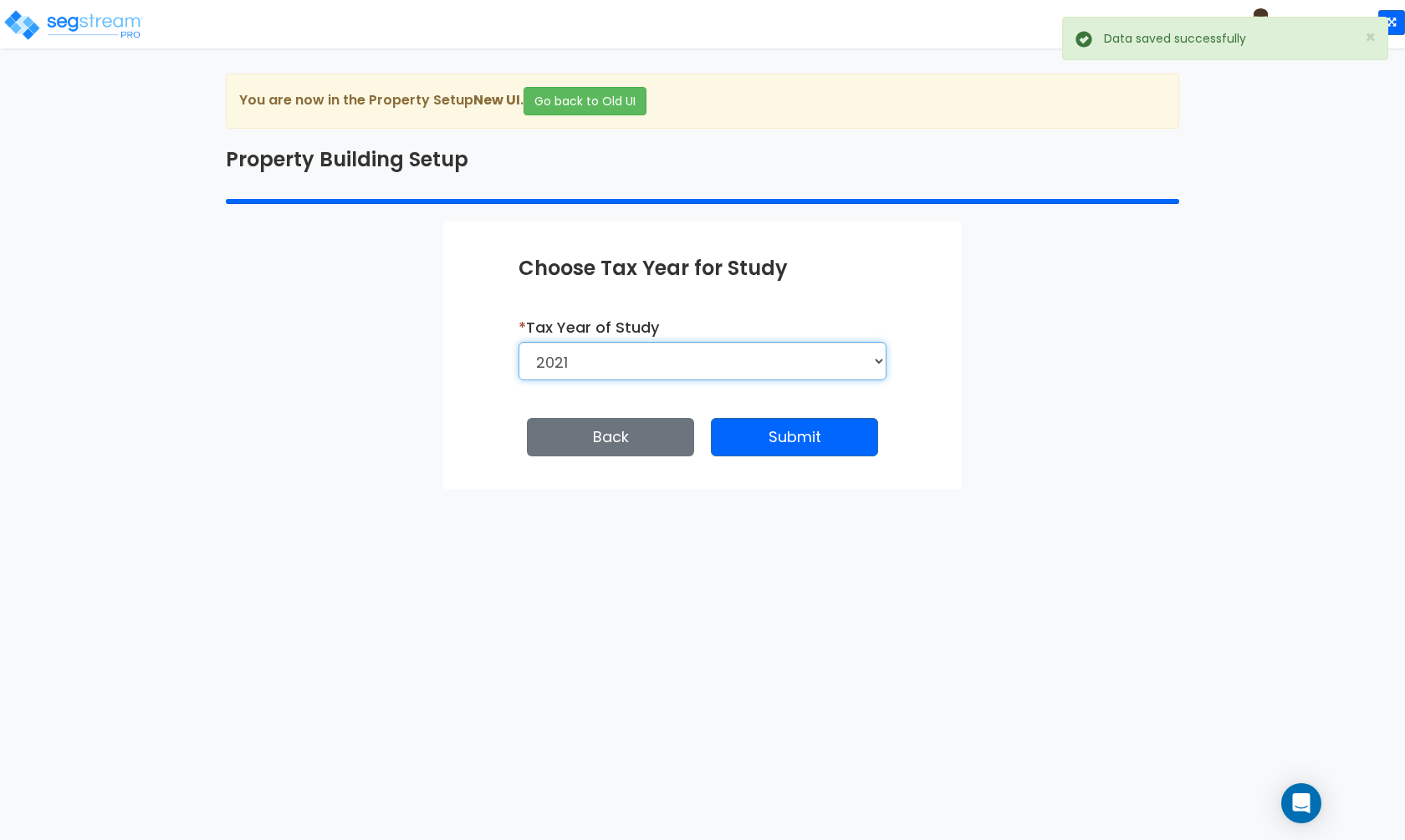
click at [774, 367] on select "2026 2025 2024 2023 2022 2021" at bounding box center [702, 361] width 368 height 39
select select "2024"
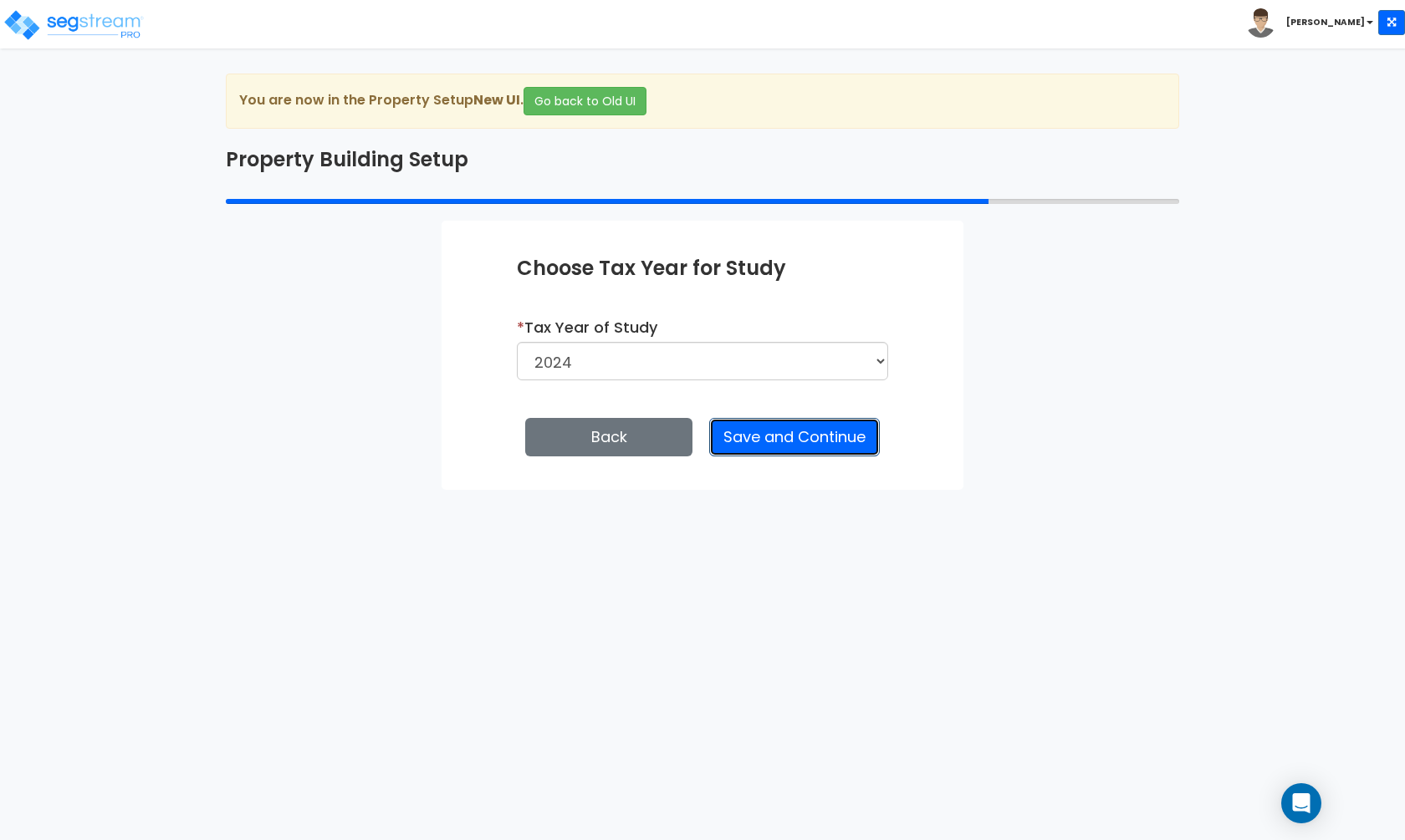
click at [752, 426] on button "Save and Continue" at bounding box center [795, 437] width 170 height 39
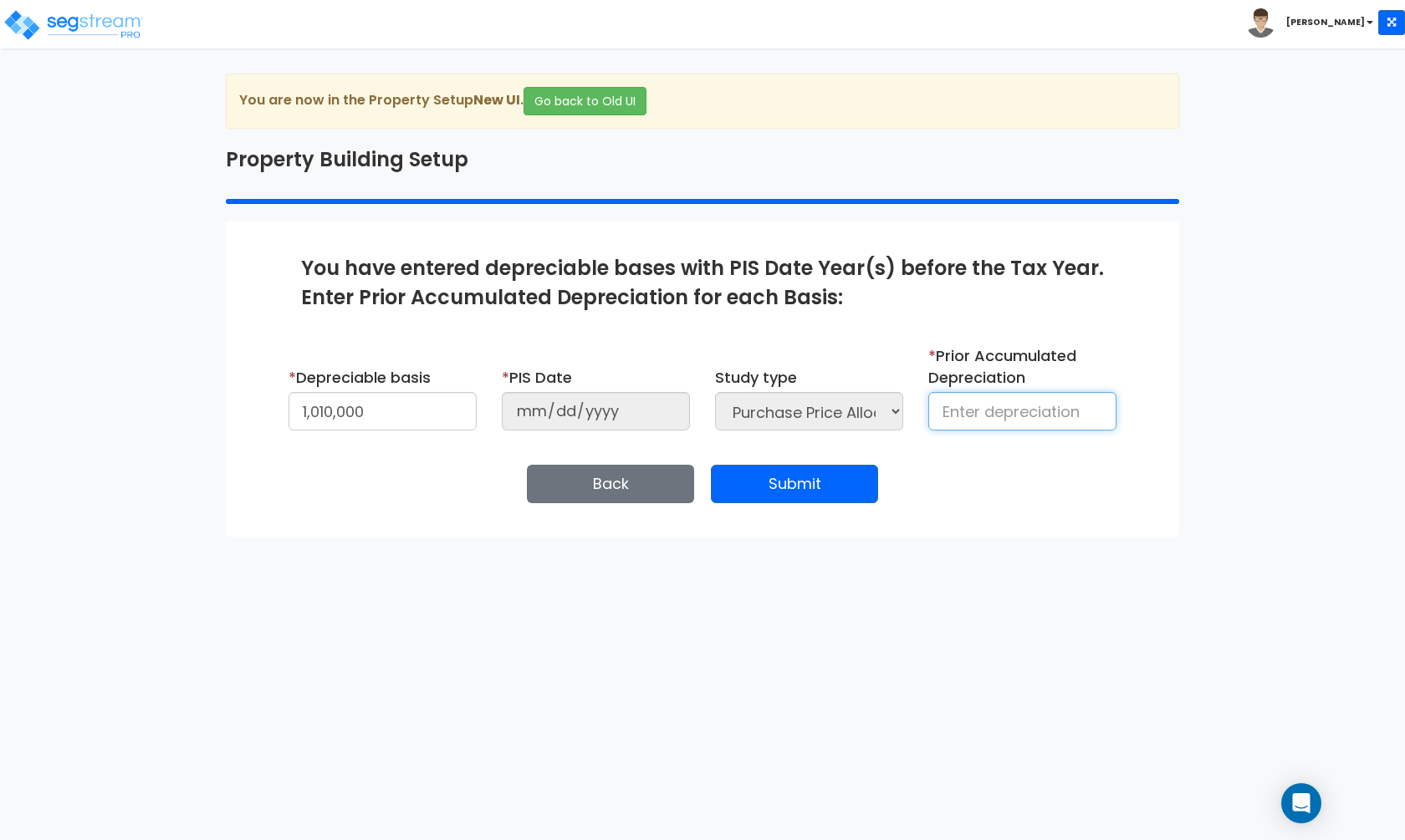
click at [979, 431] on input at bounding box center [1022, 411] width 188 height 39
type input "65,000"
click at [752, 480] on button "Submit" at bounding box center [795, 484] width 167 height 39
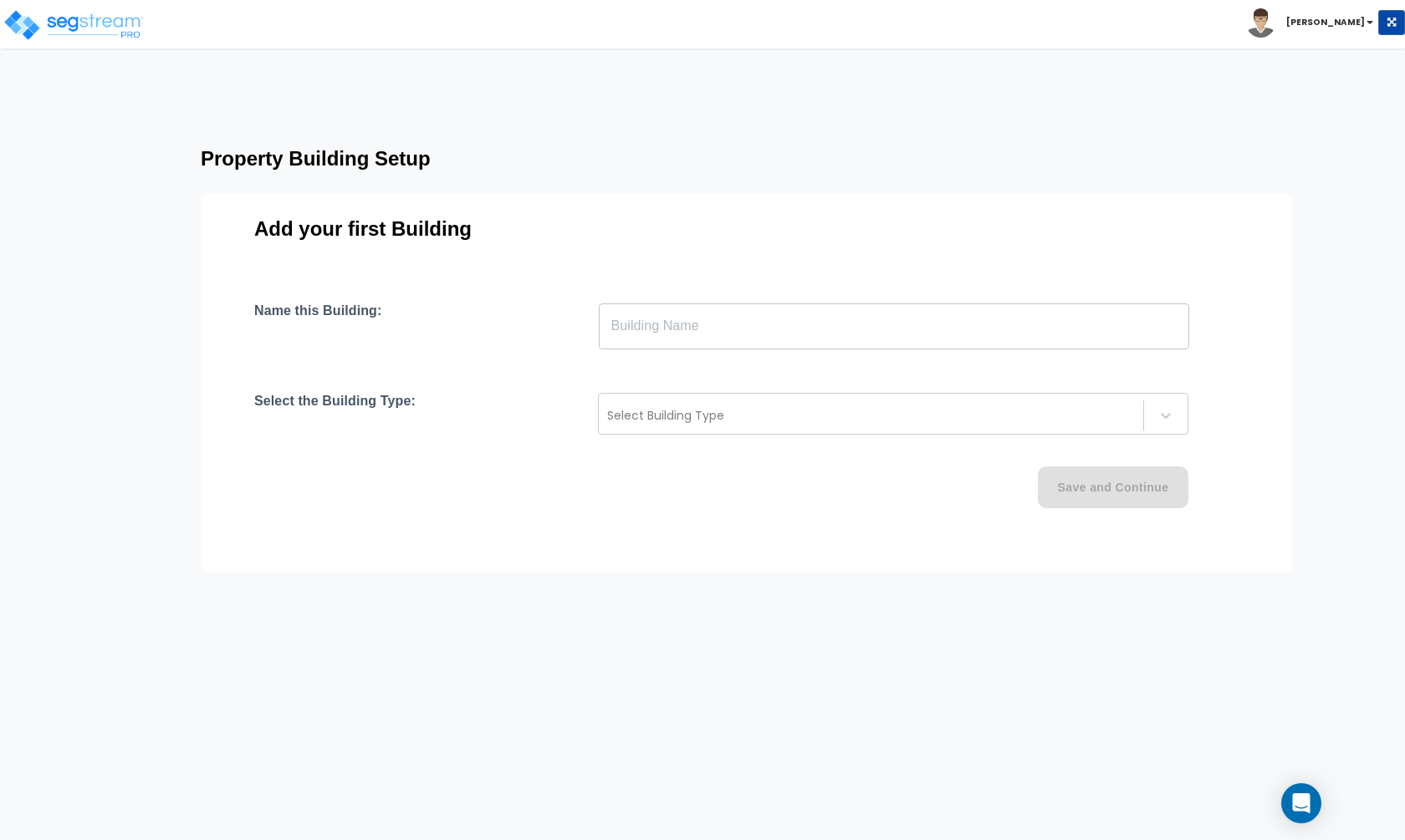
click at [855, 334] on input "text" at bounding box center [893, 326] width 590 height 46
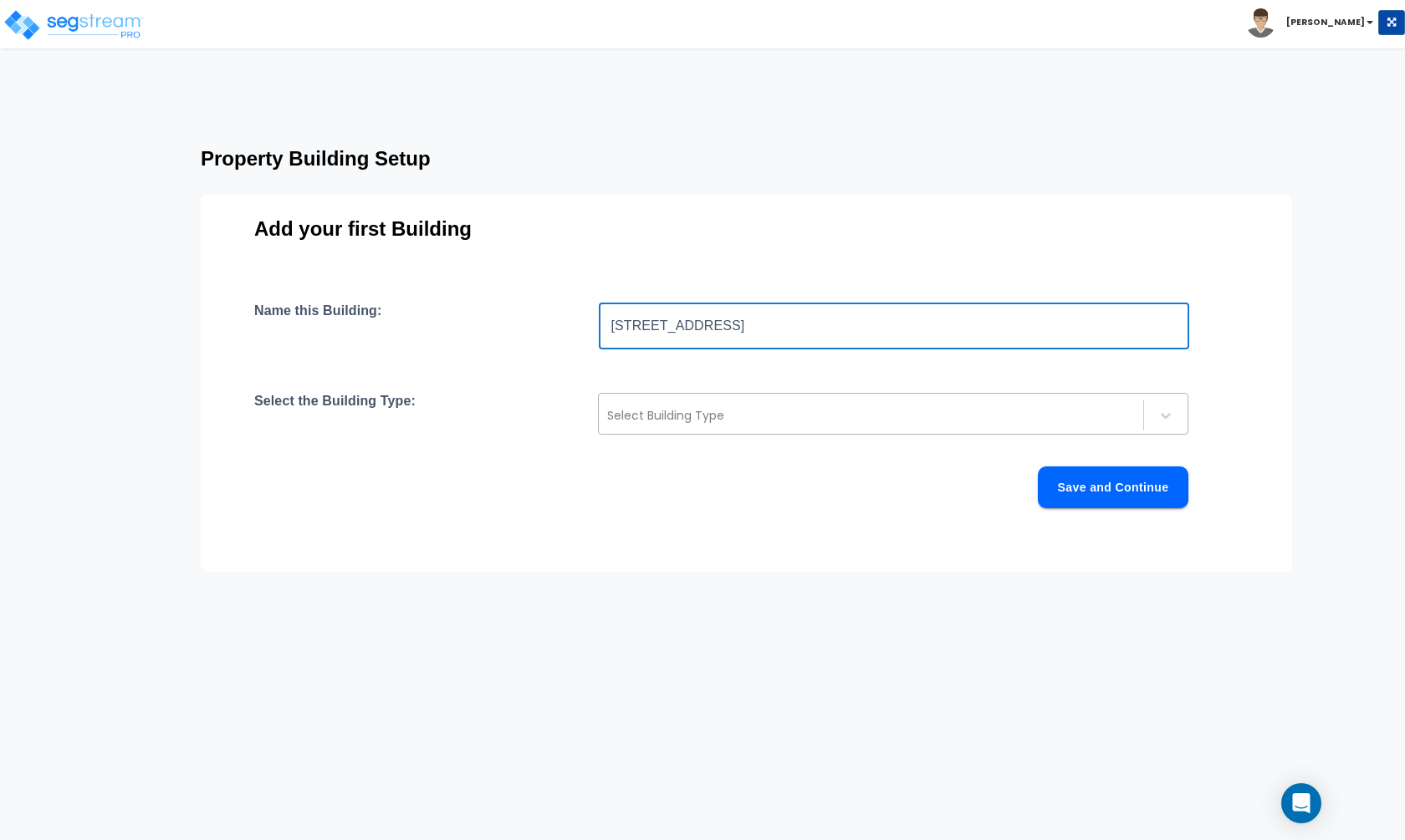
type input "515 18th Street"
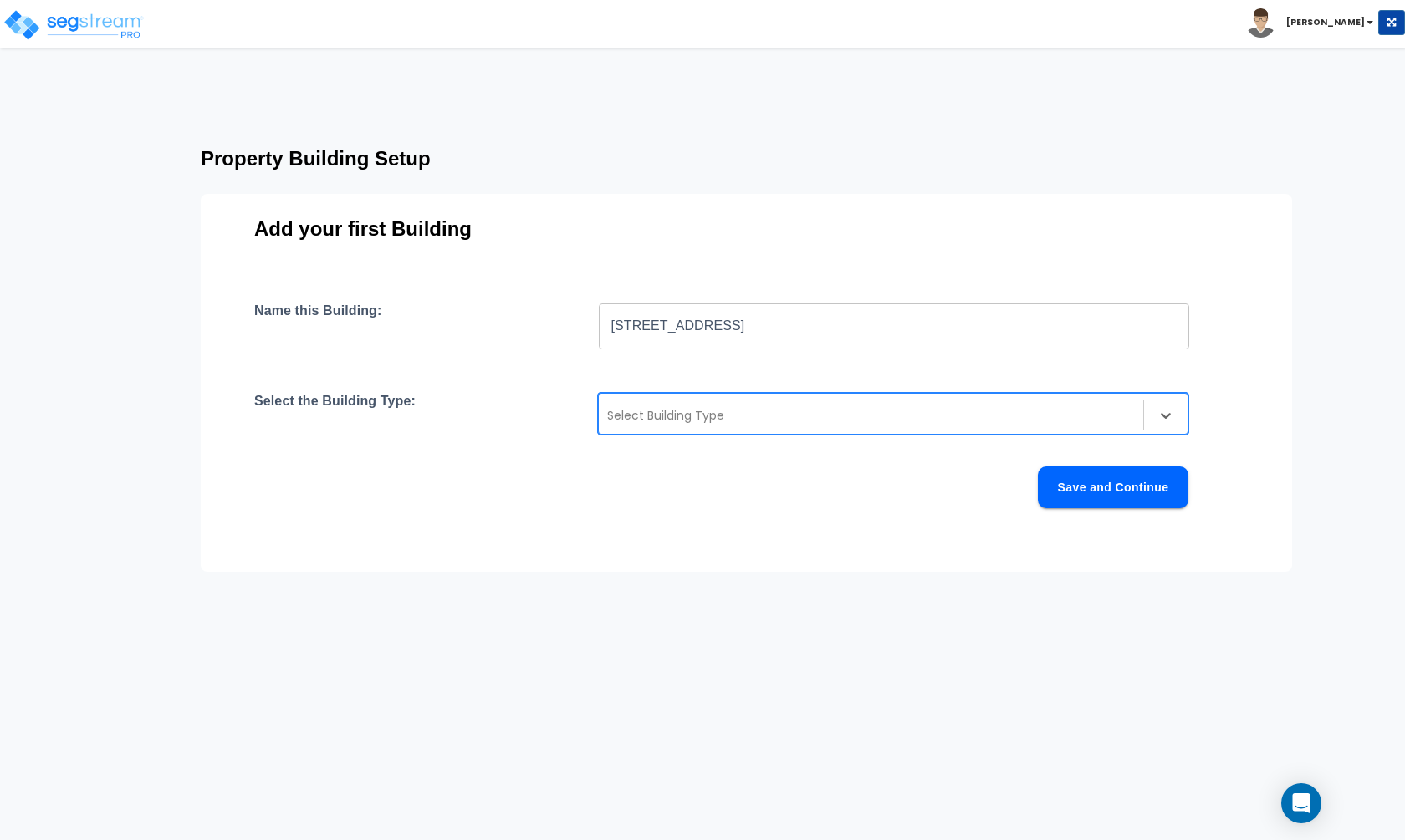
click at [889, 401] on div "Select Building Type" at bounding box center [893, 414] width 590 height 42
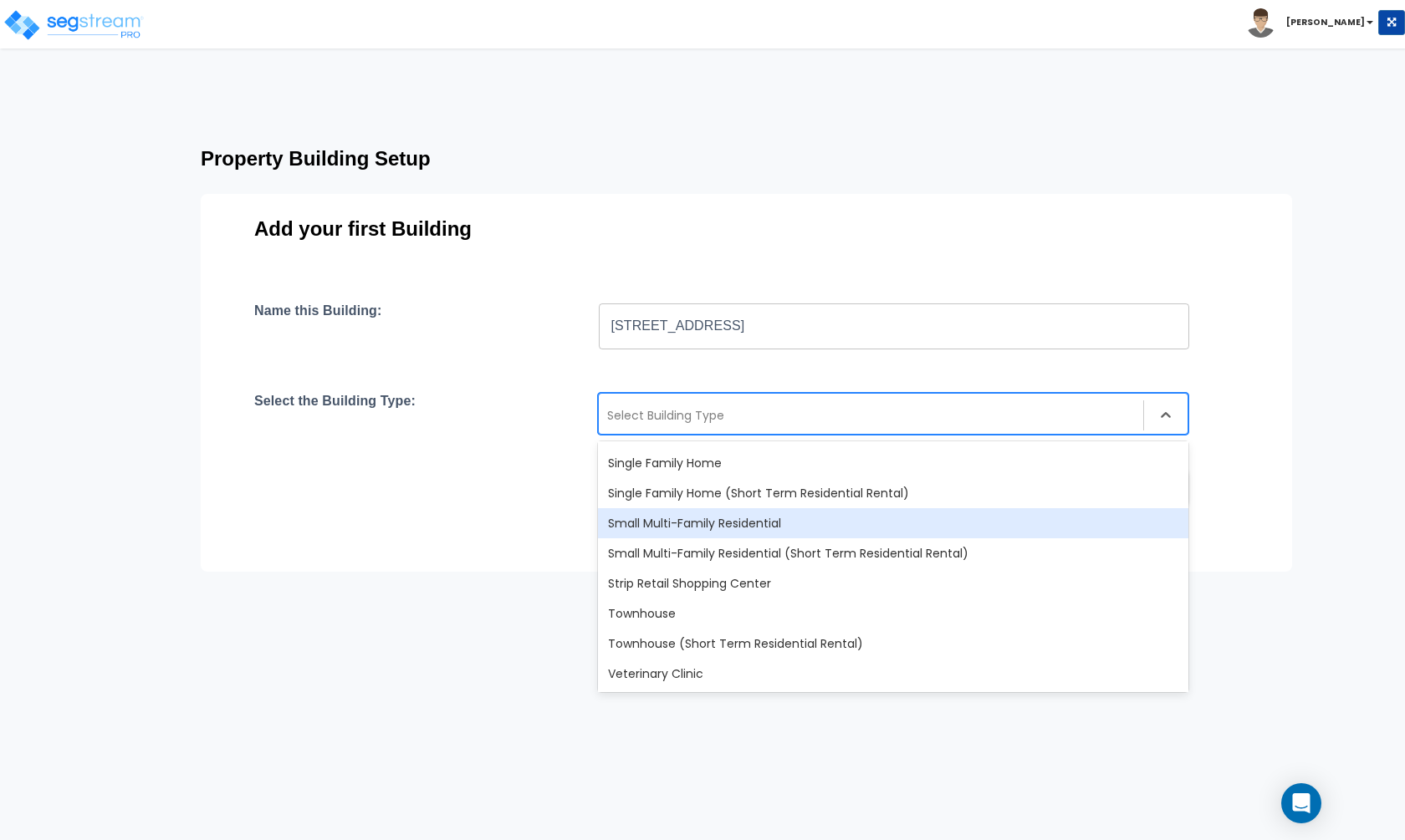
scroll to position [1440, 0]
click at [837, 528] on div "Small Multi-Family Residential" at bounding box center [893, 524] width 590 height 30
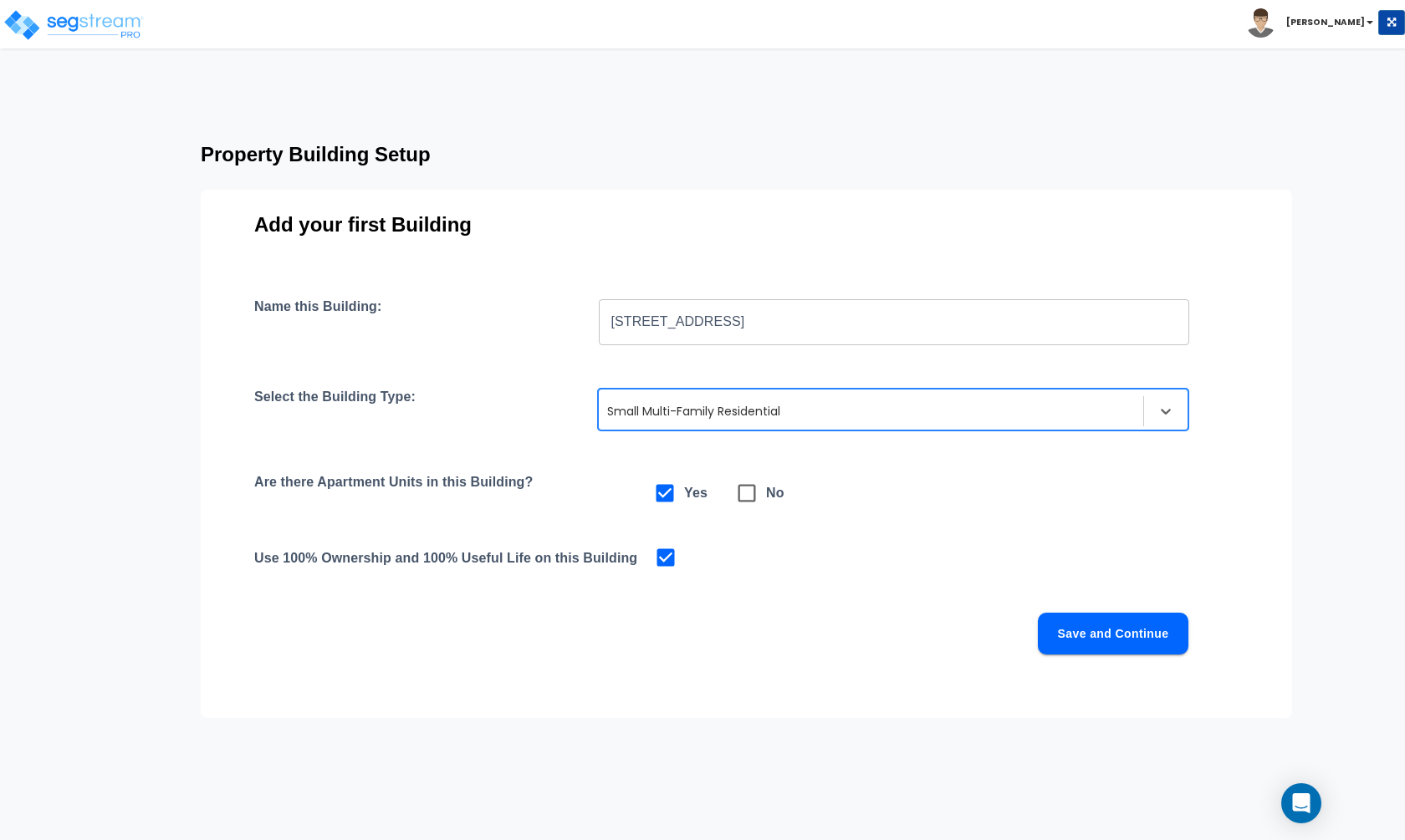
scroll to position [13, 0]
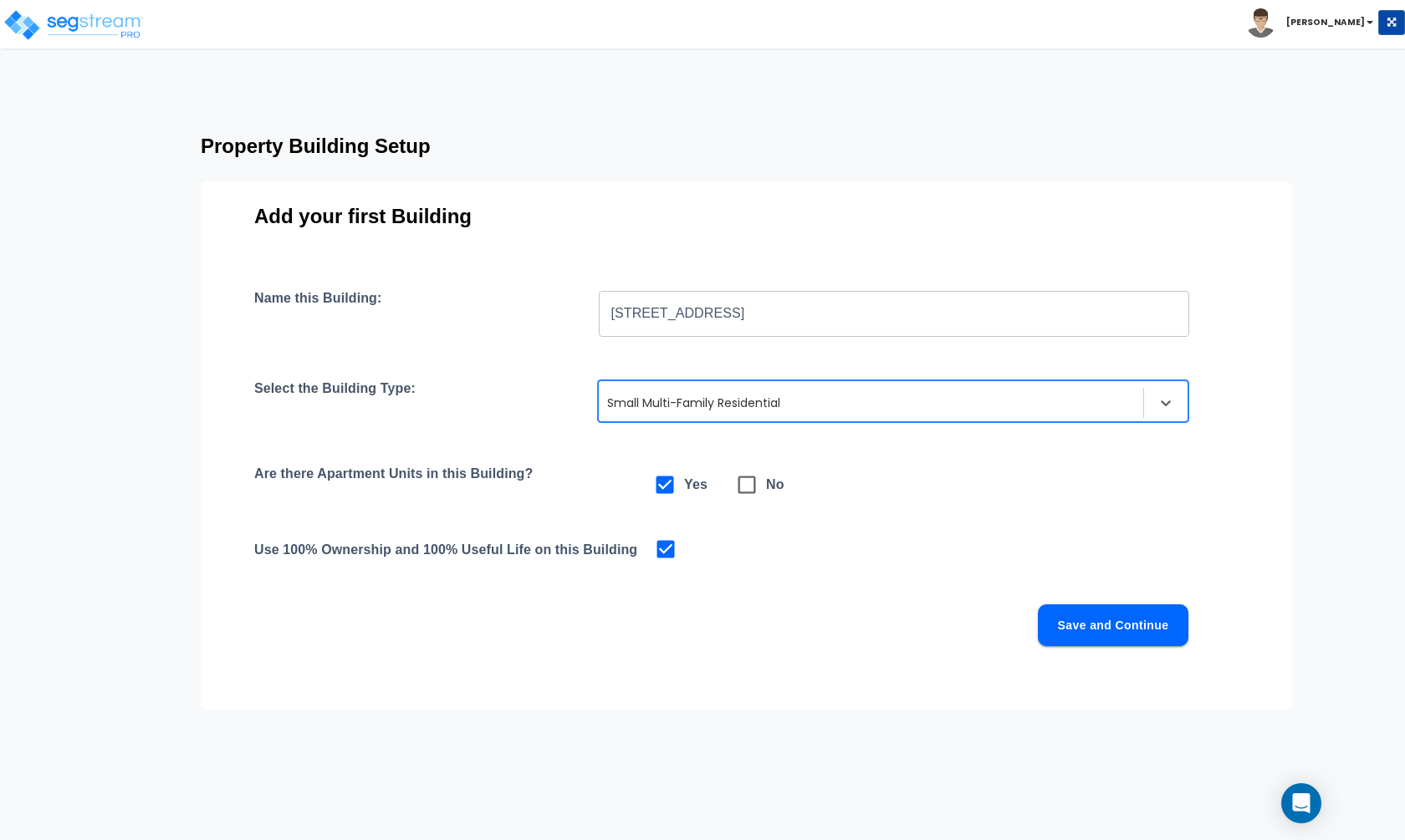
click at [1127, 615] on button "Save and Continue" at bounding box center [1113, 625] width 150 height 42
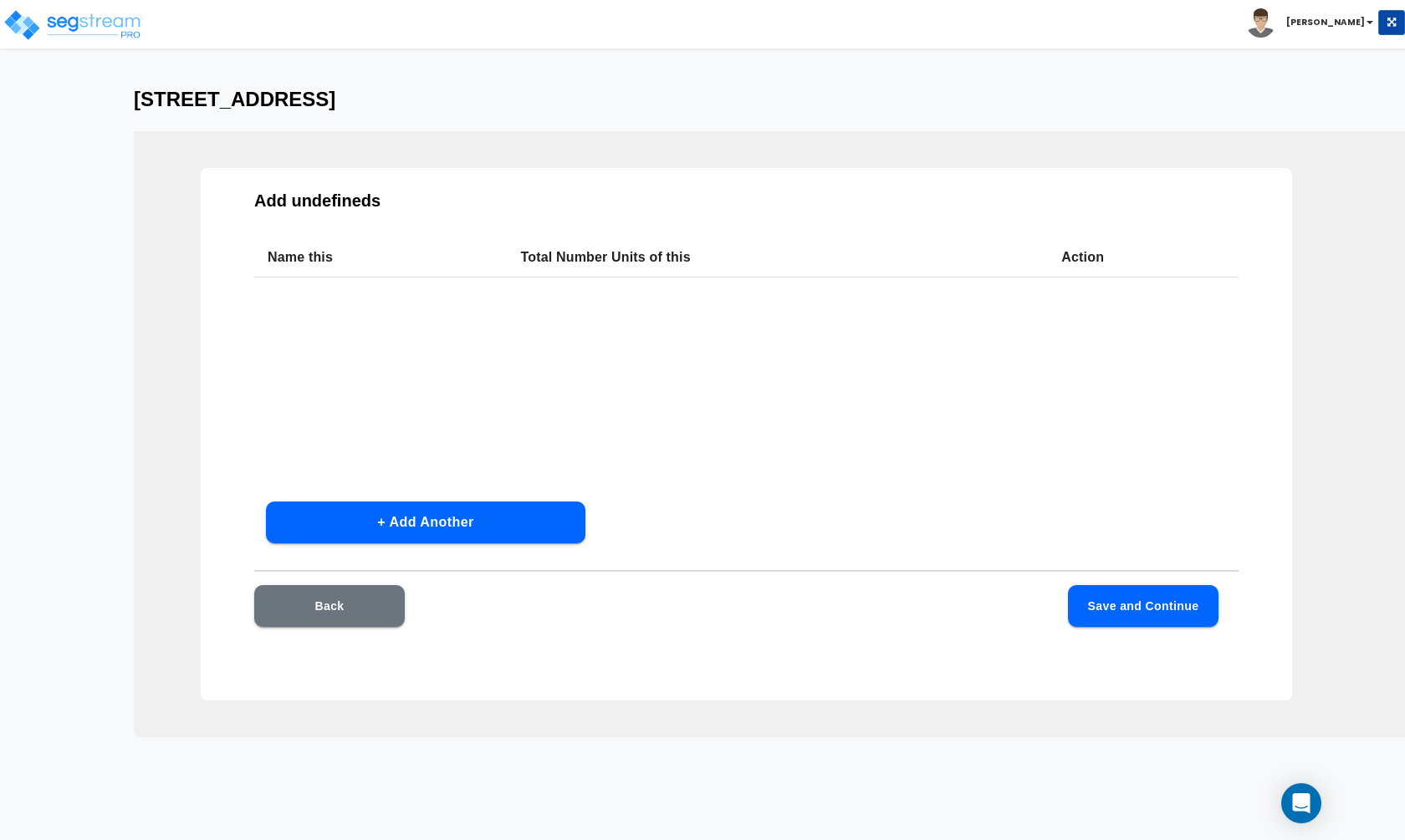
scroll to position [0, 0]
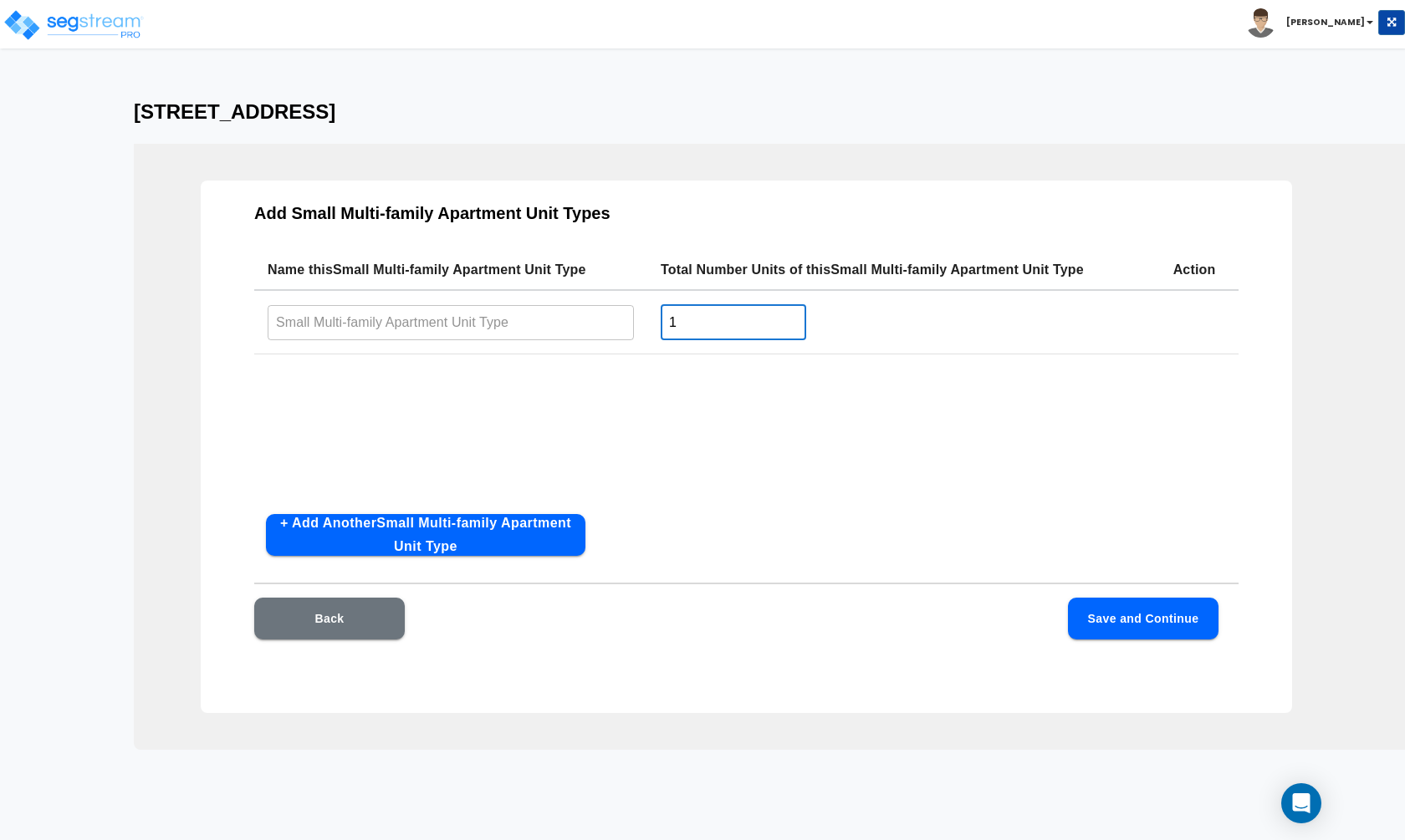
click at [740, 330] on input "1" at bounding box center [733, 322] width 145 height 36
click at [823, 456] on div "Name this Small Multi-family Apartment Unit Type Total Number Units of this Sma…" at bounding box center [746, 376] width 984 height 251
click at [544, 313] on input "text" at bounding box center [451, 322] width 366 height 36
click at [703, 332] on input "1" at bounding box center [733, 322] width 145 height 36
click at [528, 329] on input "text" at bounding box center [451, 322] width 366 height 36
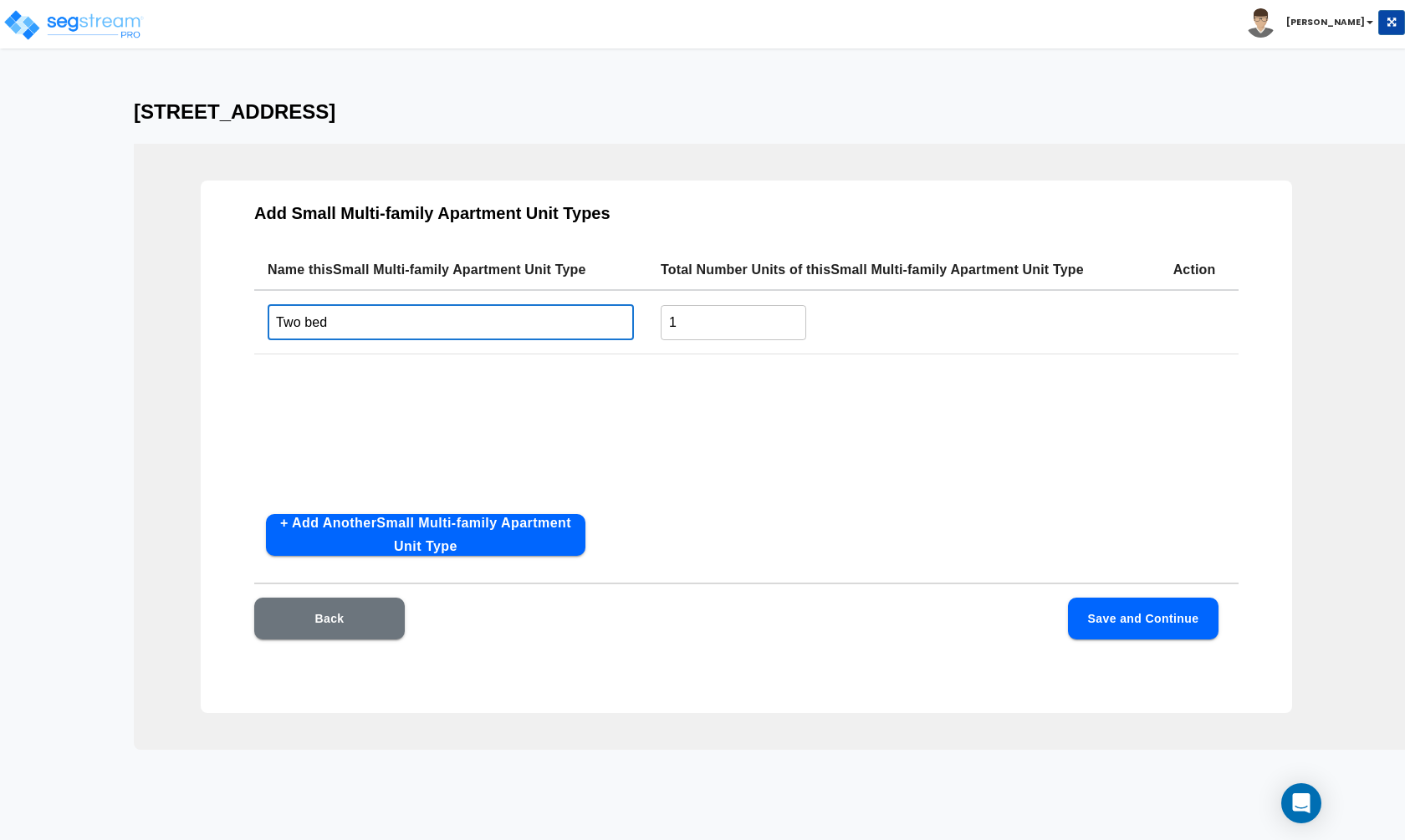
type input "Two bed"
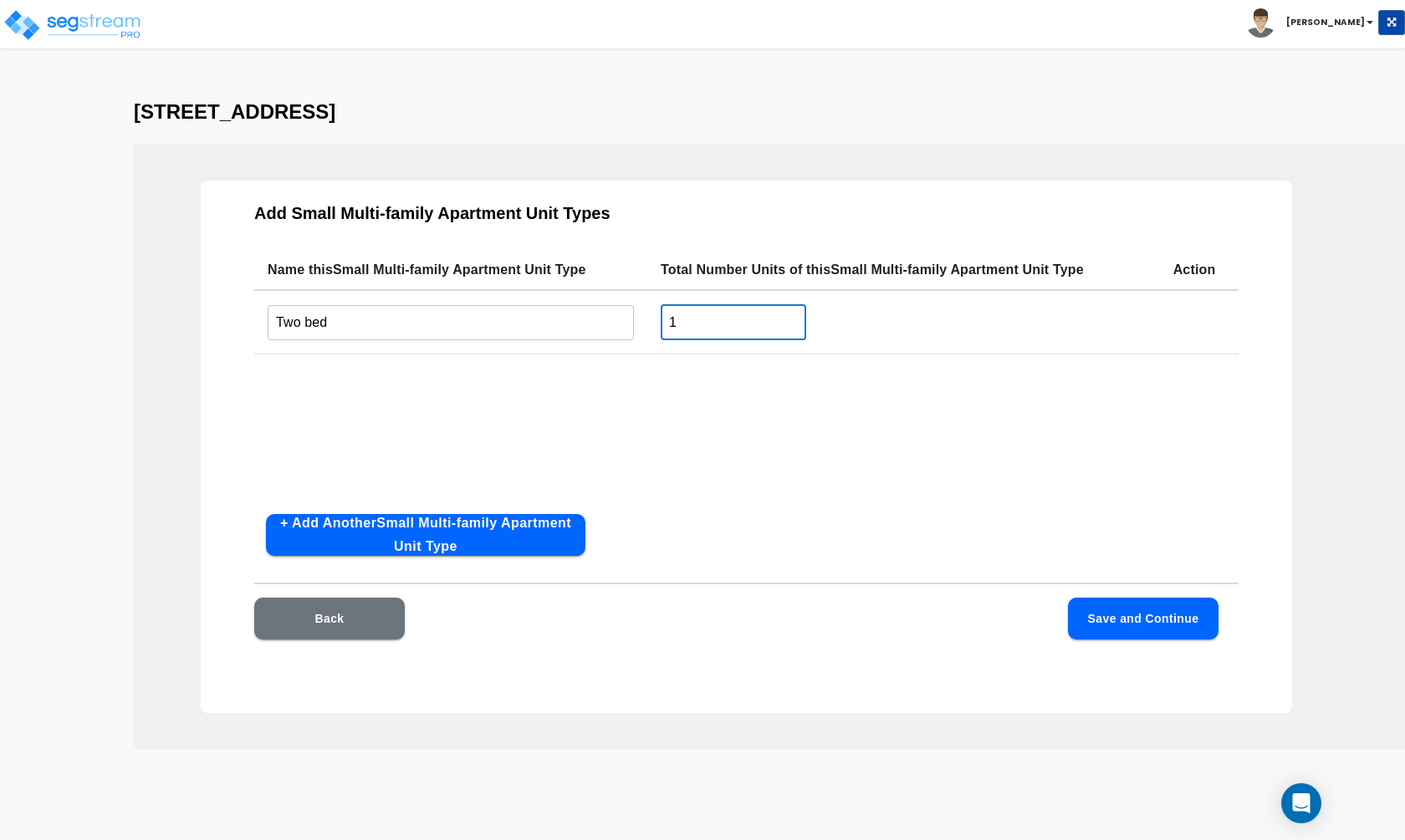
click at [703, 333] on input "1" at bounding box center [733, 322] width 145 height 36
type input "3"
click at [519, 535] on button "+ Add Another Small Multi-family Apartment Unit Type" at bounding box center [425, 535] width 319 height 42
click at [476, 384] on input "text" at bounding box center [451, 389] width 366 height 36
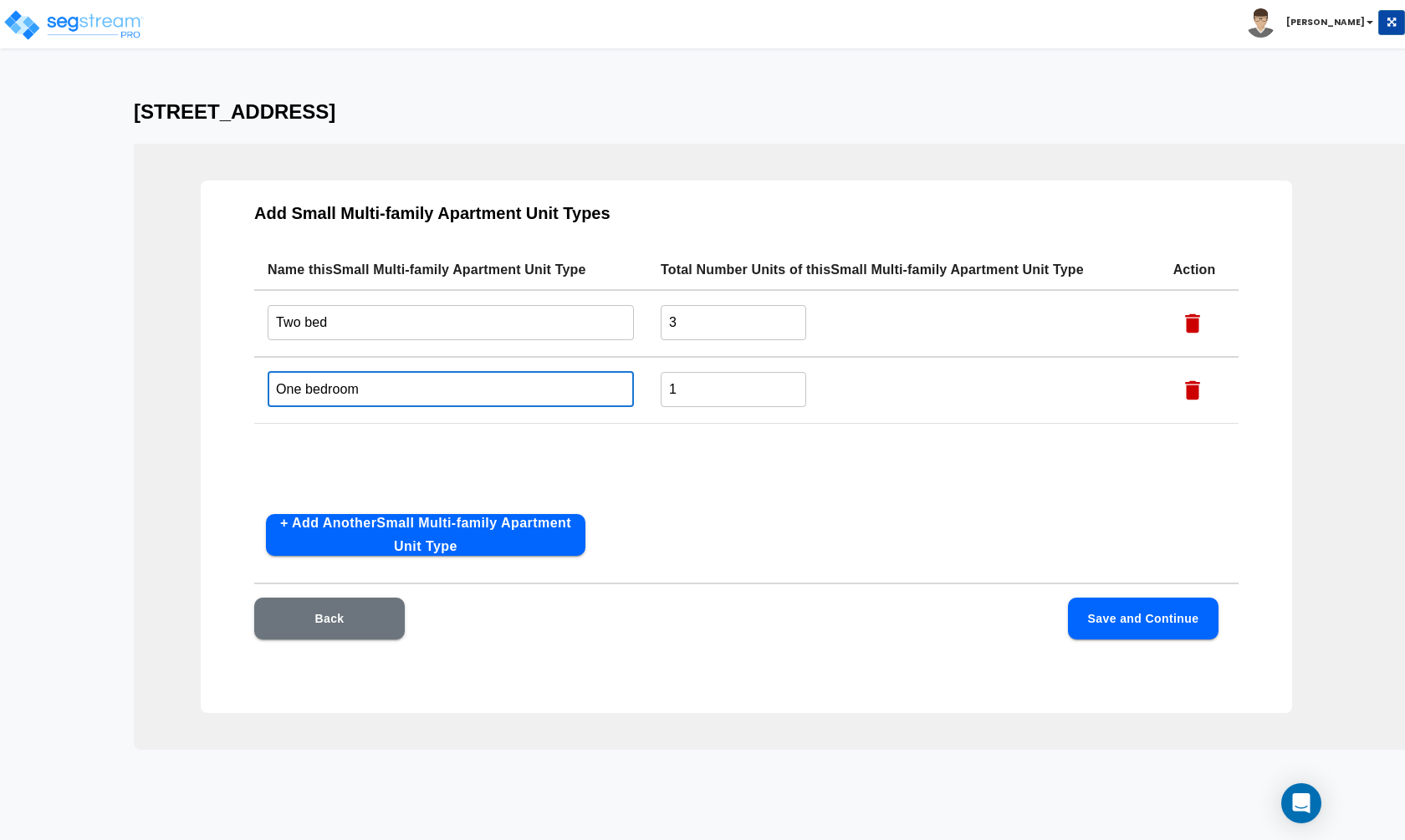
type input "One bedroom"
click at [726, 377] on input "1" at bounding box center [733, 389] width 145 height 36
click at [838, 520] on div "Add Small Multi-family Apartment Unit Types Name this Small Multi-family Apartm…" at bounding box center [745, 446] width 1091 height 532
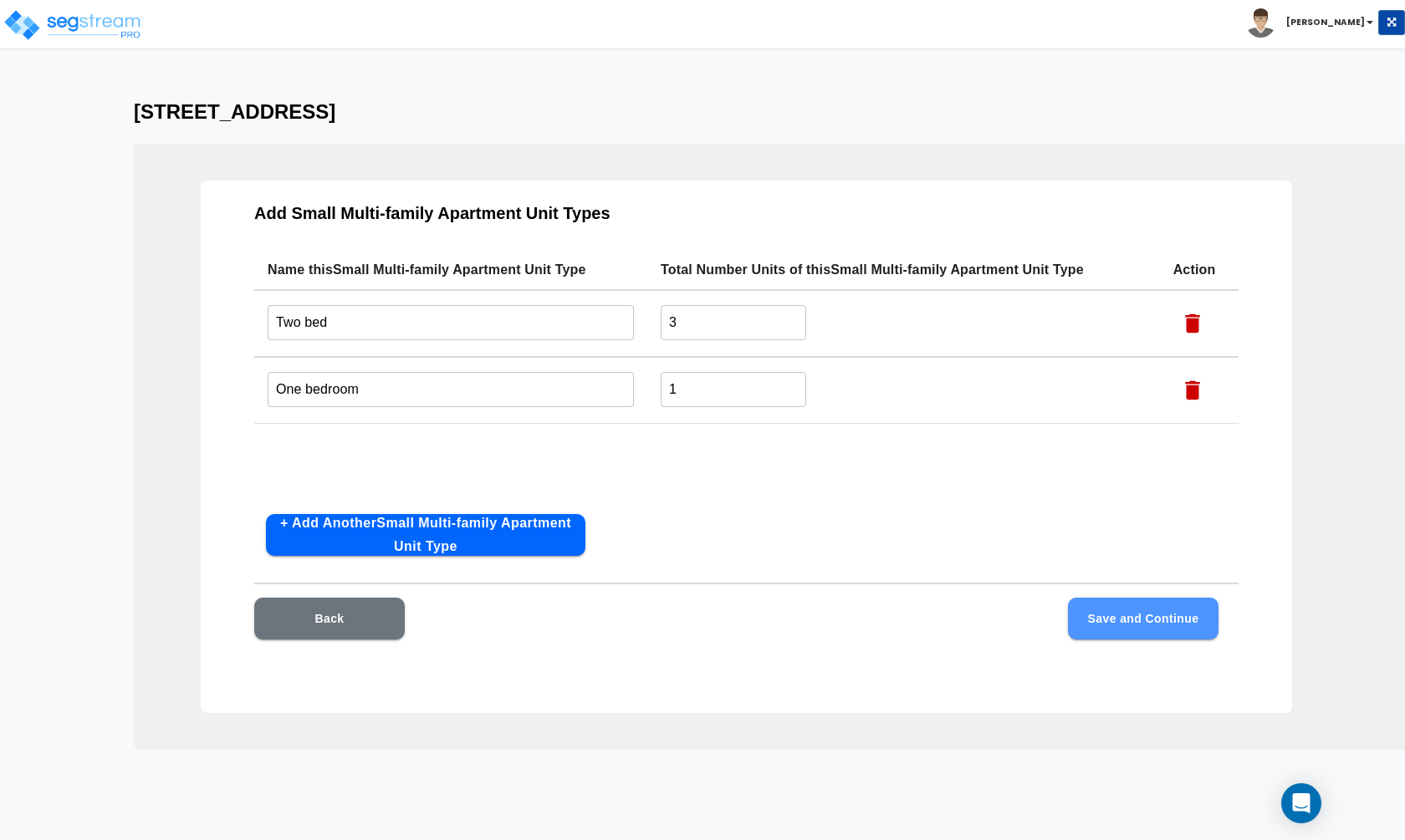
click at [1105, 629] on button "Save and Continue" at bounding box center [1143, 618] width 150 height 42
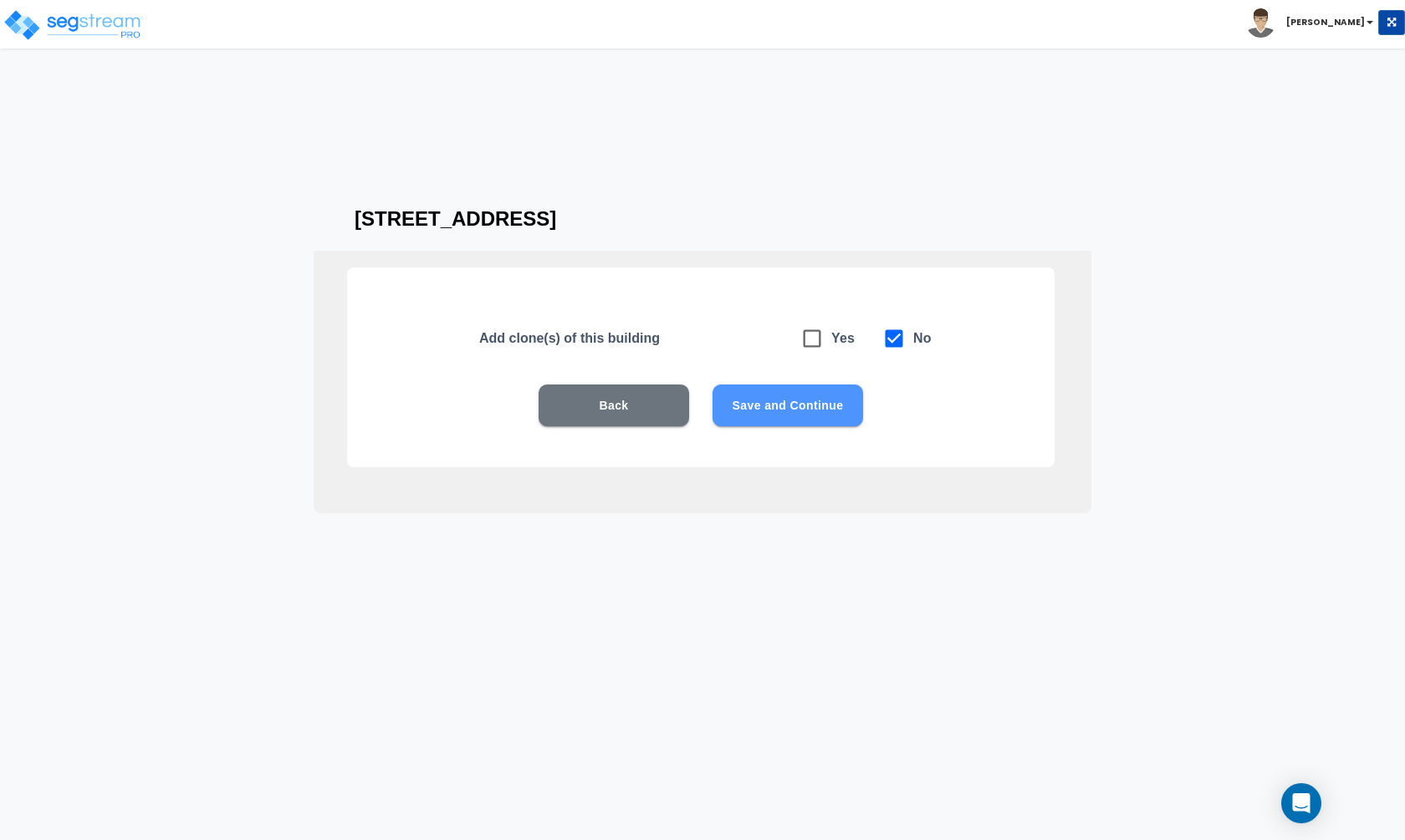
click at [830, 412] on button "Save and Continue" at bounding box center [787, 405] width 150 height 42
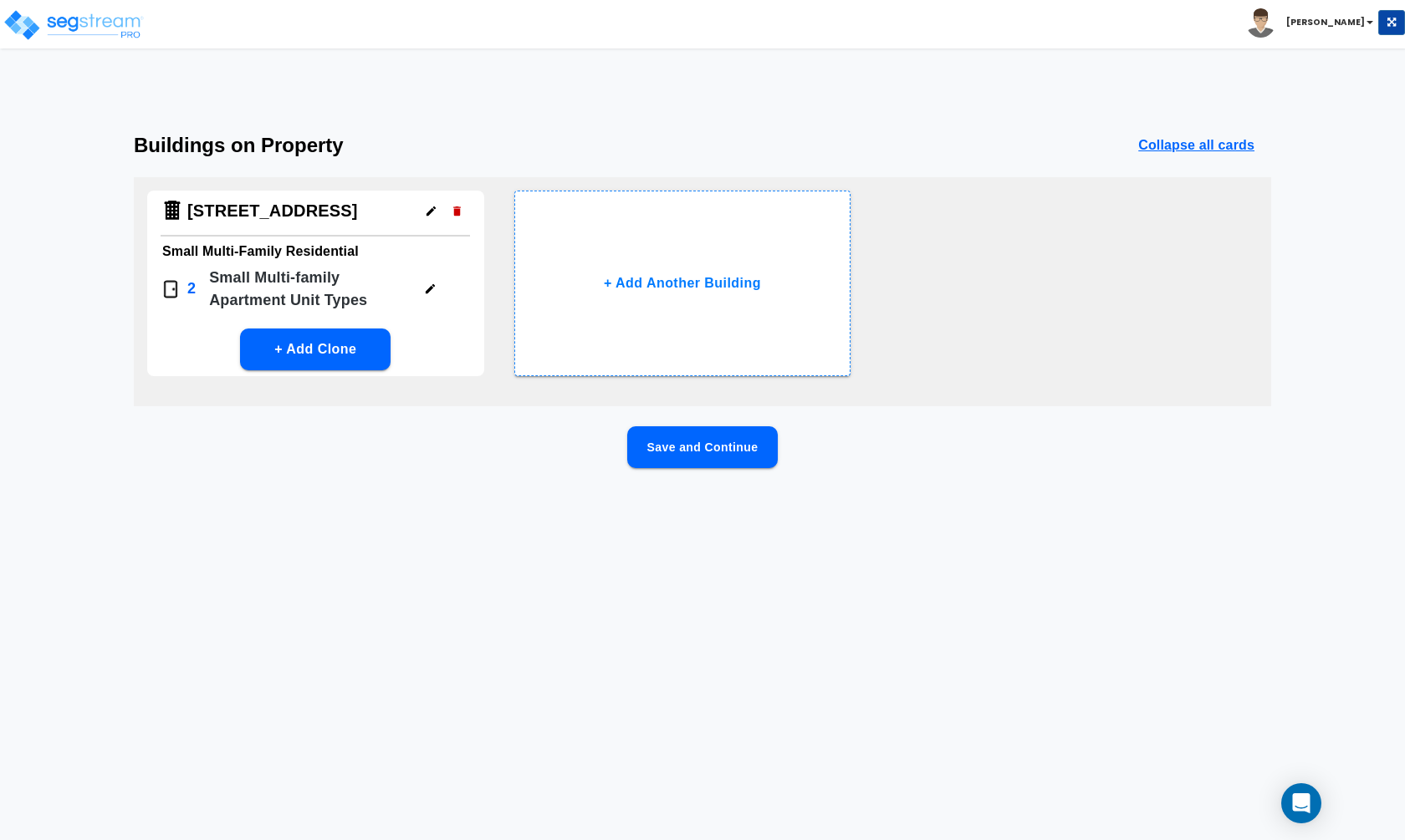
click at [744, 445] on button "Save and Continue" at bounding box center [702, 447] width 150 height 42
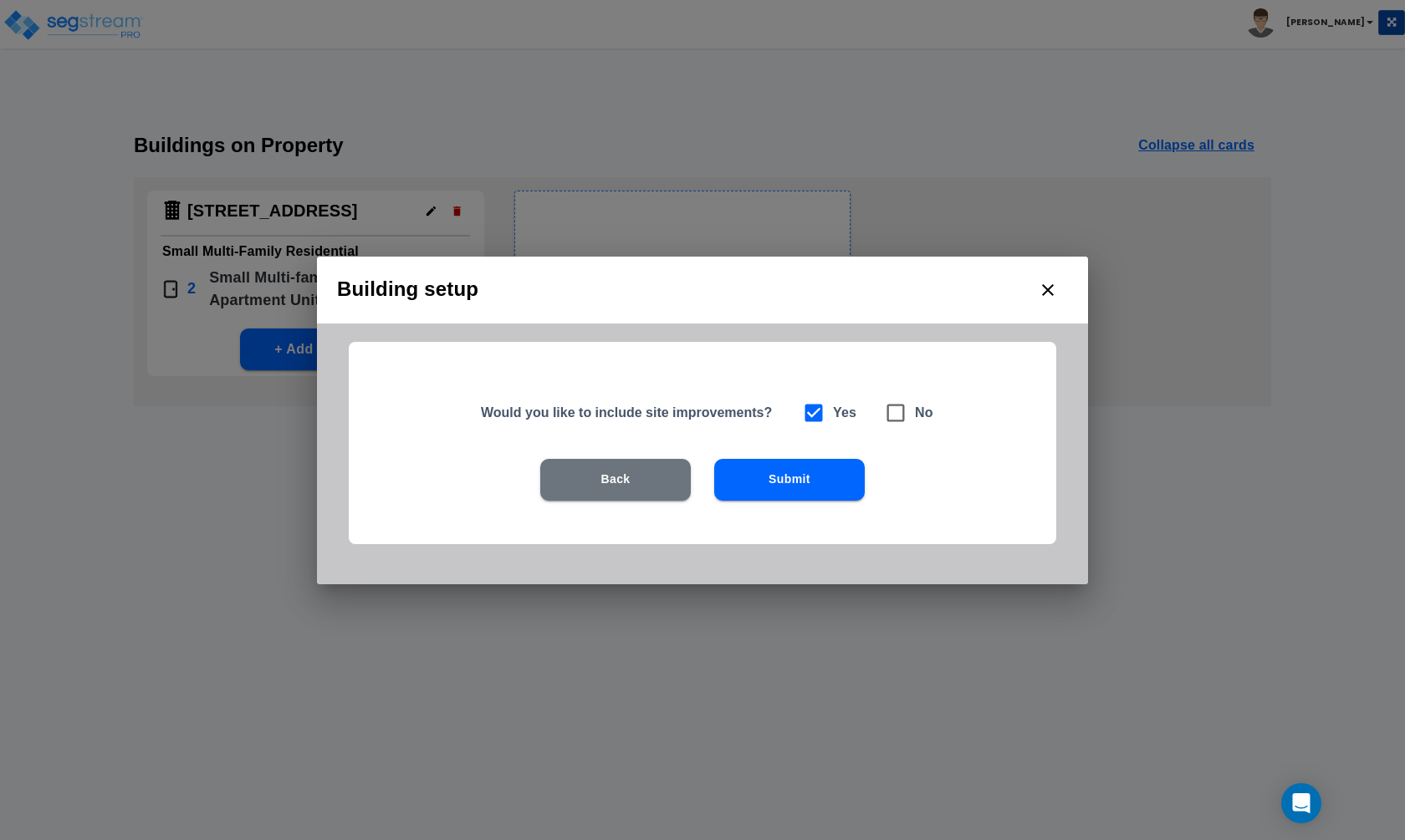
drag, startPoint x: 818, startPoint y: 500, endPoint x: 993, endPoint y: 428, distance: 189.2
click at [997, 428] on div "Would you like to include site improvements? Yes No Back Submit" at bounding box center [702, 443] width 708 height 202
click at [899, 419] on icon at bounding box center [895, 413] width 23 height 23
checkbox input "false"
checkbox input "true"
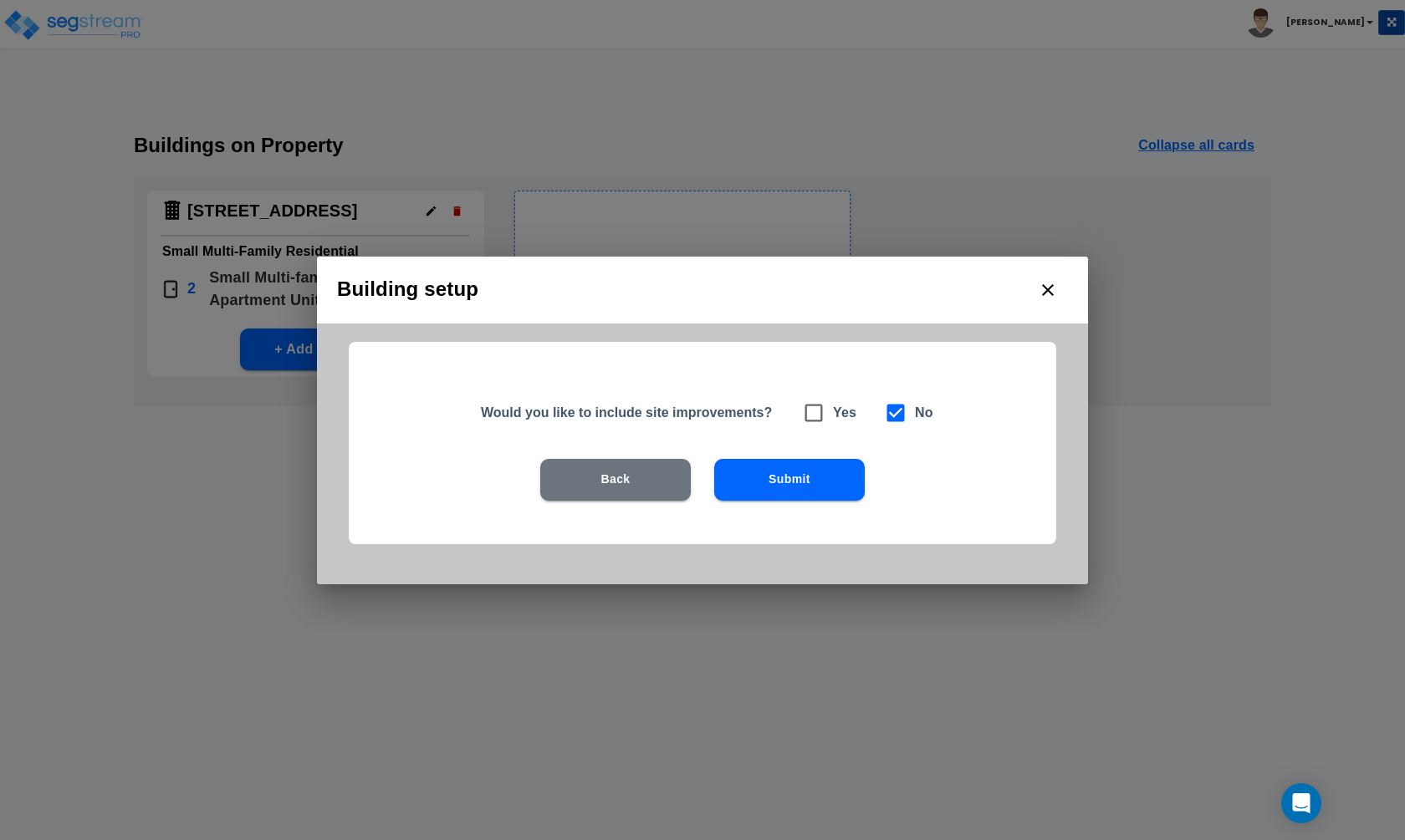
click at [815, 481] on button "Submit" at bounding box center [788, 480] width 150 height 42
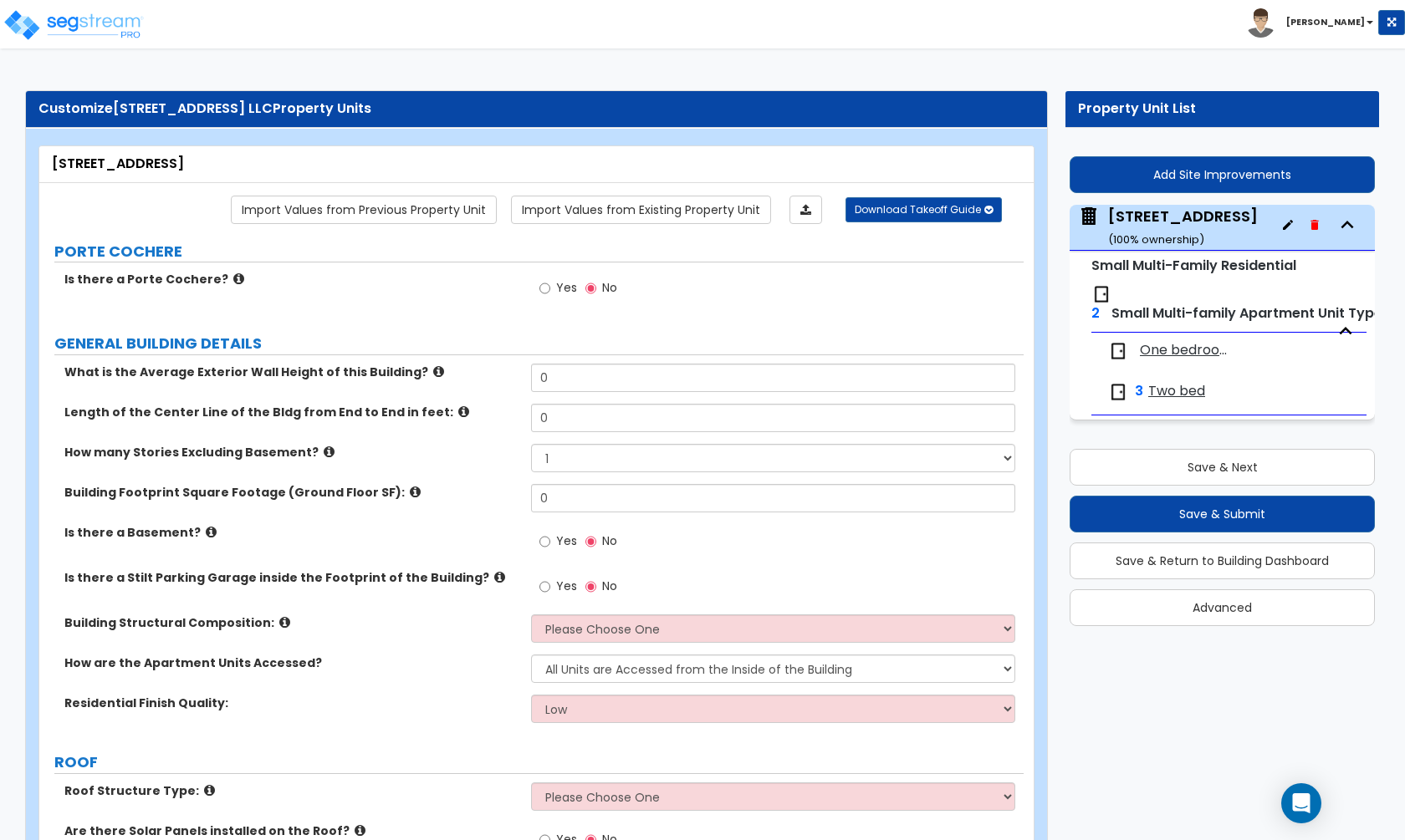
drag, startPoint x: 359, startPoint y: 67, endPoint x: 359, endPoint y: 79, distance: 12.0
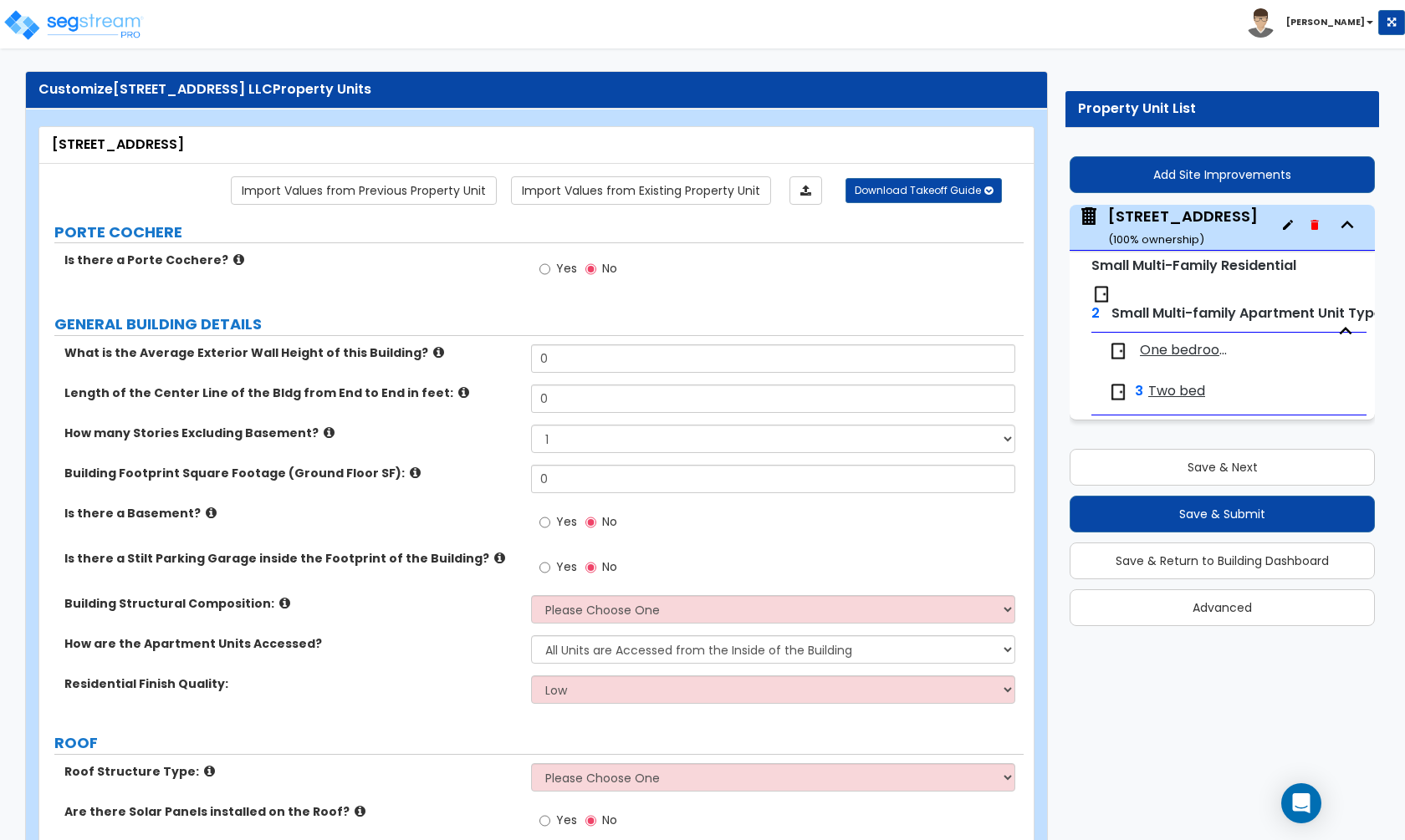
scroll to position [24, 0]
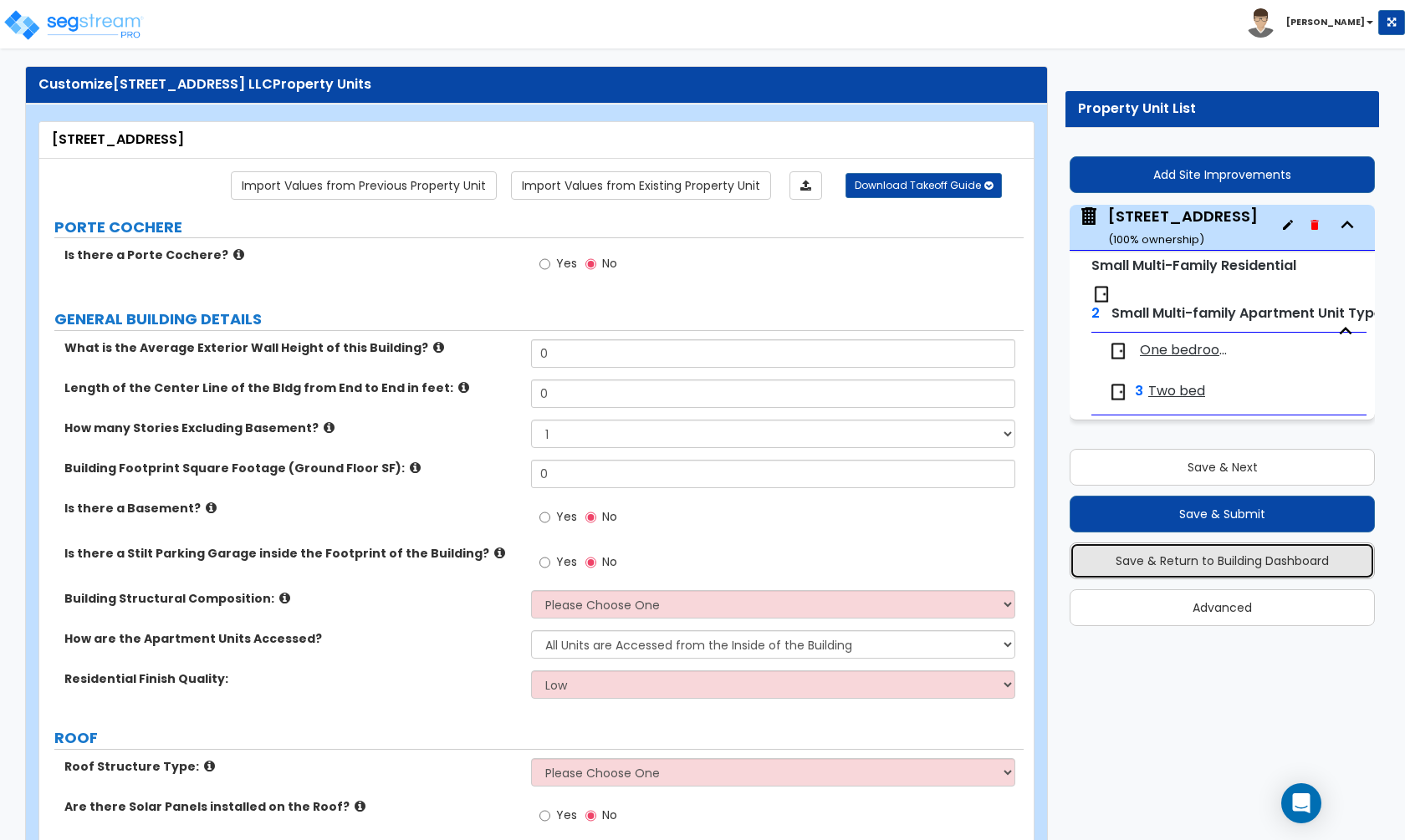
click at [1225, 561] on button "Save & Return to Building Dashboard" at bounding box center [1222, 561] width 305 height 37
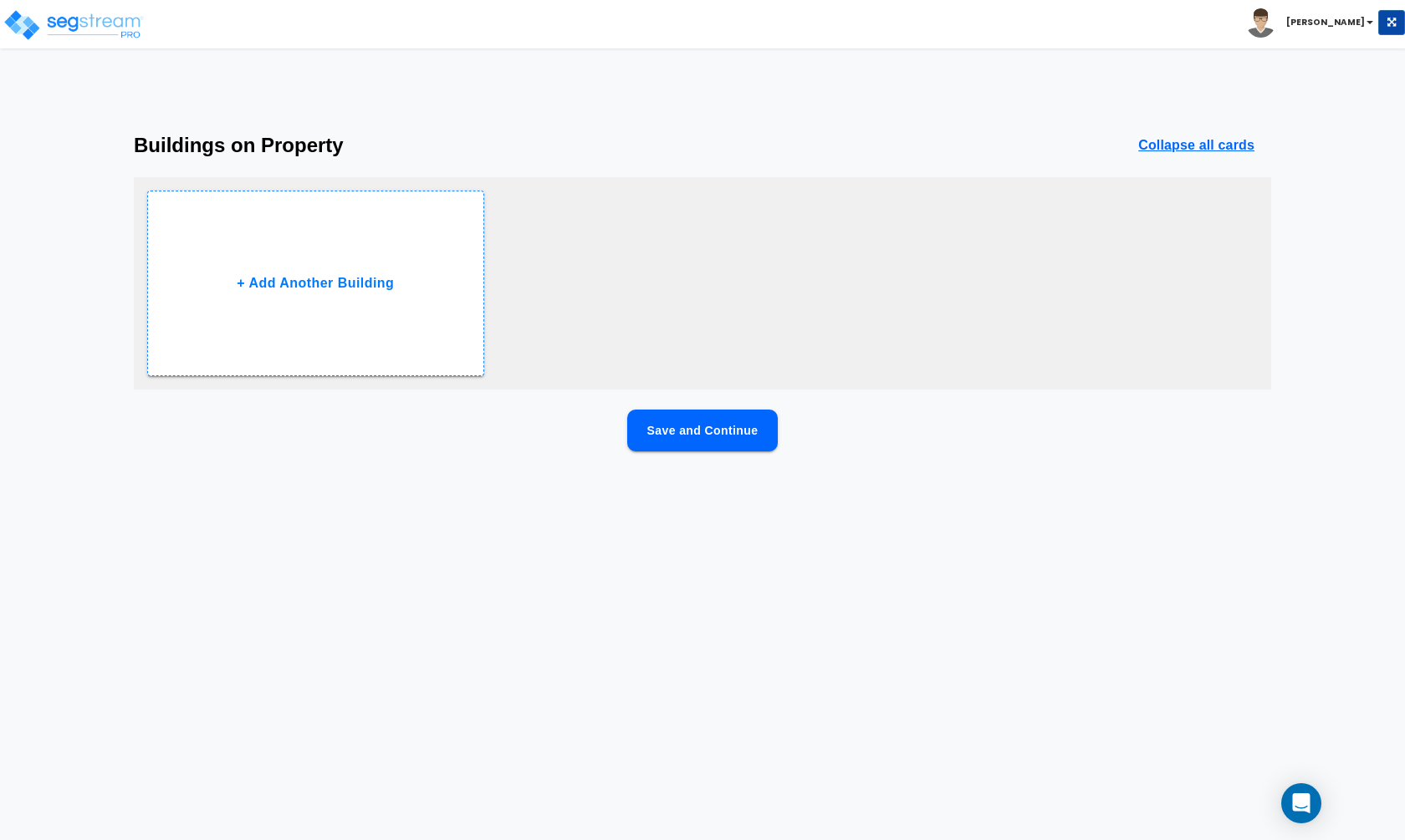
scroll to position [0, 0]
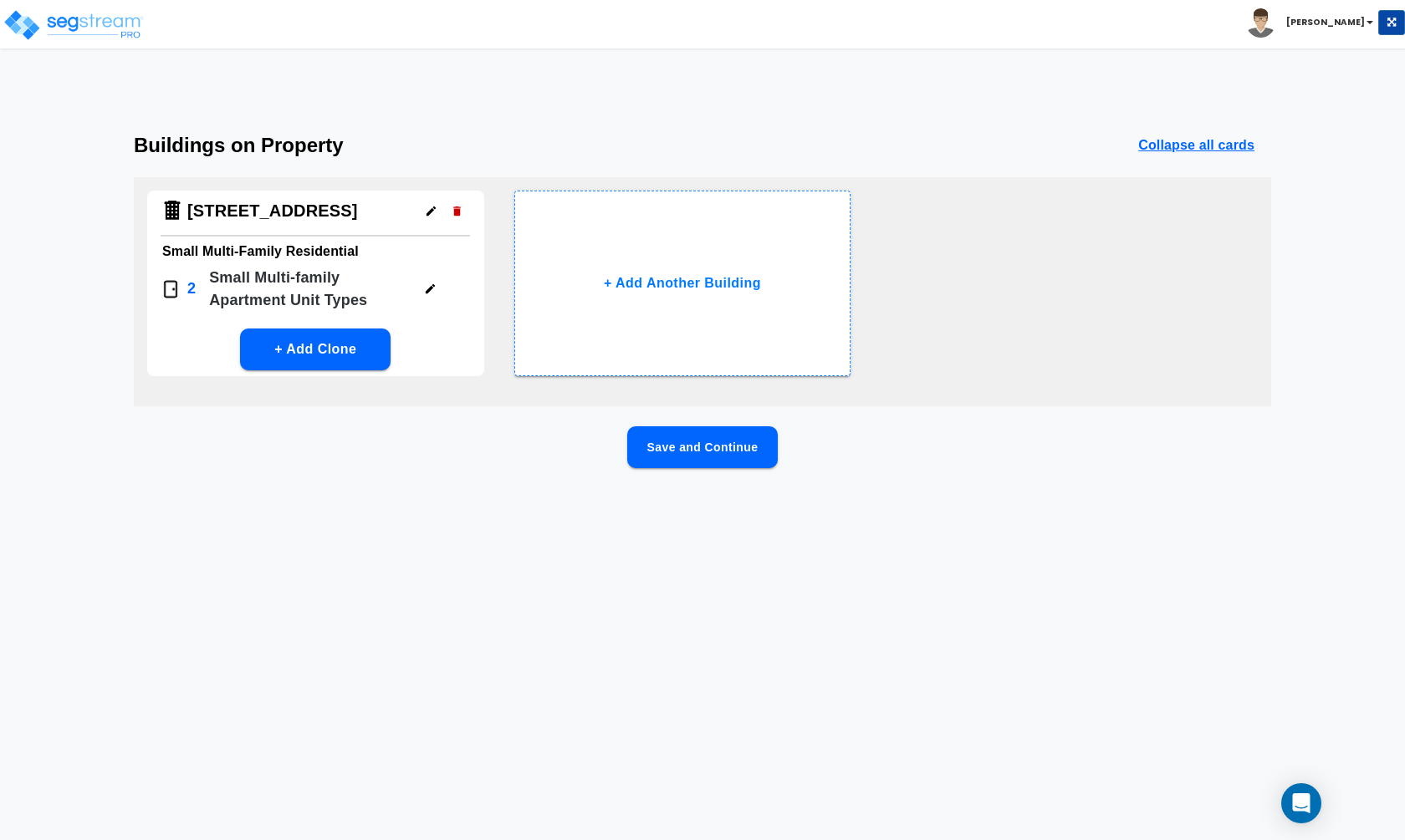
click at [686, 432] on button "Save and Continue" at bounding box center [702, 447] width 150 height 42
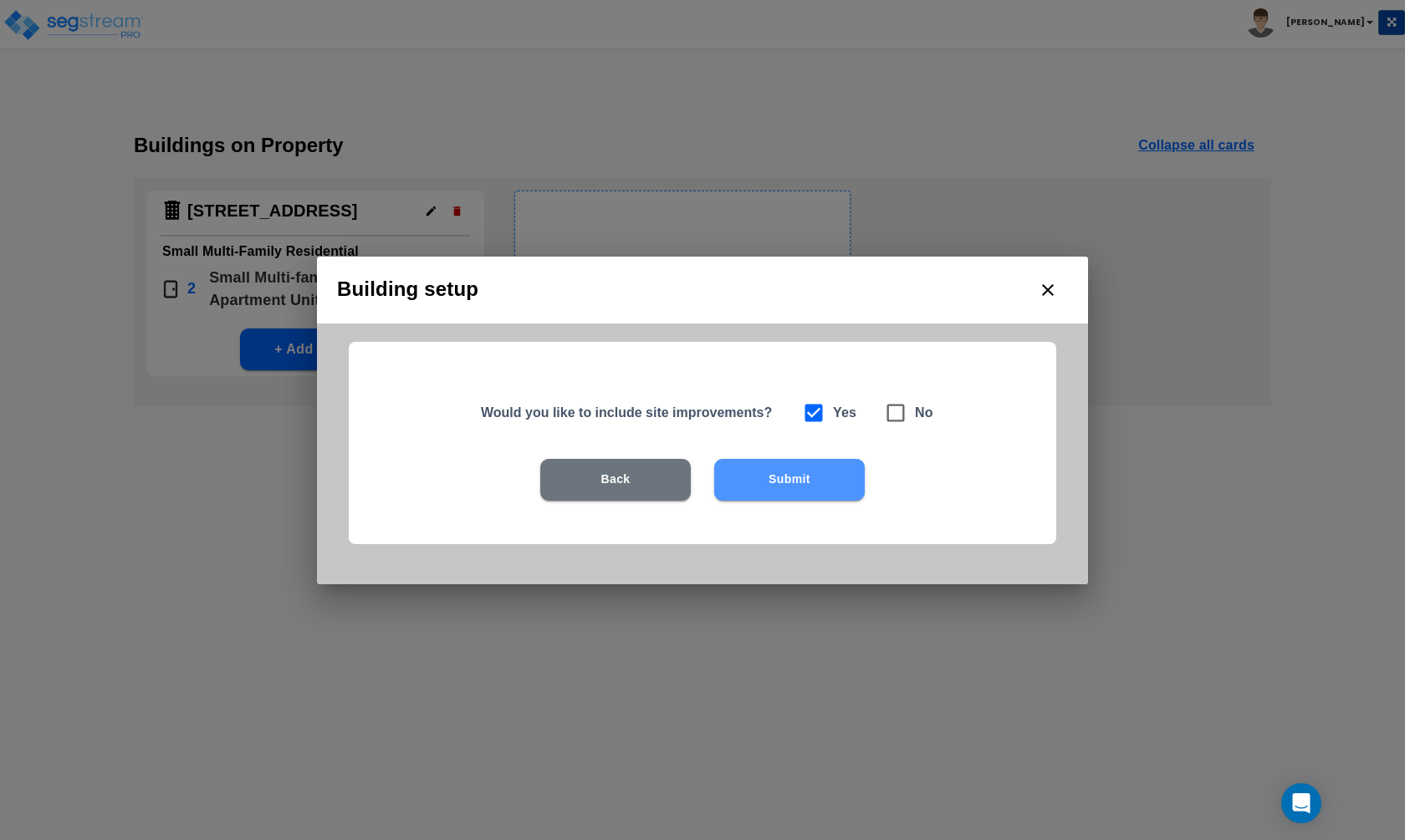
click at [771, 481] on button "Submit" at bounding box center [788, 480] width 150 height 42
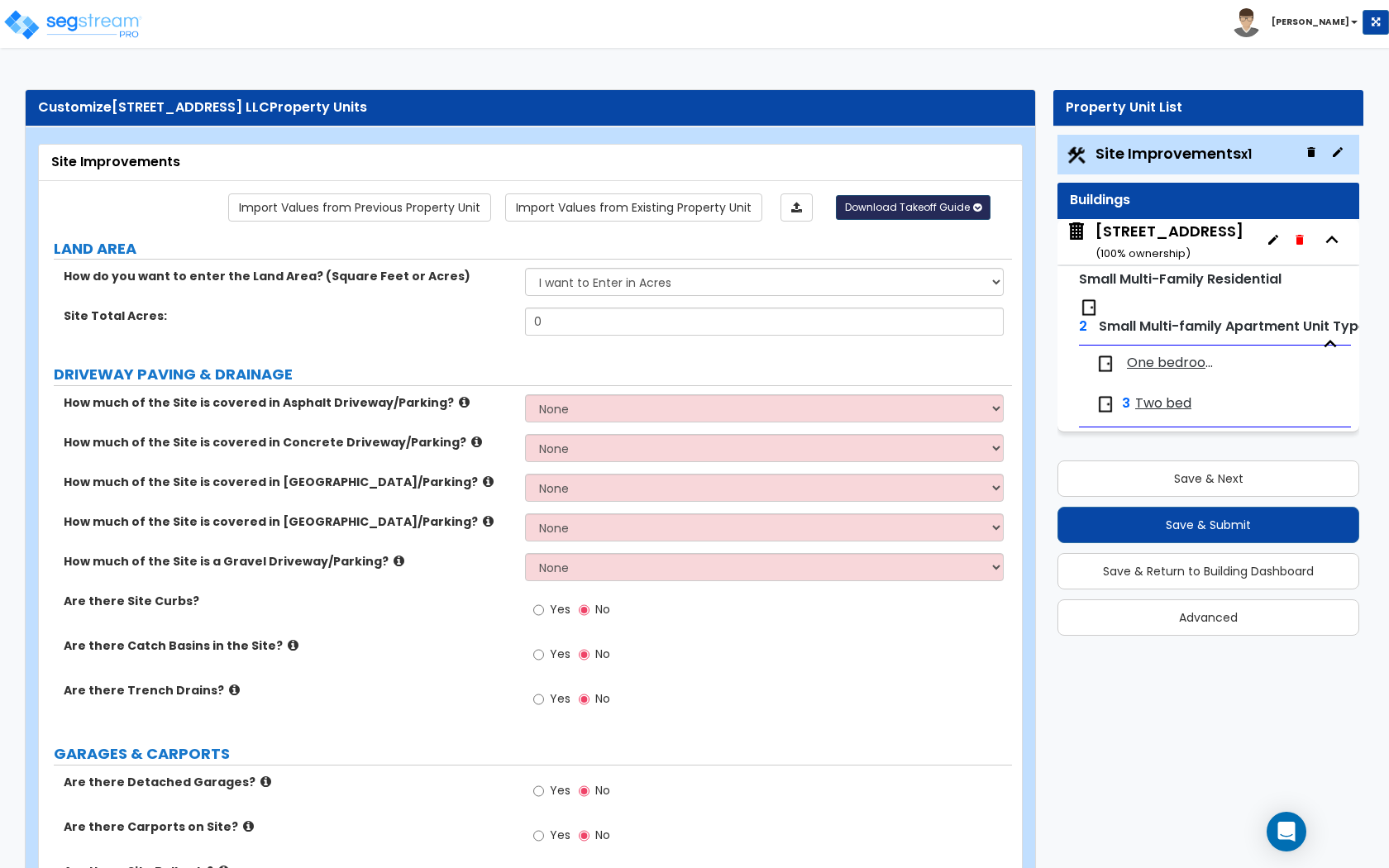
click at [938, 204] on span "Download Takeoff Guide" at bounding box center [907, 207] width 125 height 14
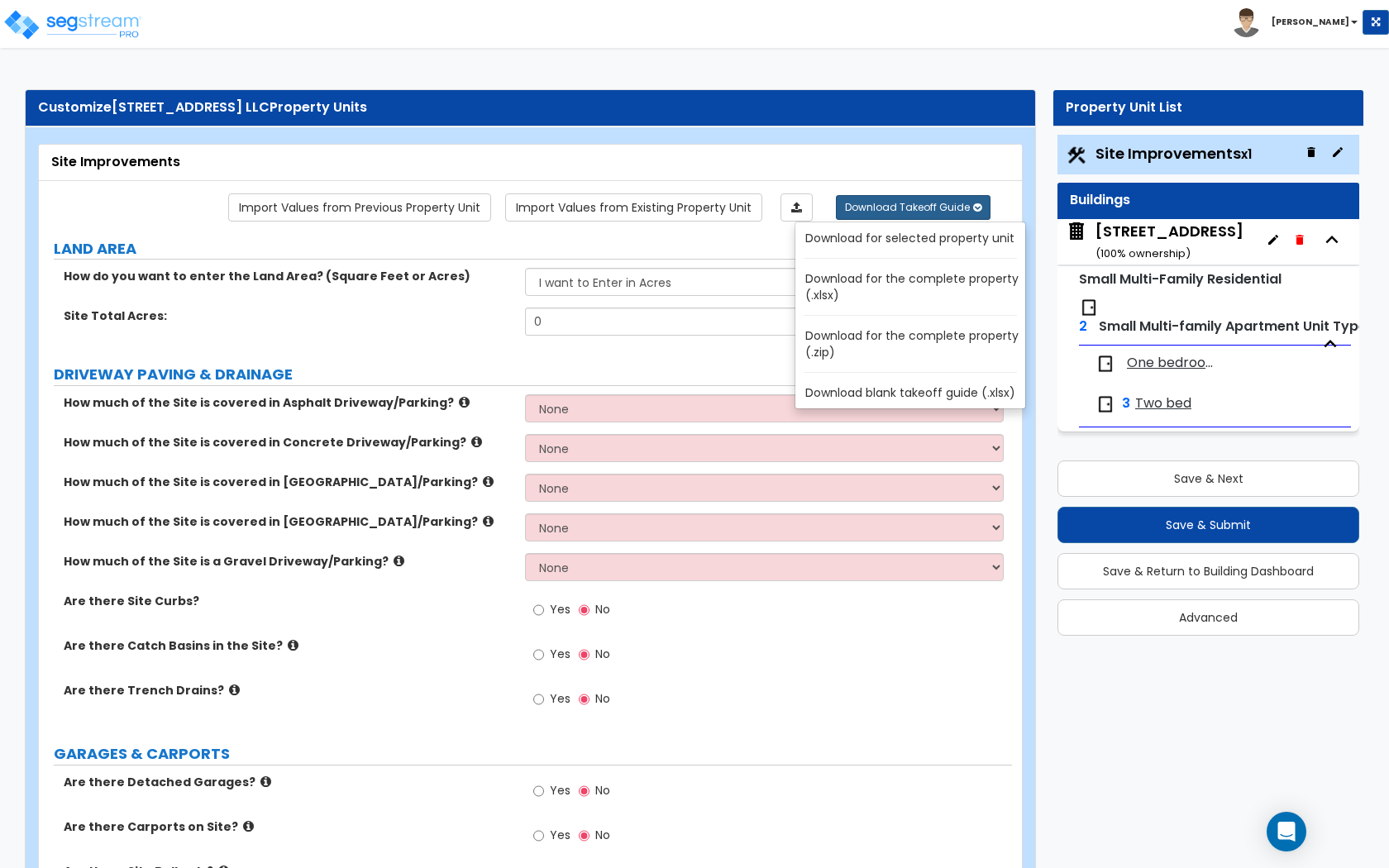
click at [929, 283] on link "Download for the complete property (.xlsx)" at bounding box center [913, 286] width 224 height 40
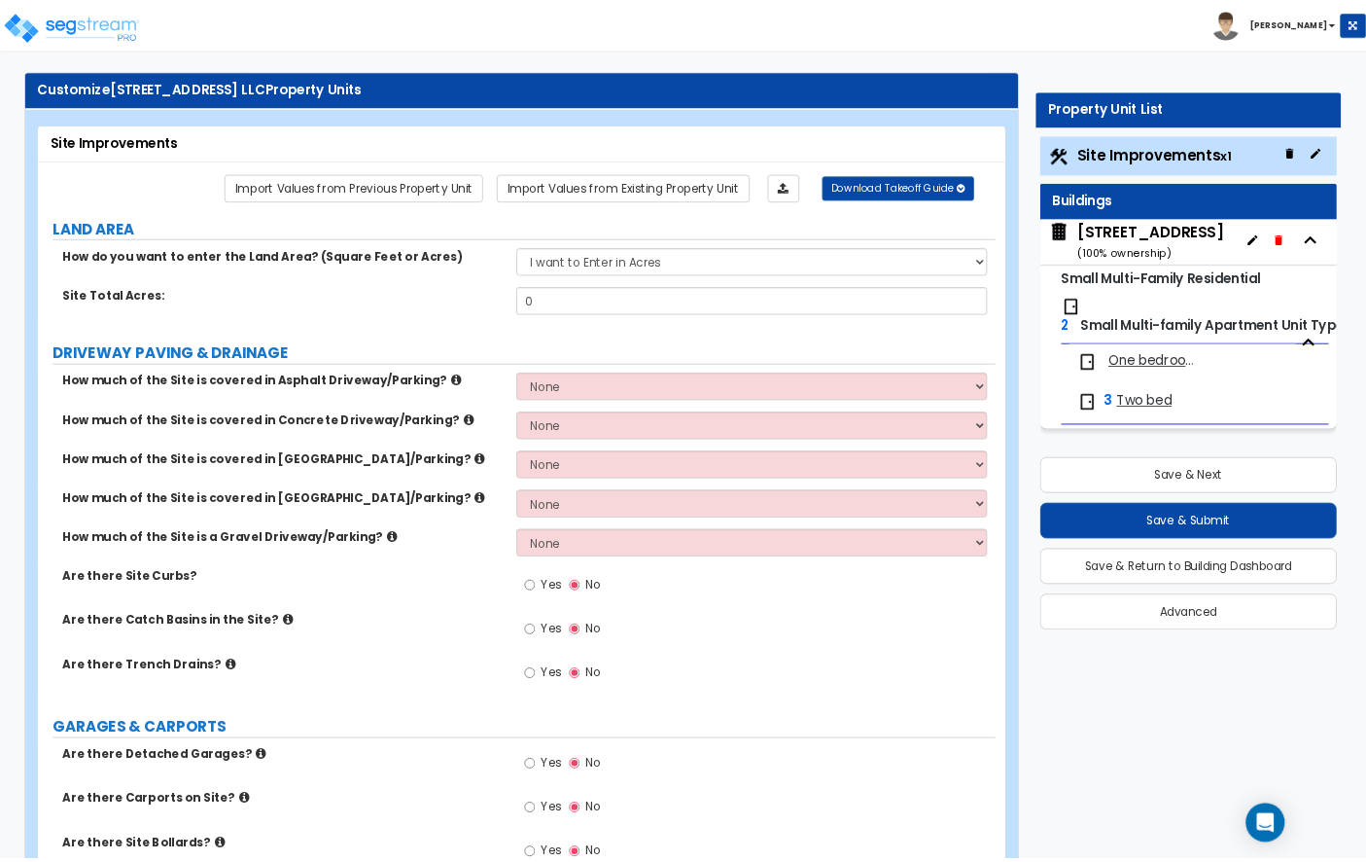
scroll to position [26, 0]
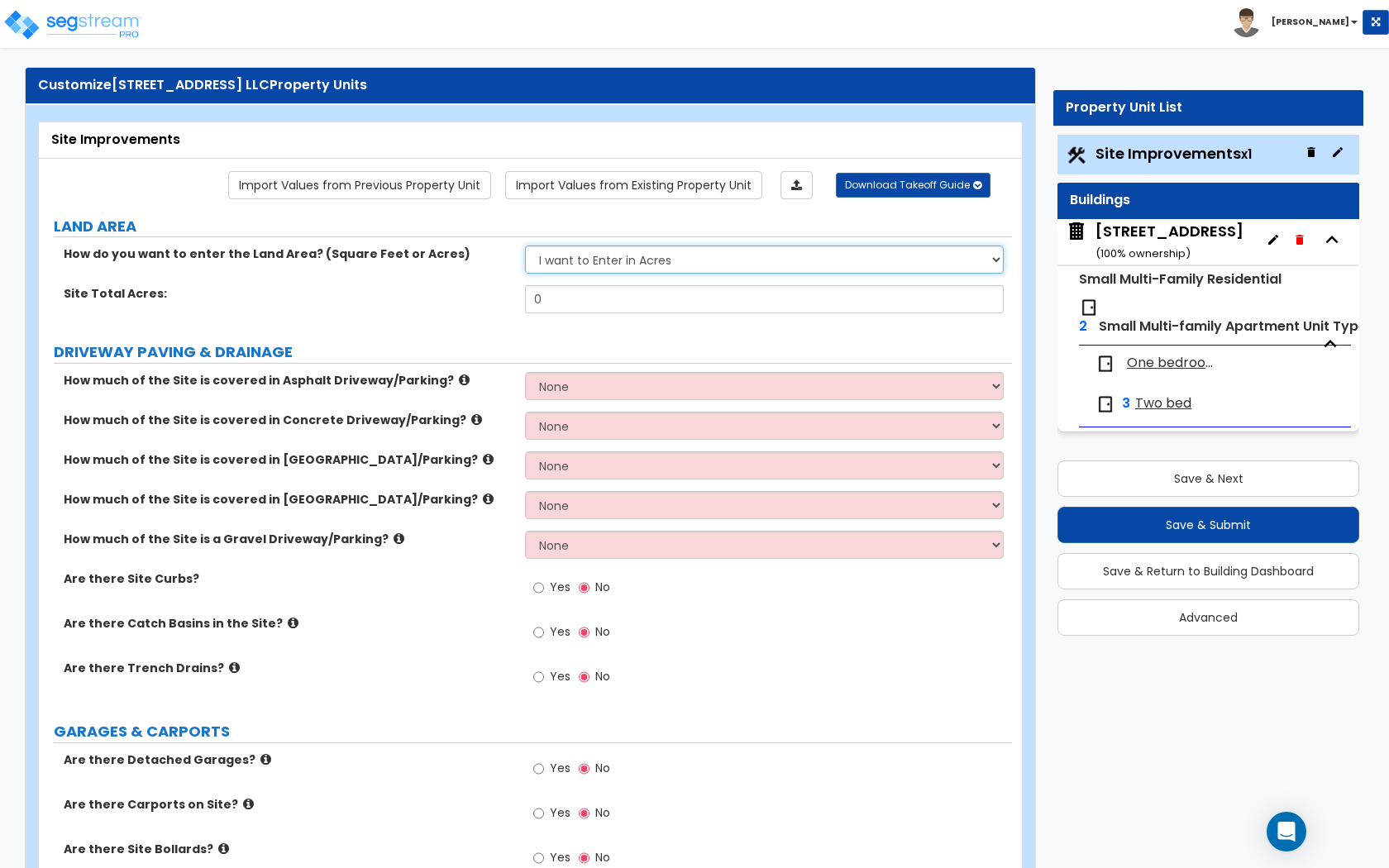
click at [672, 252] on select "I want to Enter in Acres I want to Enter in Square Feet" at bounding box center [763, 259] width 478 height 28
click at [759, 304] on input "0" at bounding box center [763, 298] width 478 height 28
click at [733, 256] on select "I want to Enter in Acres I want to Enter in Square Feet" at bounding box center [763, 259] width 478 height 28
select select "1"
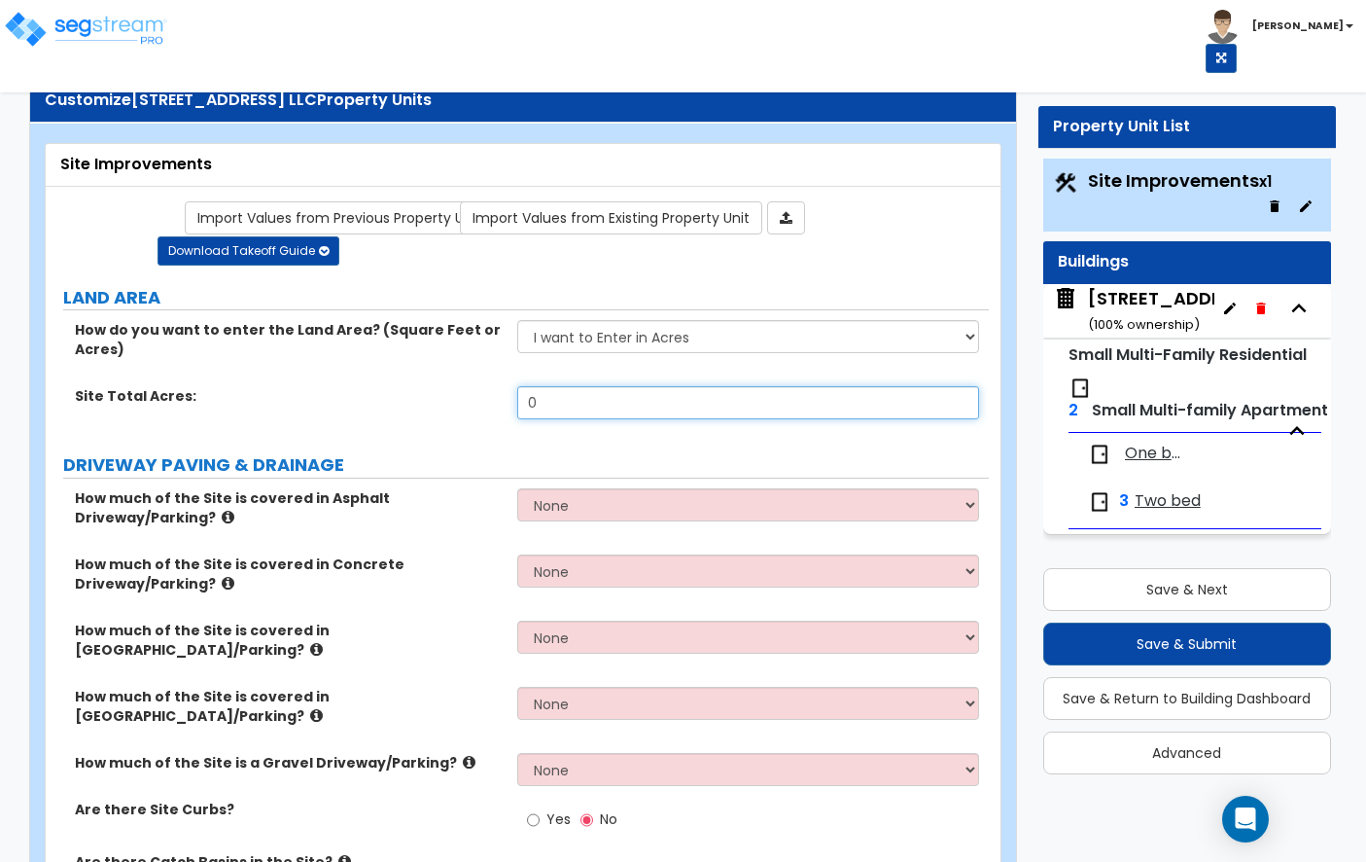
click at [589, 405] on input "0" at bounding box center [748, 402] width 462 height 33
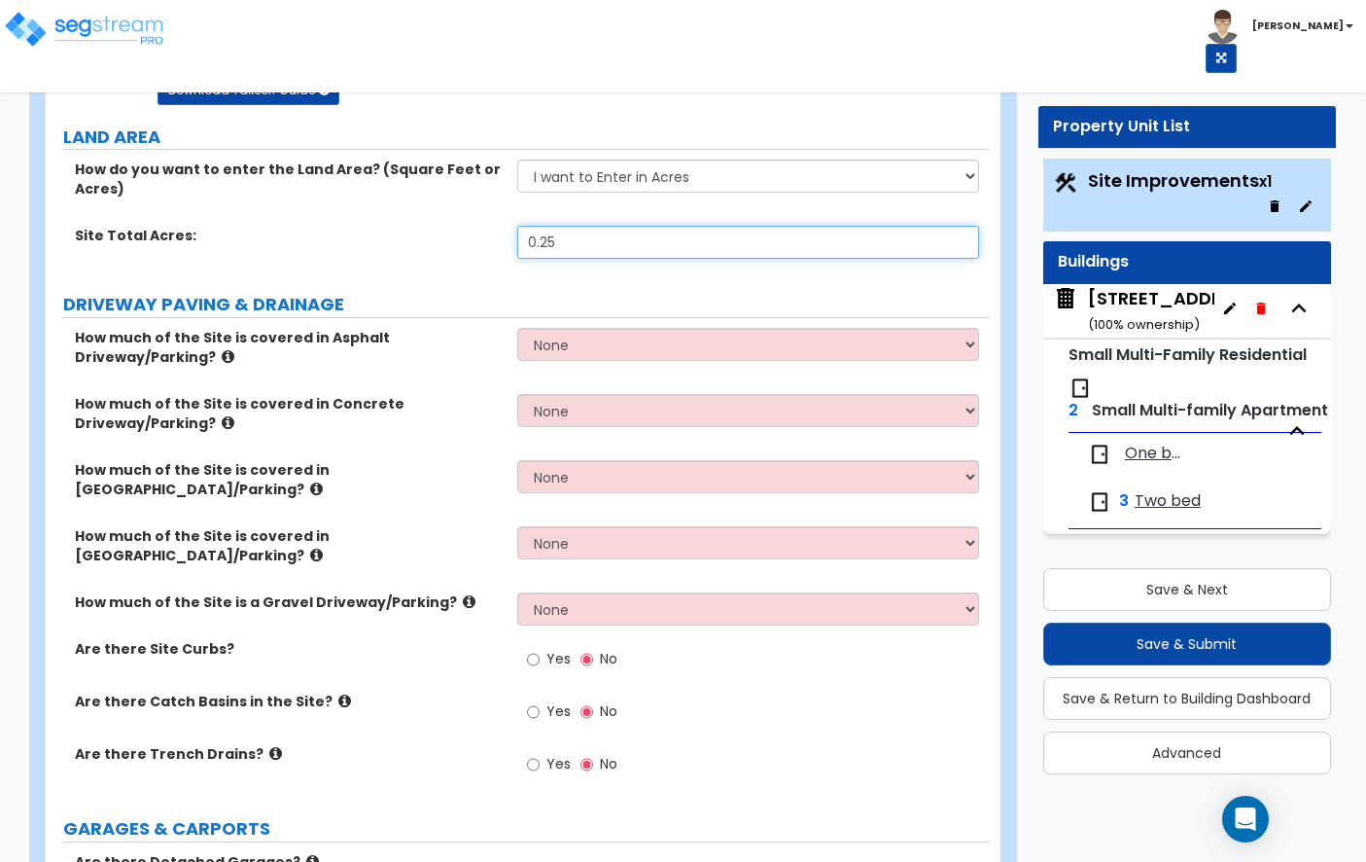
scroll to position [180, 0]
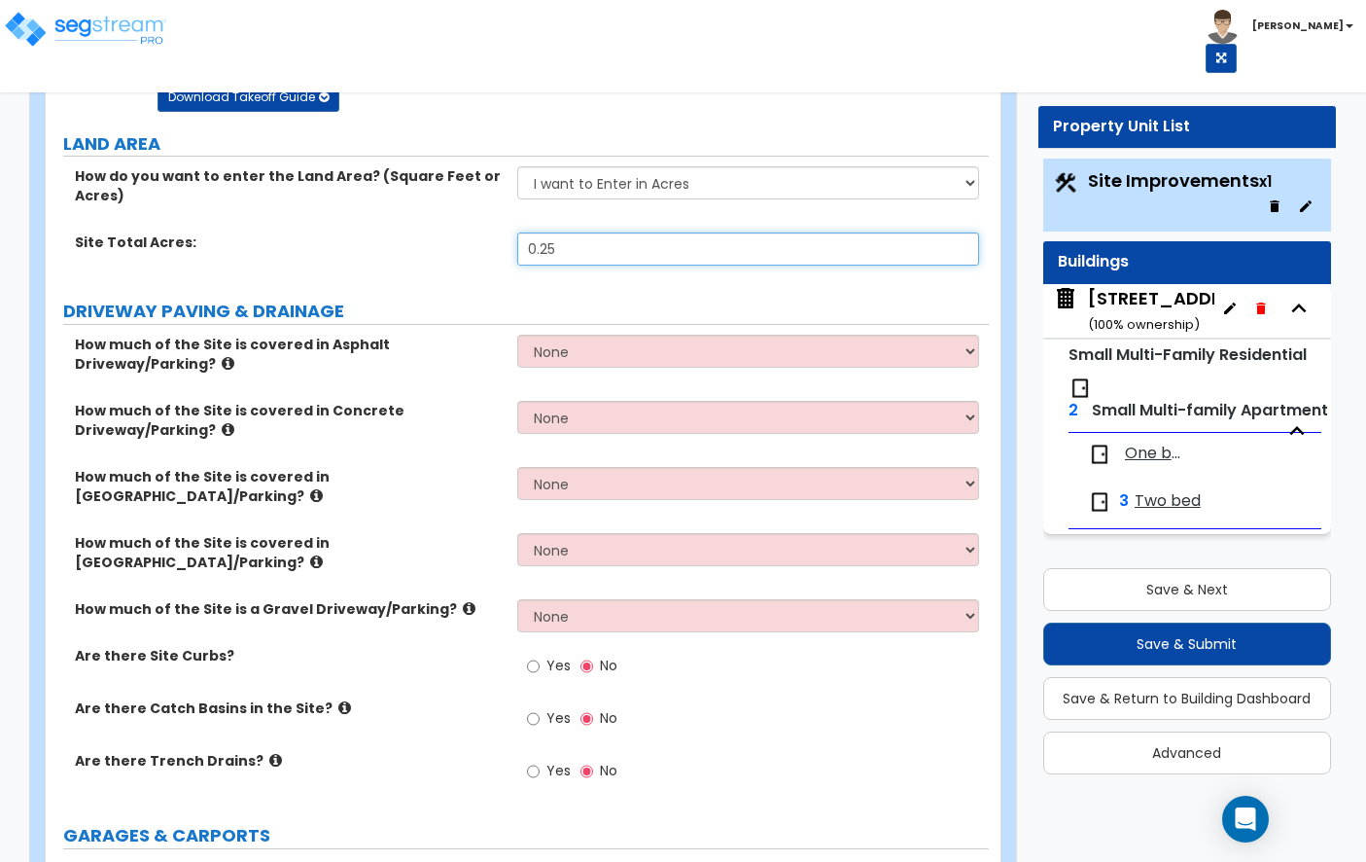
type input "0.25"
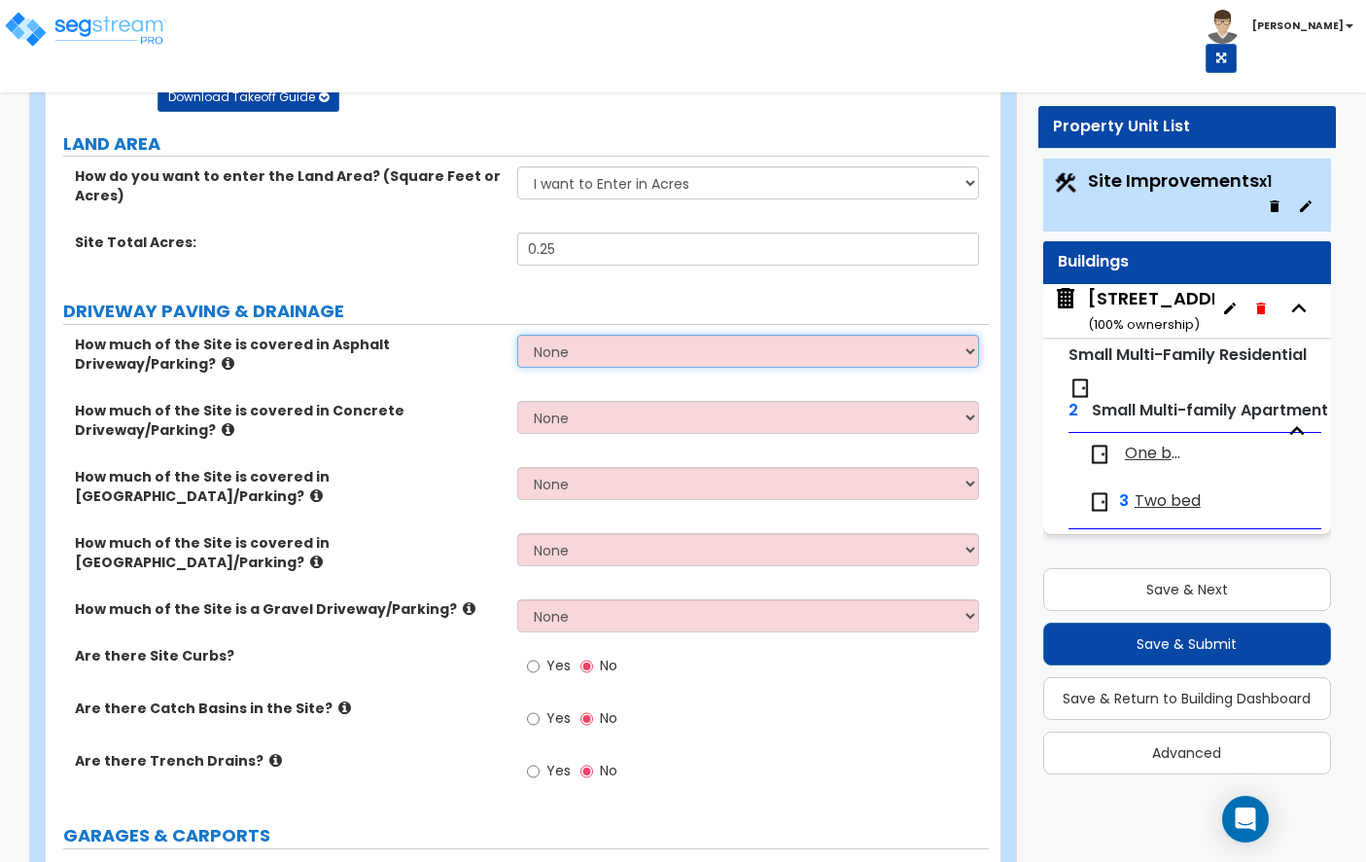
click at [616, 357] on select "None I want to Enter an Approximate Percentage I want to Enter the Square Foota…" at bounding box center [748, 350] width 462 height 33
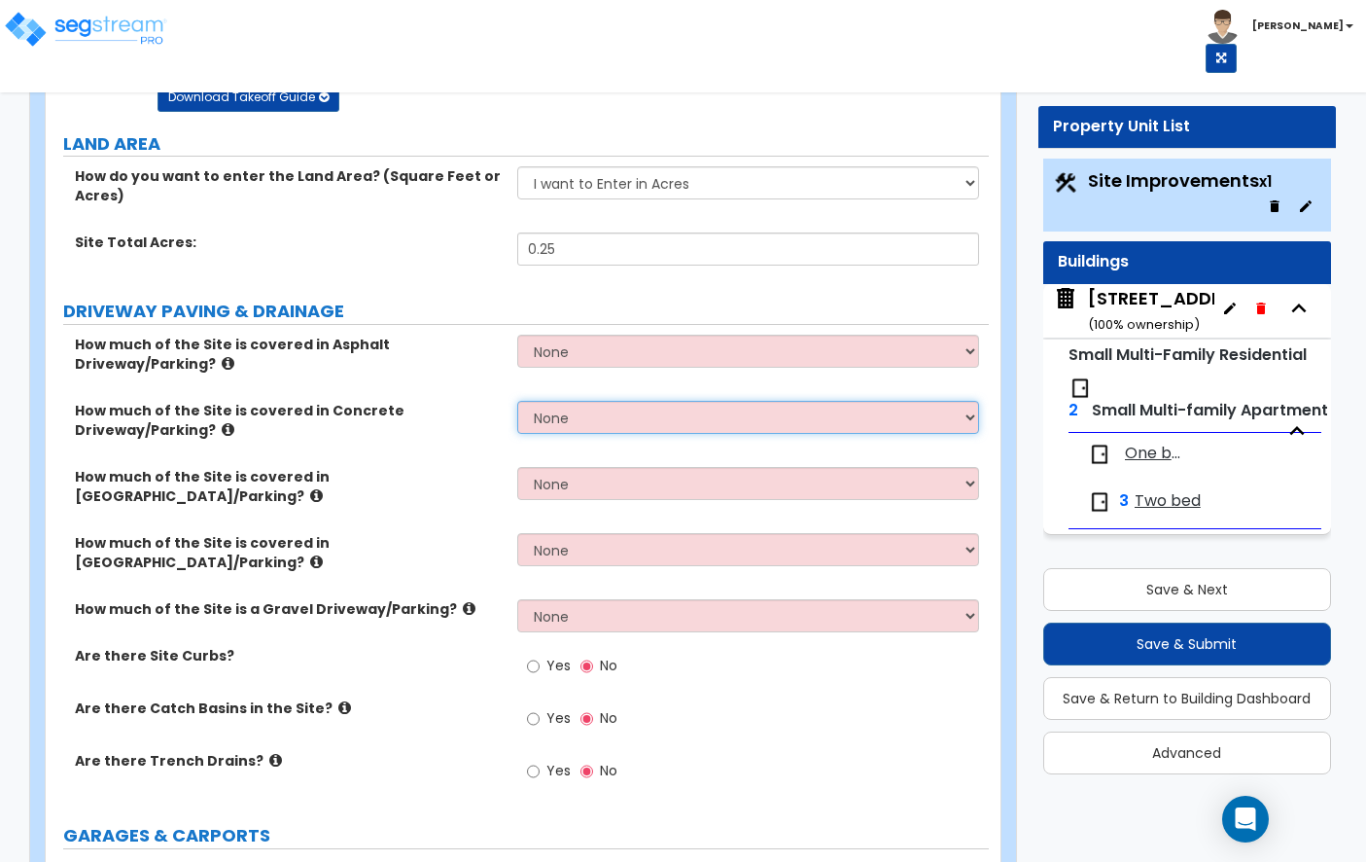
click at [605, 430] on select "None I want to Enter an Approximate Percentage I want to Enter the Square Foota…" at bounding box center [748, 417] width 462 height 33
select select "2"
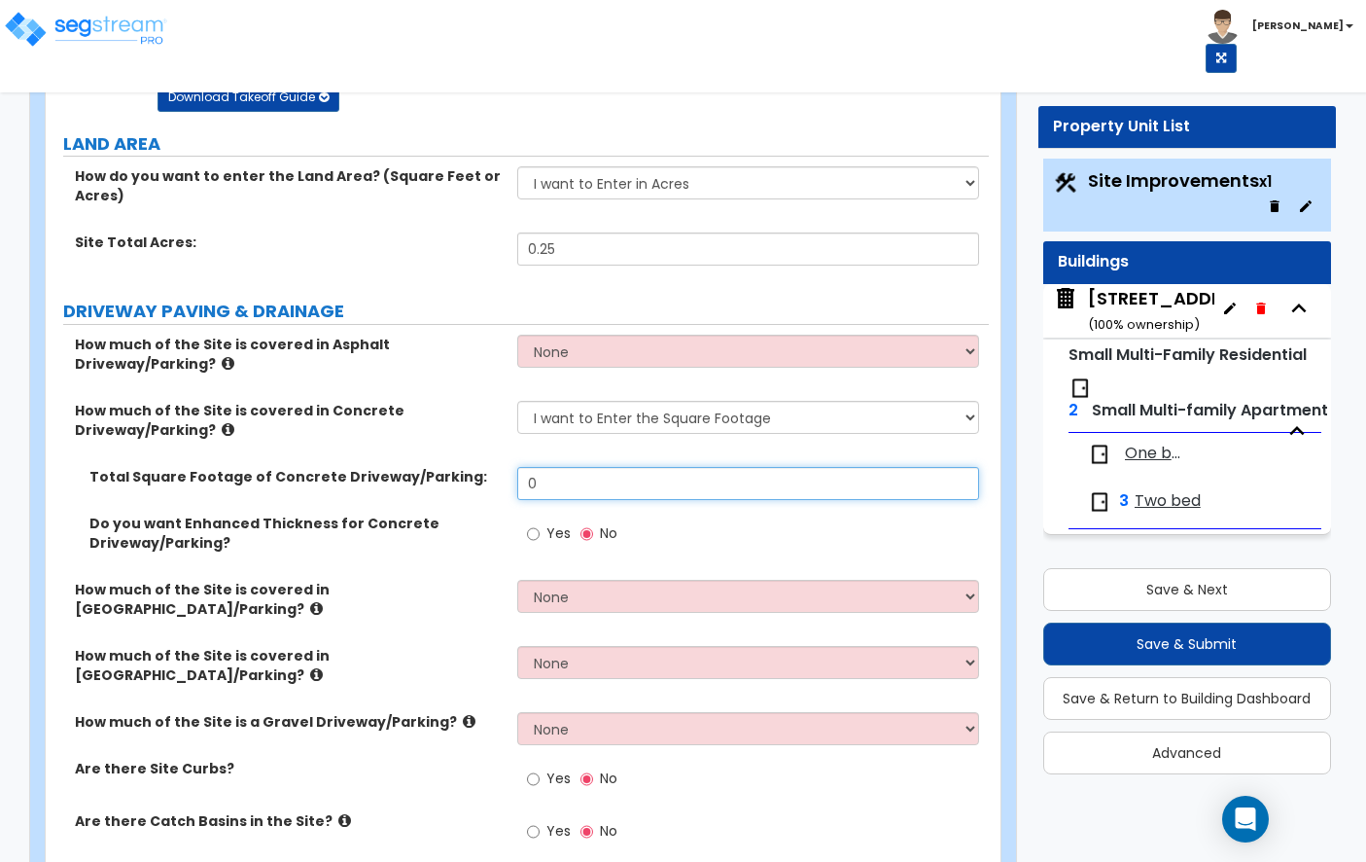
click at [584, 479] on input "0" at bounding box center [748, 483] width 462 height 33
type input "2"
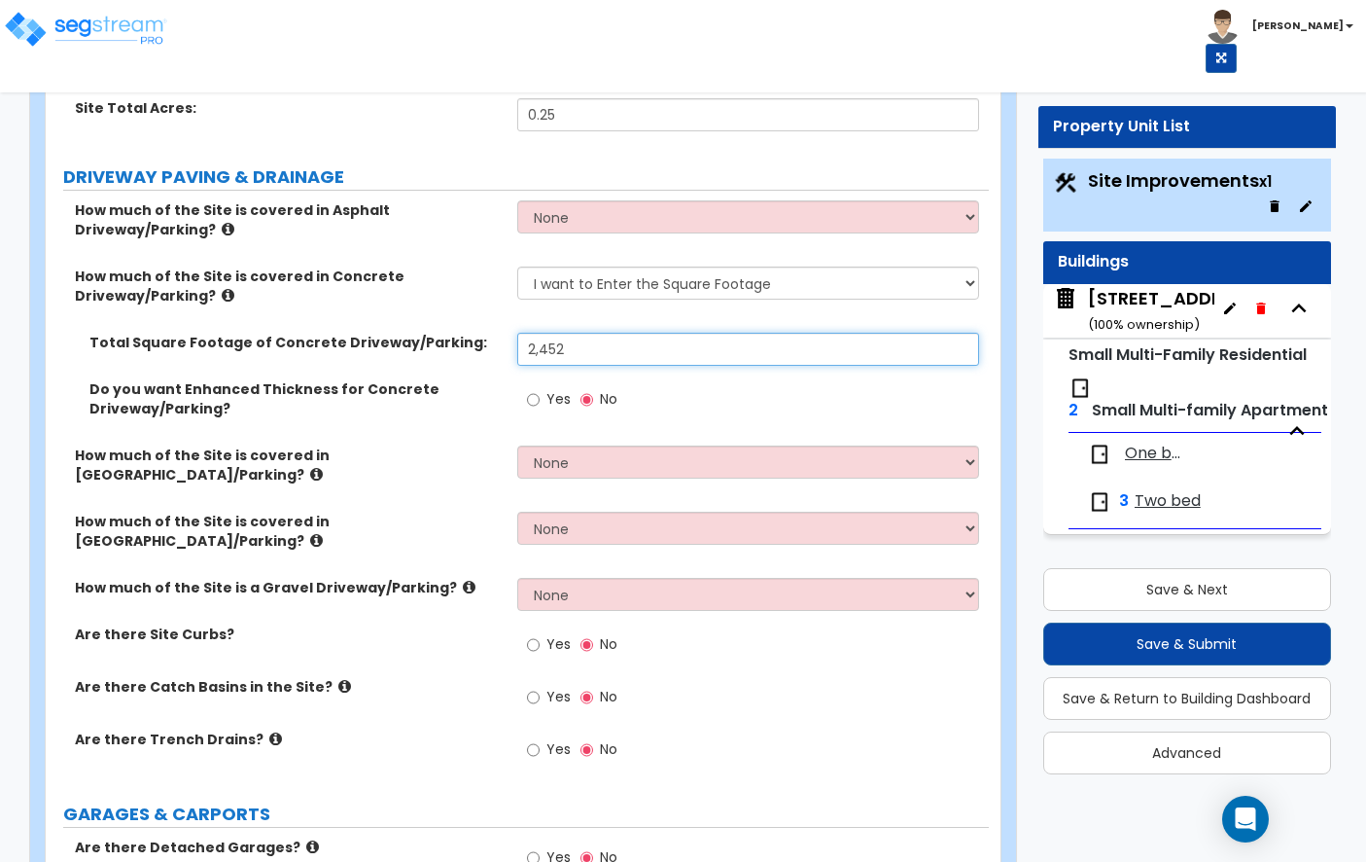
scroll to position [315, 0]
type input "2,452"
click at [692, 426] on div "Yes No" at bounding box center [753, 404] width 472 height 53
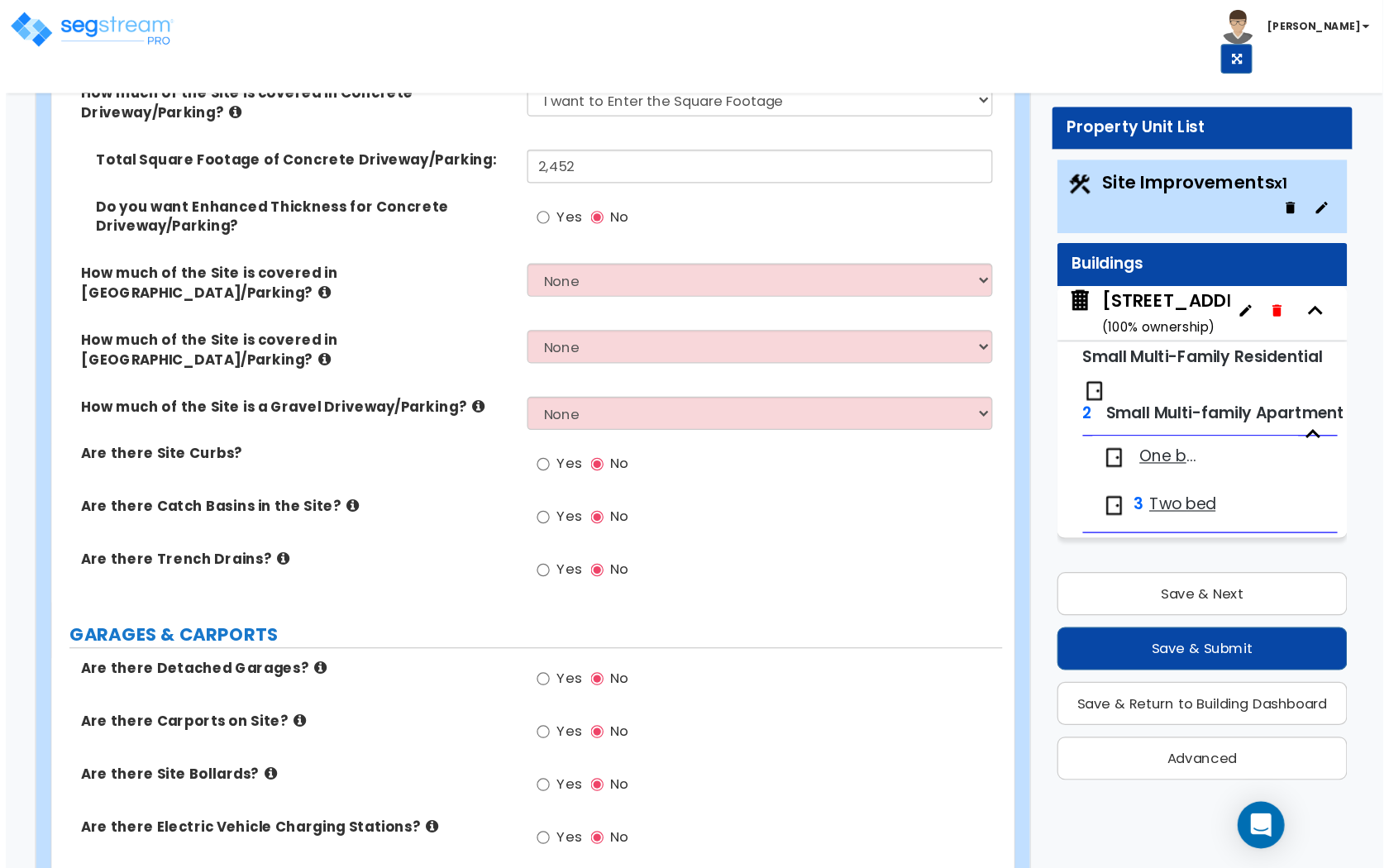
scroll to position [411, 0]
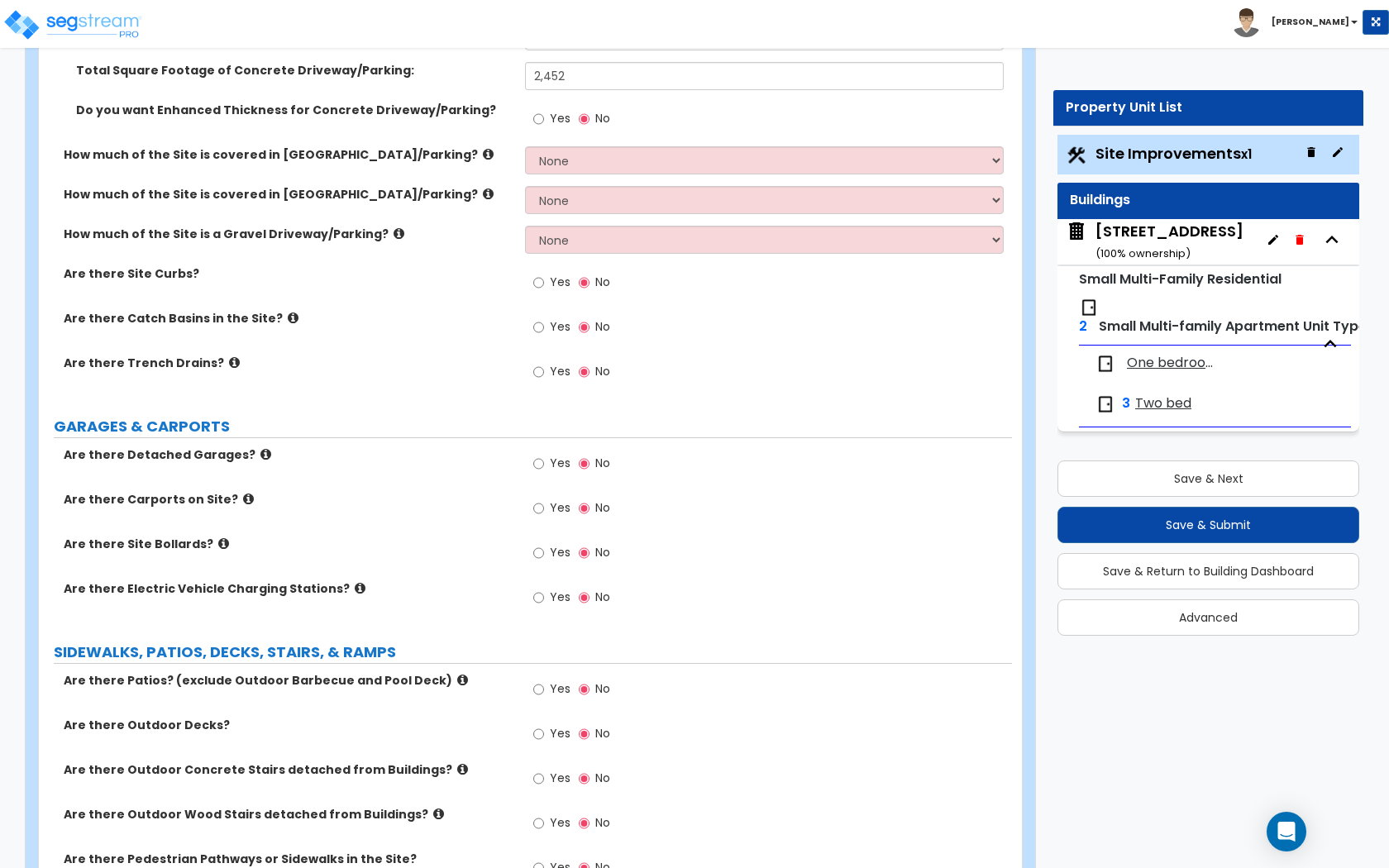
click at [287, 315] on icon at bounding box center [292, 318] width 11 height 13
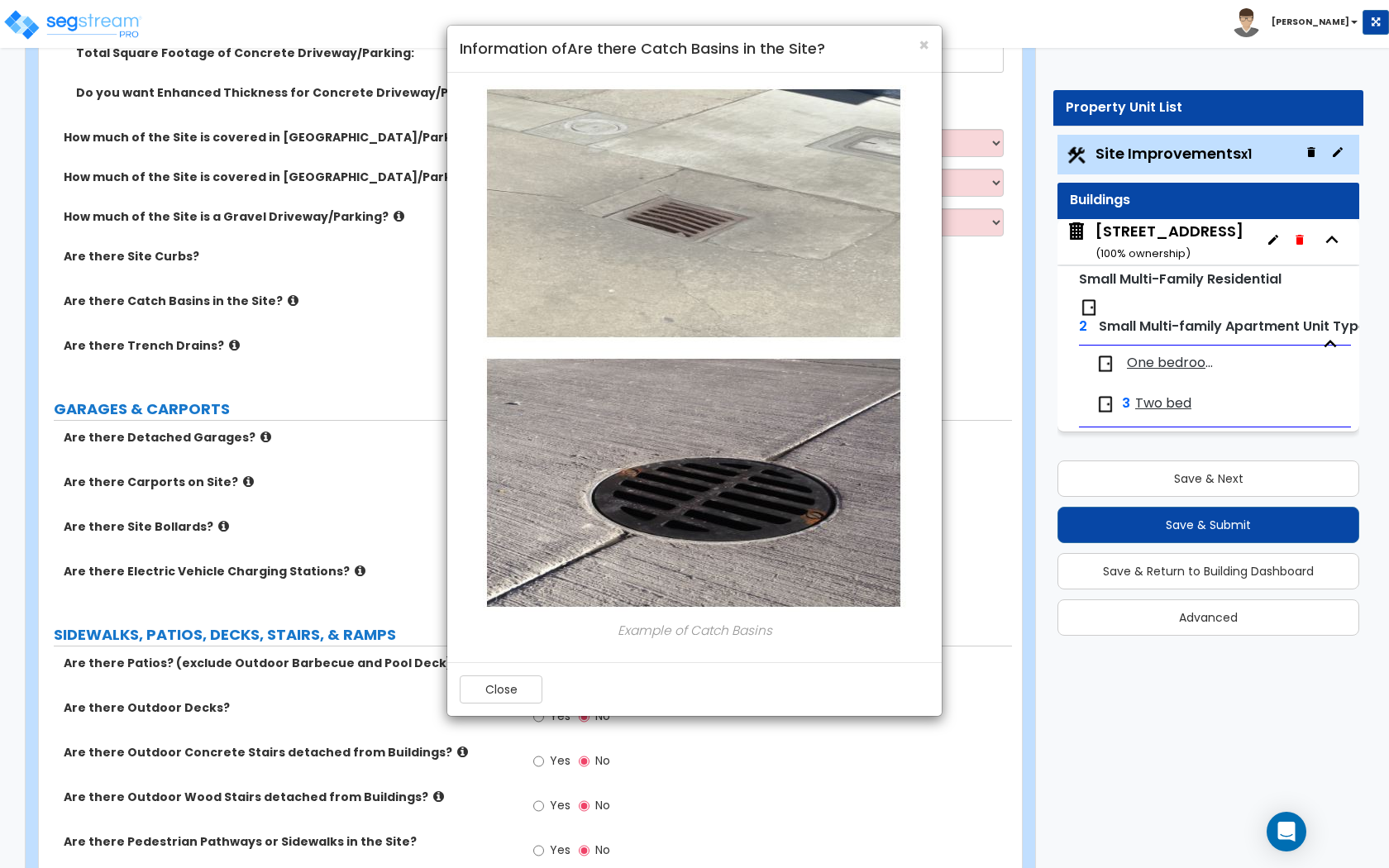
scroll to position [395, 0]
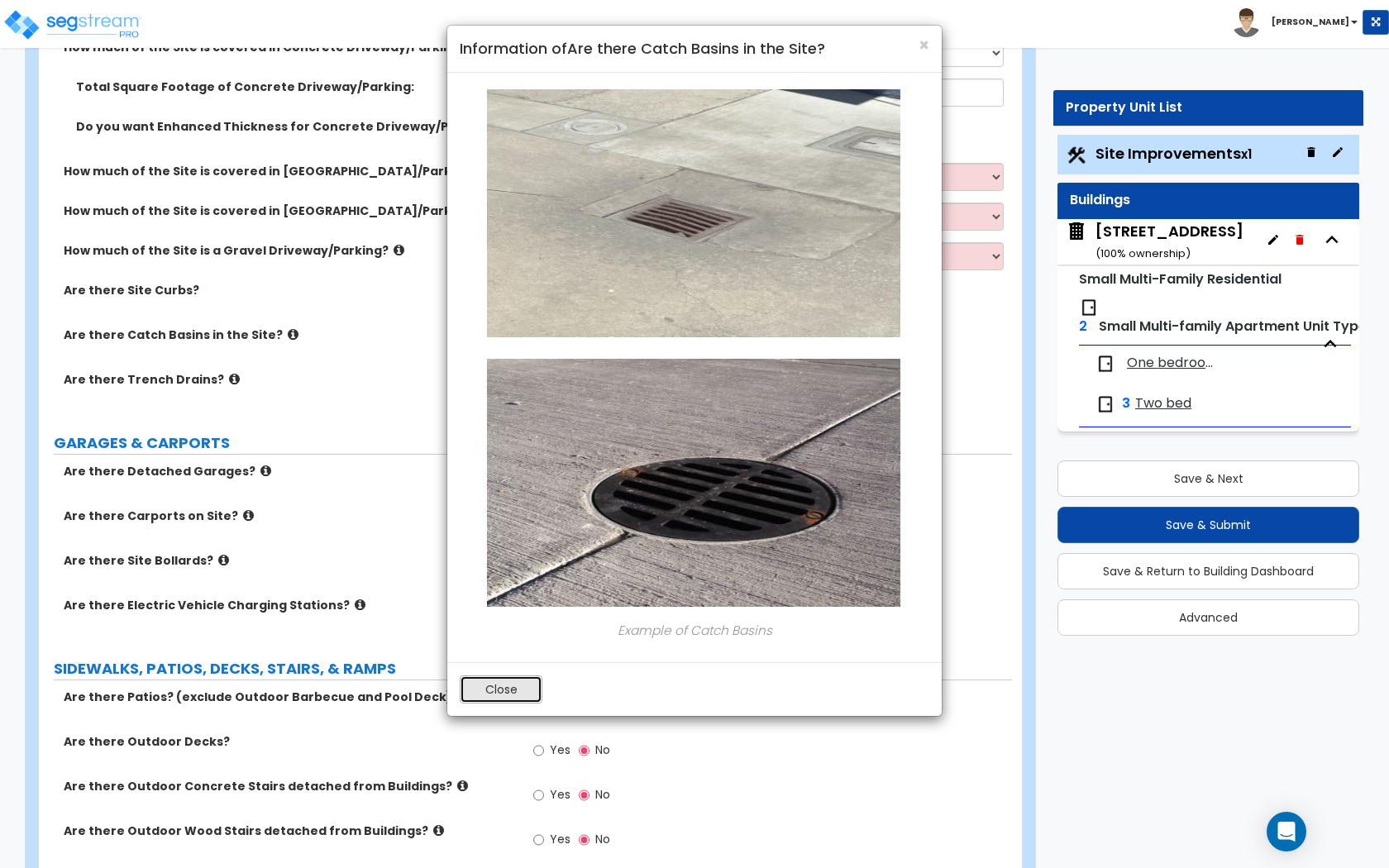
click at [493, 684] on button "Close" at bounding box center [501, 689] width 82 height 28
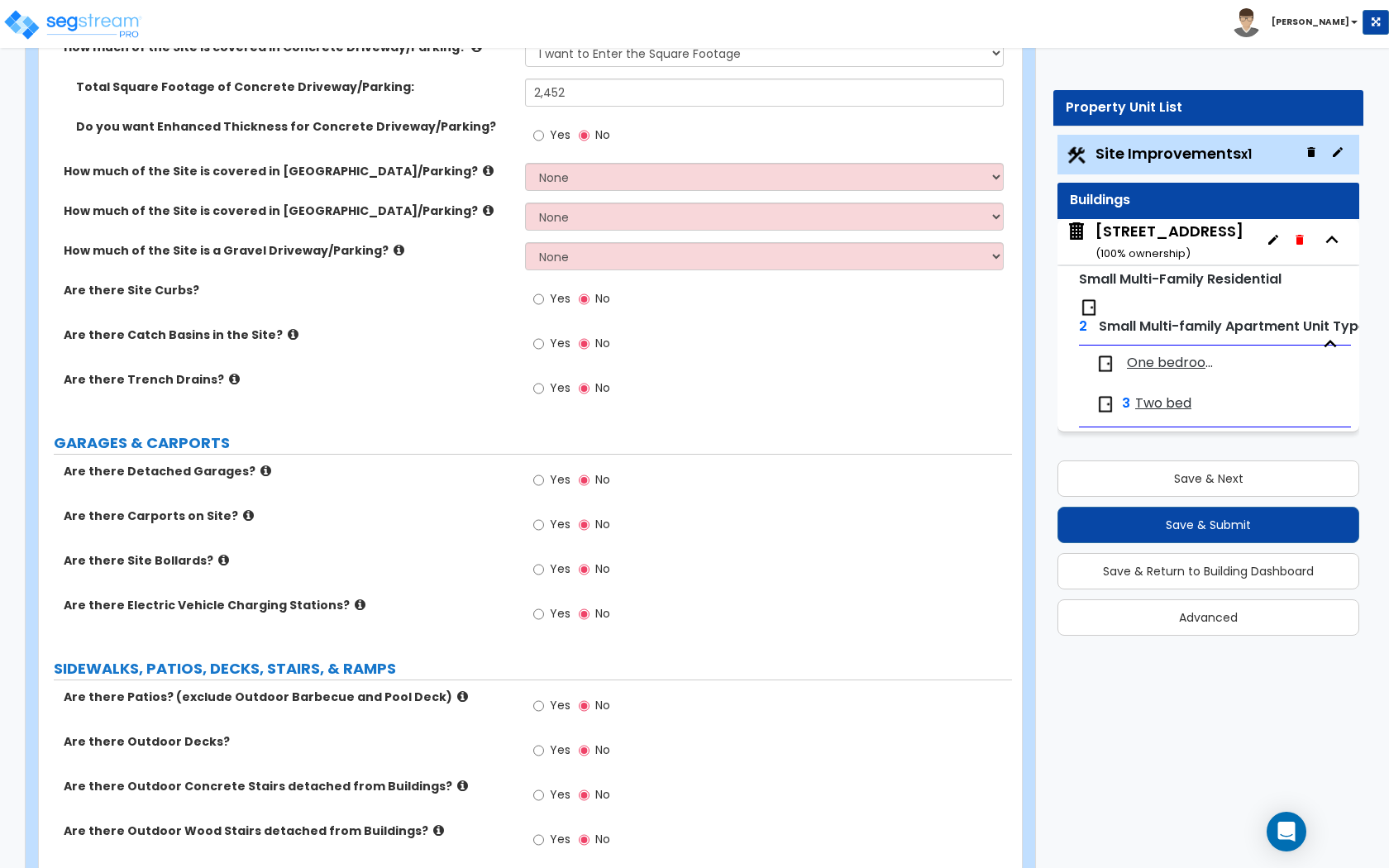
click at [229, 378] on icon at bounding box center [234, 379] width 11 height 13
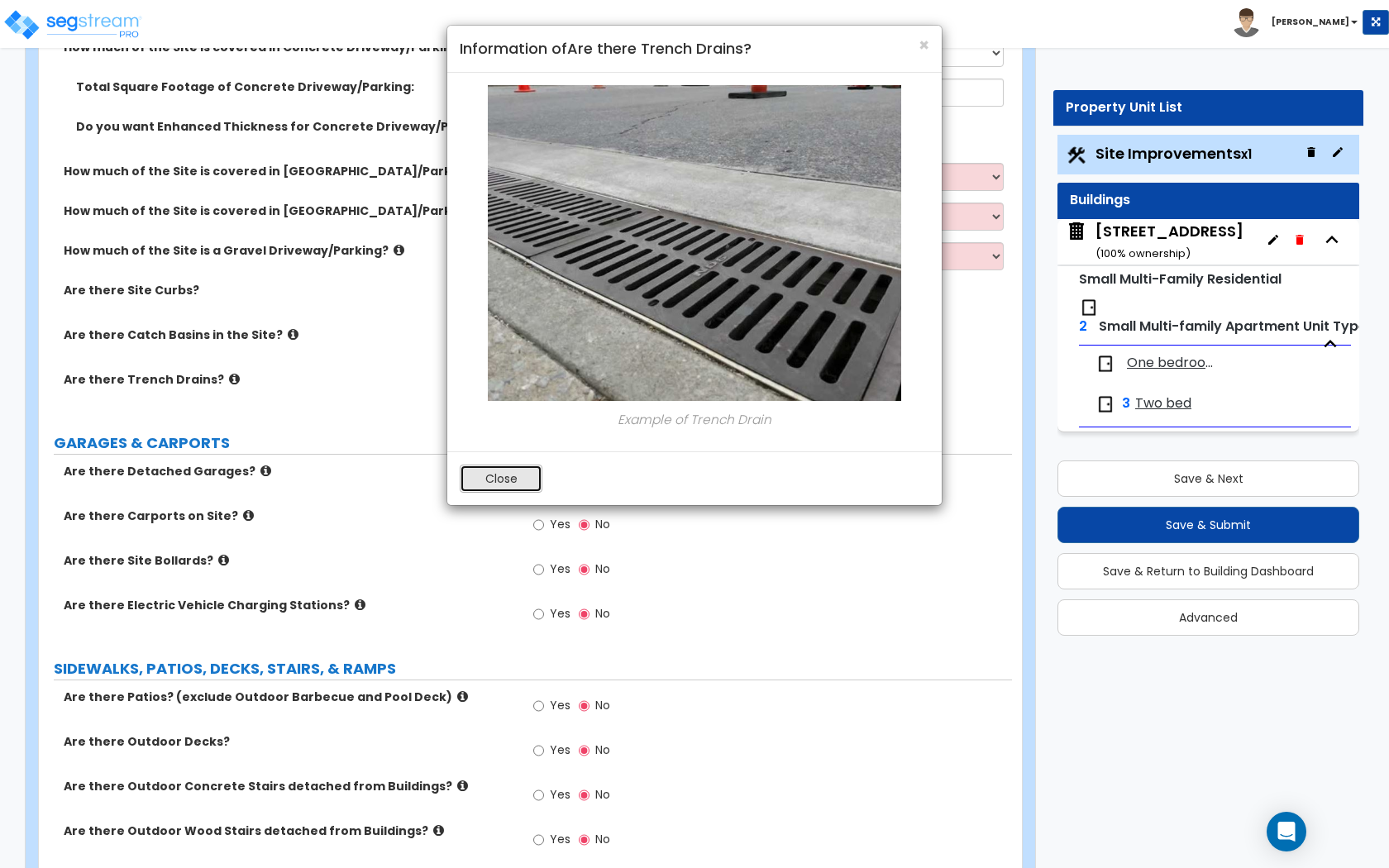
click at [519, 480] on button "Close" at bounding box center [501, 478] width 82 height 28
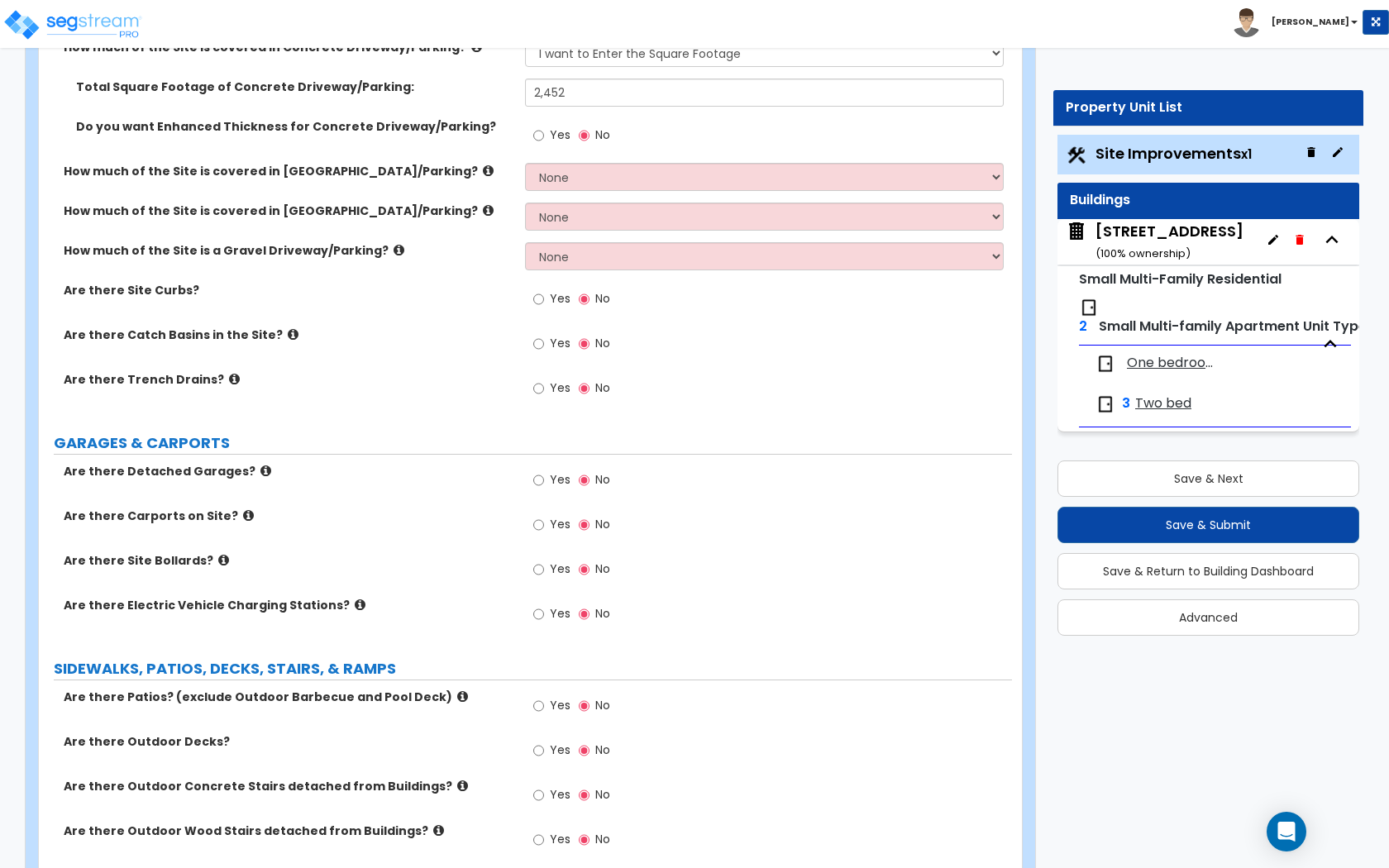
click at [394, 254] on icon at bounding box center [399, 250] width 11 height 13
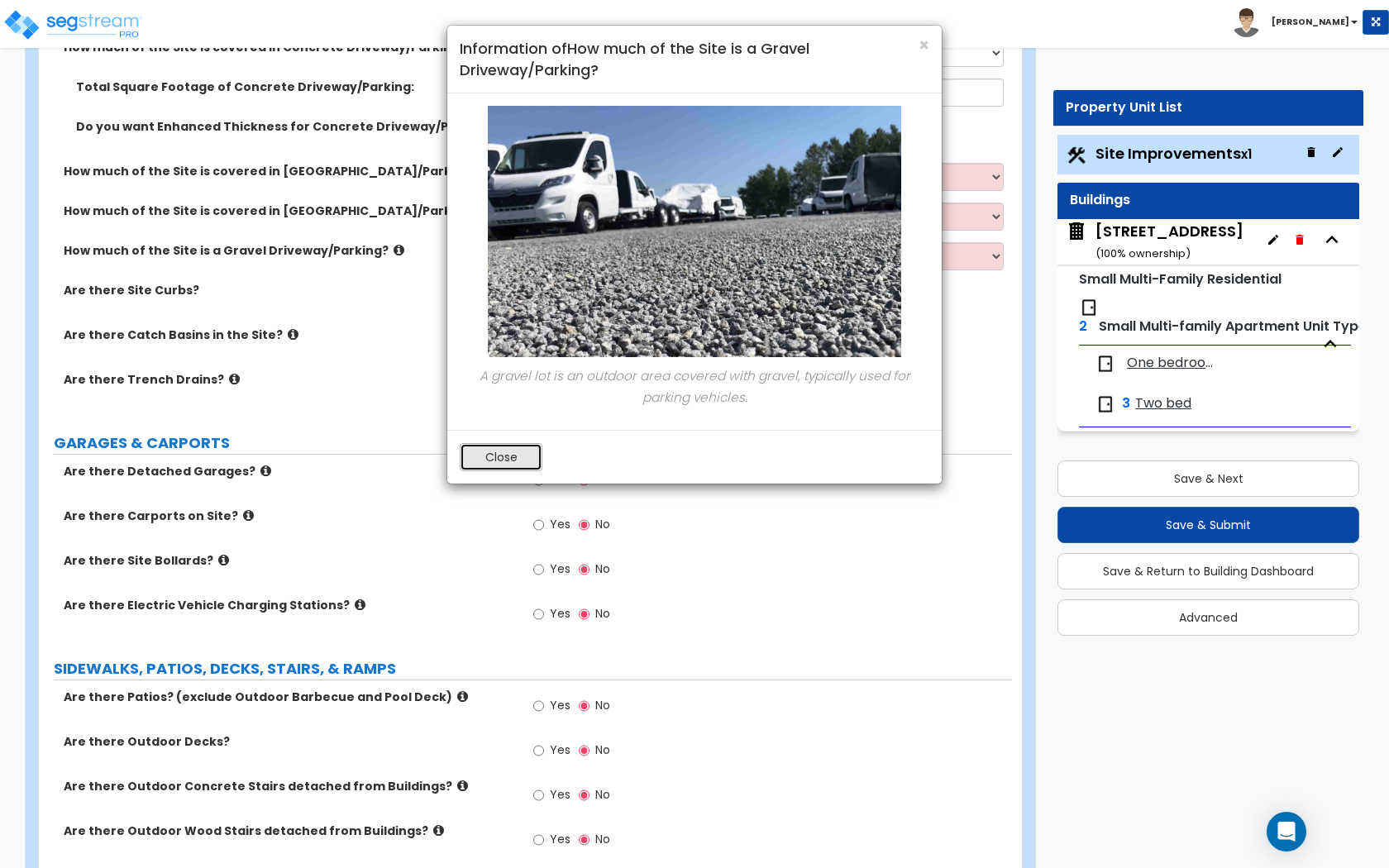
click at [499, 451] on button "Close" at bounding box center [501, 457] width 82 height 28
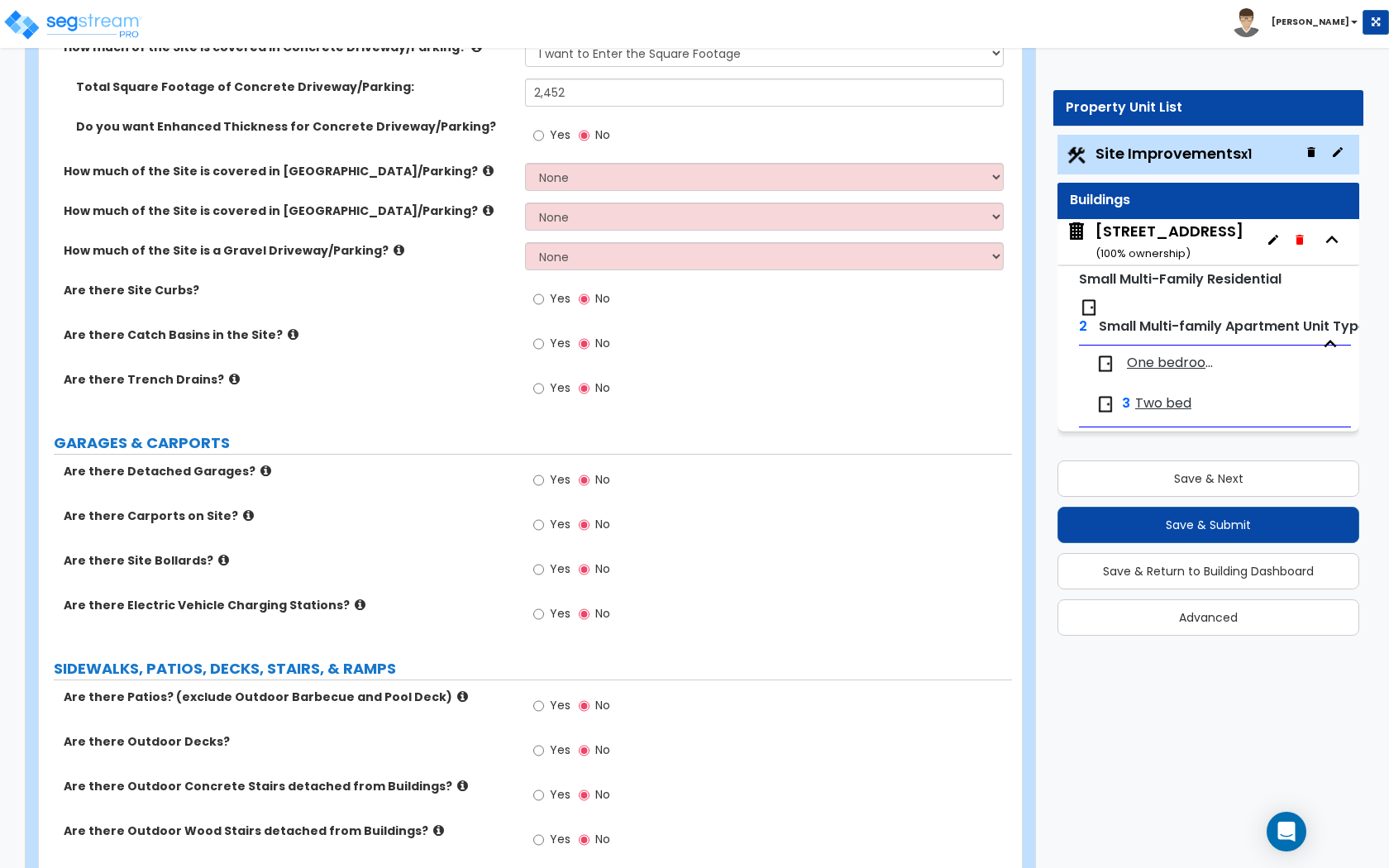
click at [483, 212] on icon at bounding box center [488, 210] width 11 height 13
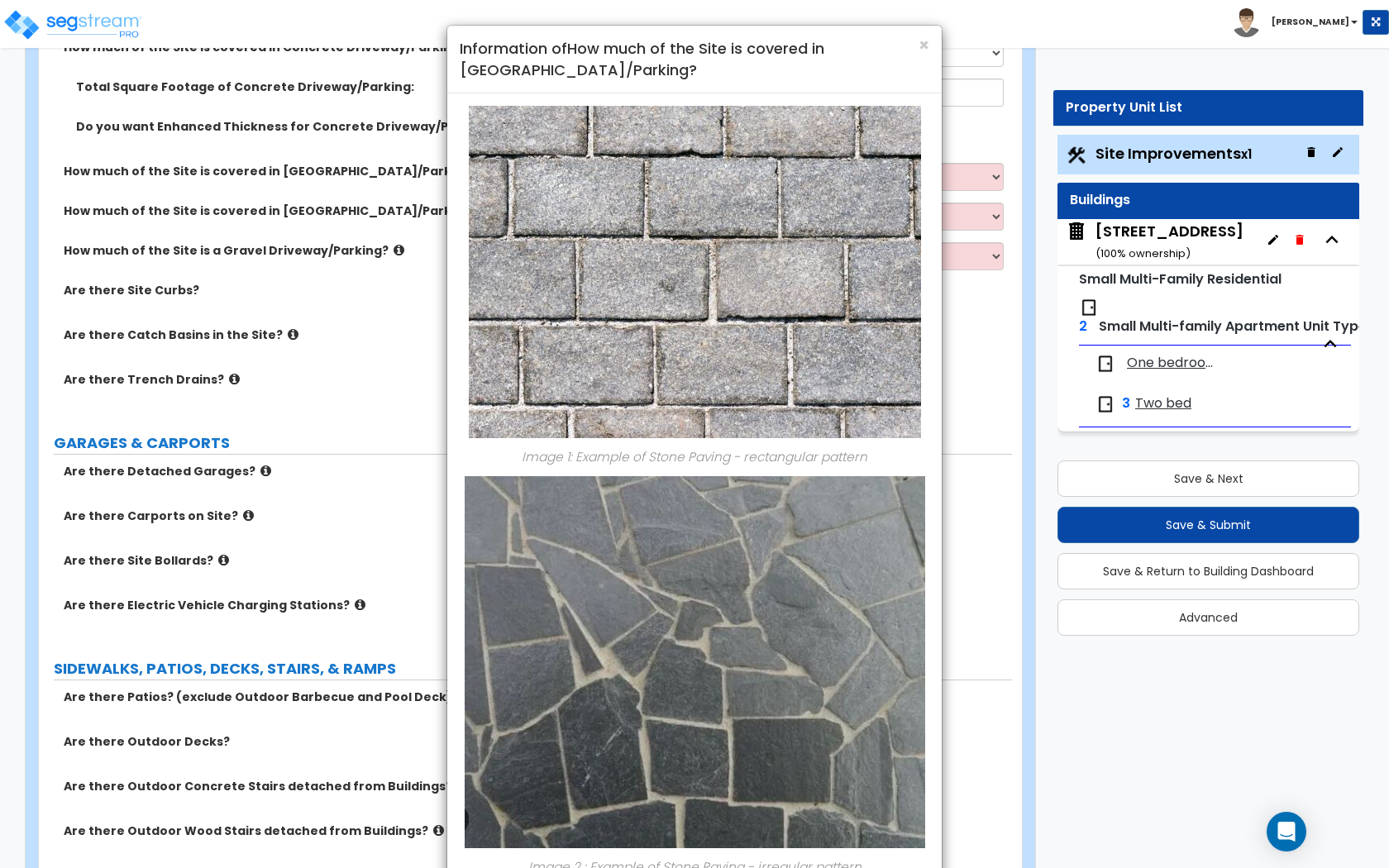
scroll to position [111, 0]
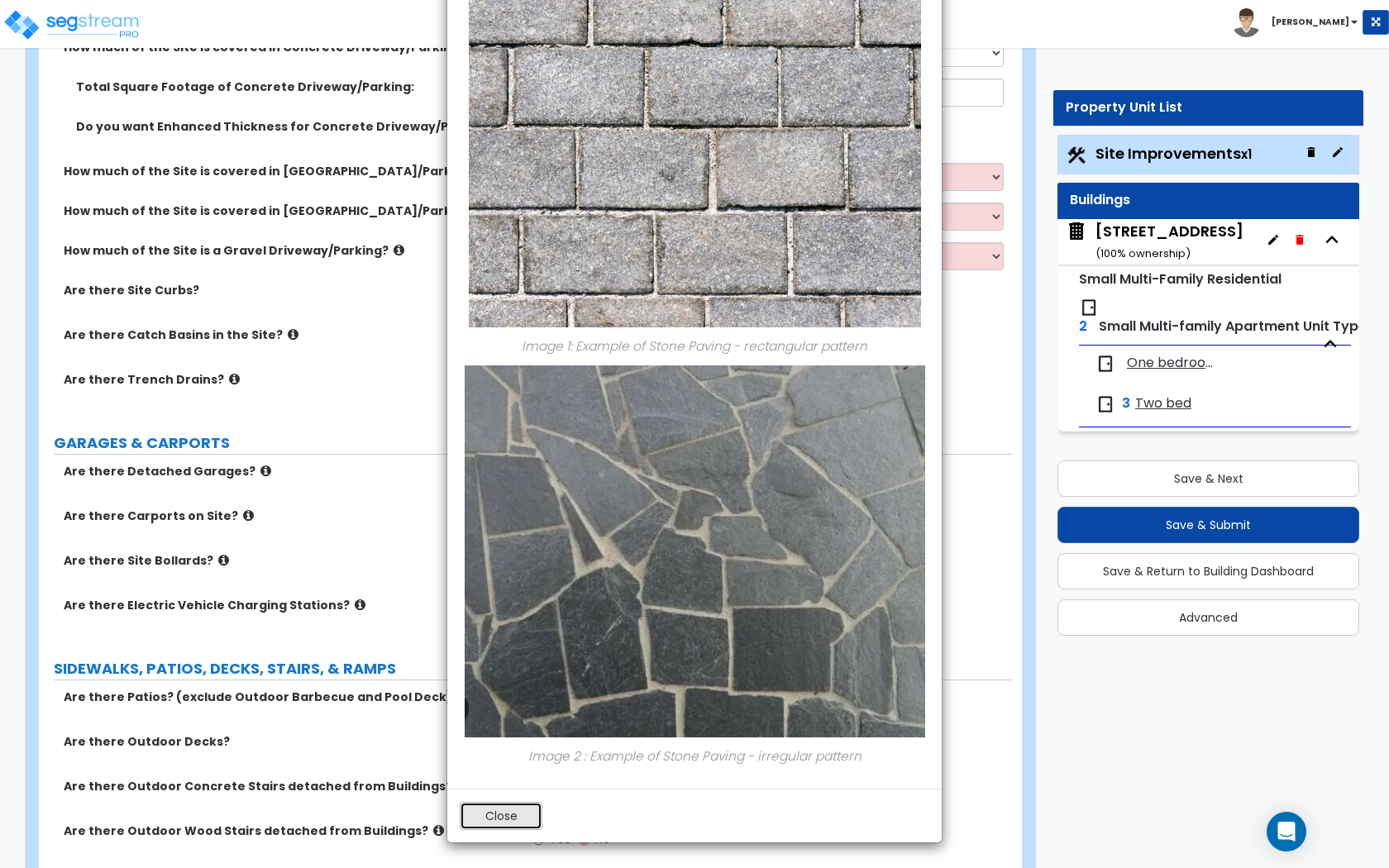
click at [511, 817] on button "Close" at bounding box center [501, 815] width 82 height 28
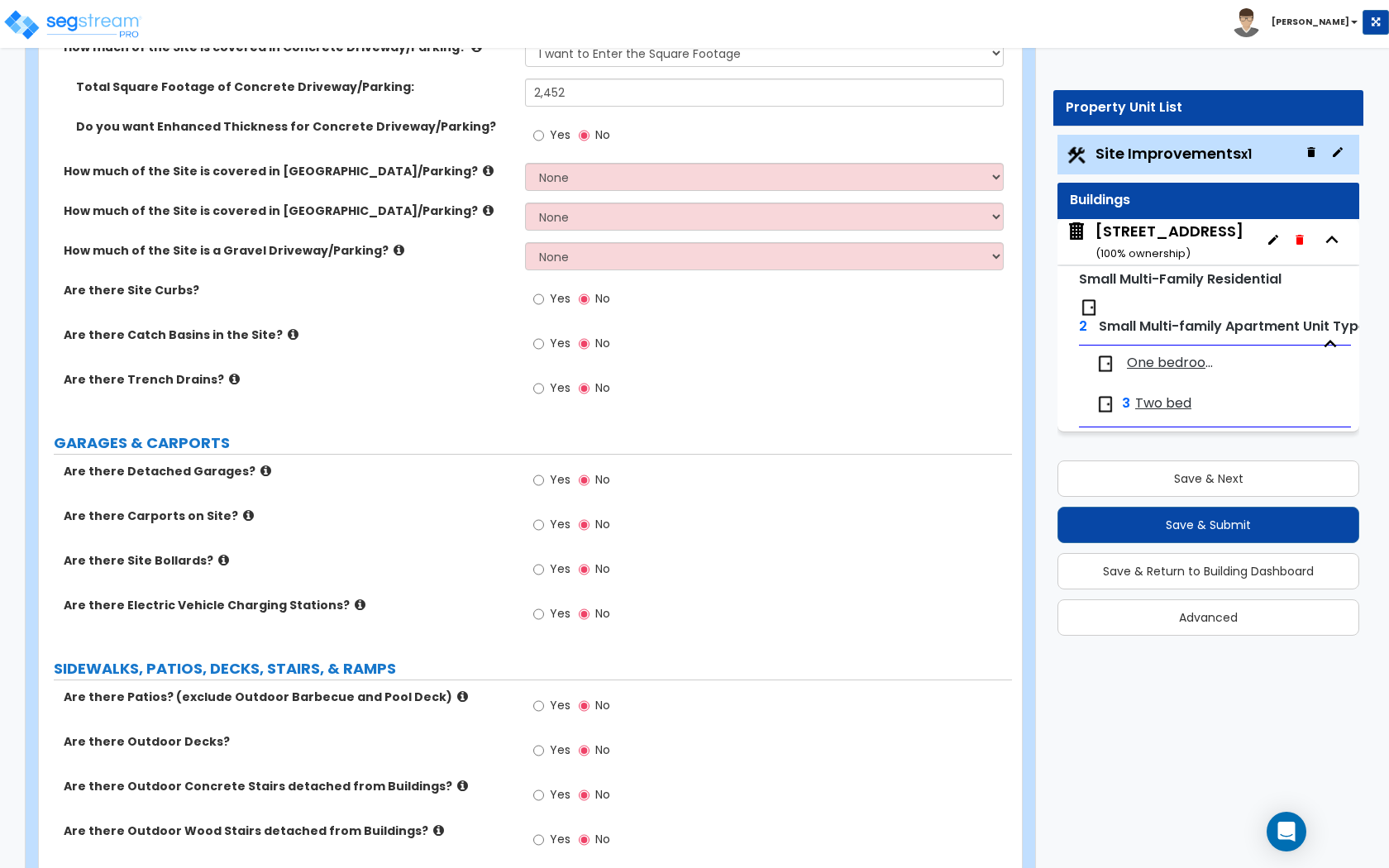
click at [483, 165] on icon at bounding box center [488, 171] width 11 height 13
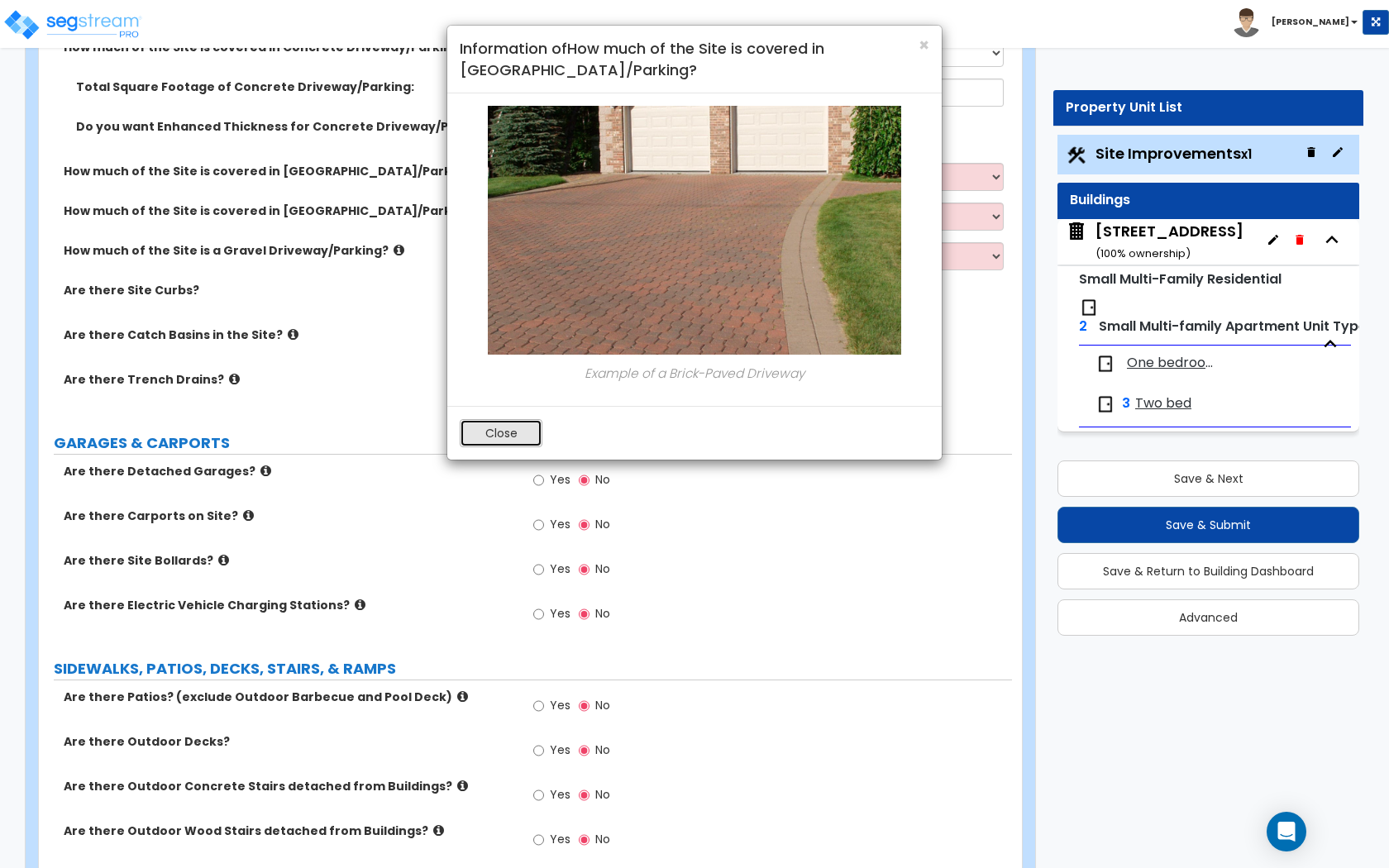
click at [500, 424] on button "Close" at bounding box center [501, 433] width 82 height 28
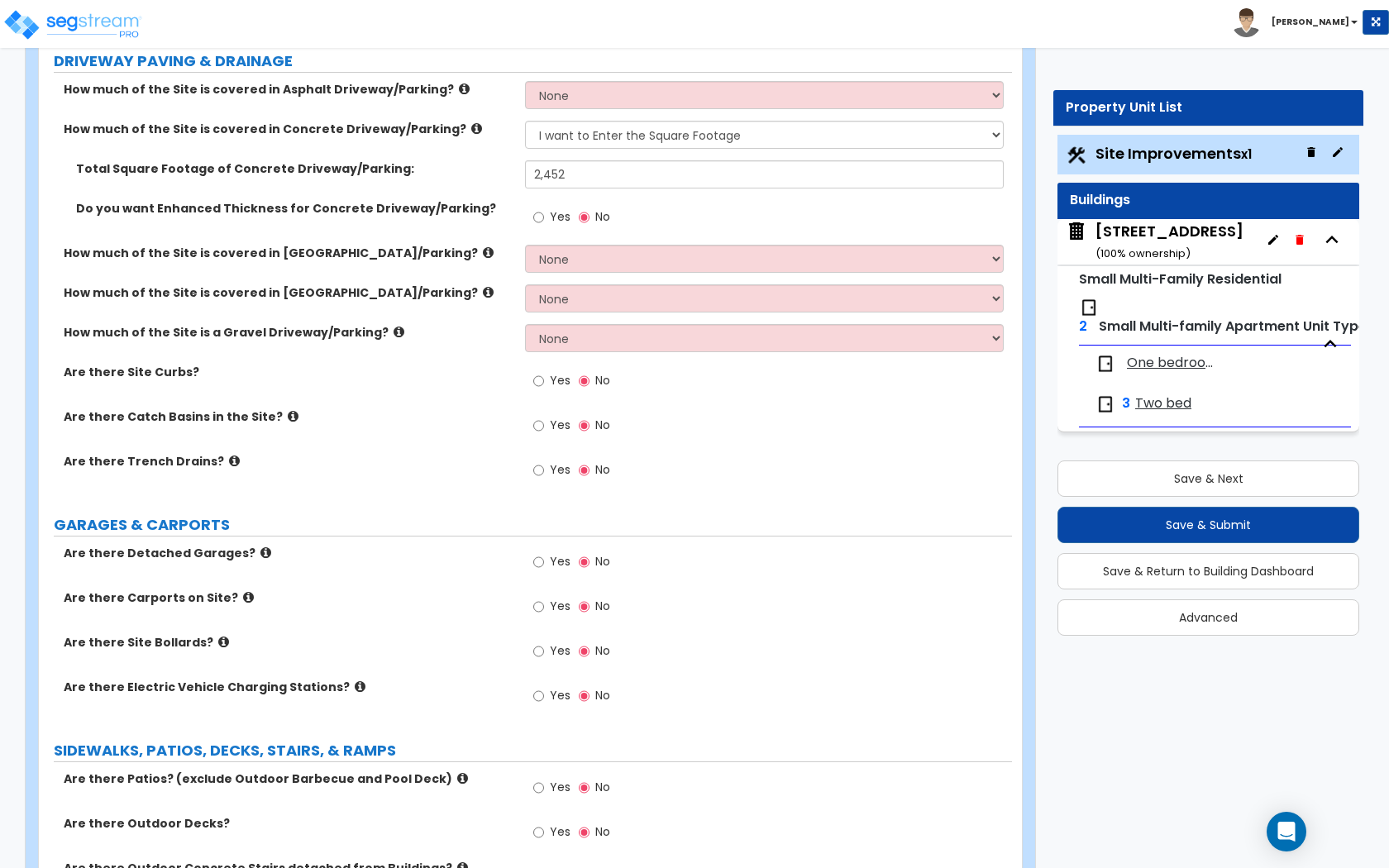
scroll to position [315, 0]
click at [542, 601] on input "Yes" at bounding box center [538, 605] width 11 height 18
radio input "true"
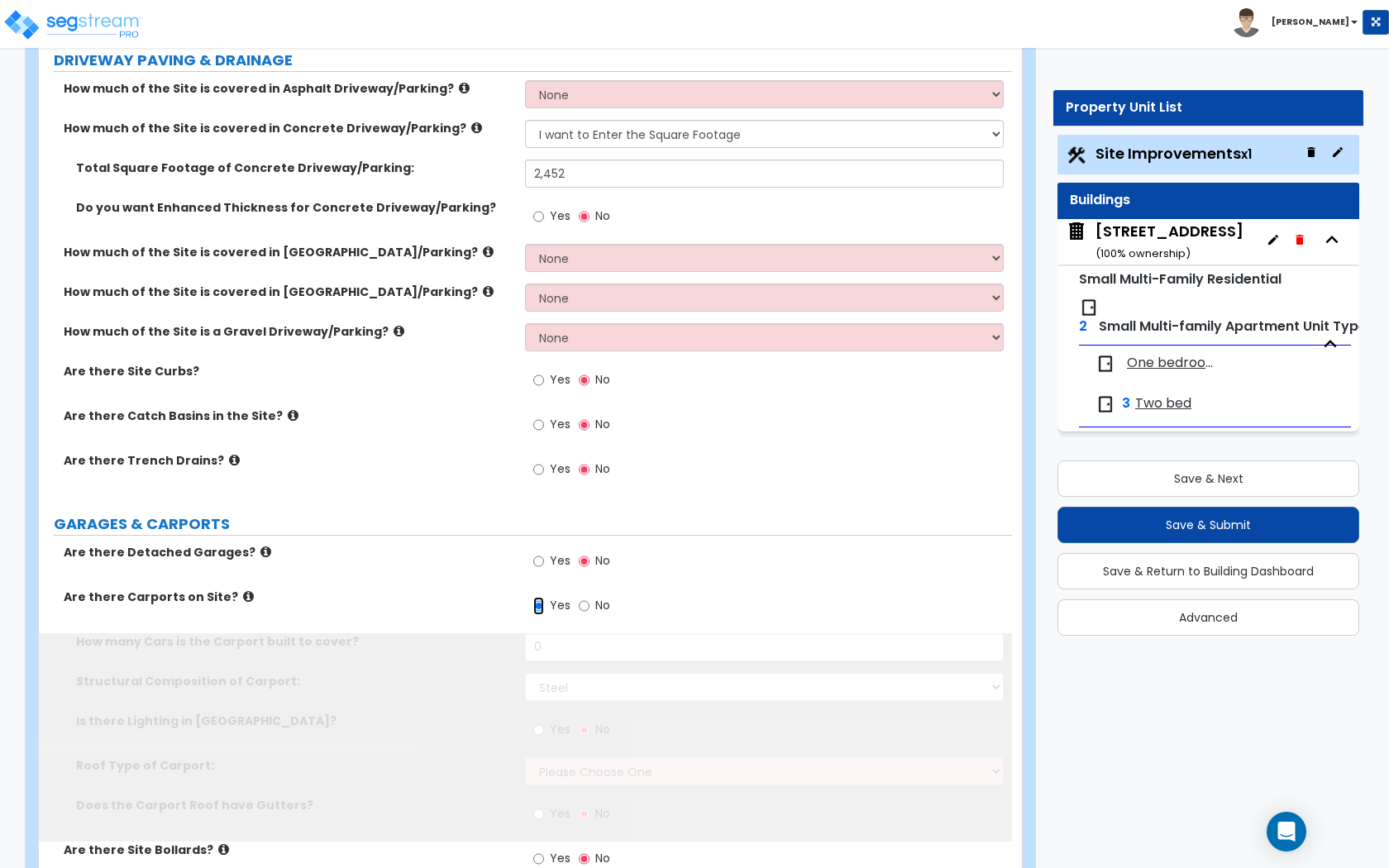
click at [541, 604] on input "Yes" at bounding box center [538, 605] width 11 height 18
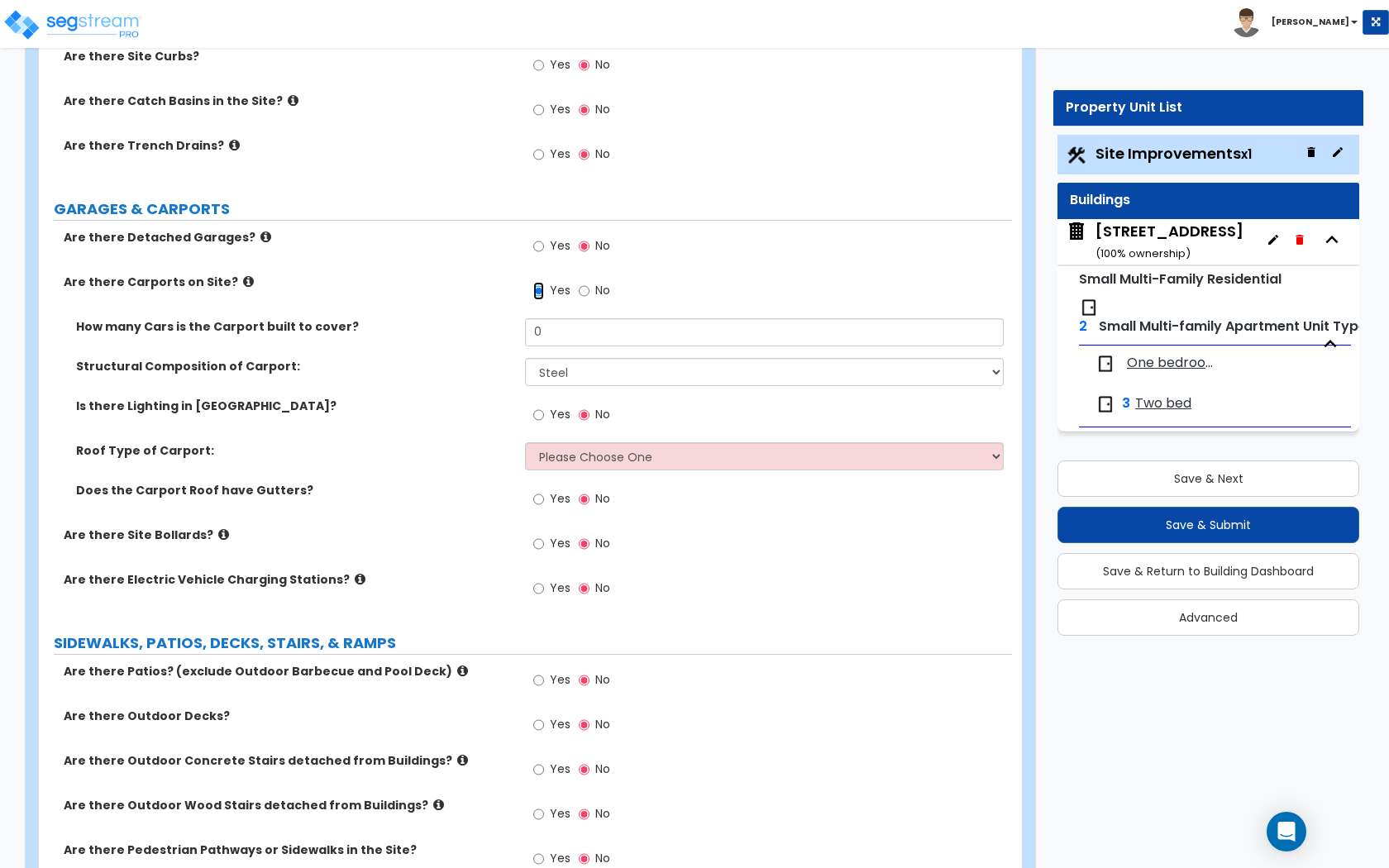
scroll to position [628, 0]
click at [243, 282] on icon at bounding box center [248, 282] width 11 height 13
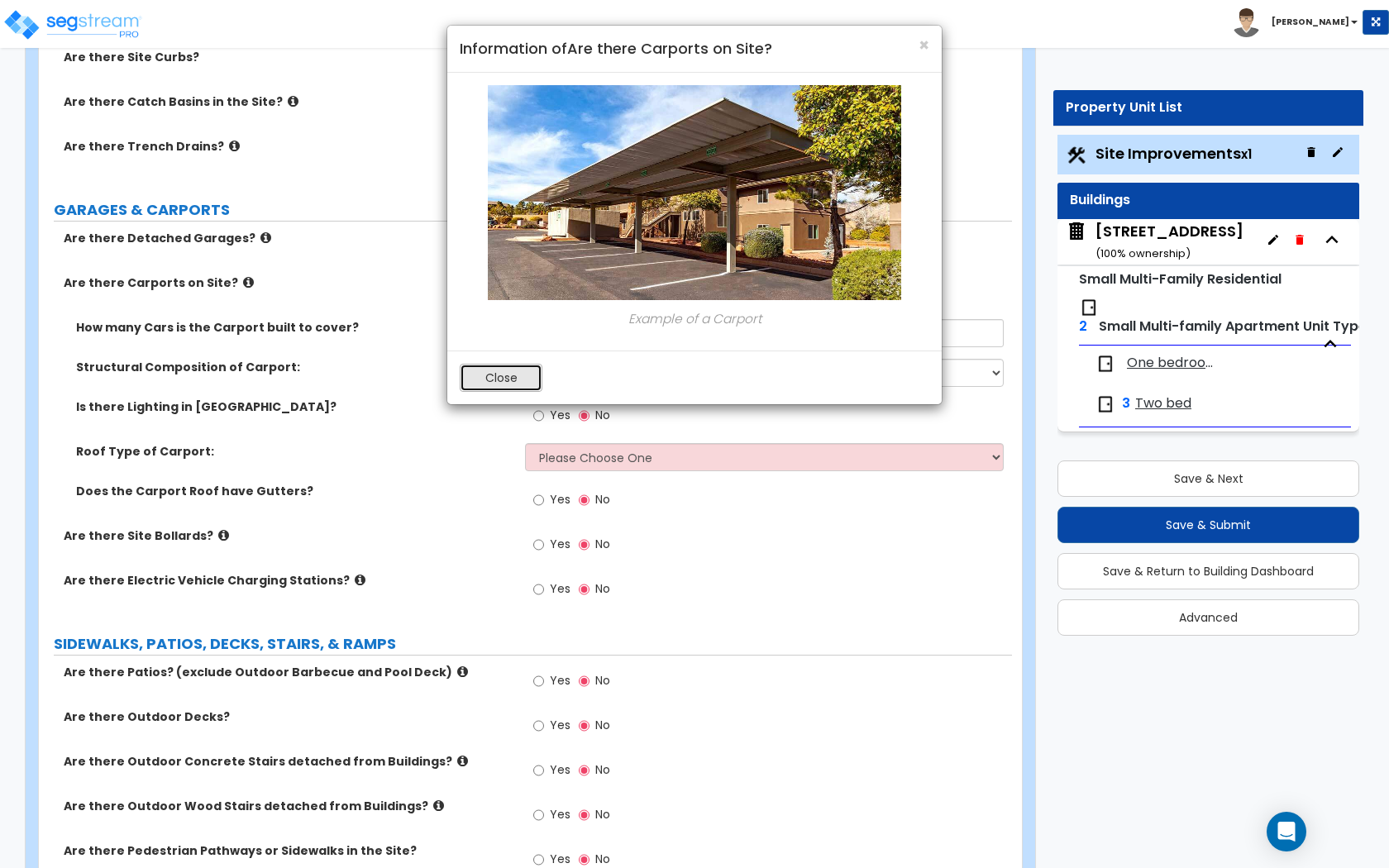
click at [470, 389] on button "Close" at bounding box center [501, 377] width 82 height 28
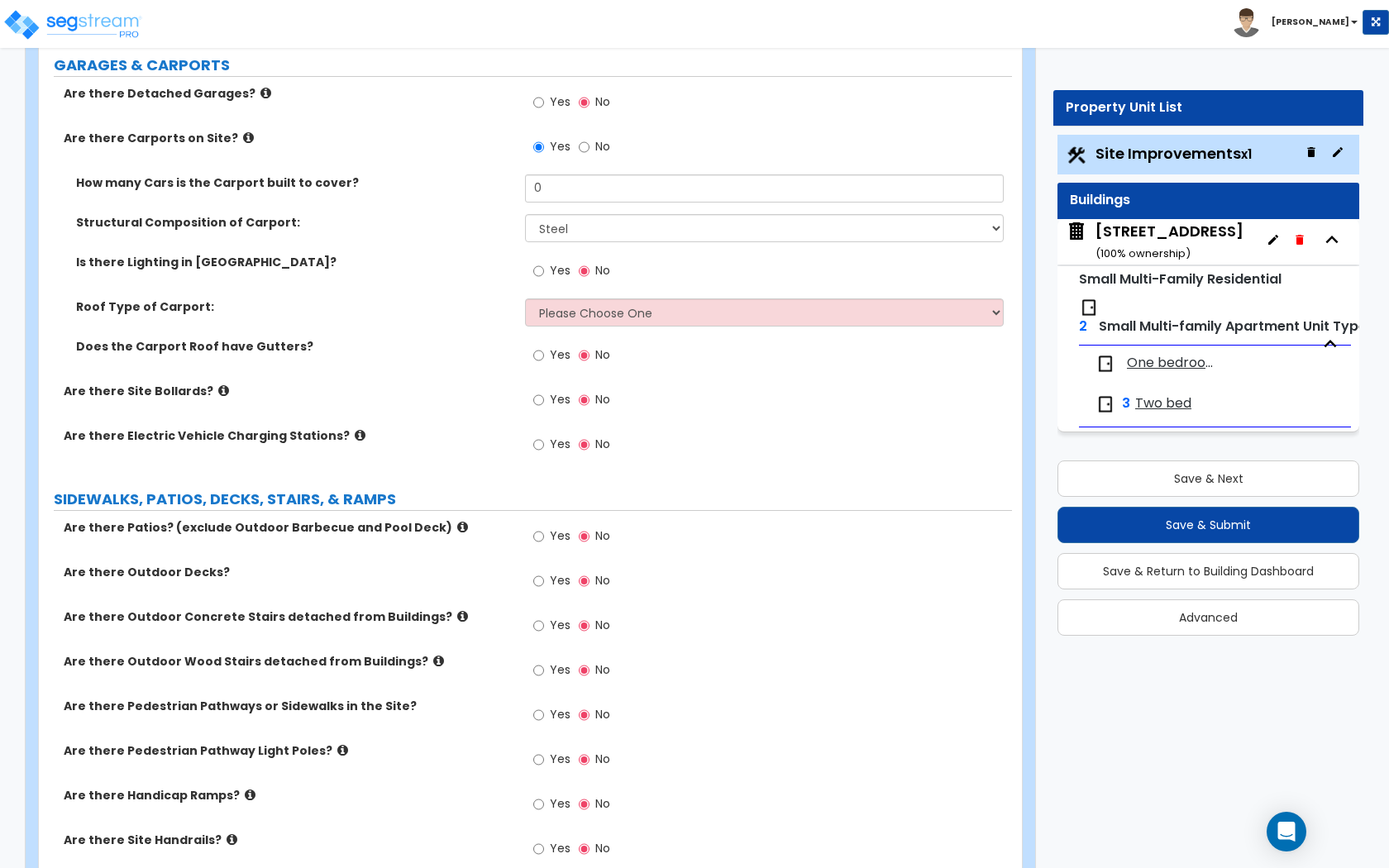
scroll to position [770, 0]
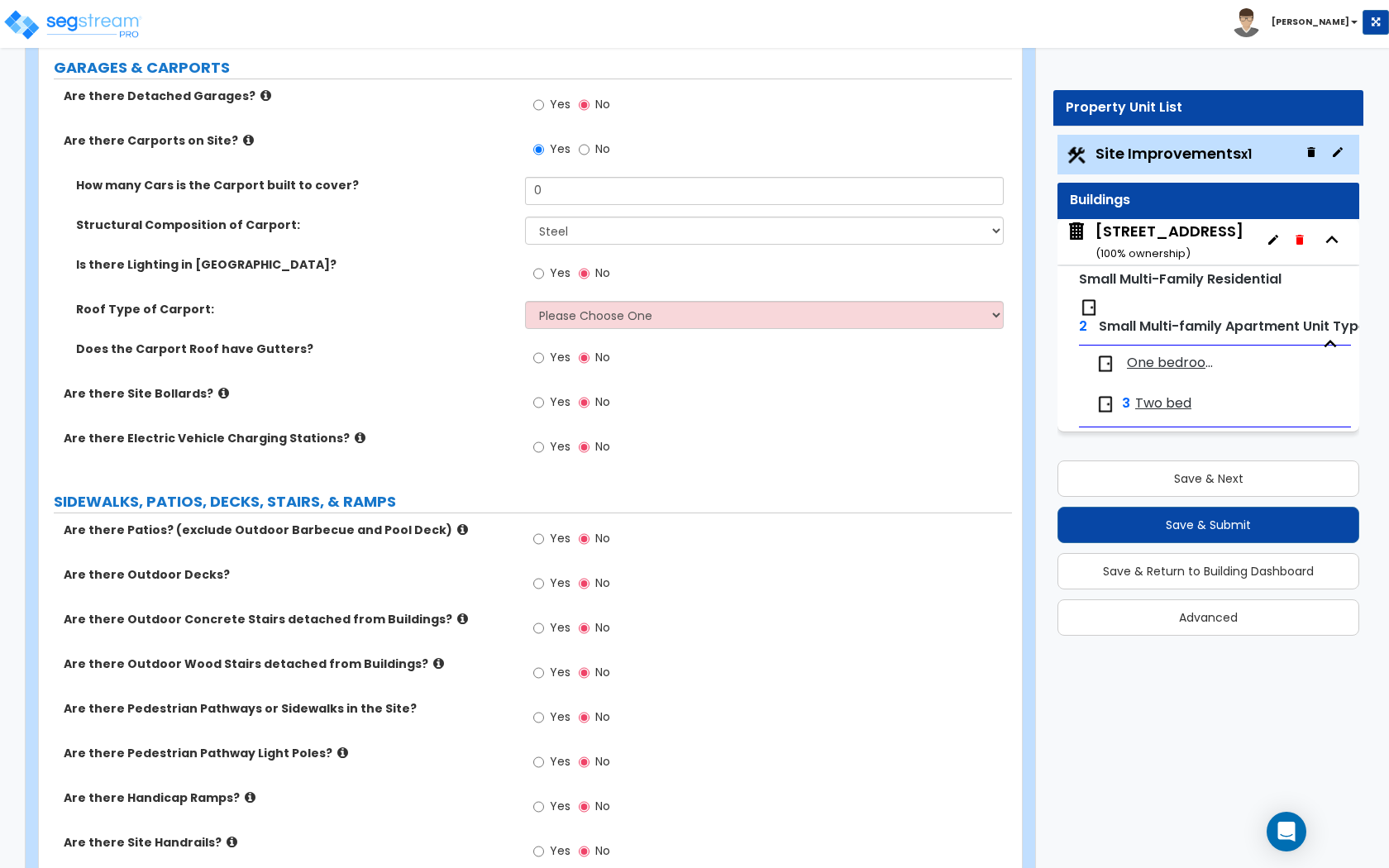
click at [457, 525] on icon at bounding box center [462, 530] width 11 height 13
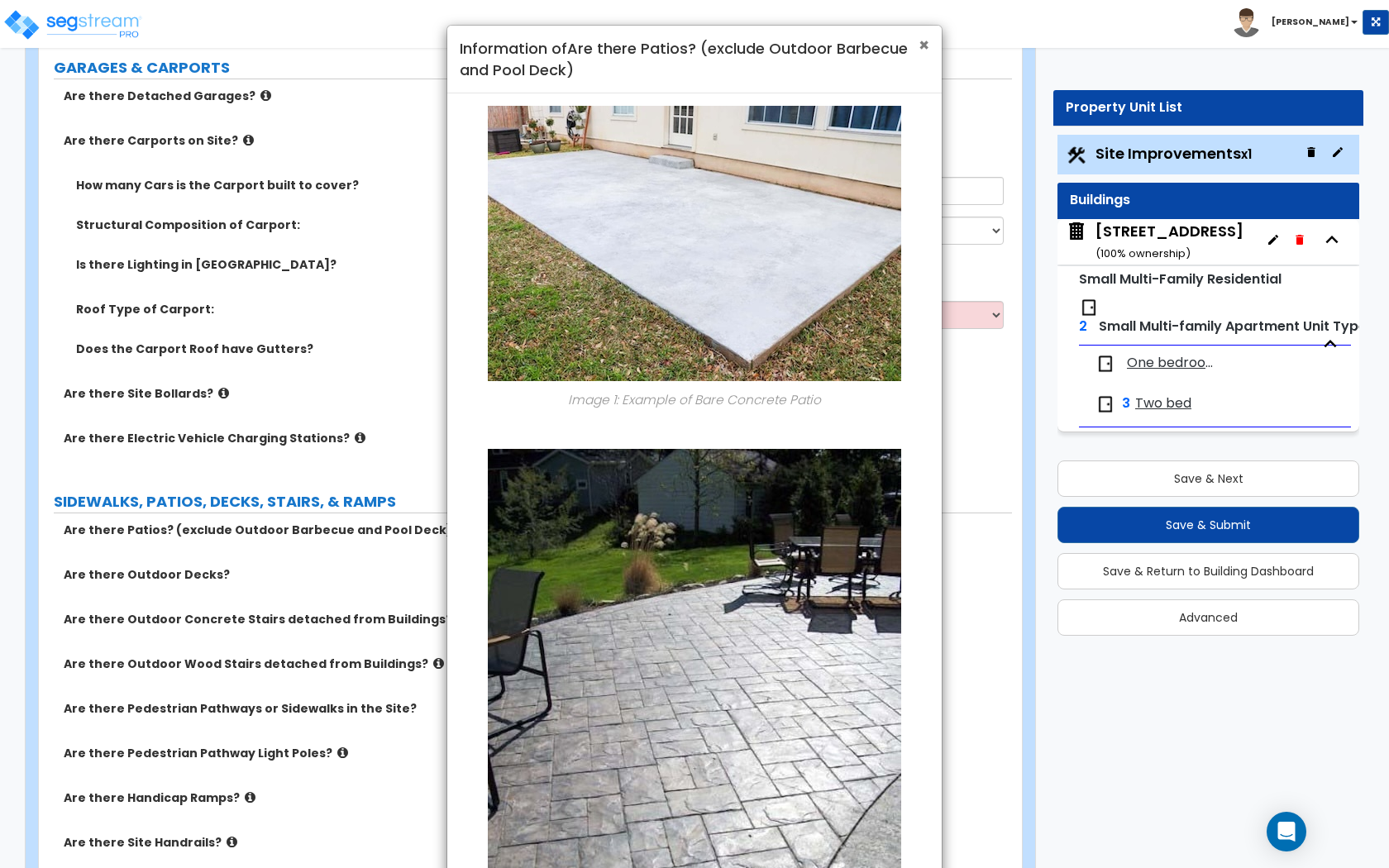
click at [918, 48] on span "×" at bounding box center [923, 45] width 11 height 24
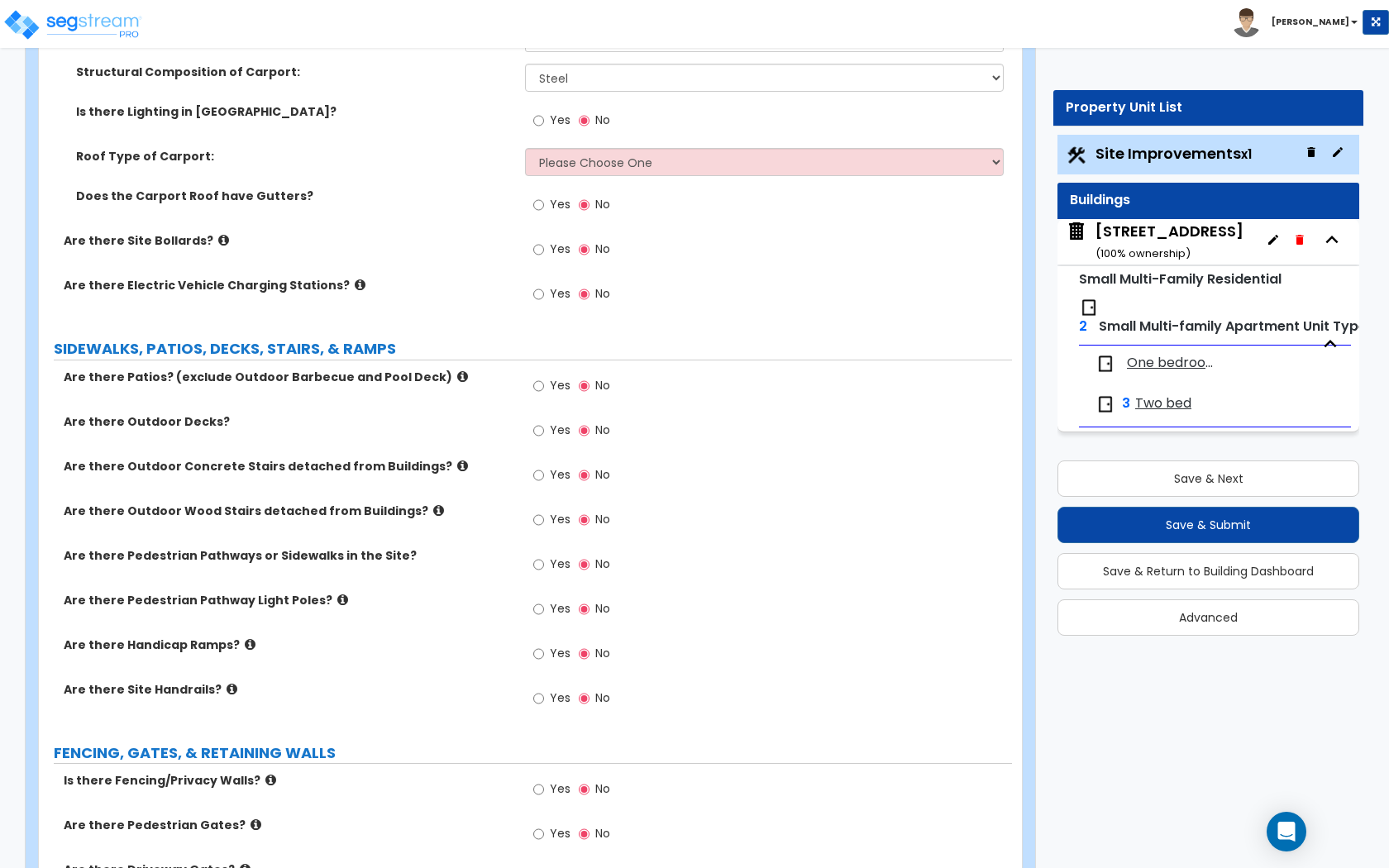
scroll to position [922, 0]
click at [436, 468] on label "Are there Outdoor Concrete Stairs detached from Buildings?" at bounding box center [288, 467] width 449 height 16
click at [457, 468] on icon at bounding box center [462, 467] width 11 height 13
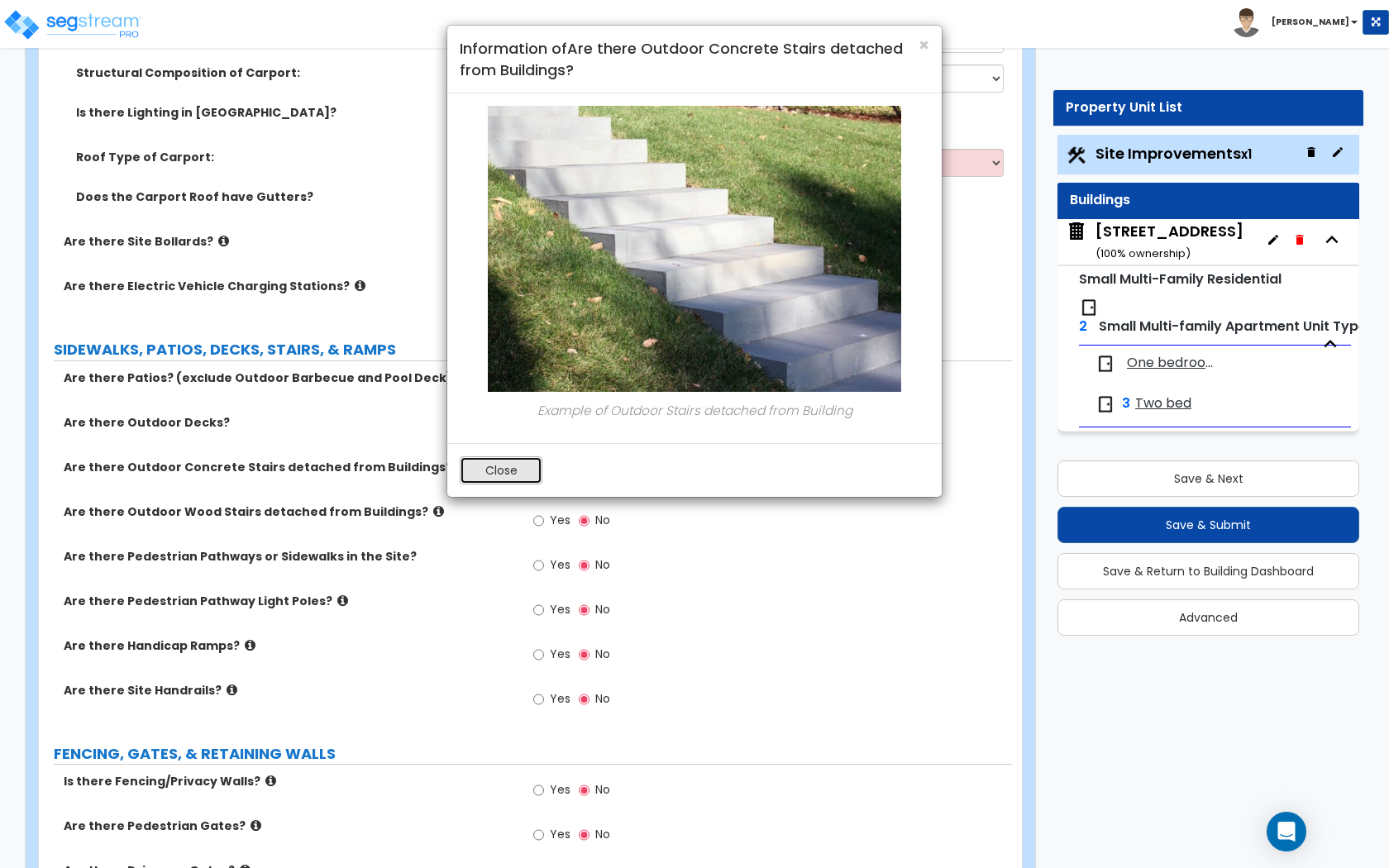
click at [494, 465] on button "Close" at bounding box center [501, 470] width 82 height 28
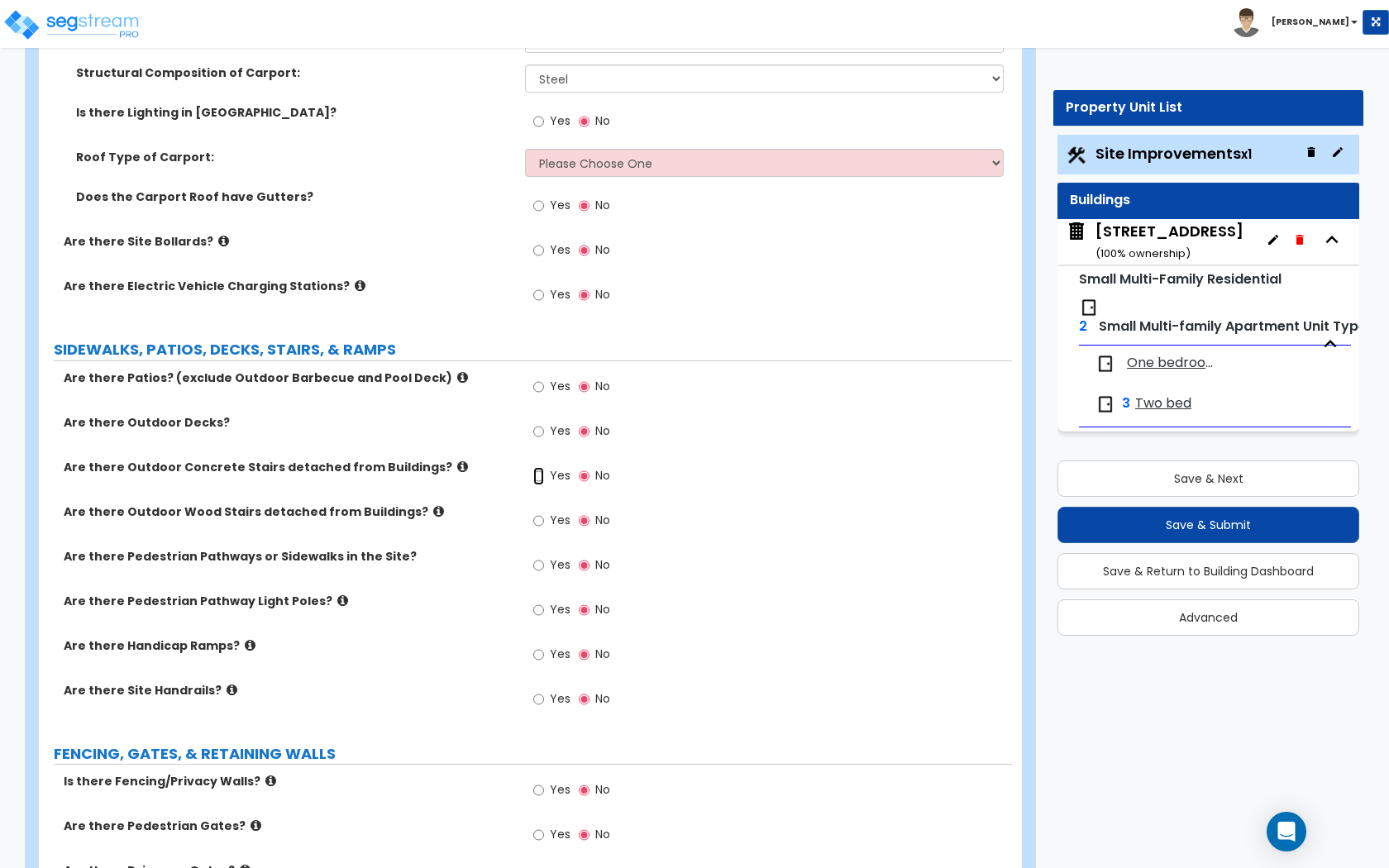
click at [541, 479] on input "Yes" at bounding box center [538, 475] width 11 height 18
radio input "true"
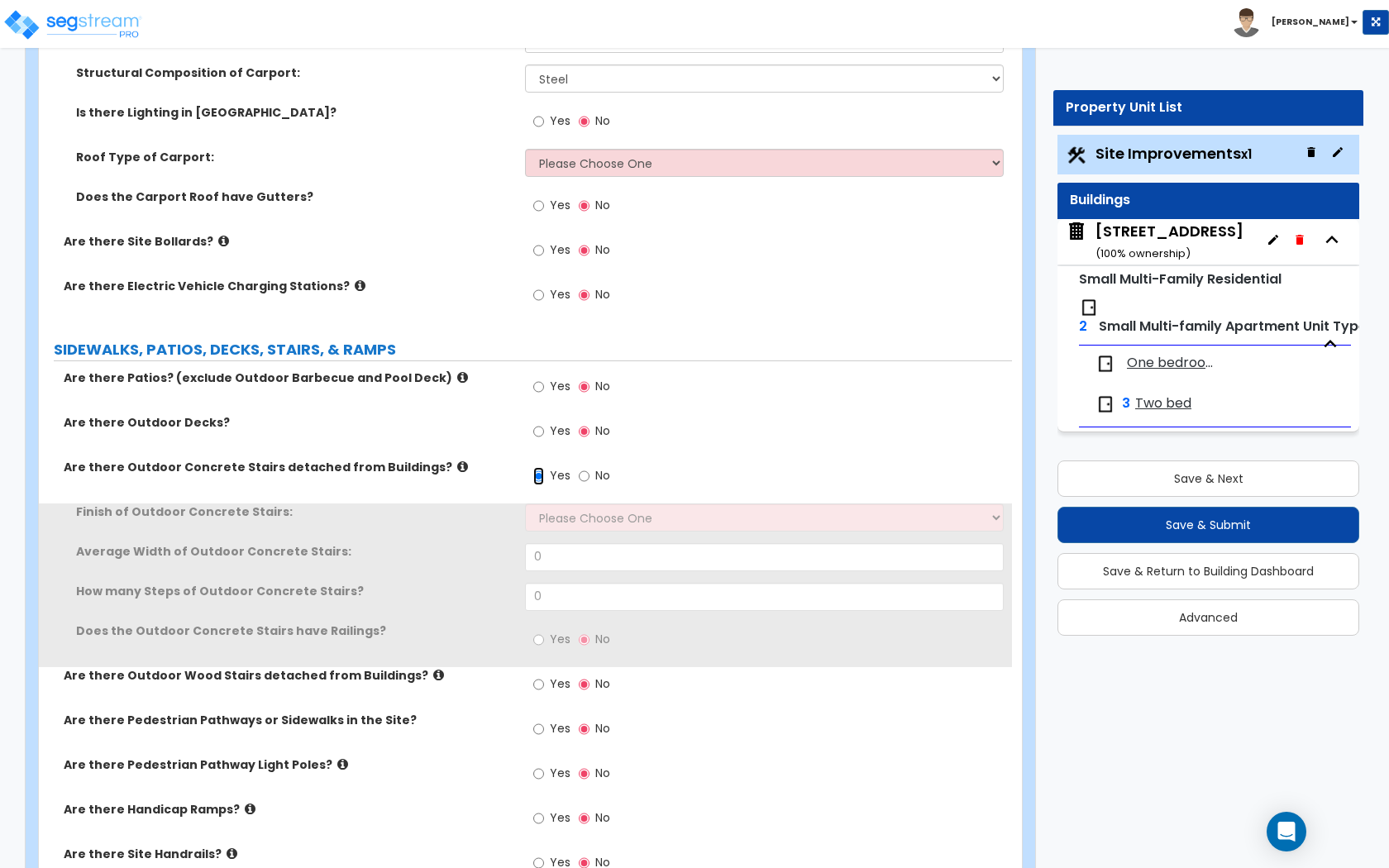
click at [539, 475] on input "Yes" at bounding box center [538, 475] width 11 height 18
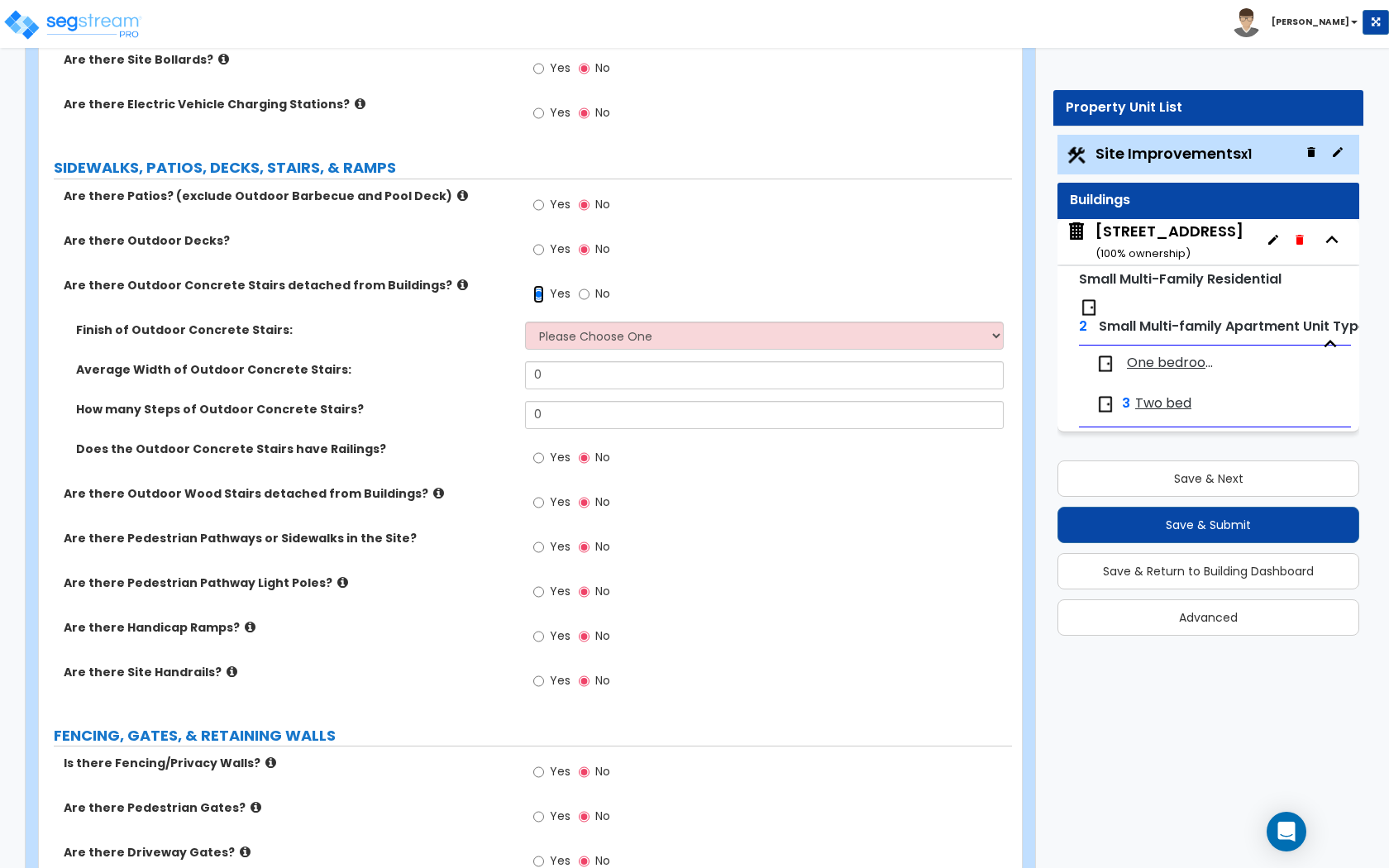
scroll to position [1112, 0]
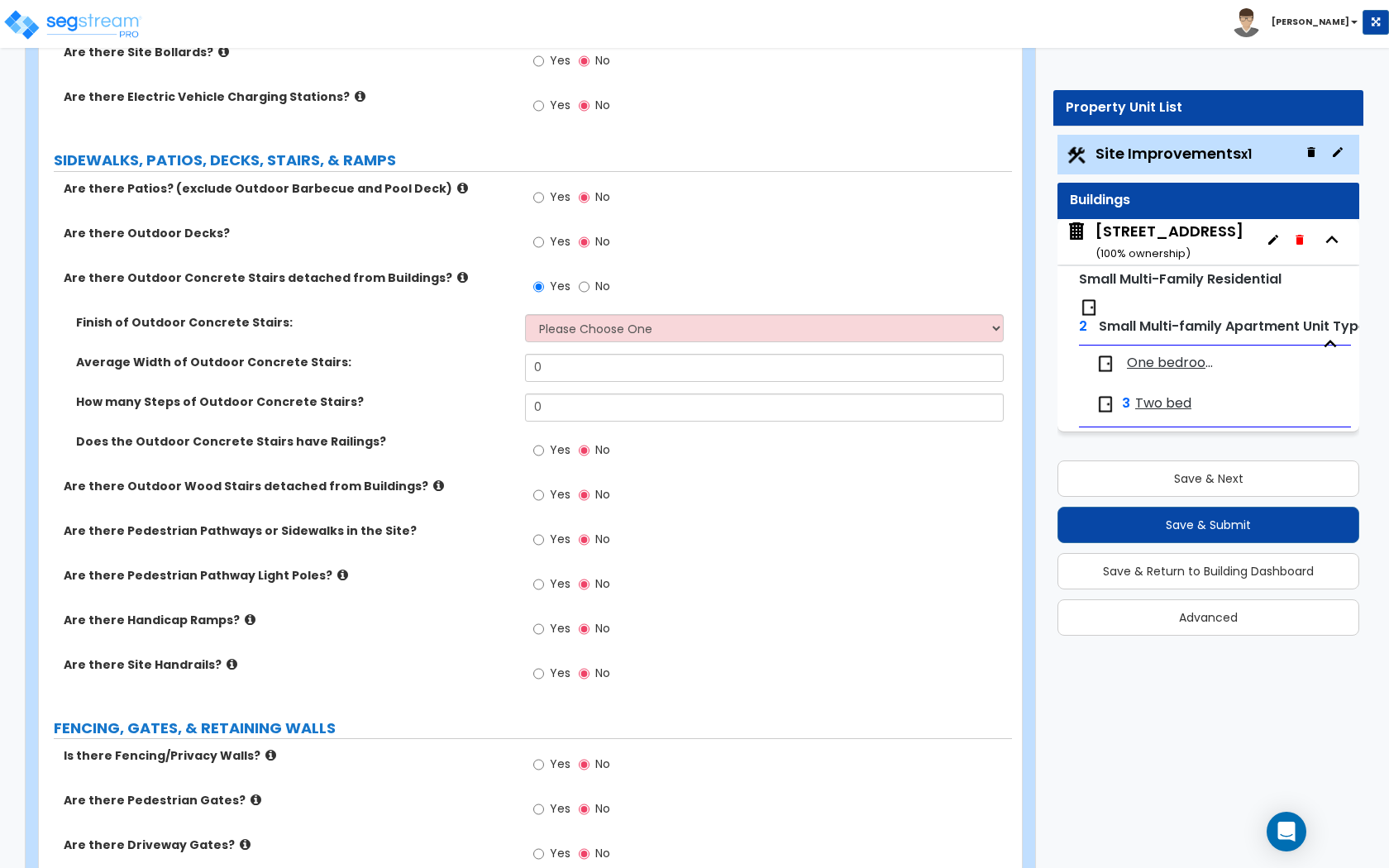
click at [337, 570] on icon at bounding box center [343, 575] width 11 height 13
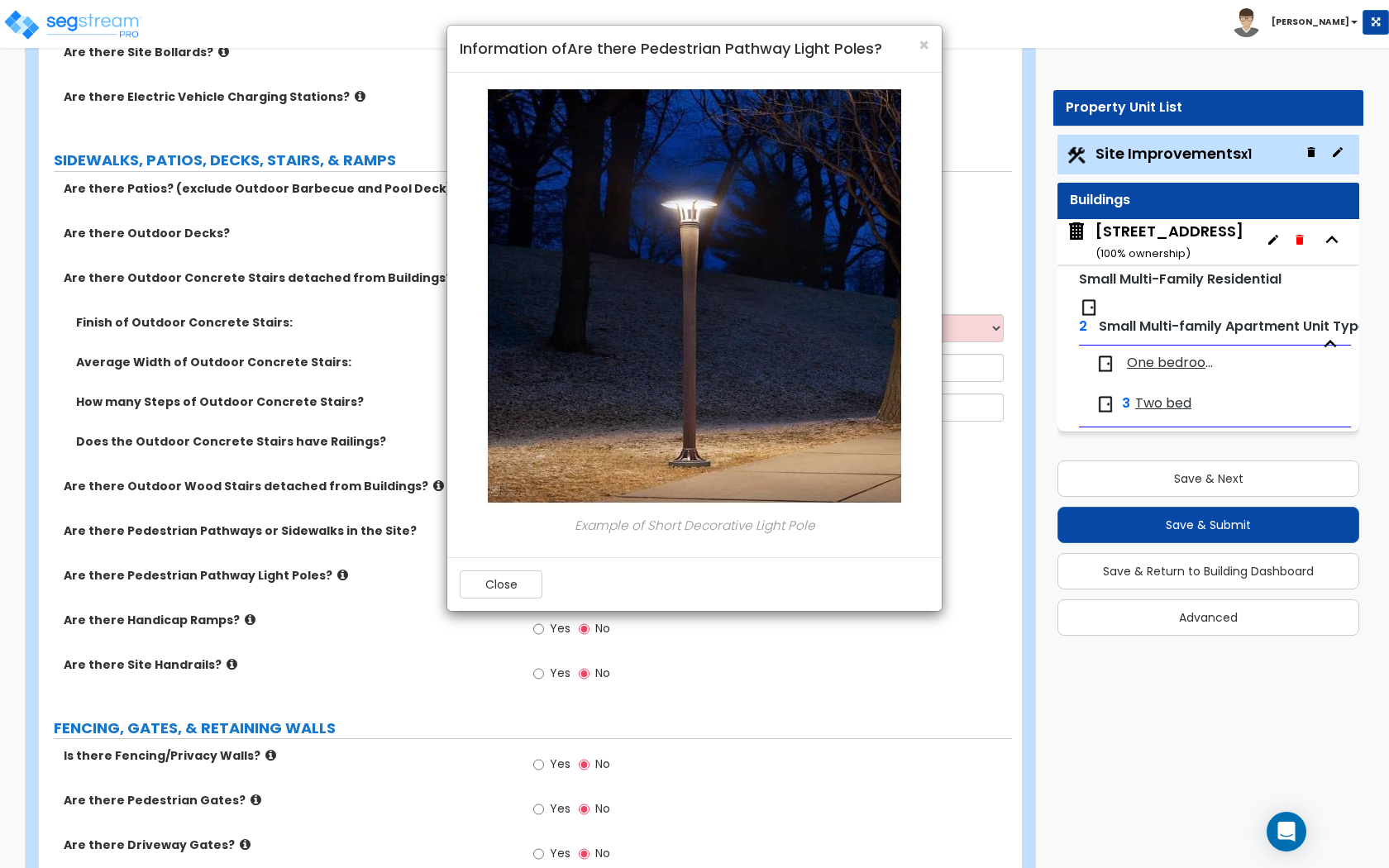
click at [513, 570] on div "Close" at bounding box center [501, 584] width 82 height 28
click at [513, 589] on button "Close" at bounding box center [501, 584] width 82 height 28
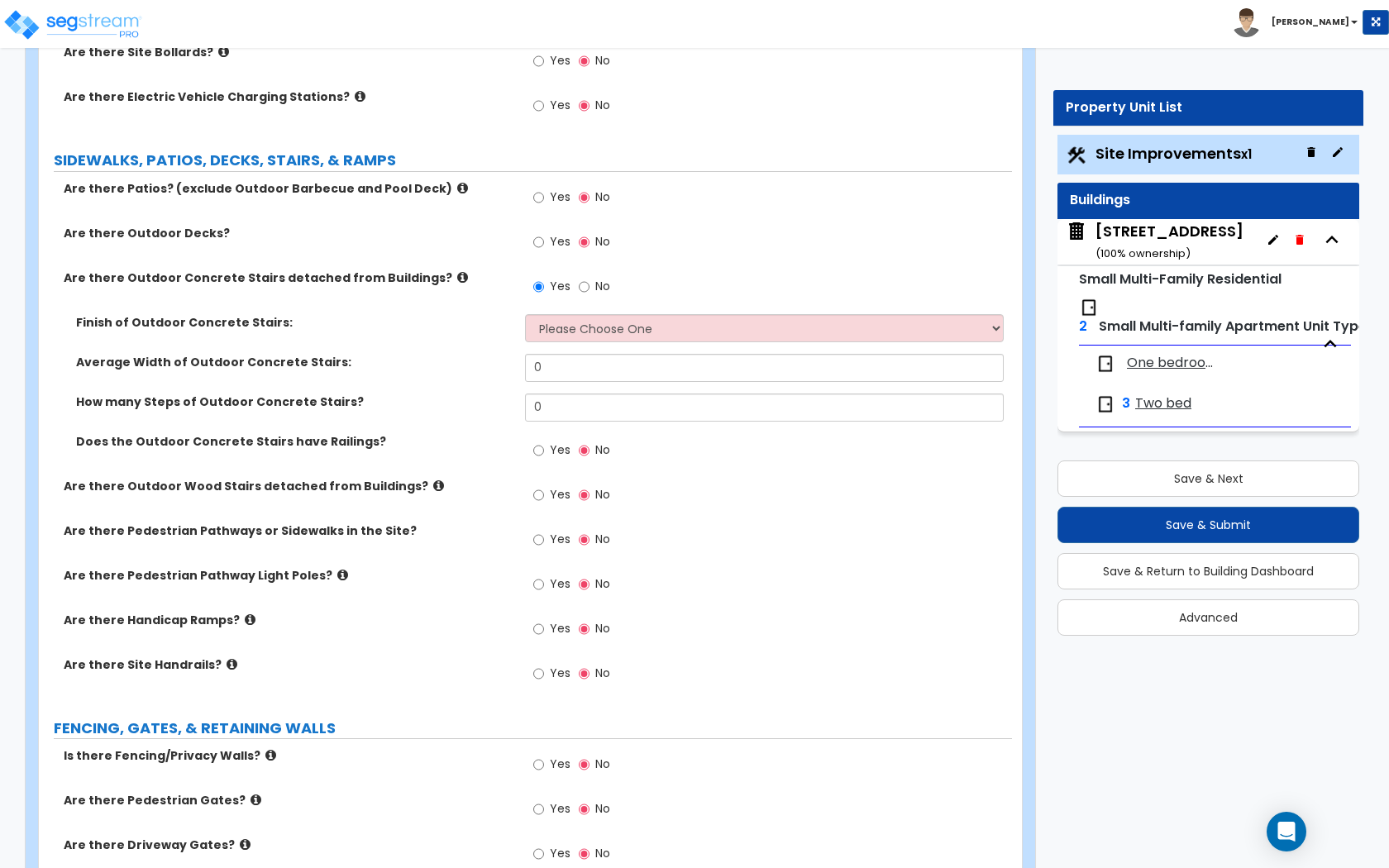
click at [245, 614] on icon at bounding box center [250, 620] width 11 height 13
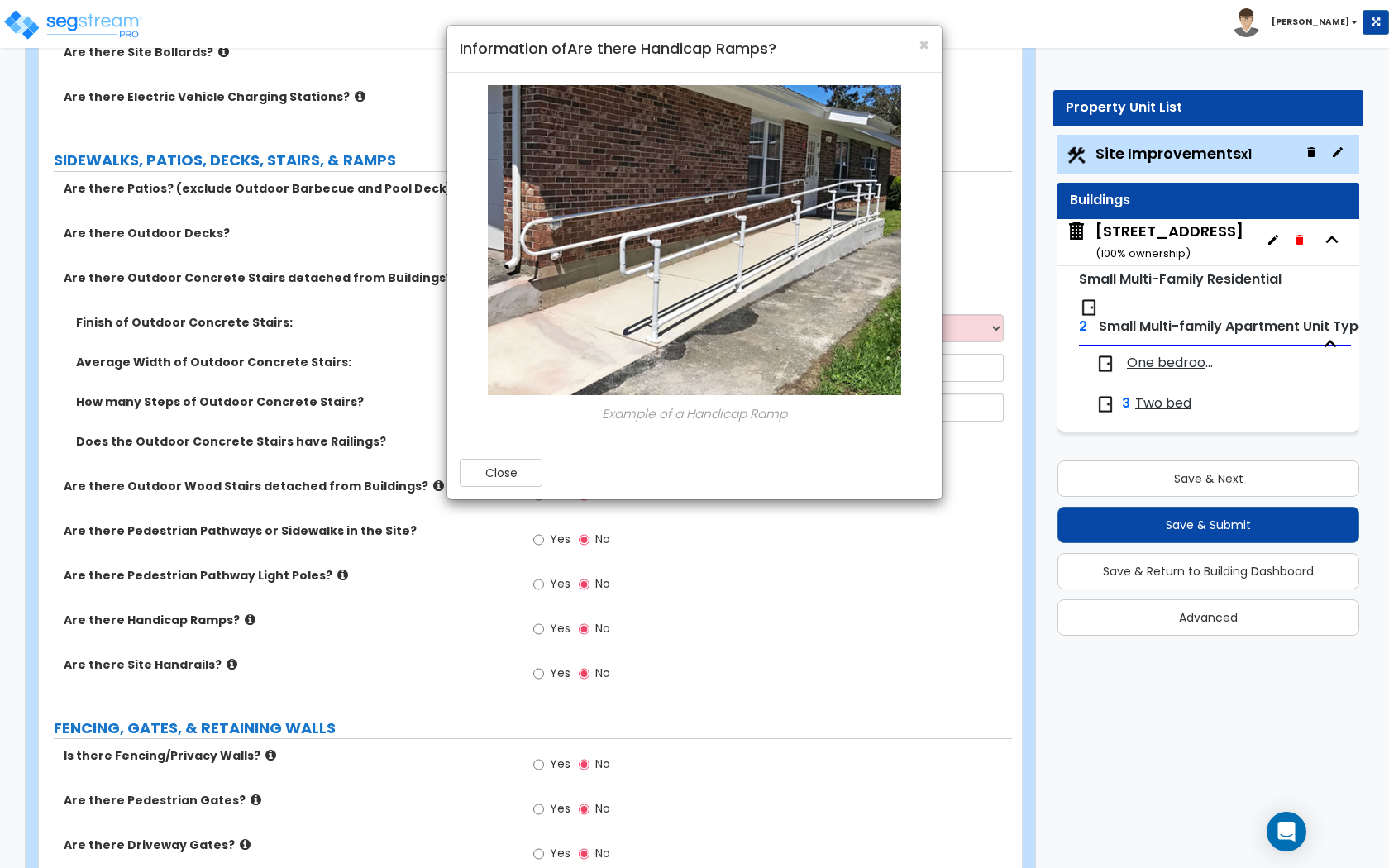
click at [500, 451] on div "Close" at bounding box center [694, 472] width 494 height 54
click at [486, 476] on button "Close" at bounding box center [501, 473] width 82 height 28
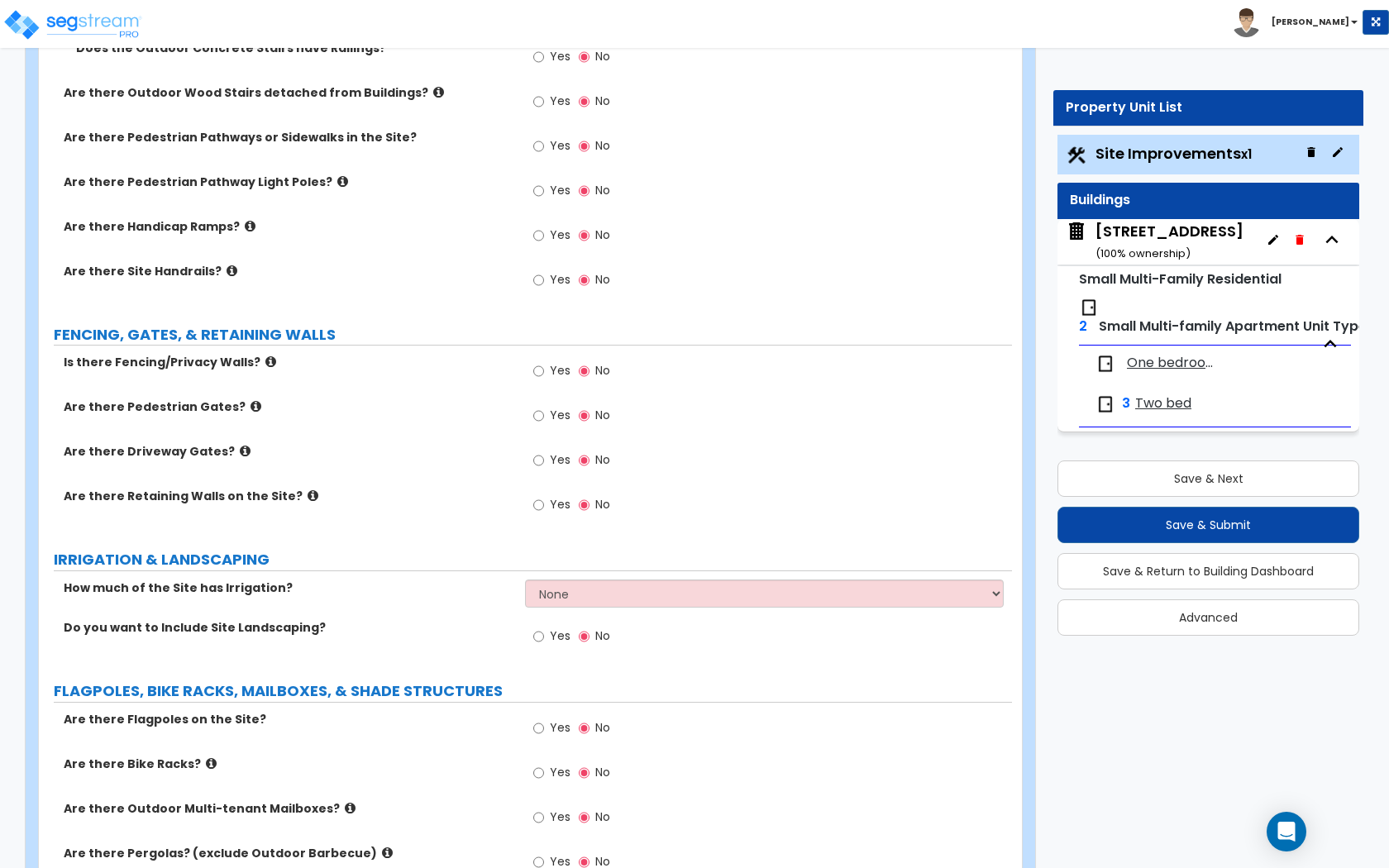
scroll to position [1506, 0]
click at [547, 415] on label "Yes" at bounding box center [552, 417] width 37 height 28
click at [544, 415] on input "Yes" at bounding box center [538, 414] width 11 height 18
radio input "true"
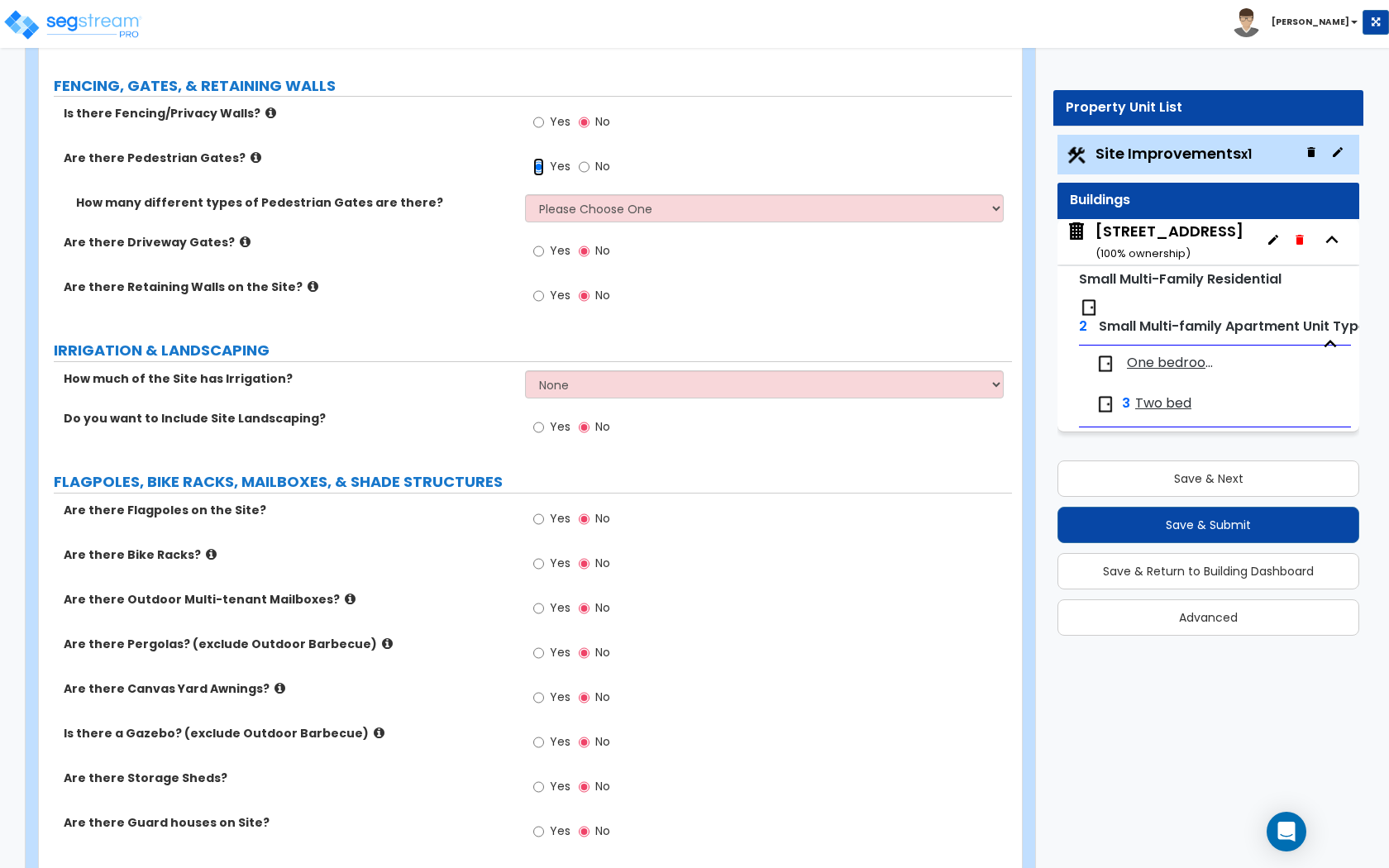
scroll to position [1840, 0]
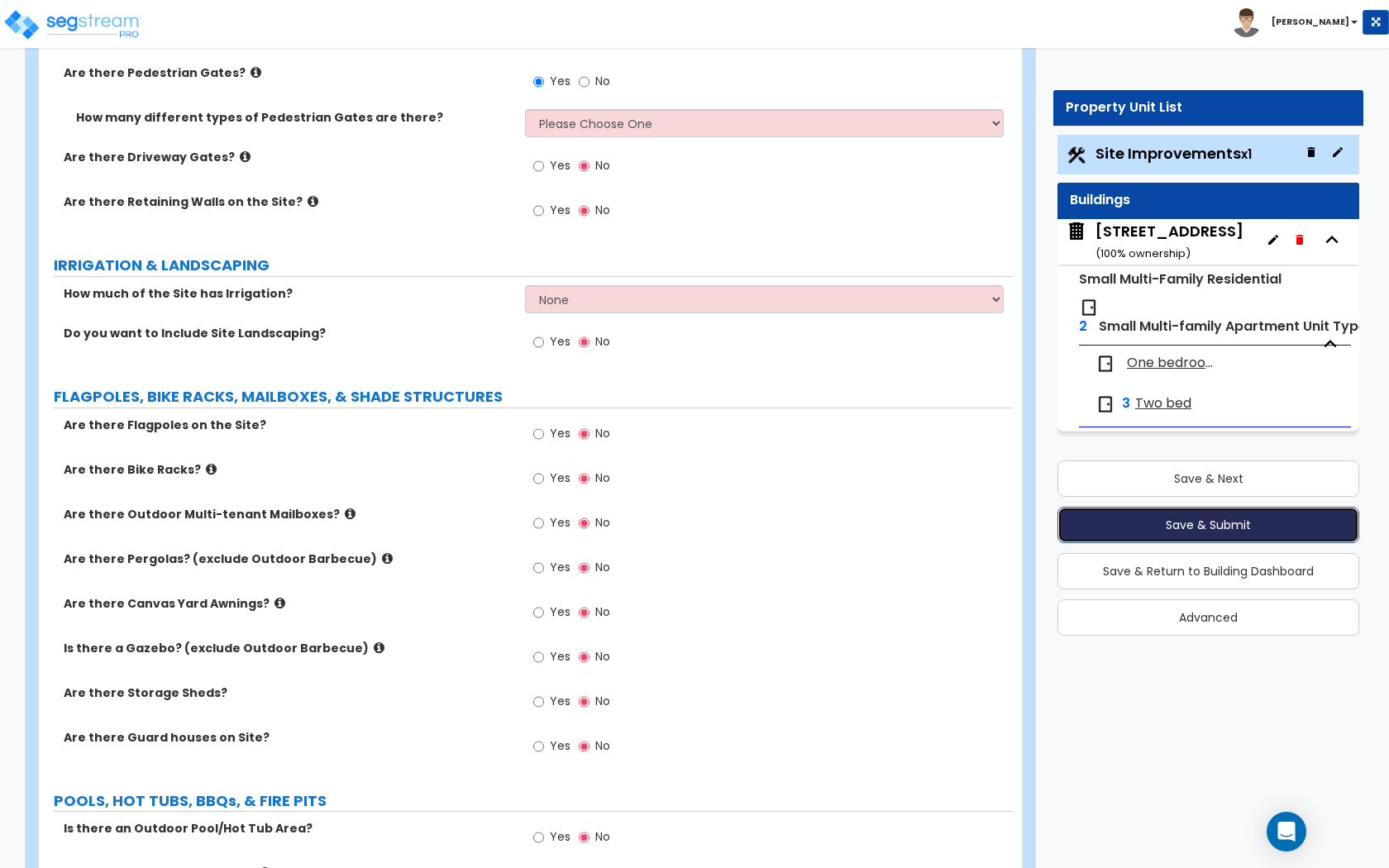
click at [1295, 522] on button "Save & Submit" at bounding box center [1208, 525] width 302 height 37
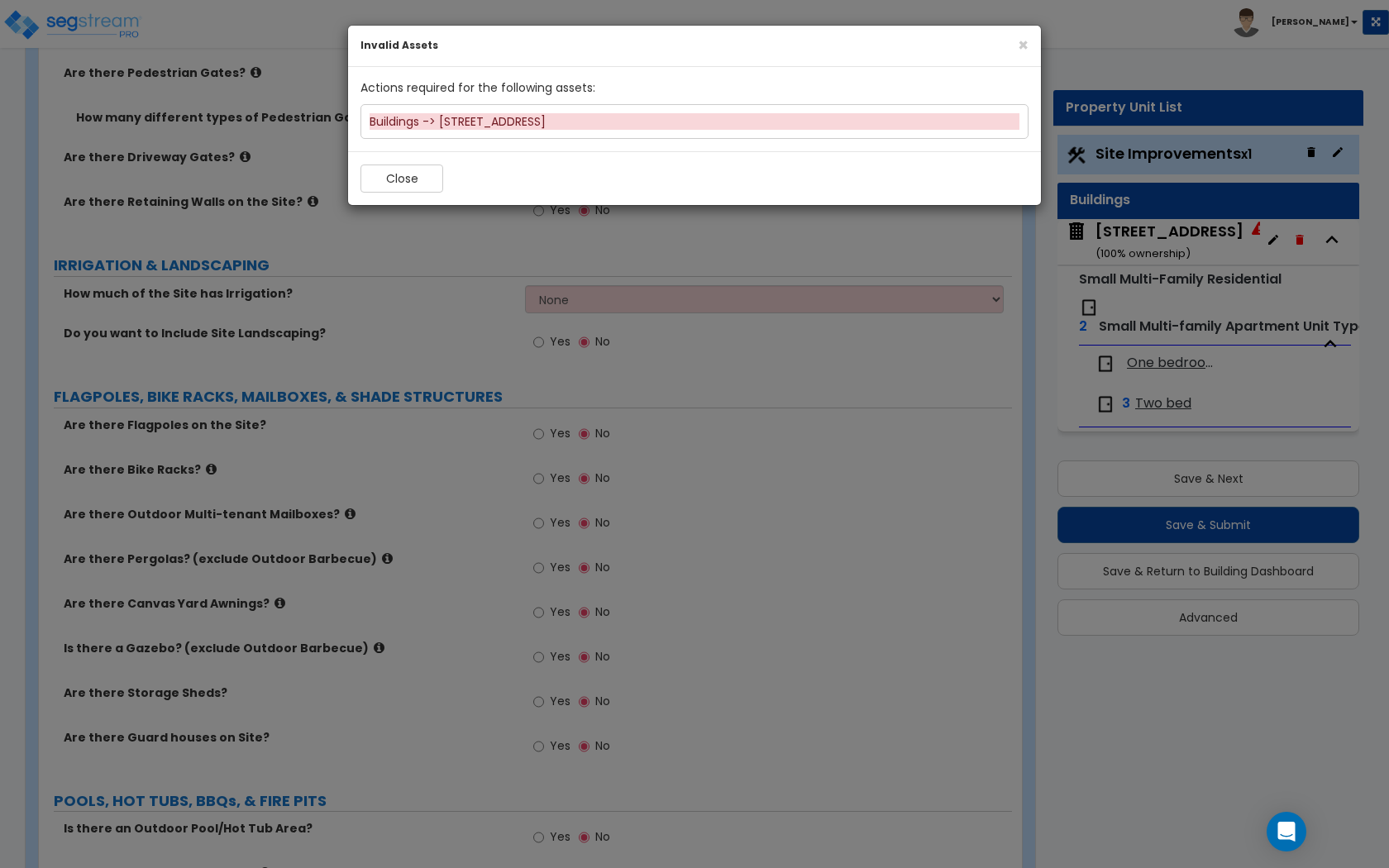
click at [443, 120] on div "Buildings -> 515 18th Street" at bounding box center [694, 121] width 649 height 16
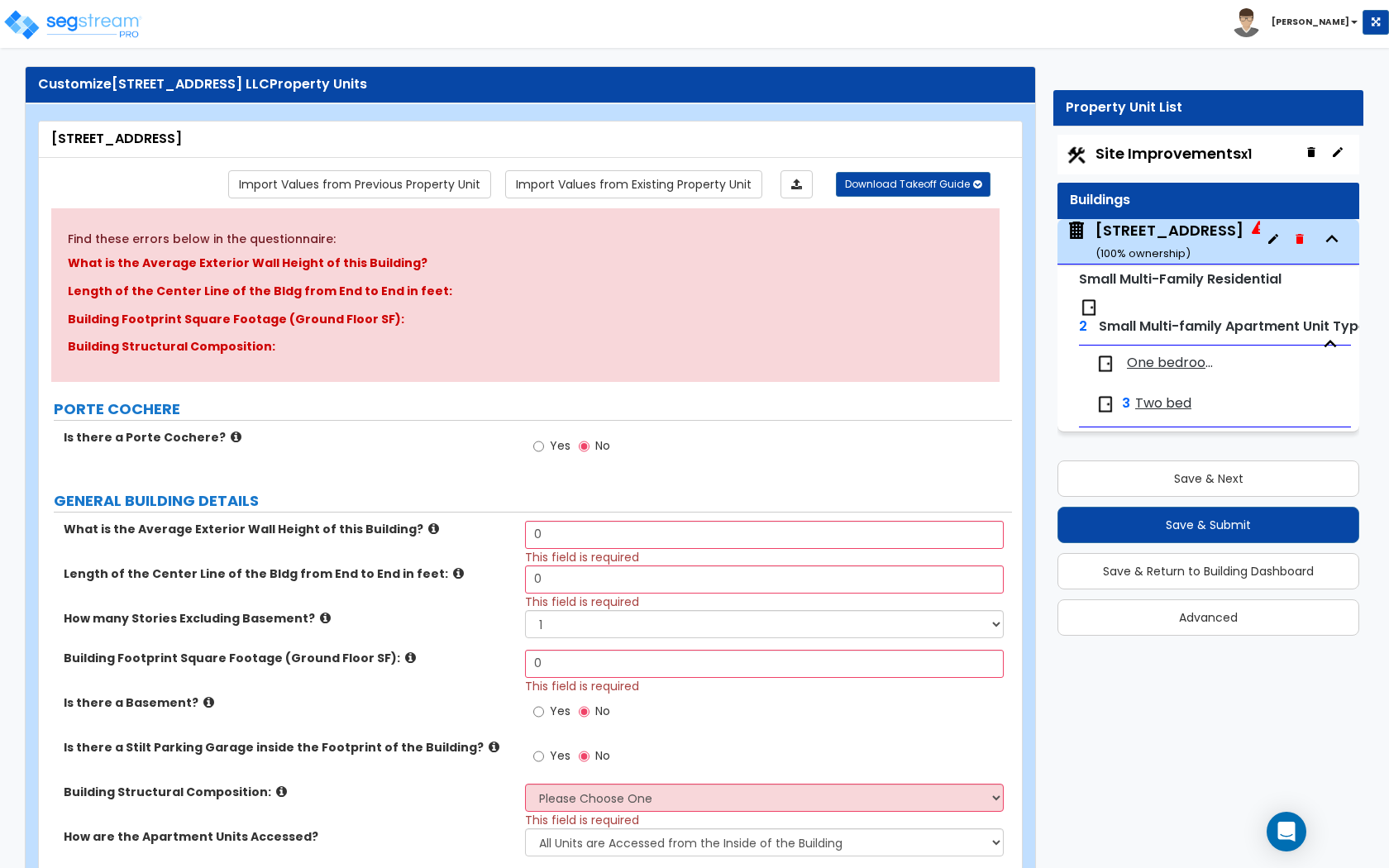
scroll to position [0, 0]
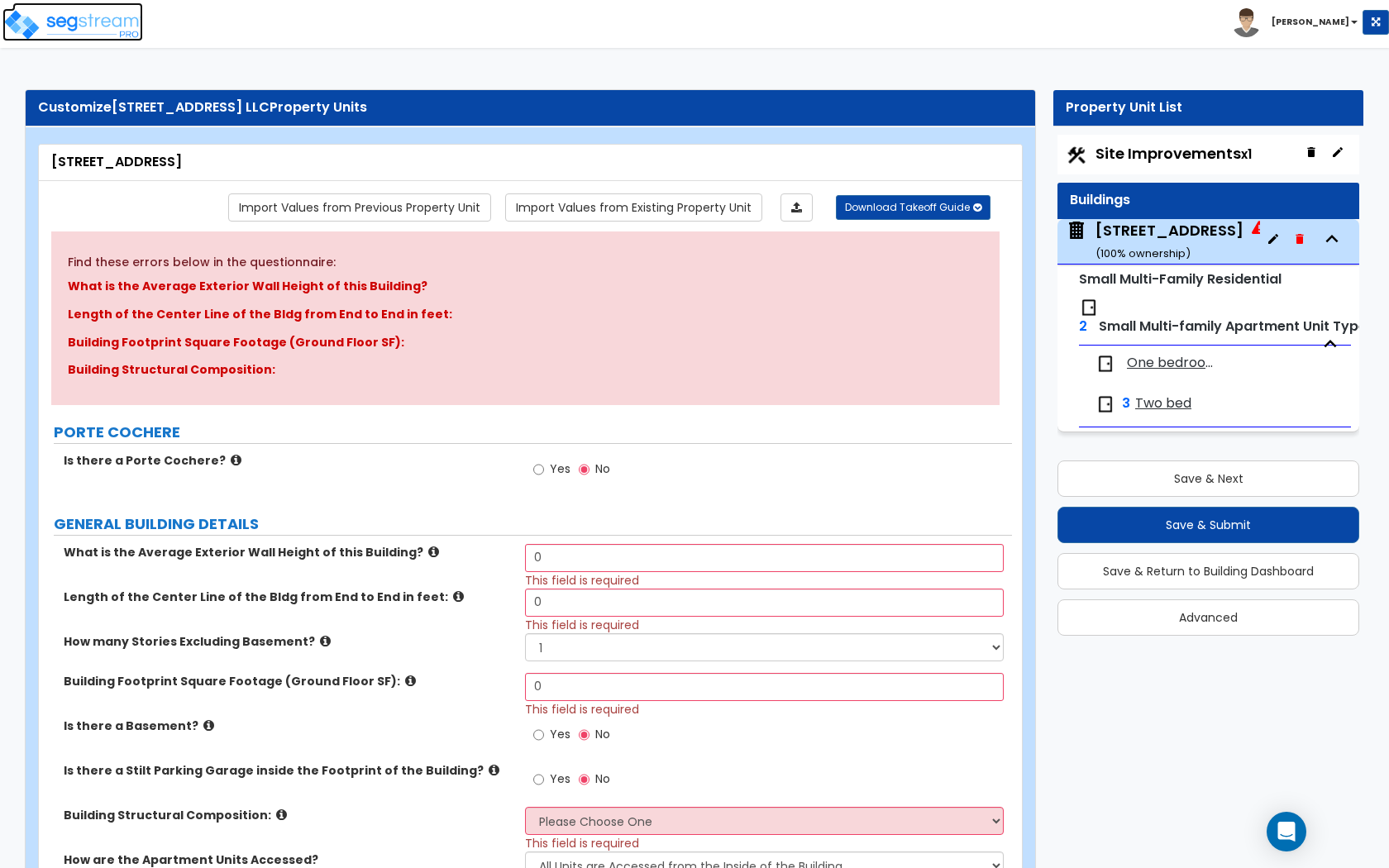
click at [95, 3] on link at bounding box center [78, 10] width 131 height 16
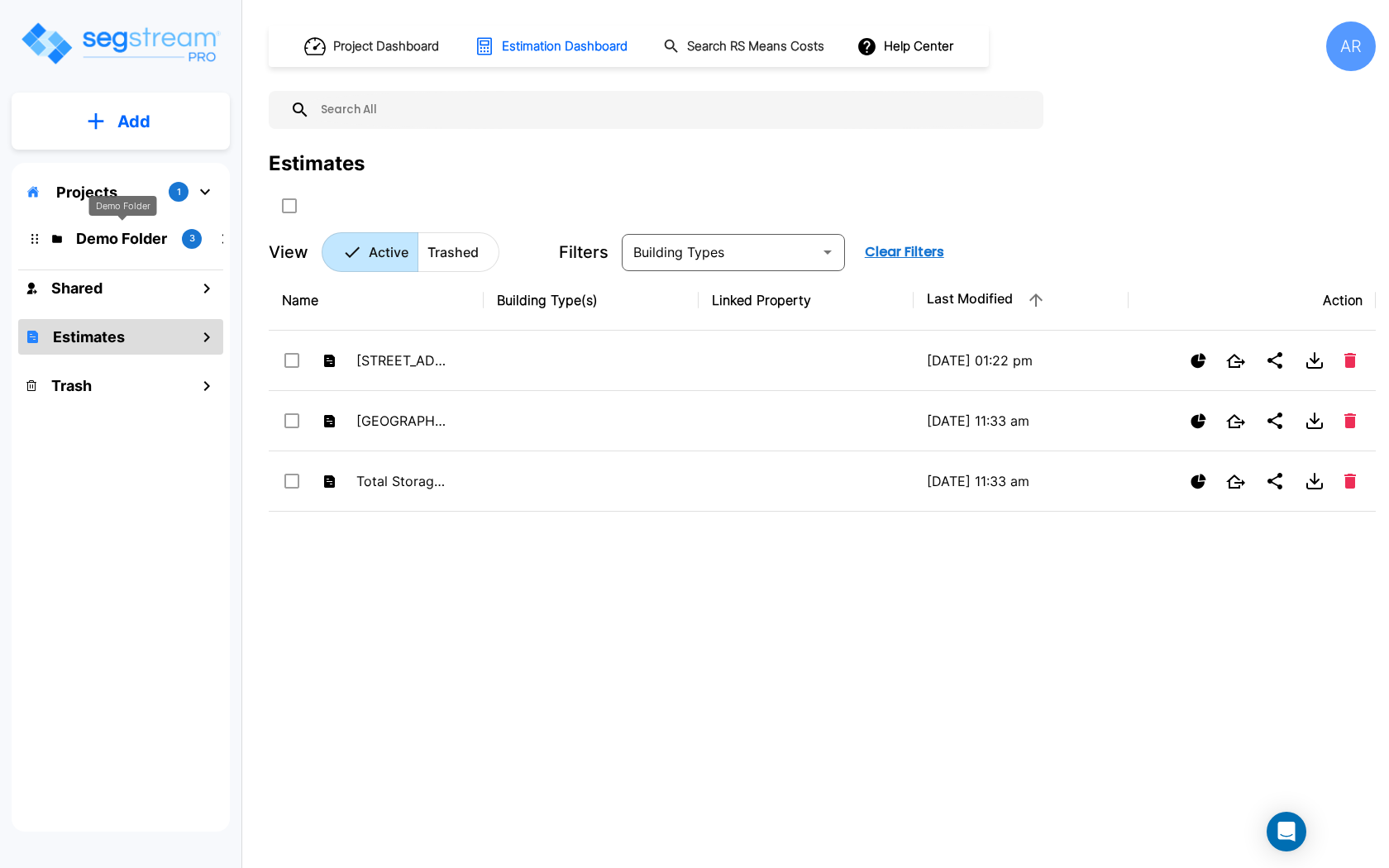
click at [125, 246] on p "Demo Folder" at bounding box center [122, 238] width 93 height 22
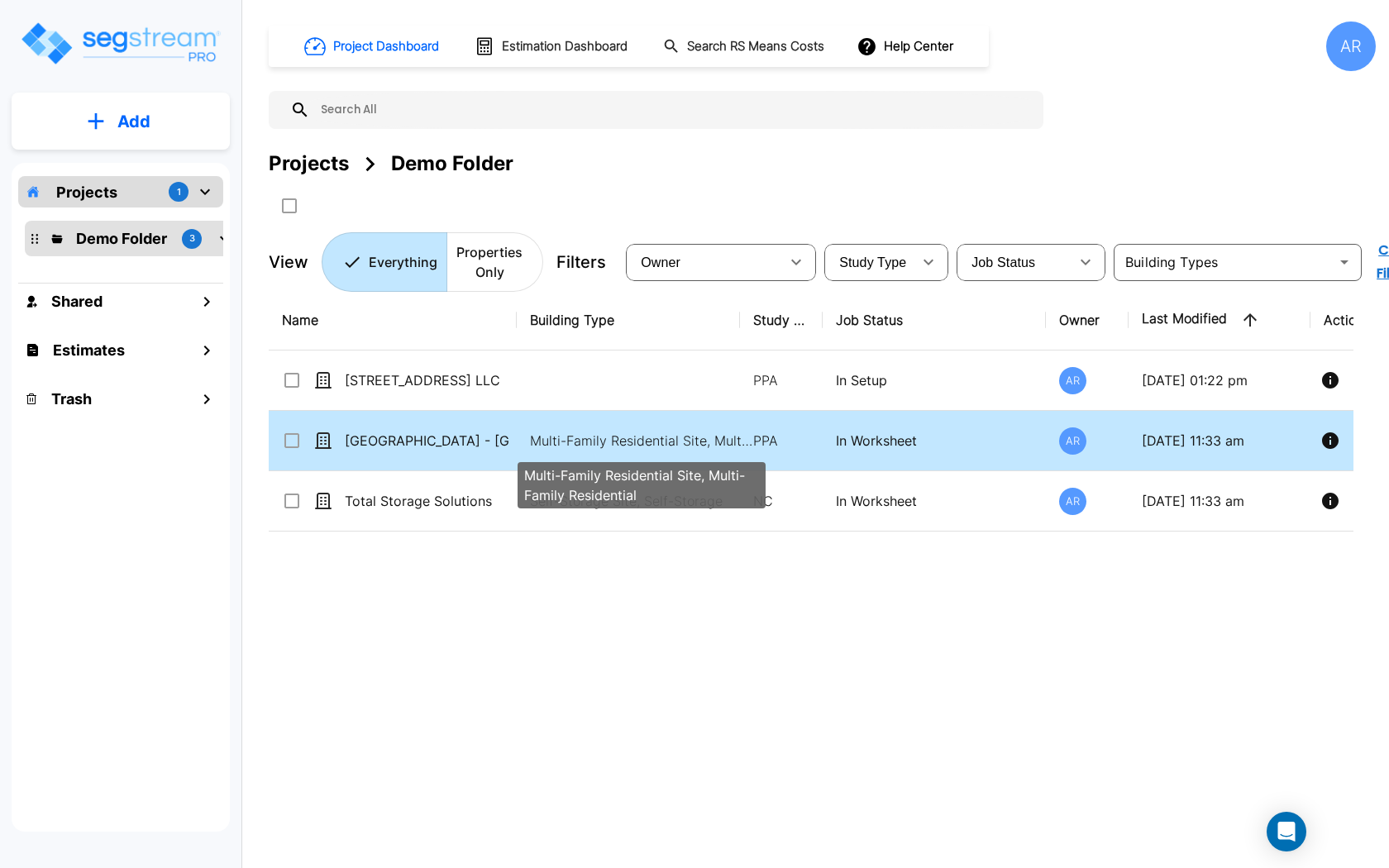
click at [608, 442] on p "Multi-Family Residential Site, Multi-Family Residential" at bounding box center [641, 440] width 224 height 20
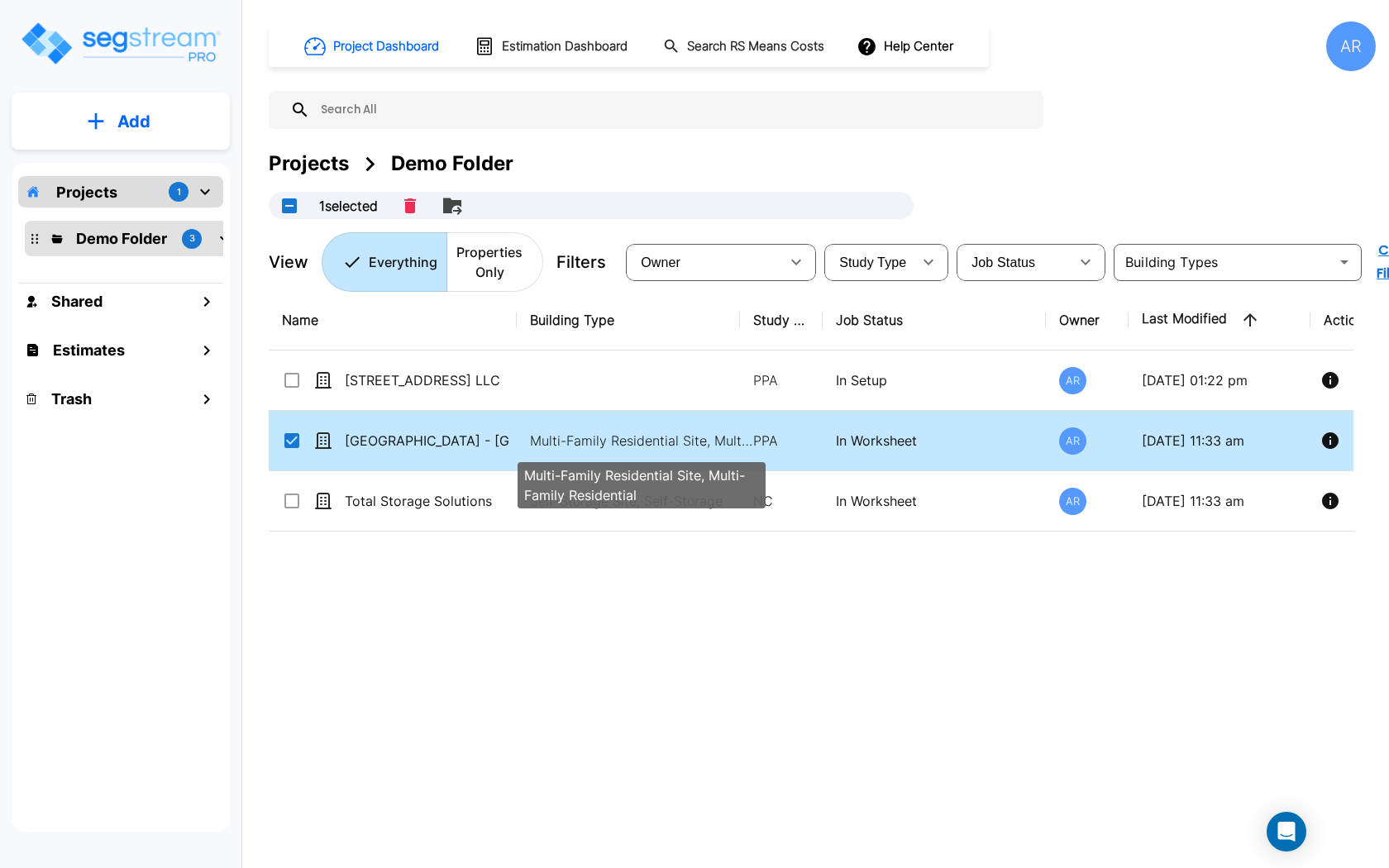
click at [608, 442] on p "Multi-Family Residential Site, Multi-Family Residential" at bounding box center [641, 440] width 224 height 20
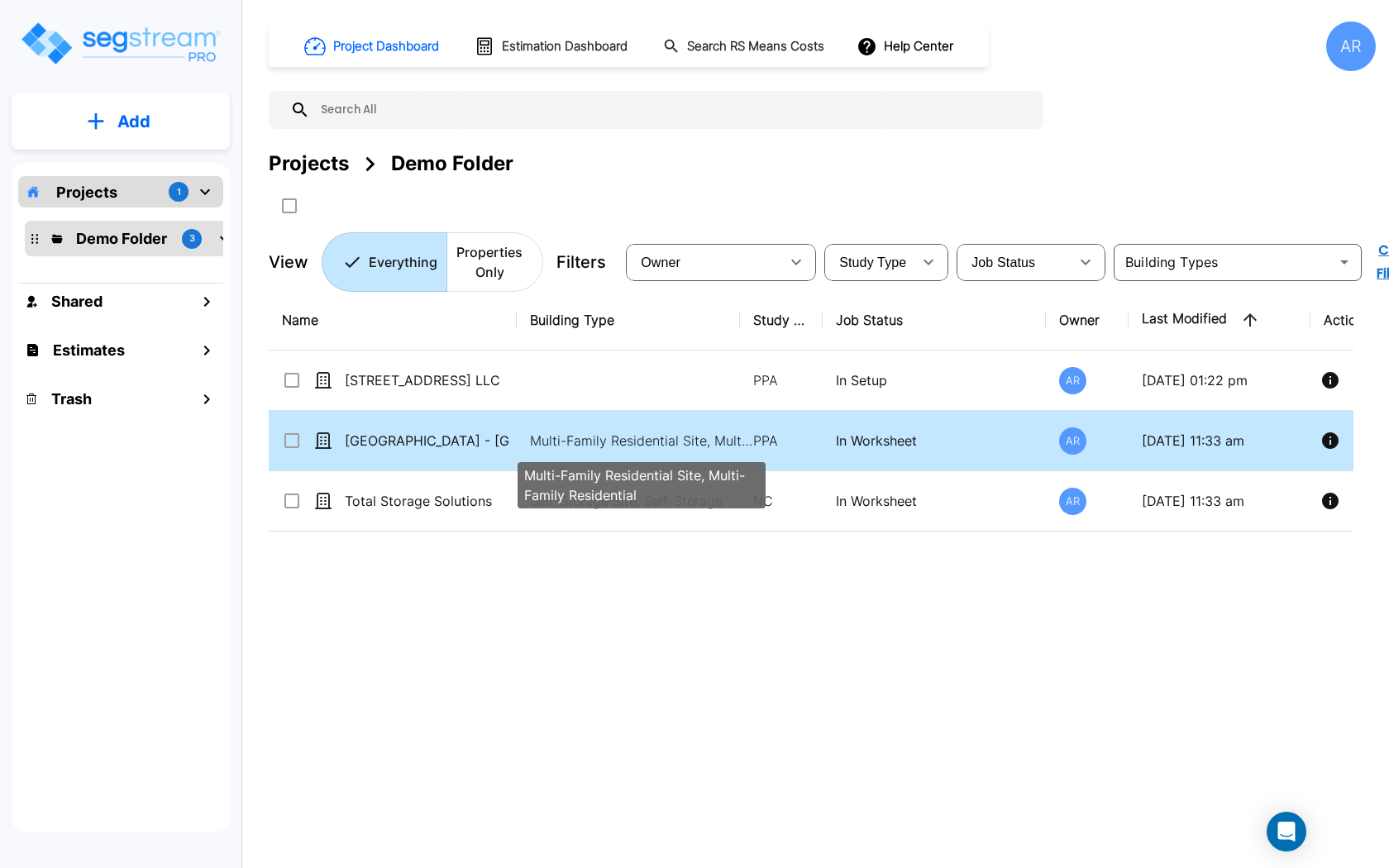
click at [608, 442] on p "Multi-Family Residential Site, Multi-Family Residential" at bounding box center [641, 440] width 224 height 20
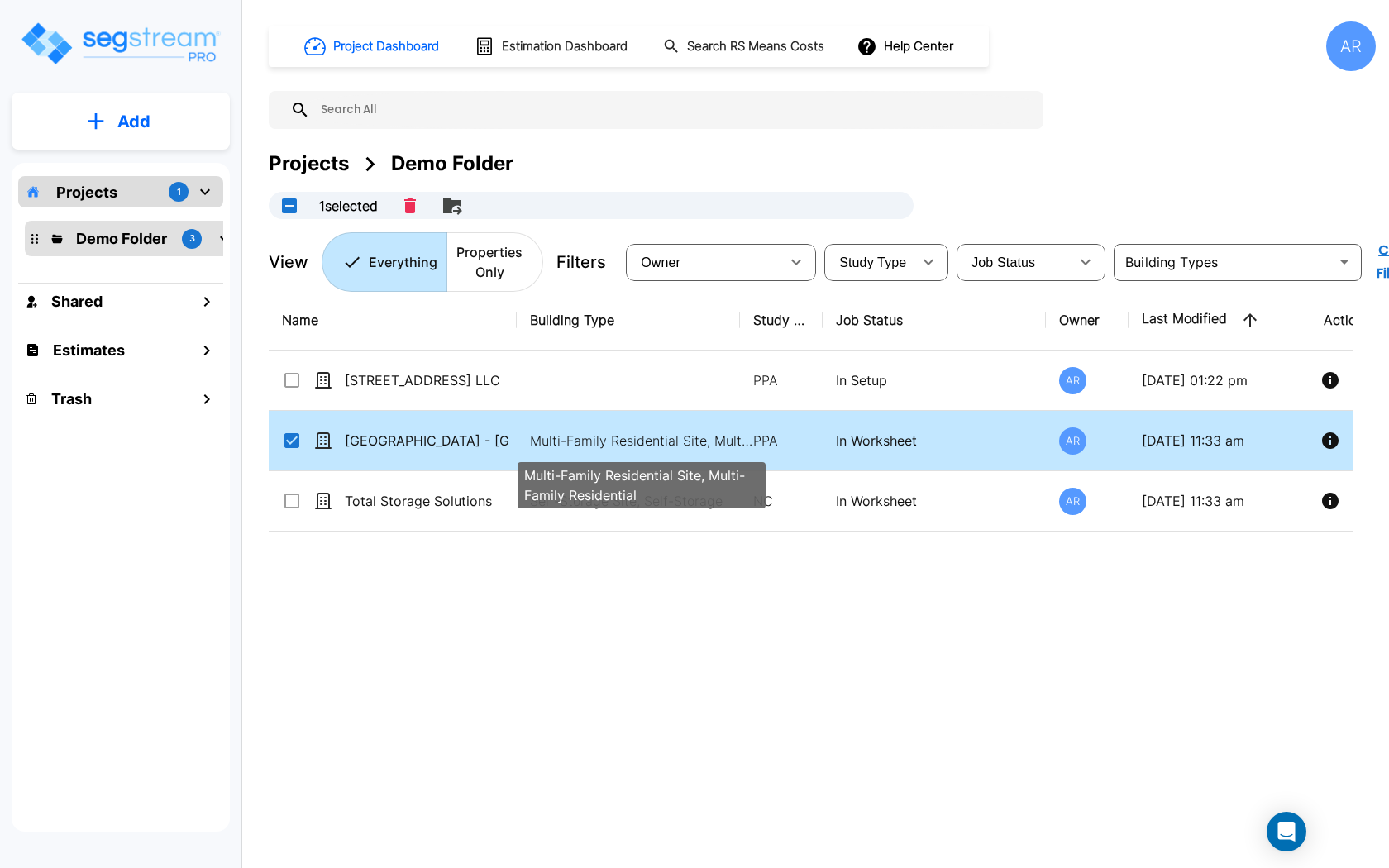
checkbox input "true"
click at [608, 442] on p "Multi-Family Residential Site, Multi-Family Residential" at bounding box center [641, 440] width 224 height 20
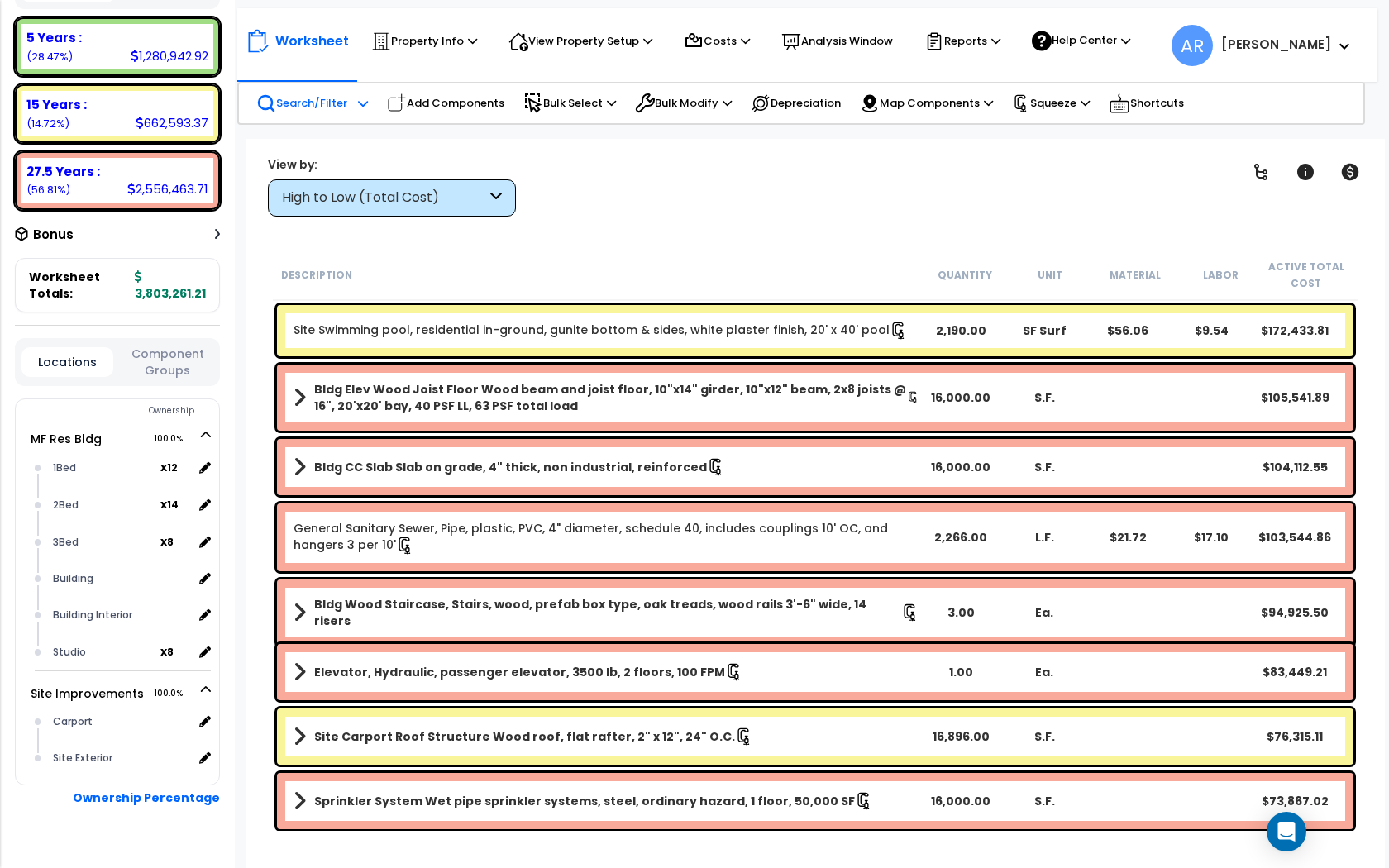
click at [337, 106] on p "Search/Filter" at bounding box center [301, 103] width 91 height 20
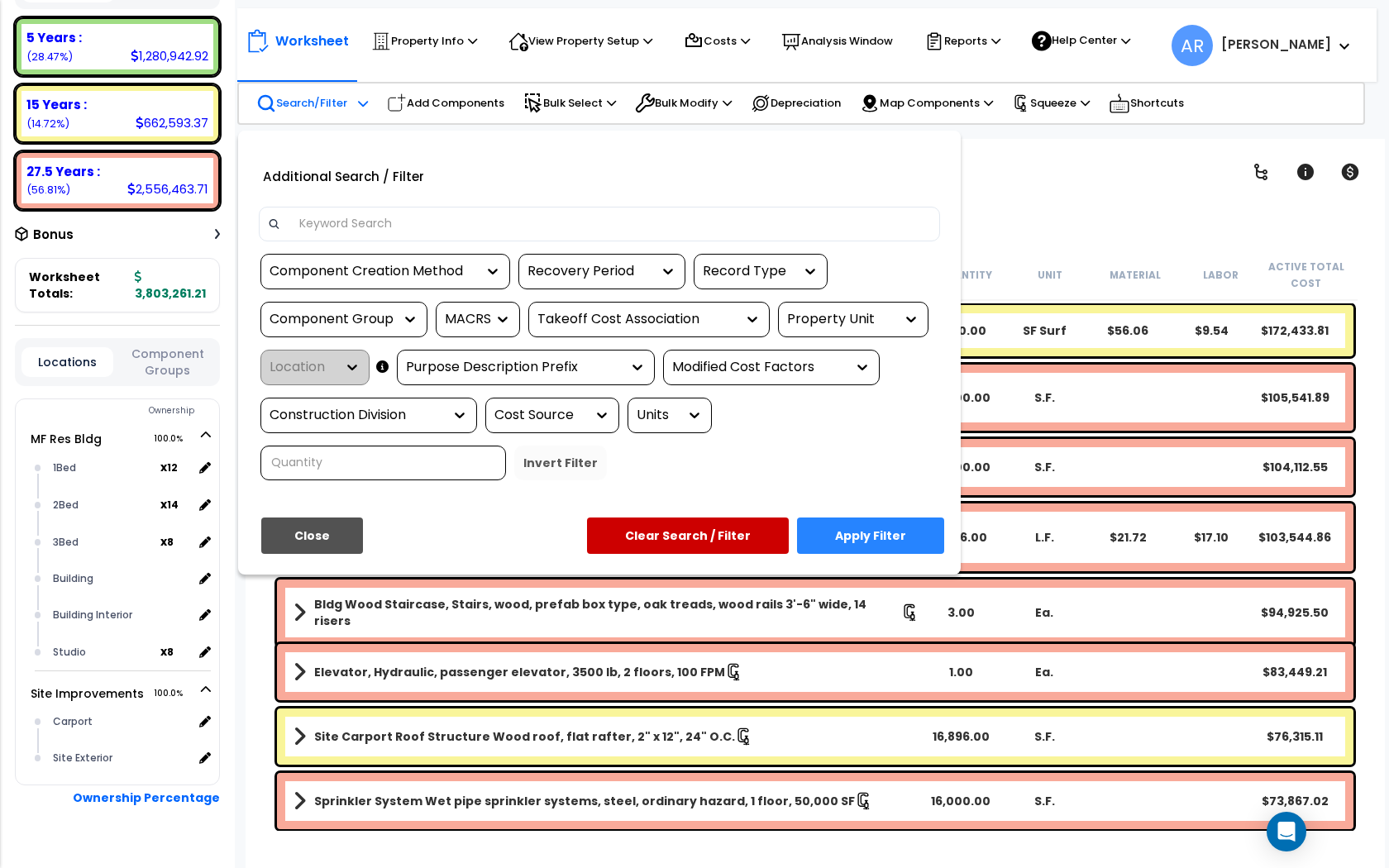
click at [546, 271] on div "Recovery Period" at bounding box center [589, 271] width 124 height 19
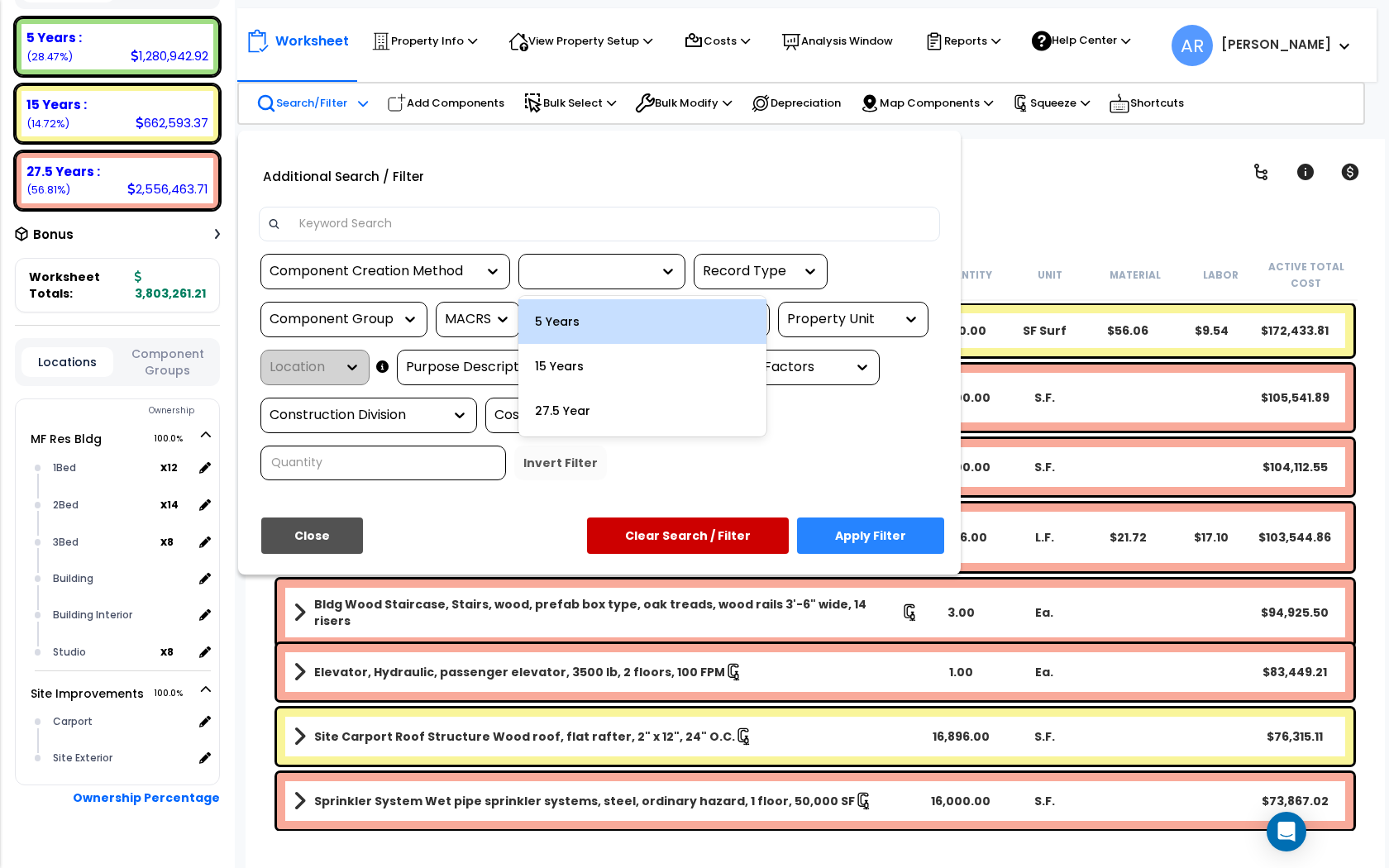
click at [581, 321] on div "5 Years" at bounding box center [643, 321] width 248 height 45
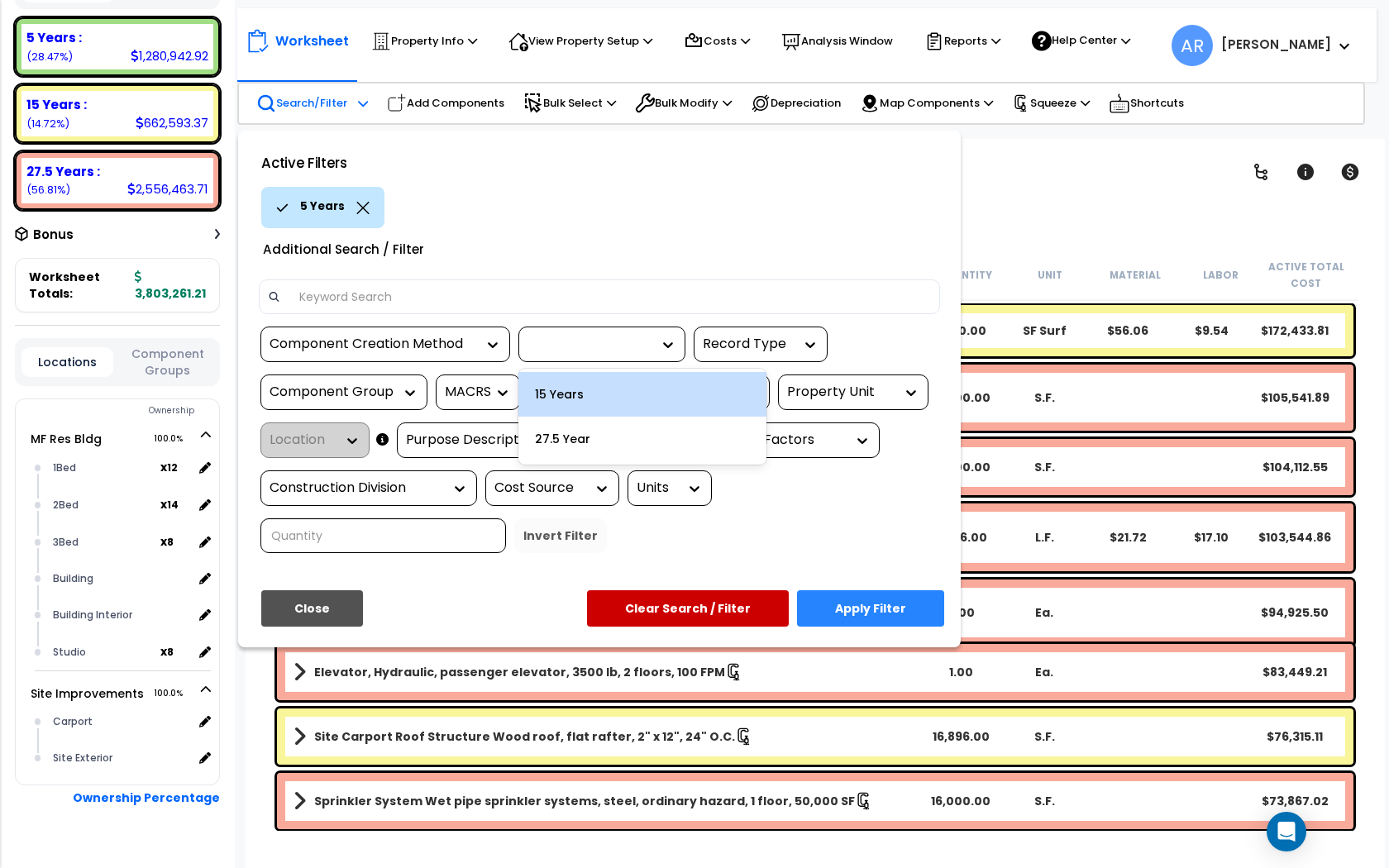
click at [593, 354] on div at bounding box center [602, 344] width 167 height 36
click at [627, 396] on div "15 Years" at bounding box center [643, 394] width 248 height 45
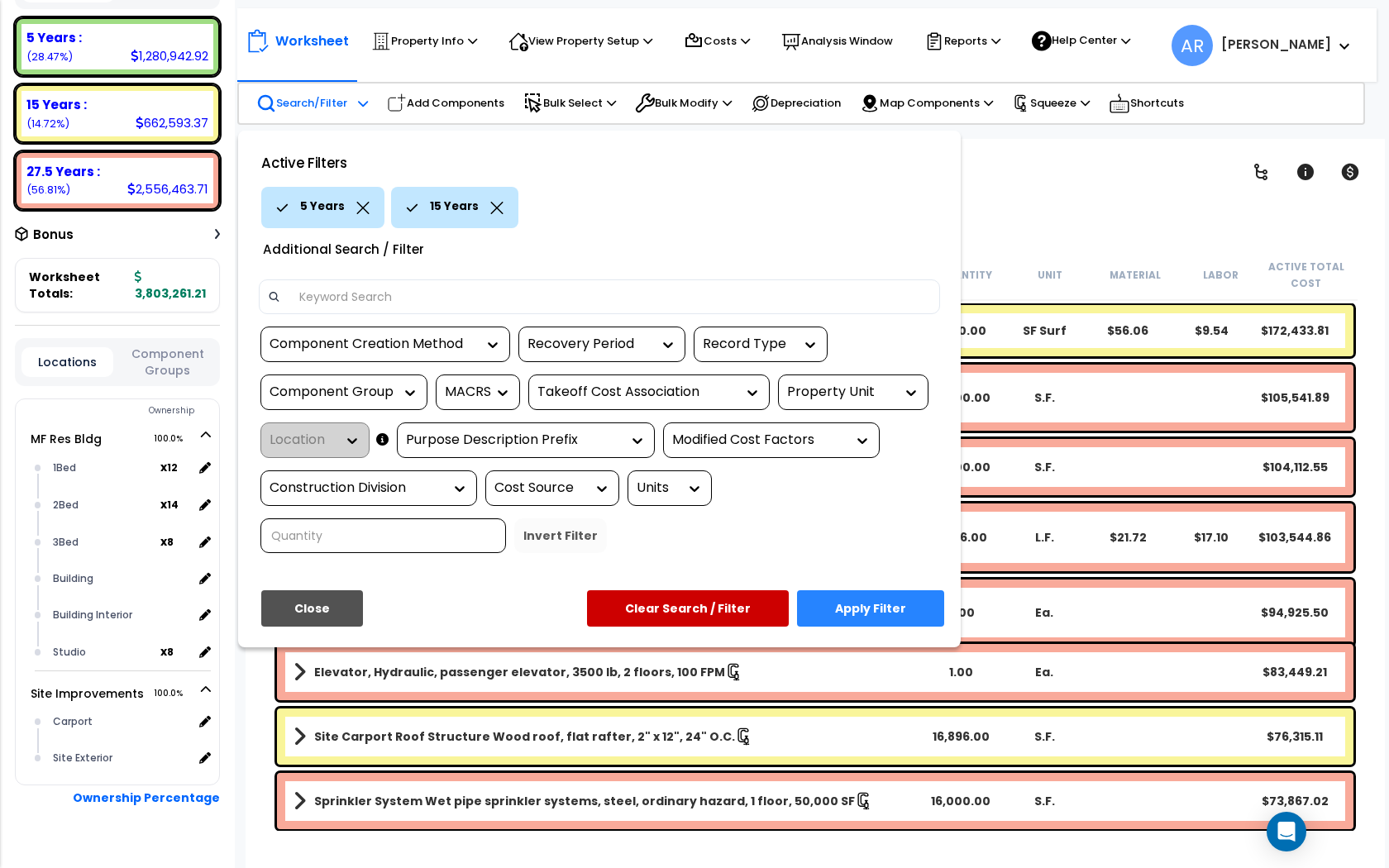
click at [857, 604] on button "Apply Filter" at bounding box center [870, 608] width 147 height 37
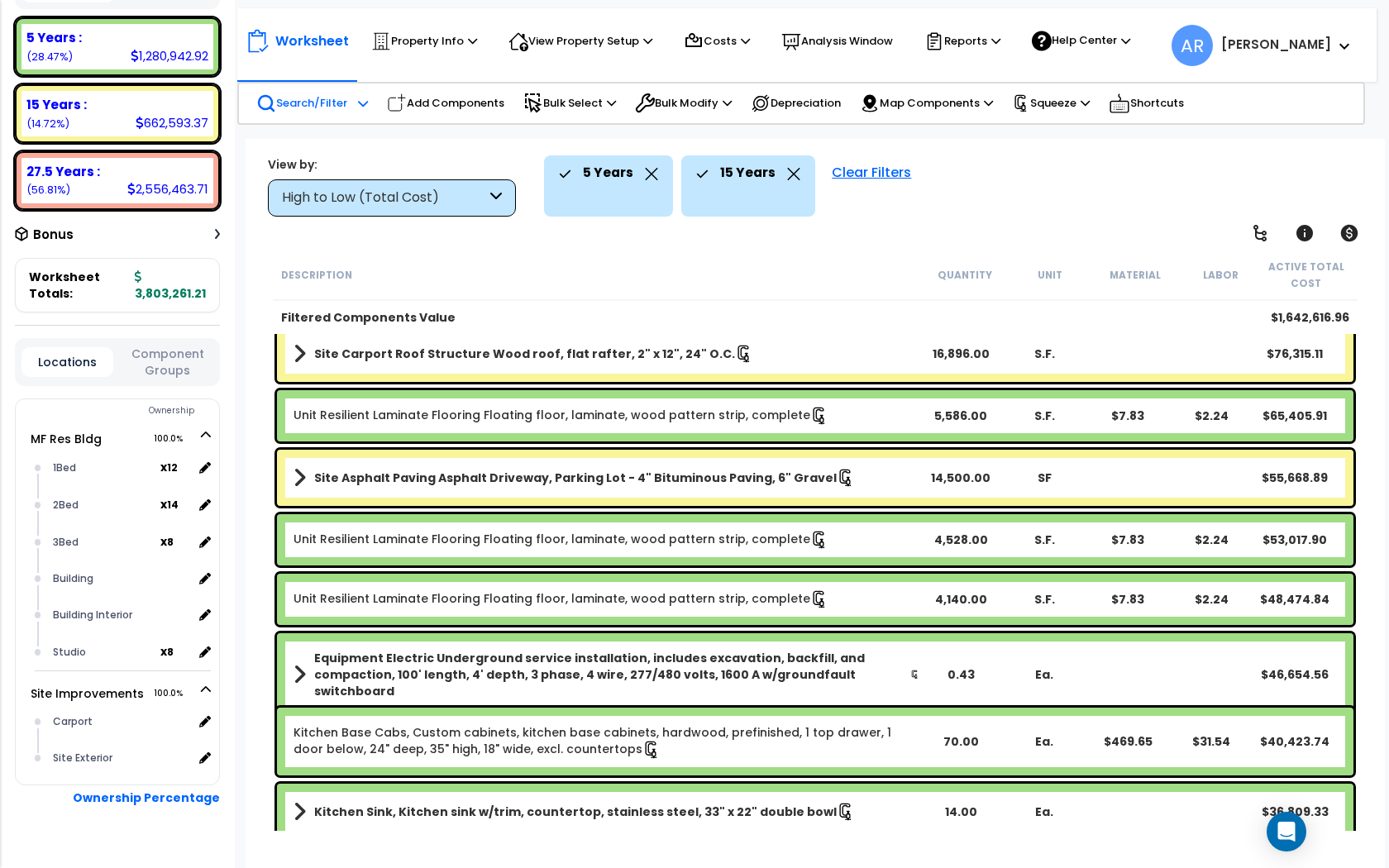
scroll to position [106, 0]
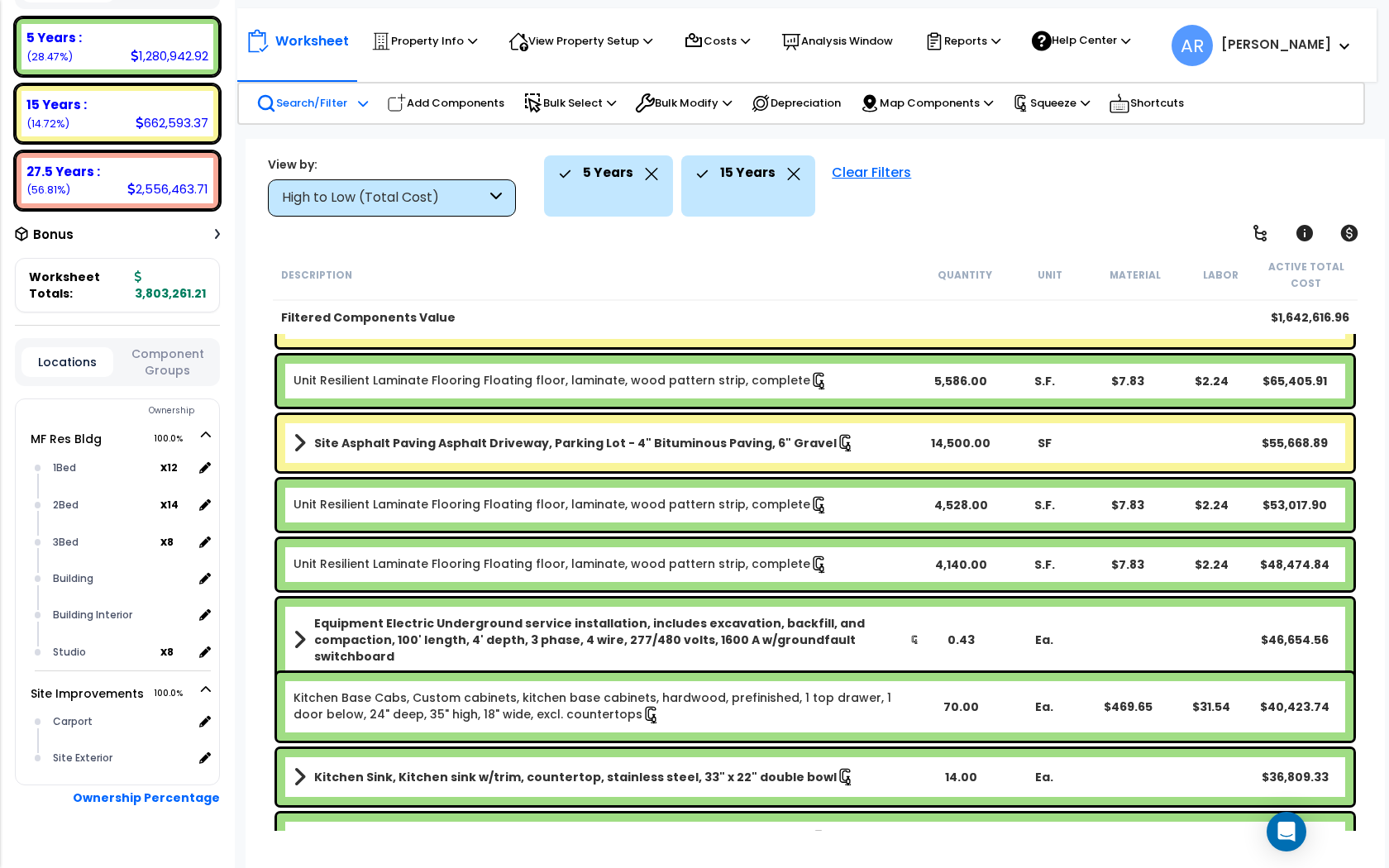
click at [763, 695] on link "Kitchen Base Cabs, Custom cabinets, kitchen base cabinets, hardwood, prefinishe…" at bounding box center [592, 706] width 598 height 33
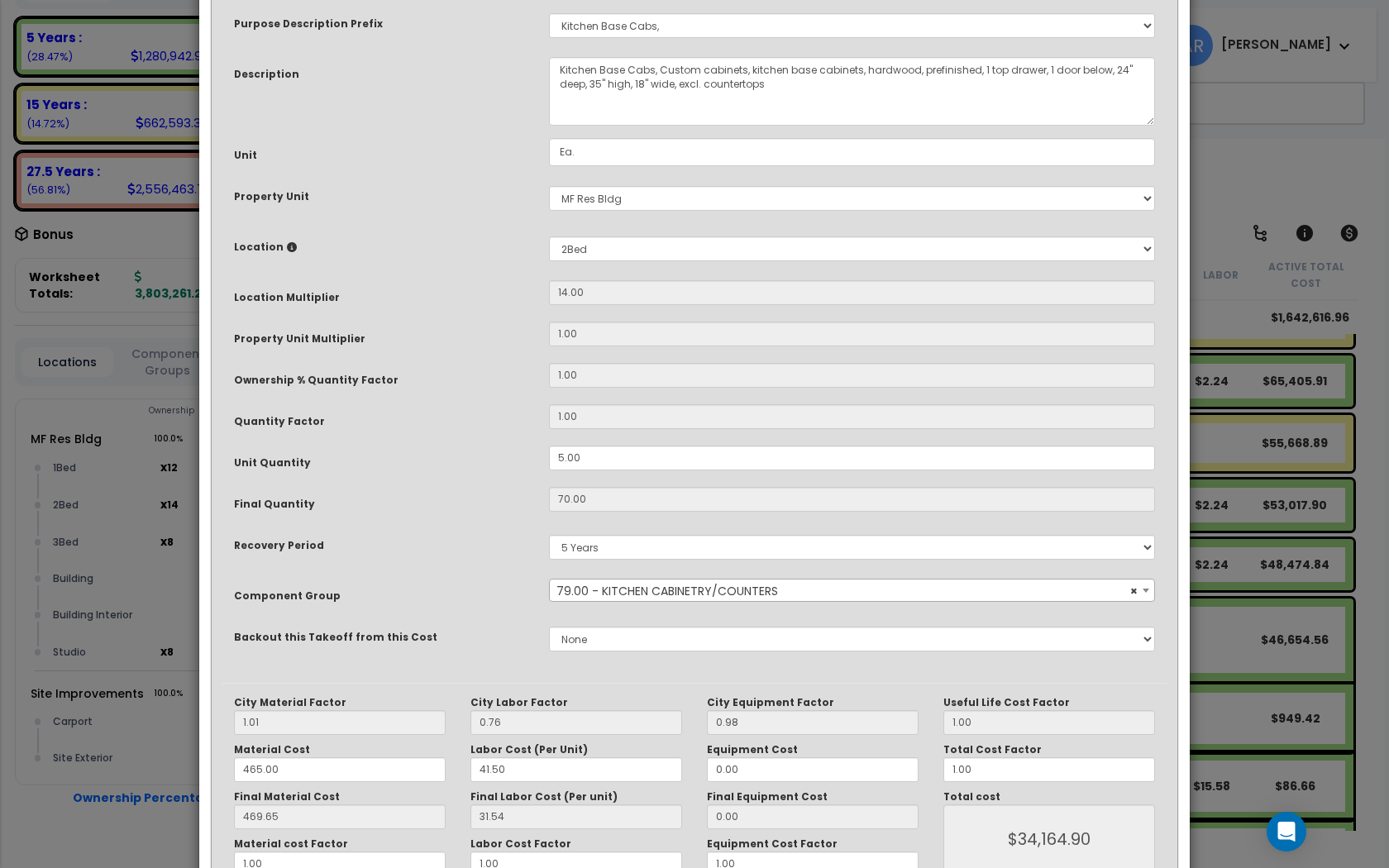
scroll to position [195, 0]
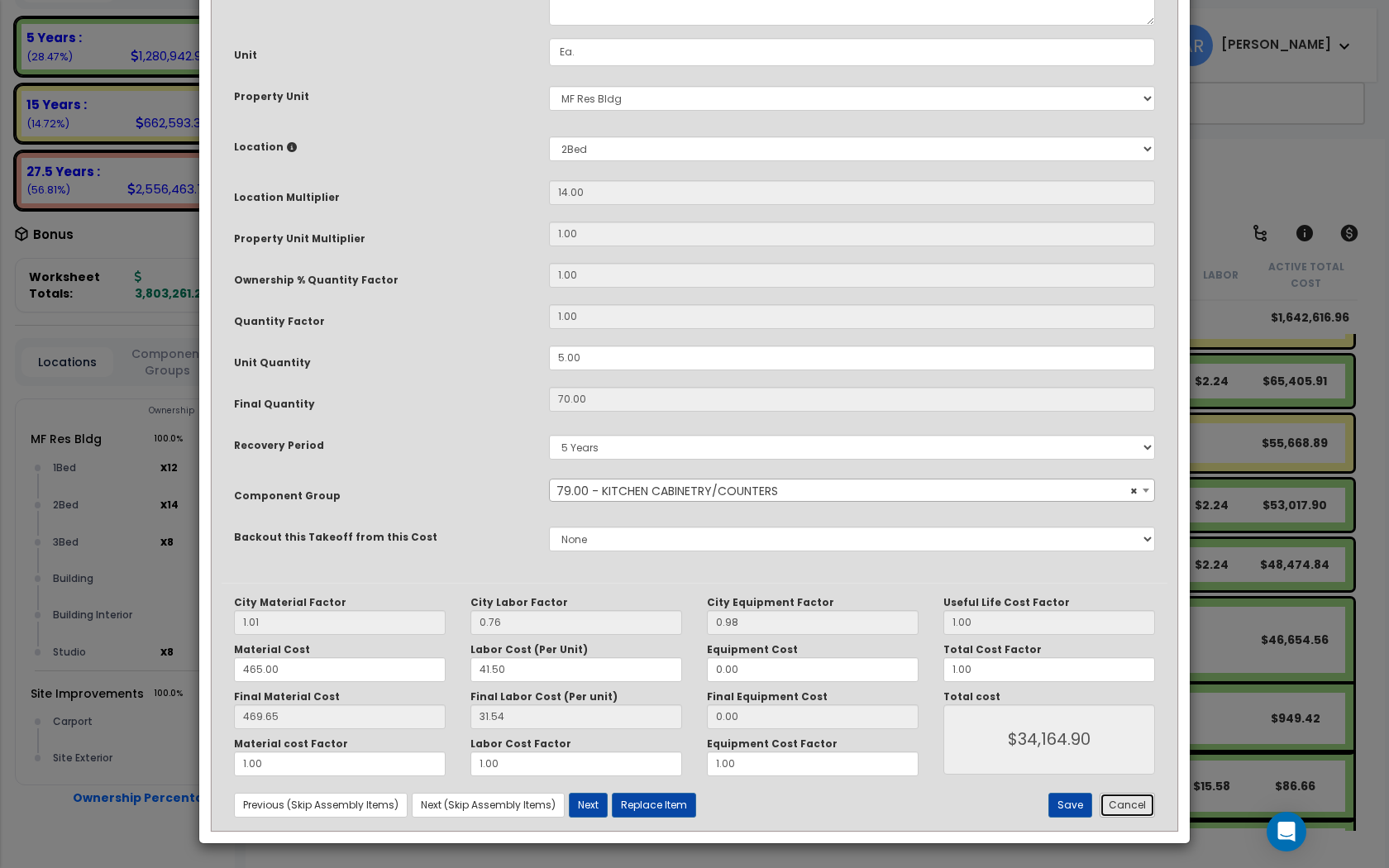
click at [1125, 795] on button "Cancel" at bounding box center [1126, 805] width 55 height 25
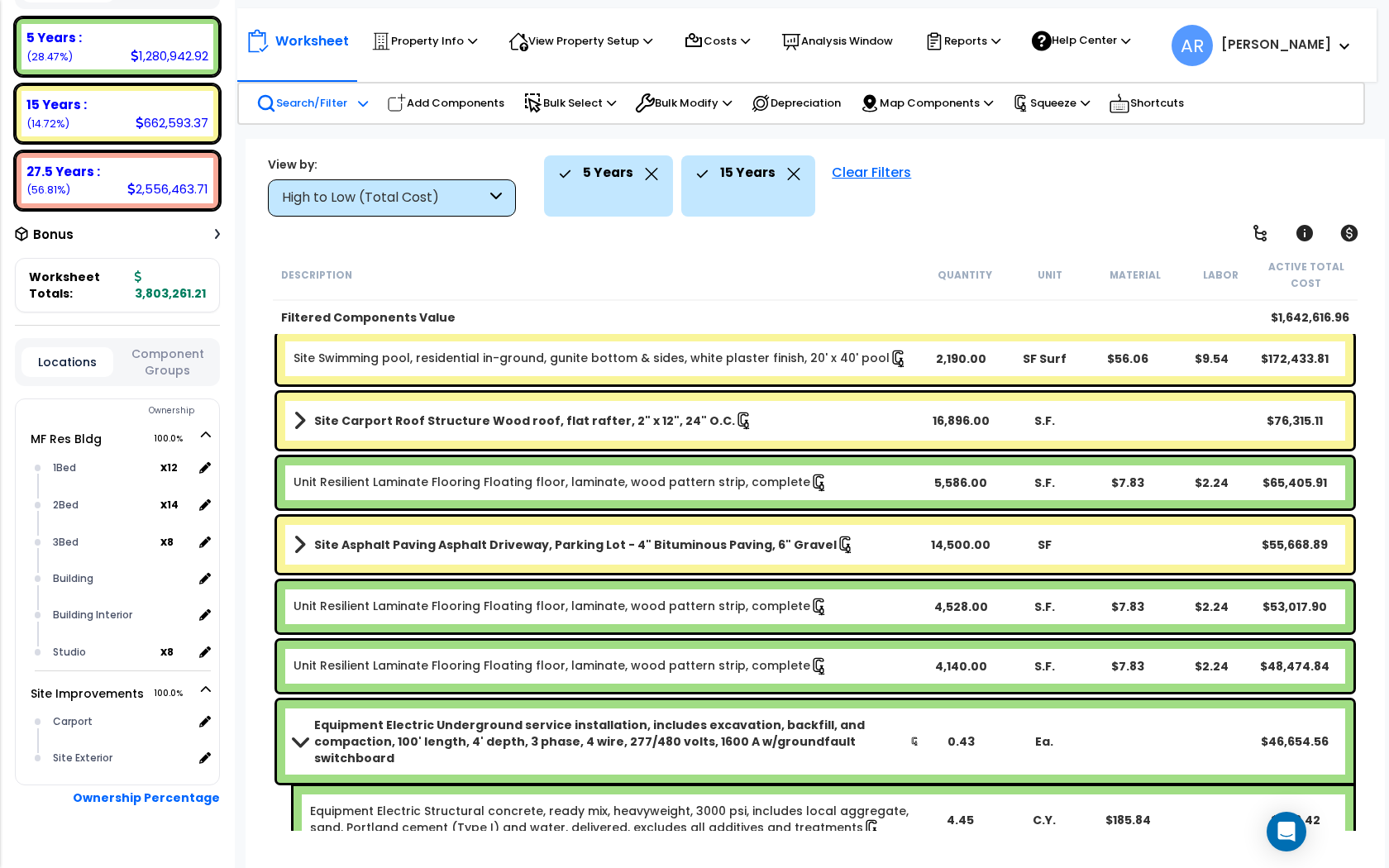
scroll to position [0, 0]
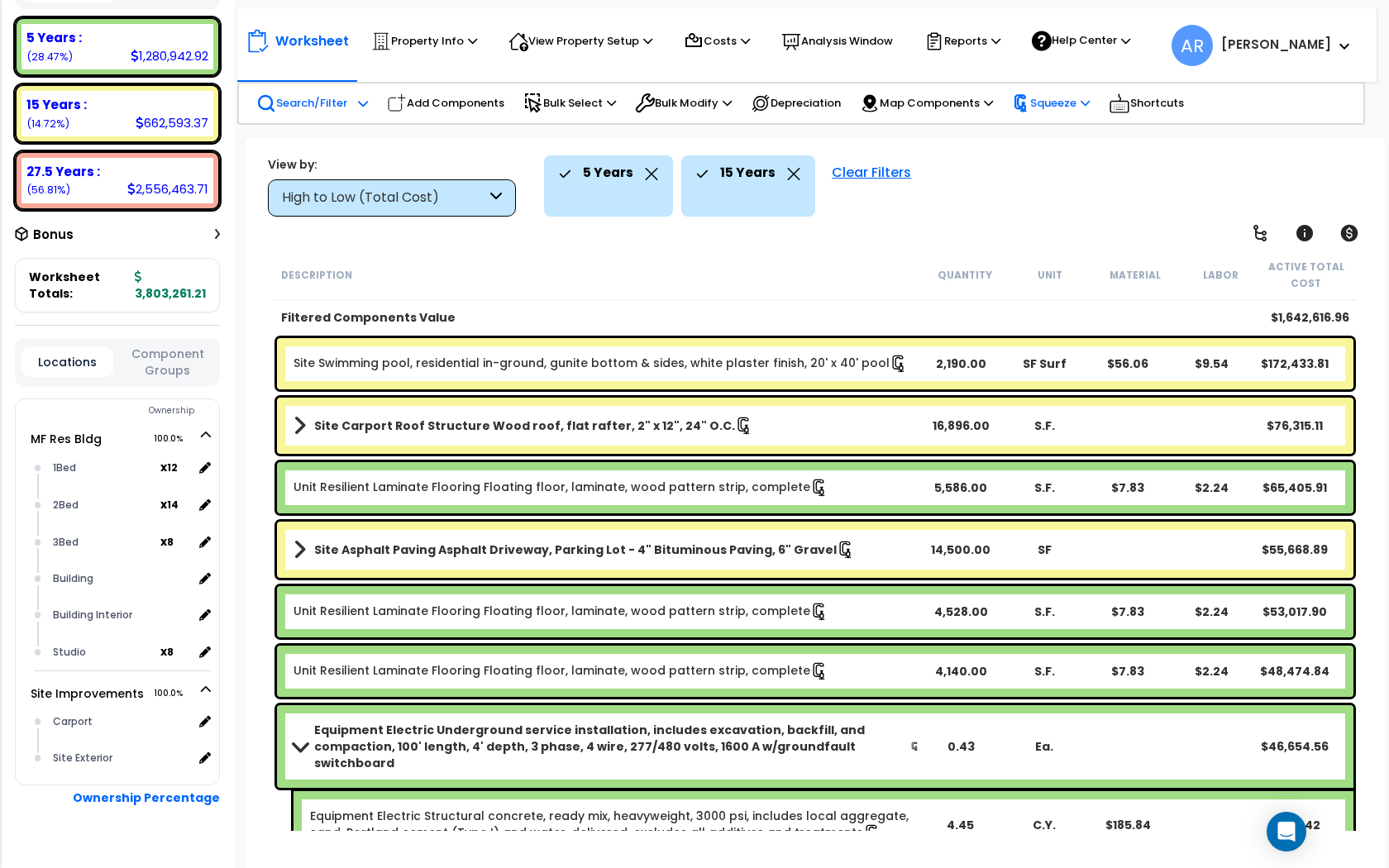
click at [1081, 98] on p "Squeeze" at bounding box center [1050, 103] width 77 height 18
click at [993, 183] on div "5 Years 15 Years Clear Filters" at bounding box center [955, 186] width 823 height 61
click at [1061, 107] on p "Squeeze" at bounding box center [1050, 103] width 77 height 18
click at [1067, 133] on link "Squeeze" at bounding box center [1085, 138] width 164 height 33
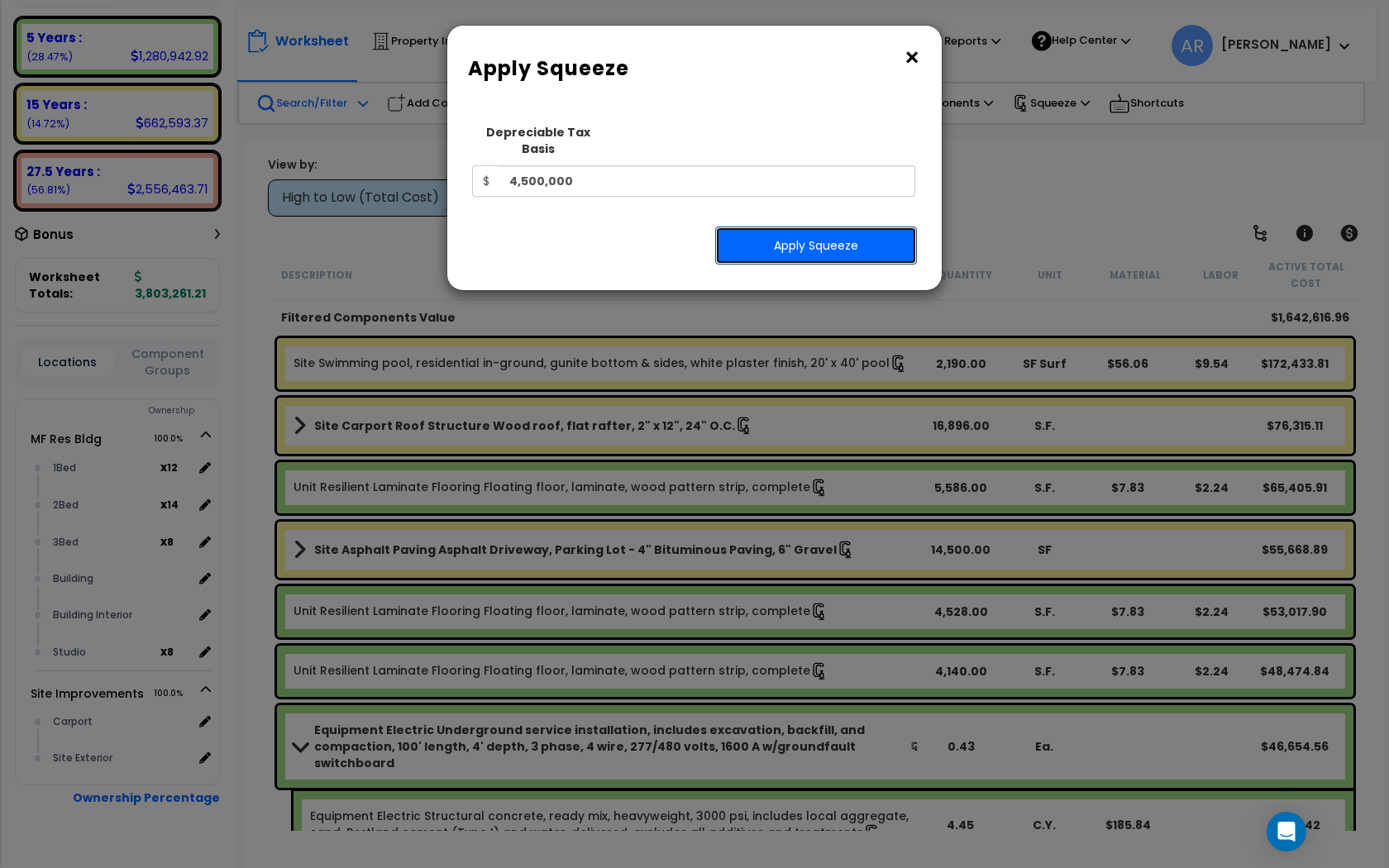
click at [725, 226] on button "Apply Squeeze" at bounding box center [815, 245] width 201 height 38
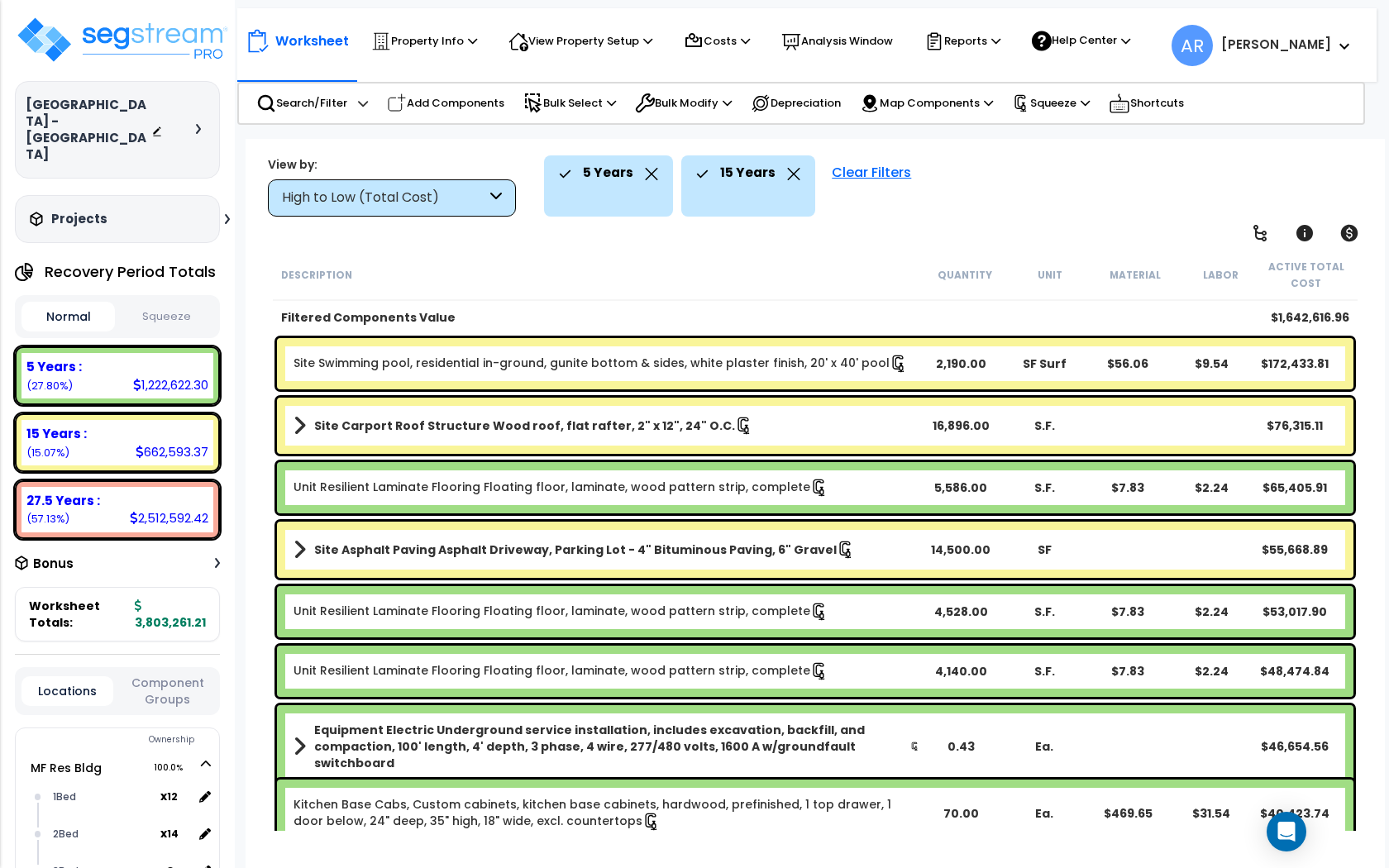
click at [172, 303] on button "Squeeze" at bounding box center [166, 317] width 94 height 29
click at [76, 303] on button "Normal" at bounding box center [68, 317] width 94 height 29
click at [155, 303] on button "Squeeze" at bounding box center [166, 317] width 94 height 29
click at [80, 303] on button "Normal" at bounding box center [68, 317] width 94 height 29
click at [150, 303] on button "Squeeze" at bounding box center [166, 317] width 94 height 29
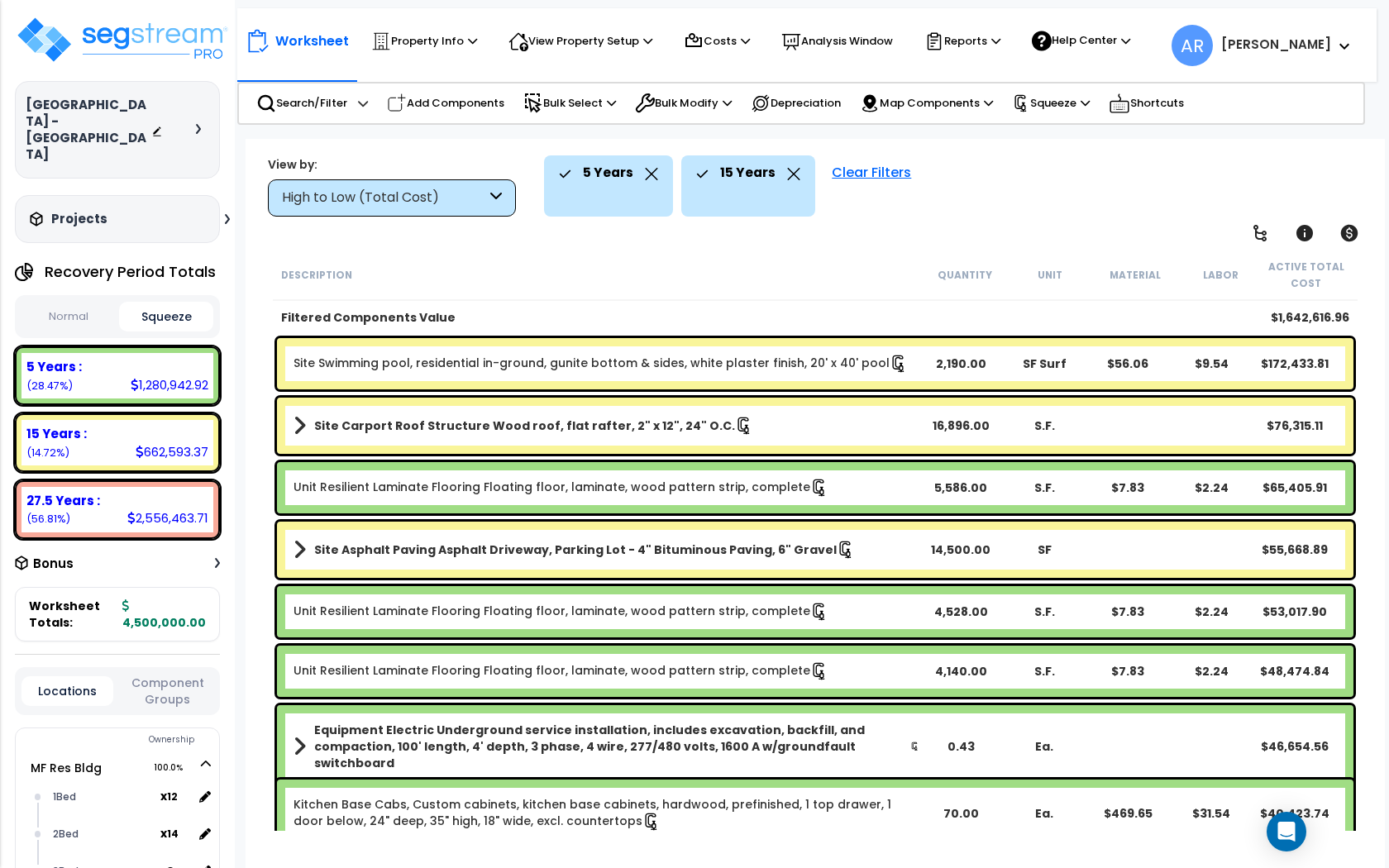
click at [81, 298] on div "Normal Squeeze" at bounding box center [117, 316] width 205 height 43
click at [155, 302] on button "Squeeze" at bounding box center [166, 316] width 94 height 30
click at [995, 23] on div "Reports" at bounding box center [961, 41] width 76 height 37
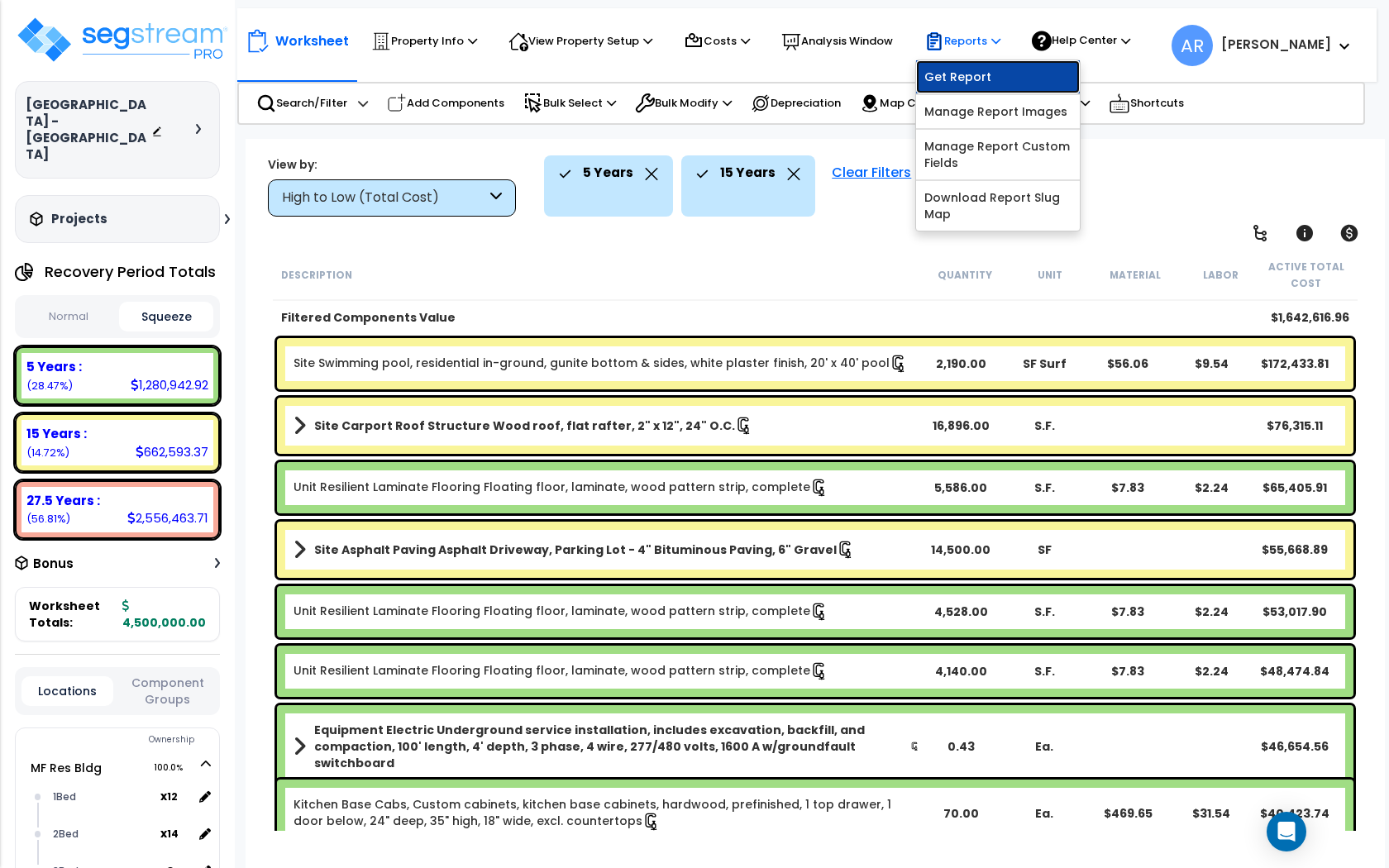
click at [1007, 78] on link "Get Report" at bounding box center [997, 77] width 164 height 33
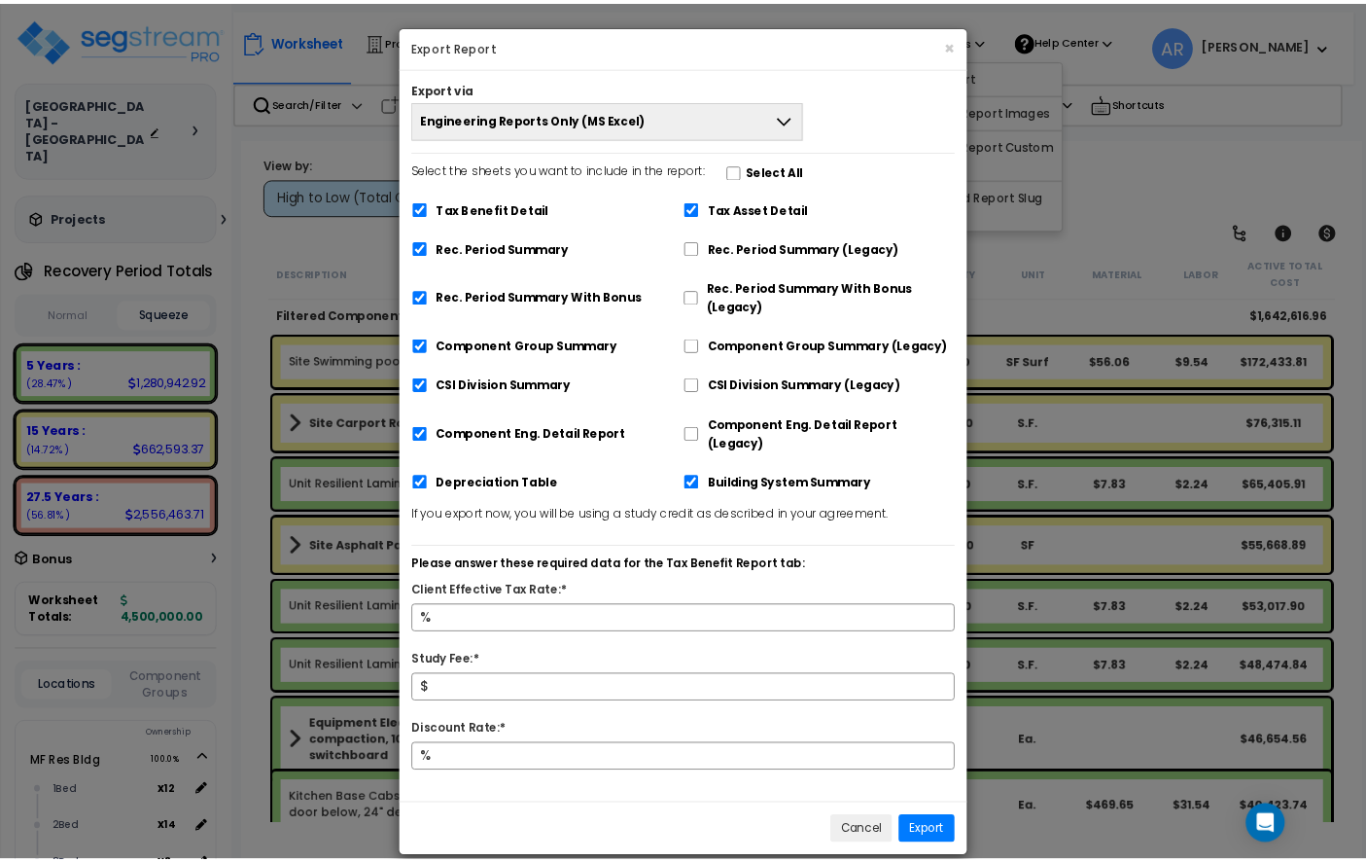
scroll to position [3, 0]
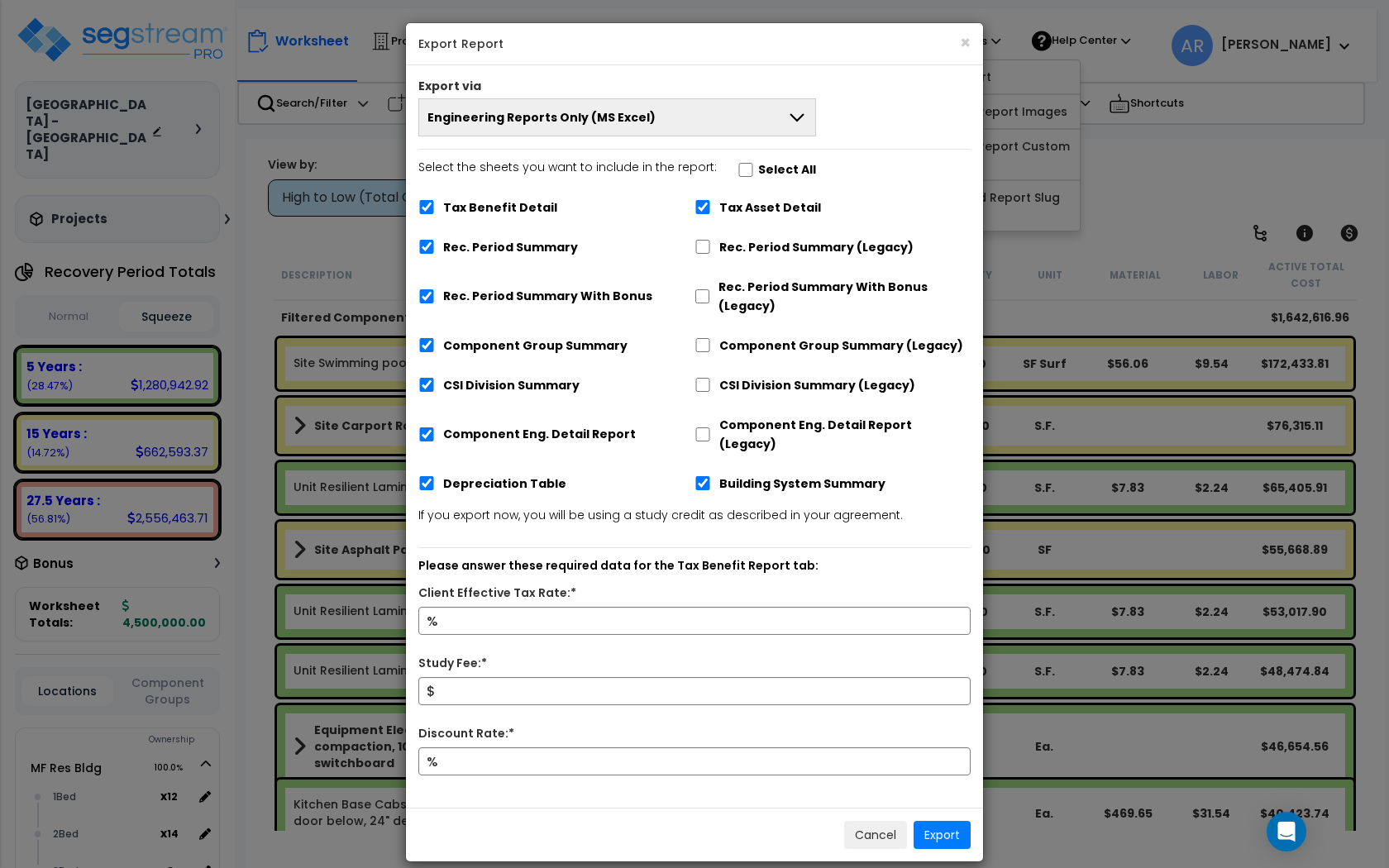
click at [644, 124] on button "Engineering Reports Only (MS Excel)" at bounding box center [617, 117] width 398 height 38
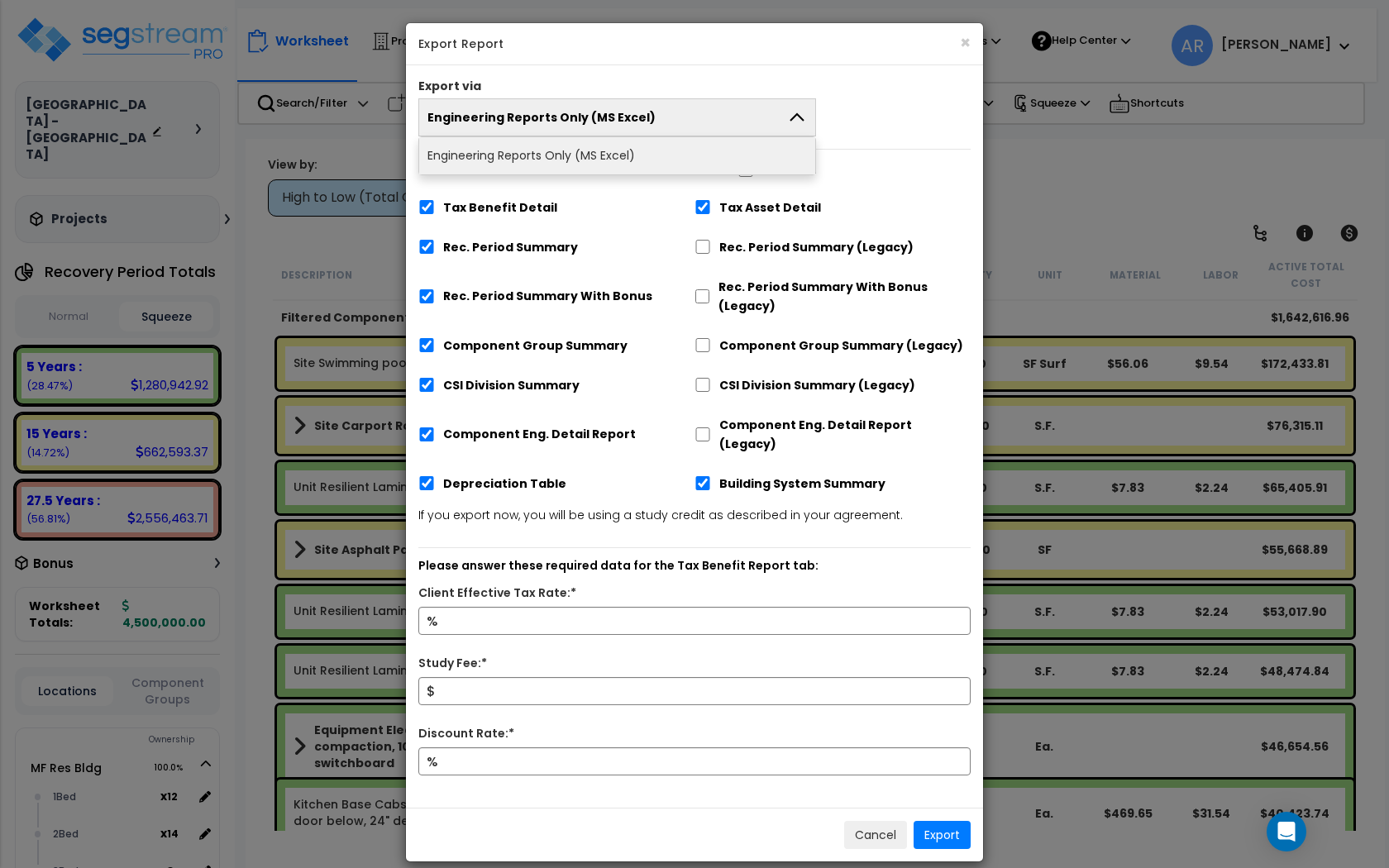
click at [641, 79] on div "Export via" at bounding box center [694, 88] width 577 height 20
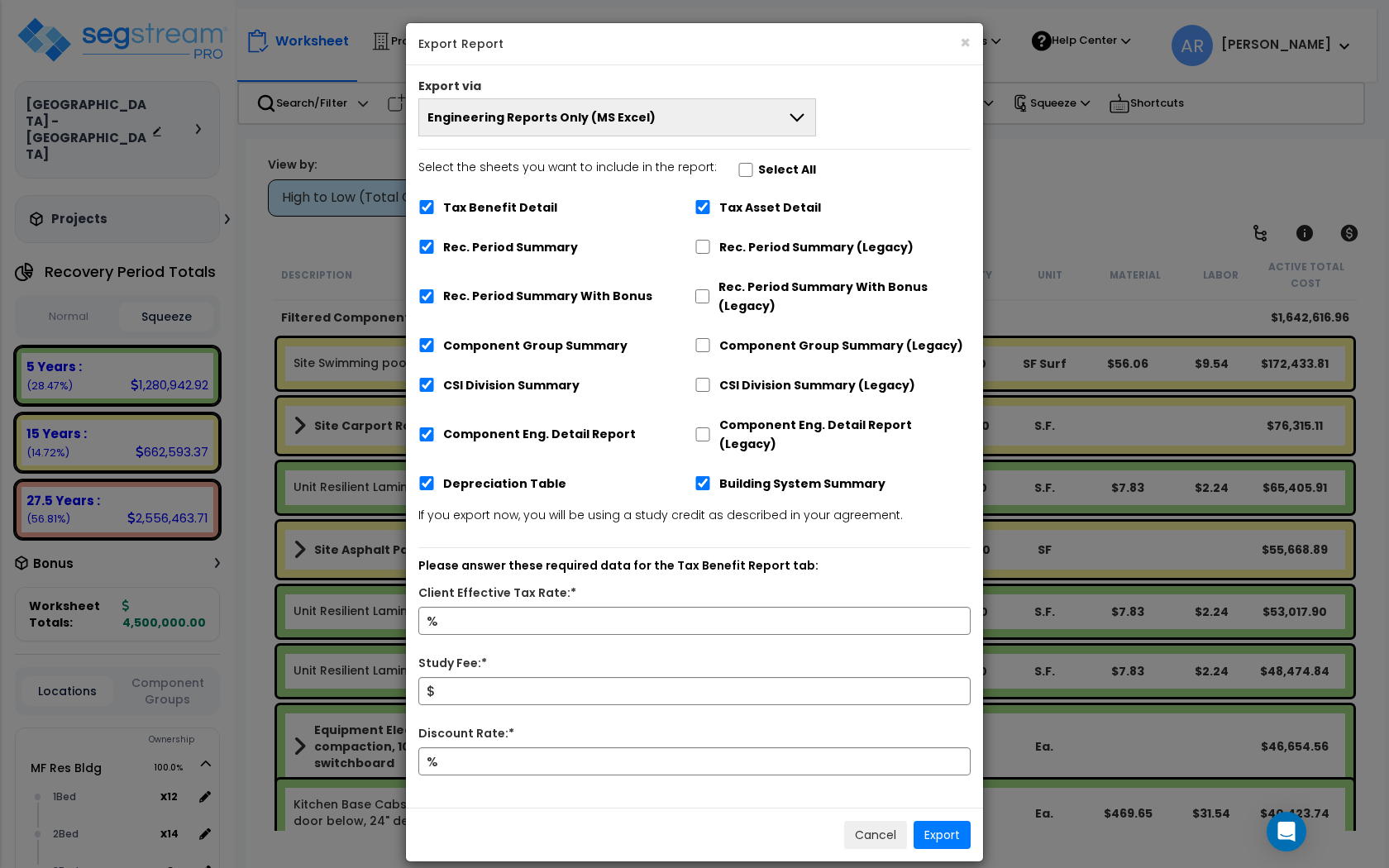
click at [676, 123] on button "Engineering Reports Only (MS Excel)" at bounding box center [617, 117] width 398 height 38
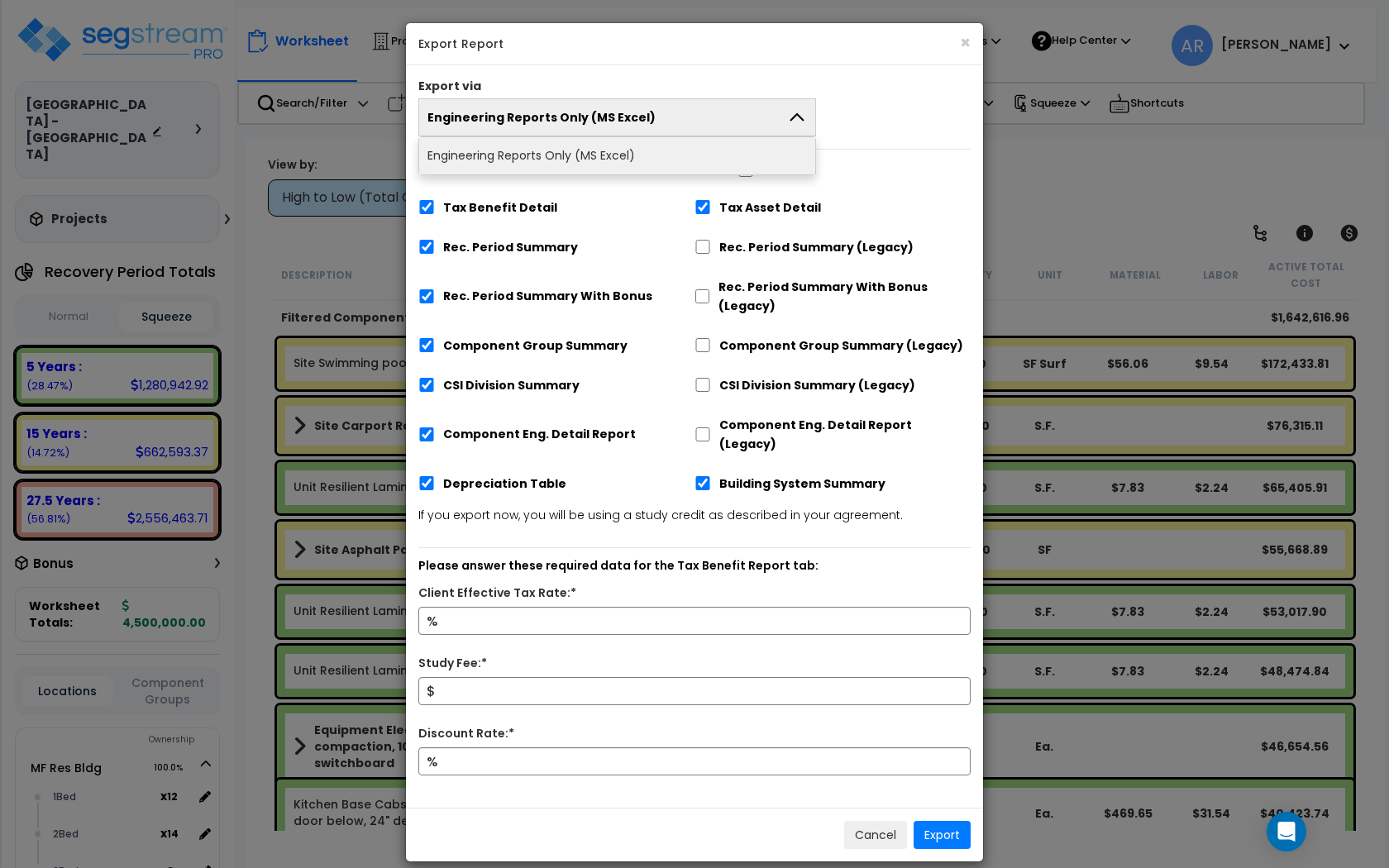
click at [720, 75] on div "Export via Engineering Reports Only (MS Excel) Engineering Reports Only (MS Exc…" at bounding box center [694, 436] width 577 height 742
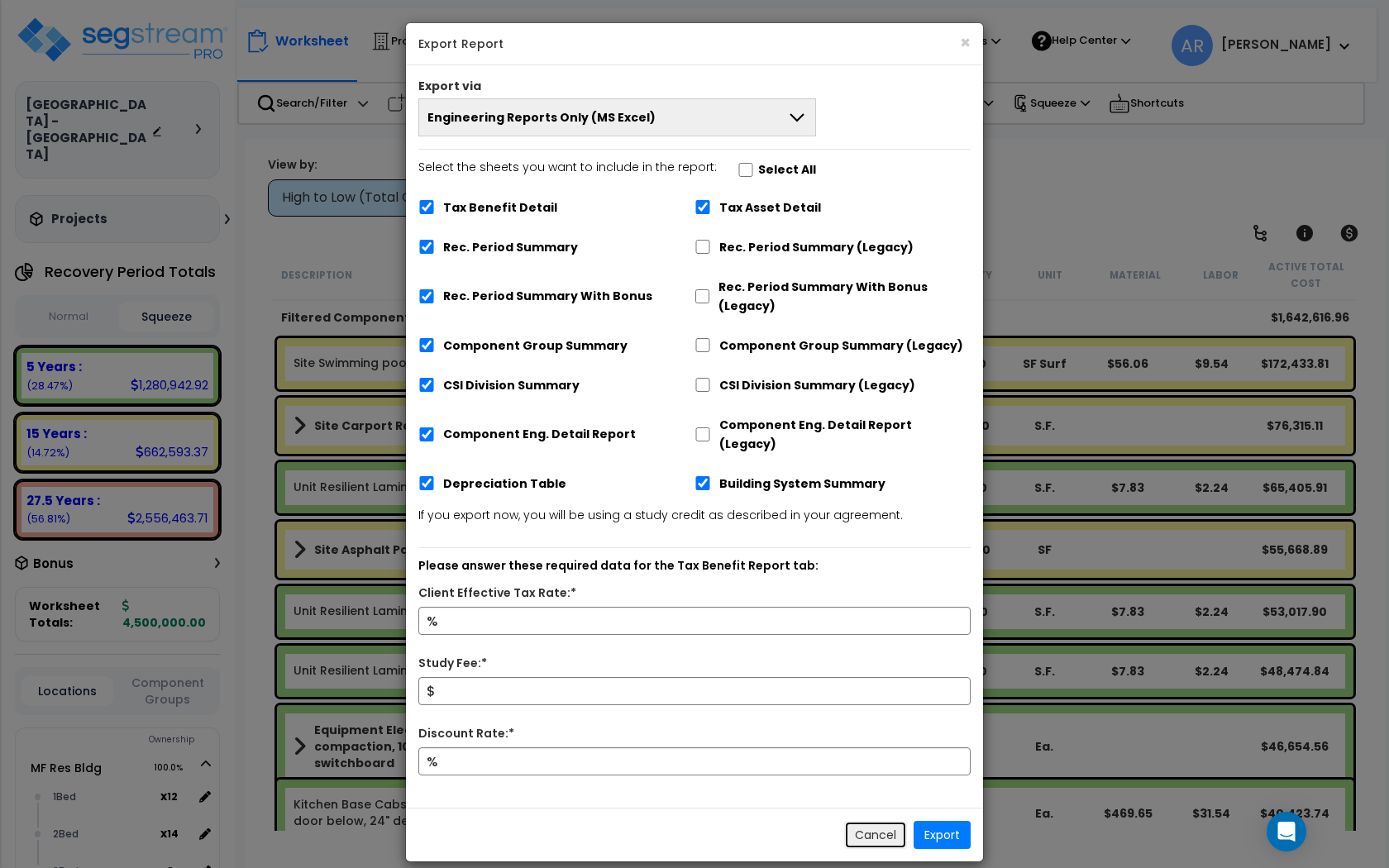
click at [868, 821] on button "Cancel" at bounding box center [876, 835] width 63 height 28
